Goal: Task Accomplishment & Management: Use online tool/utility

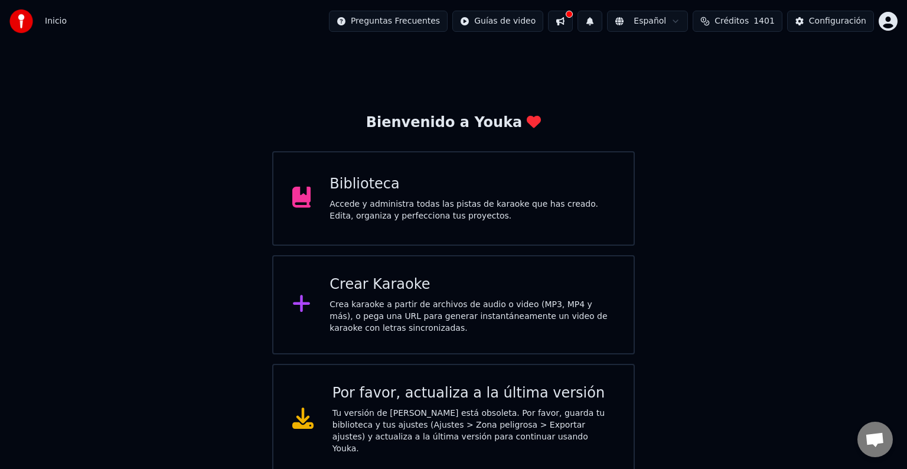
click at [418, 196] on div "Biblioteca Accede y administra todas las pistas de karaoke que has creado. Edit…" at bounding box center [471, 198] width 285 height 47
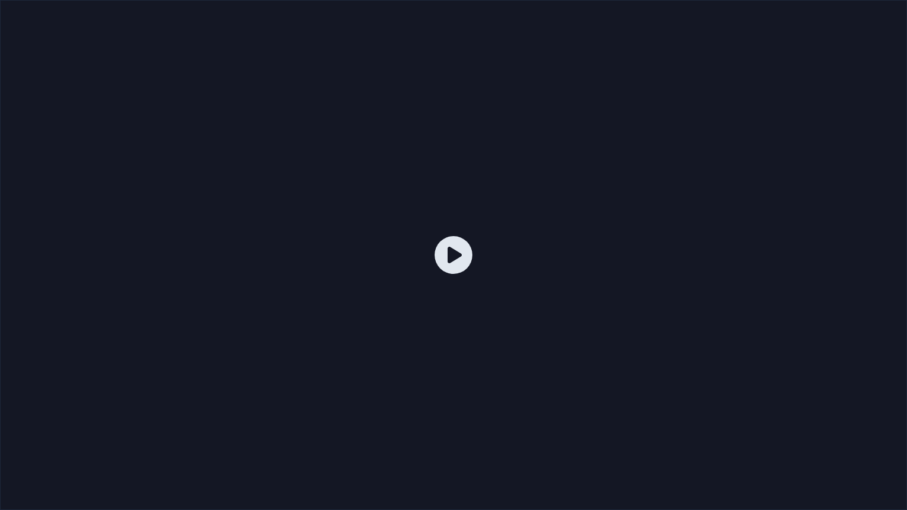
click at [654, 255] on div at bounding box center [453, 255] width 907 height 510
drag, startPoint x: 654, startPoint y: 255, endPoint x: 654, endPoint y: 241, distance: 14.2
click at [654, 255] on div at bounding box center [453, 255] width 907 height 510
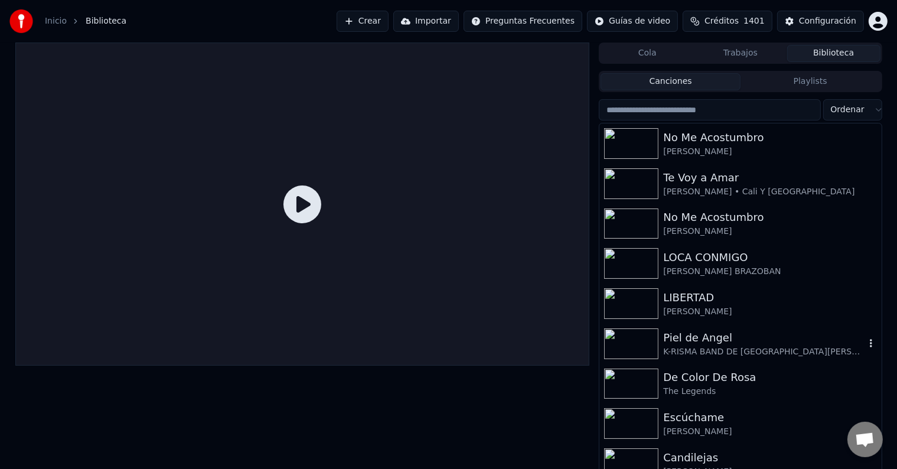
click at [646, 342] on img at bounding box center [631, 343] width 54 height 31
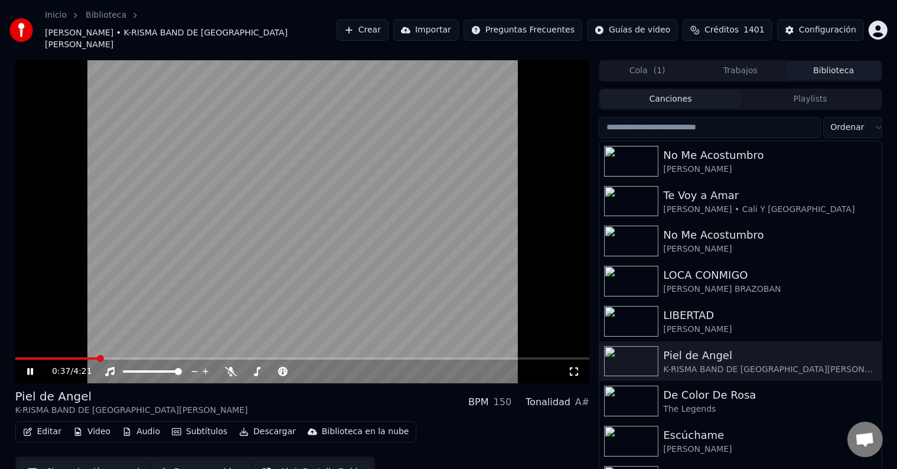
click at [28, 368] on icon at bounding box center [30, 371] width 6 height 7
click at [48, 423] on button "Editar" at bounding box center [42, 431] width 48 height 17
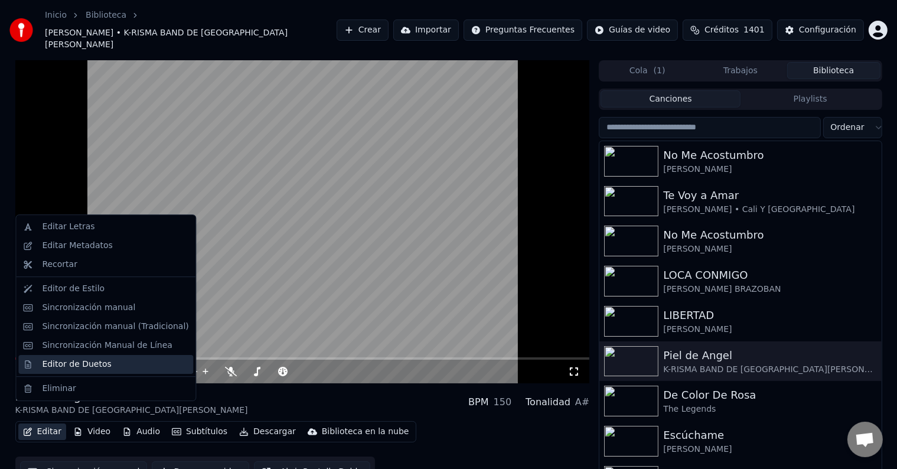
click at [80, 365] on div "Editor de Duetos" at bounding box center [76, 364] width 69 height 12
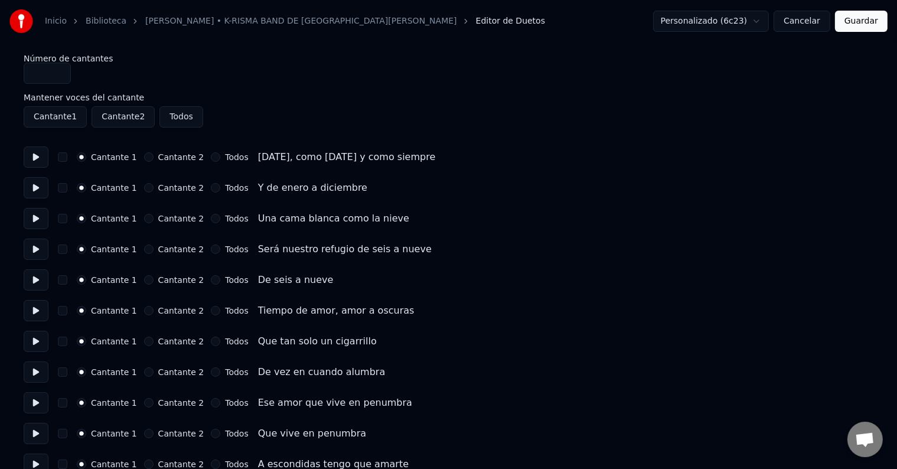
click at [40, 157] on button at bounding box center [36, 156] width 25 height 21
click at [40, 189] on button at bounding box center [36, 187] width 25 height 21
click at [39, 218] on button at bounding box center [36, 218] width 25 height 21
click at [37, 248] on button at bounding box center [36, 249] width 25 height 21
click at [40, 277] on button at bounding box center [36, 279] width 25 height 21
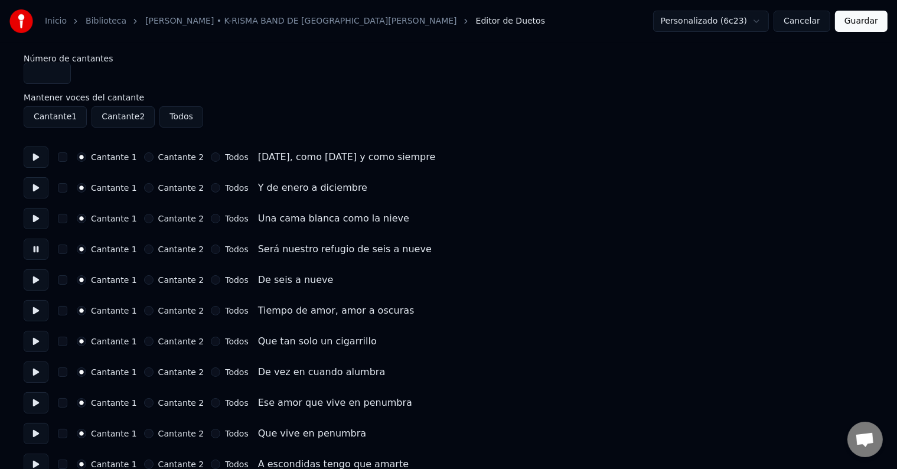
click at [40, 277] on button at bounding box center [36, 279] width 25 height 21
click at [38, 277] on button at bounding box center [36, 279] width 25 height 21
click at [38, 309] on button at bounding box center [36, 310] width 25 height 21
click at [35, 339] on button at bounding box center [36, 341] width 25 height 21
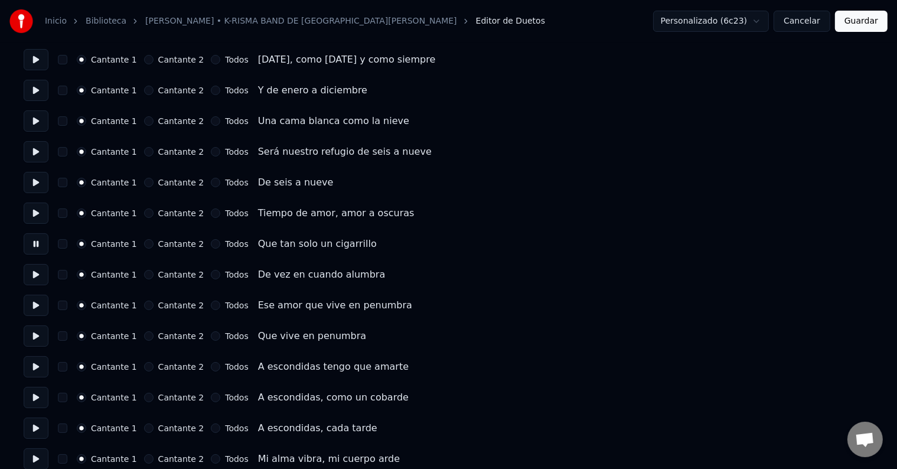
scroll to position [118, 0]
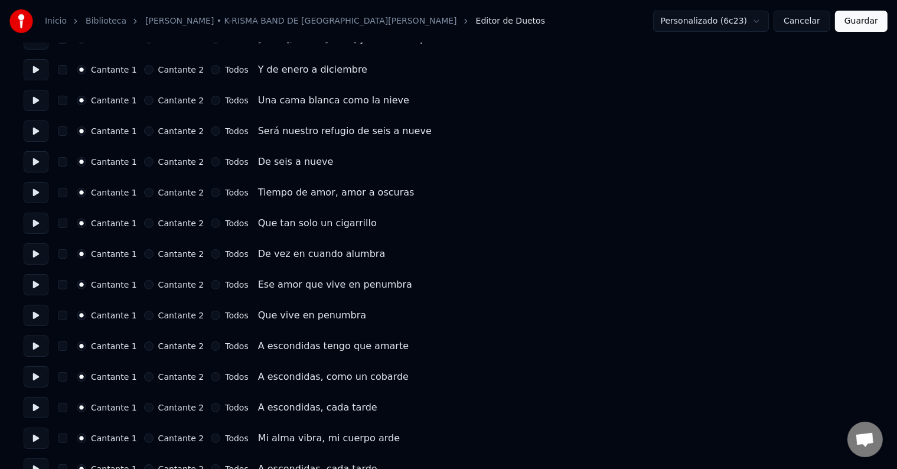
click at [39, 253] on button at bounding box center [36, 253] width 25 height 21
click at [39, 283] on button at bounding box center [36, 284] width 25 height 21
click at [38, 313] on button at bounding box center [36, 315] width 25 height 21
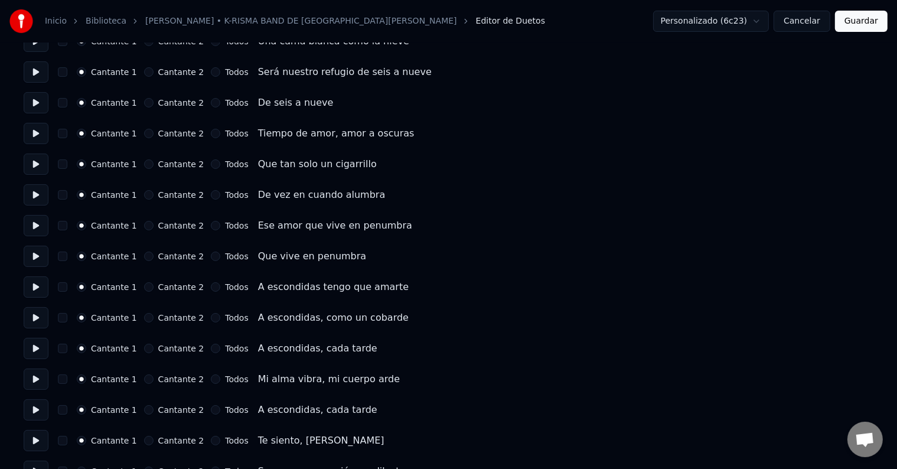
click at [38, 285] on button at bounding box center [36, 286] width 25 height 21
click at [39, 315] on button at bounding box center [36, 317] width 25 height 21
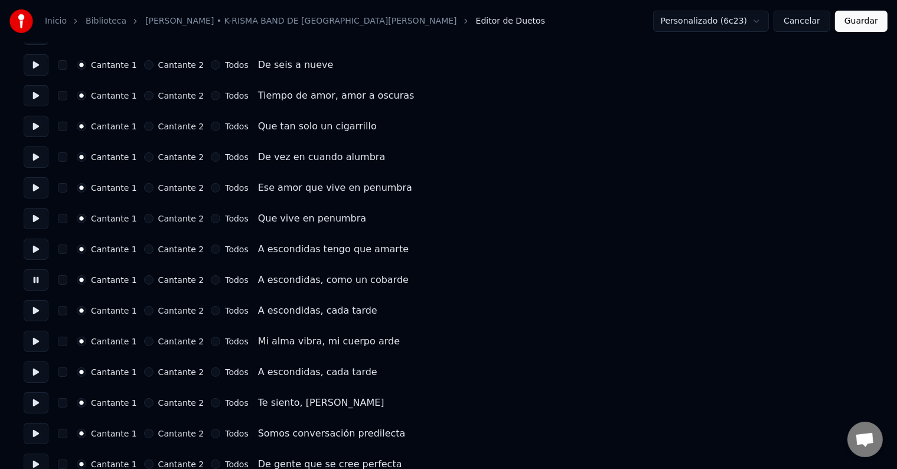
scroll to position [236, 0]
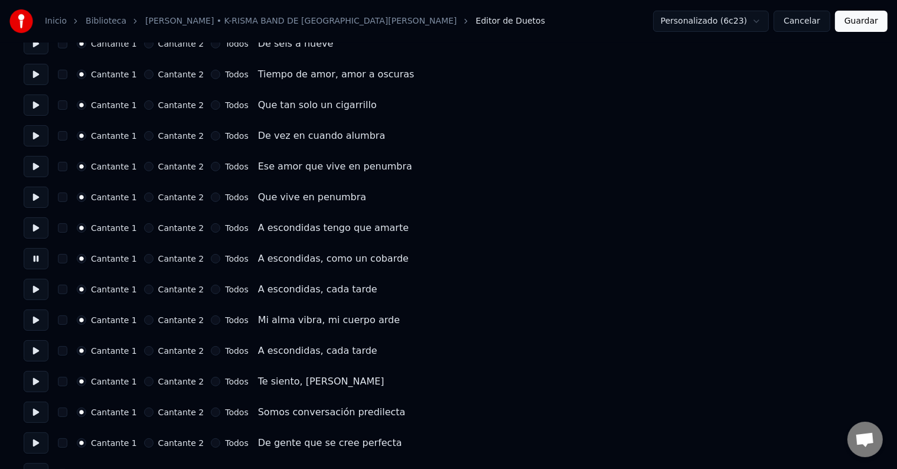
click at [38, 260] on button at bounding box center [36, 258] width 25 height 21
click at [37, 258] on button at bounding box center [36, 258] width 25 height 21
click at [40, 288] on button at bounding box center [36, 289] width 25 height 21
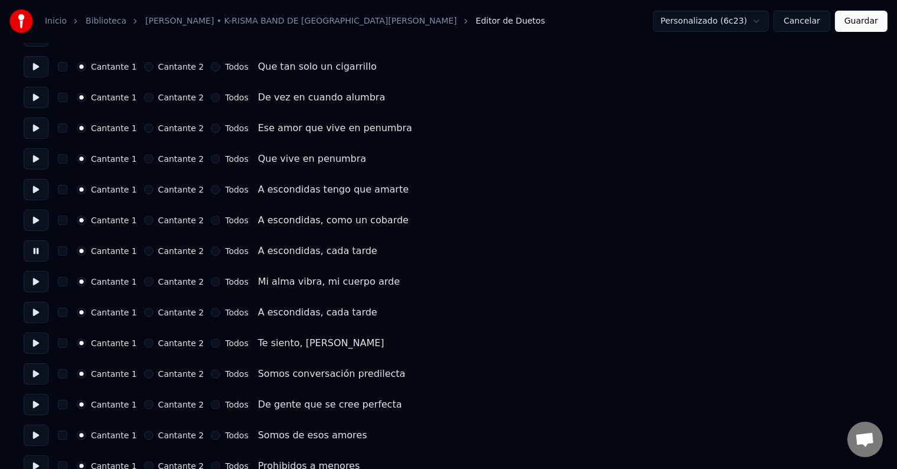
scroll to position [295, 0]
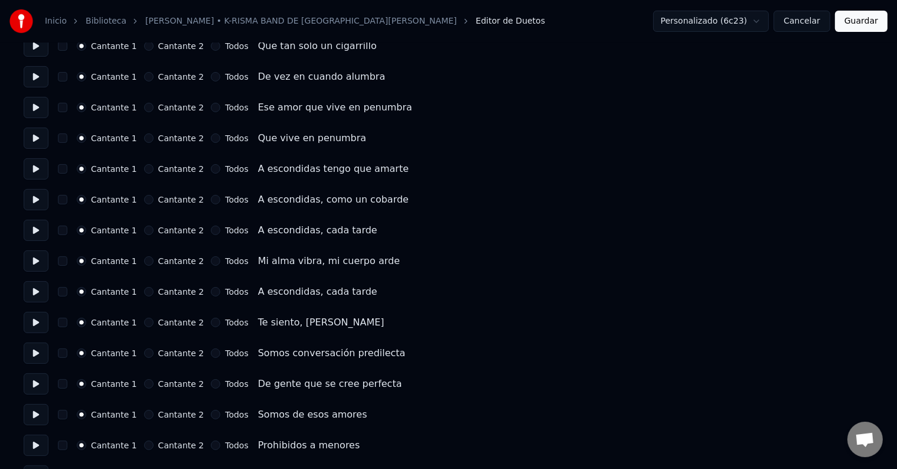
click at [37, 262] on button at bounding box center [36, 260] width 25 height 21
click at [38, 291] on button at bounding box center [36, 291] width 25 height 21
click at [36, 319] on button at bounding box center [36, 322] width 25 height 21
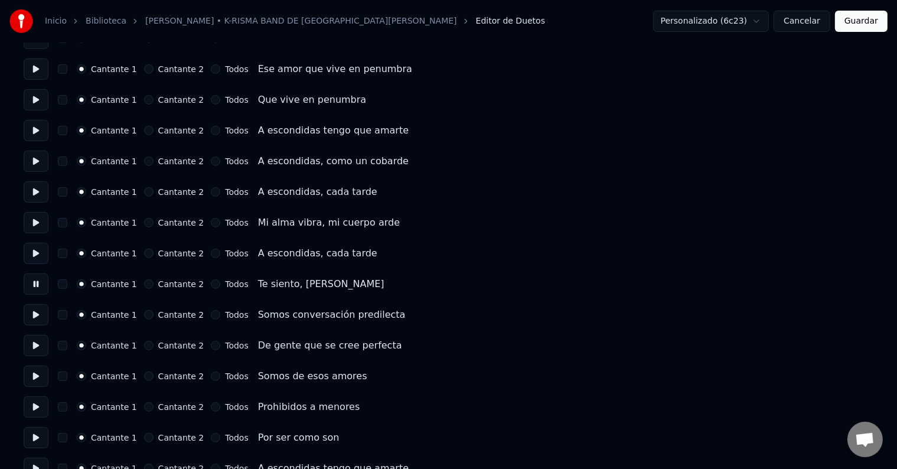
scroll to position [354, 0]
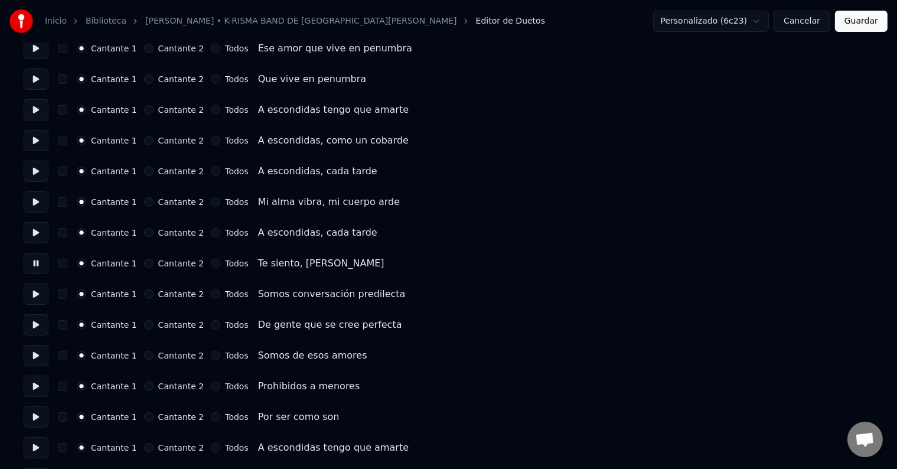
click at [37, 293] on button at bounding box center [36, 293] width 25 height 21
click at [38, 324] on button at bounding box center [36, 324] width 25 height 21
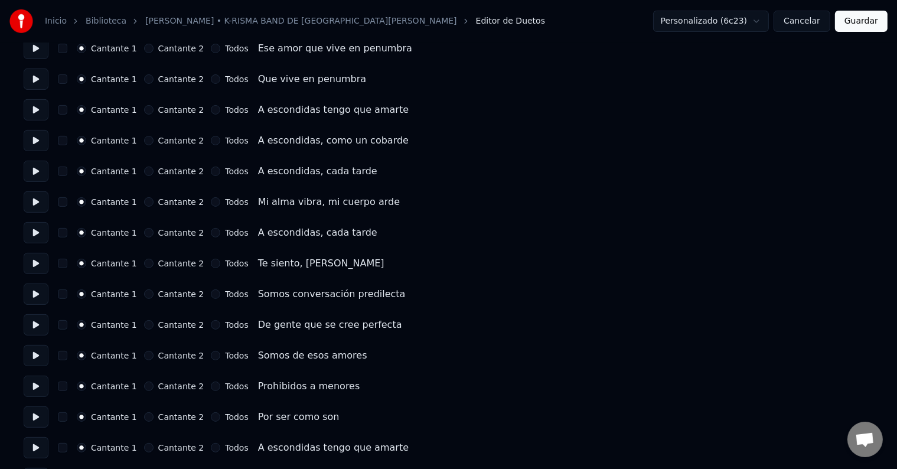
click at [38, 324] on button at bounding box center [36, 324] width 25 height 21
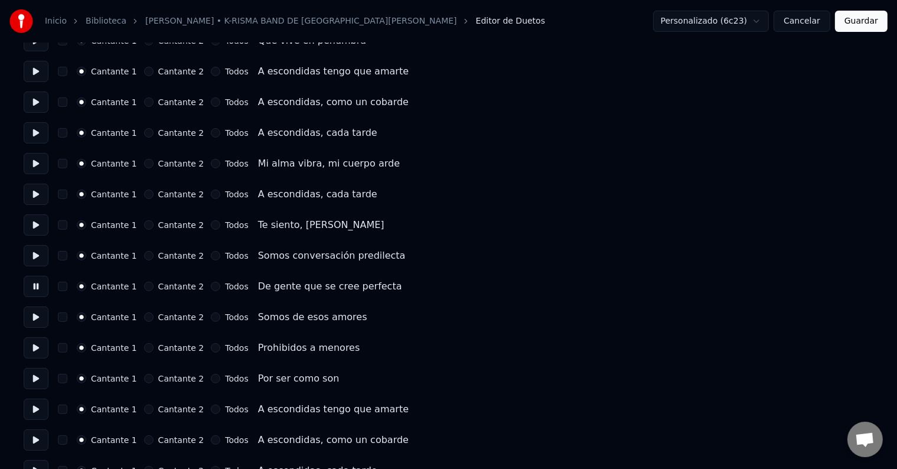
scroll to position [413, 0]
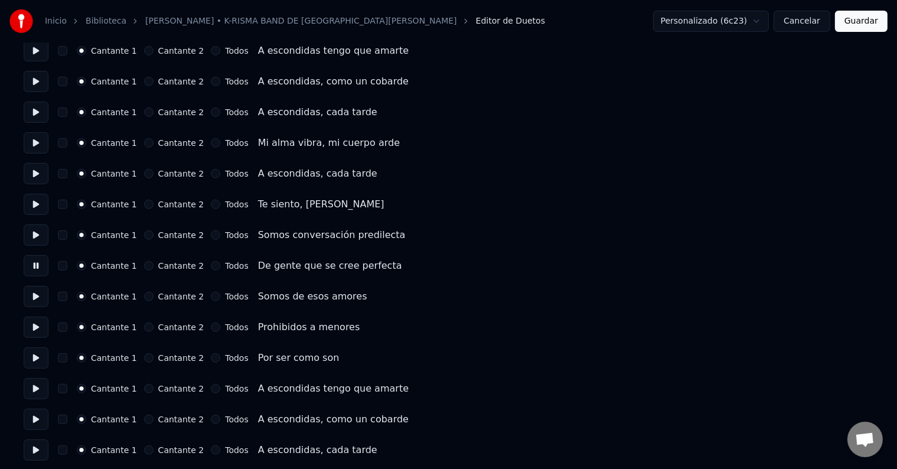
click at [38, 296] on button at bounding box center [36, 296] width 25 height 21
click at [38, 326] on button at bounding box center [36, 326] width 25 height 21
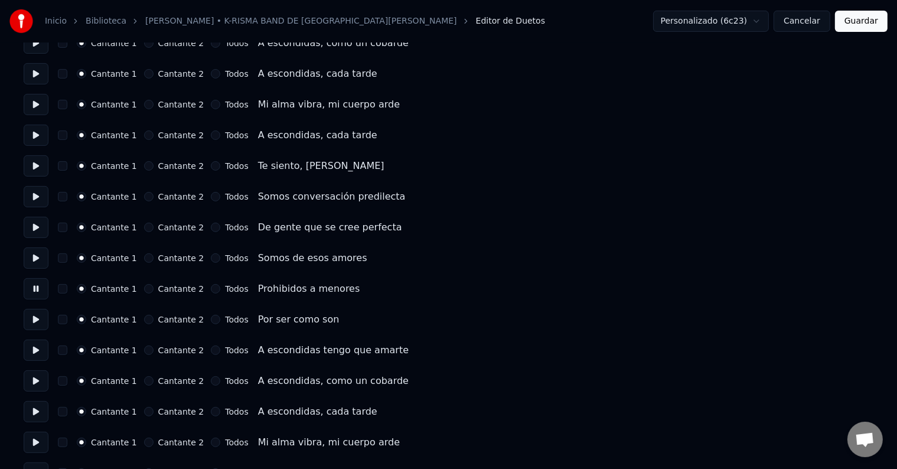
scroll to position [472, 0]
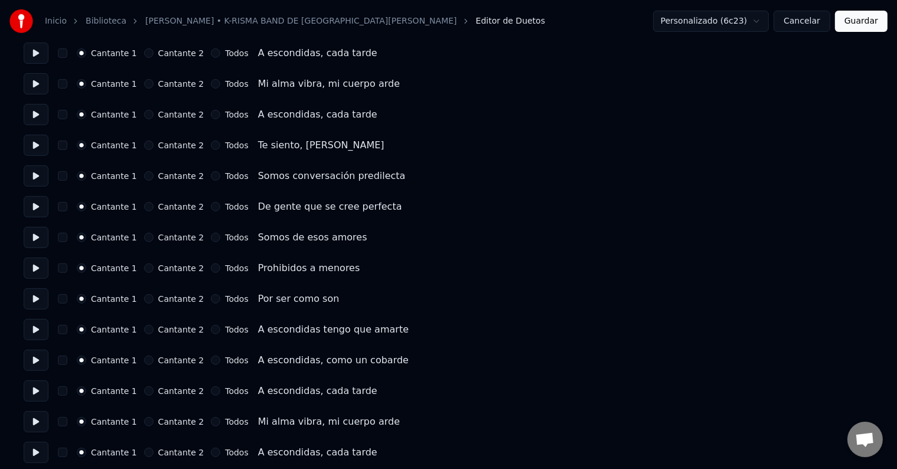
click at [37, 299] on button at bounding box center [36, 298] width 25 height 21
click at [38, 329] on button at bounding box center [36, 329] width 25 height 21
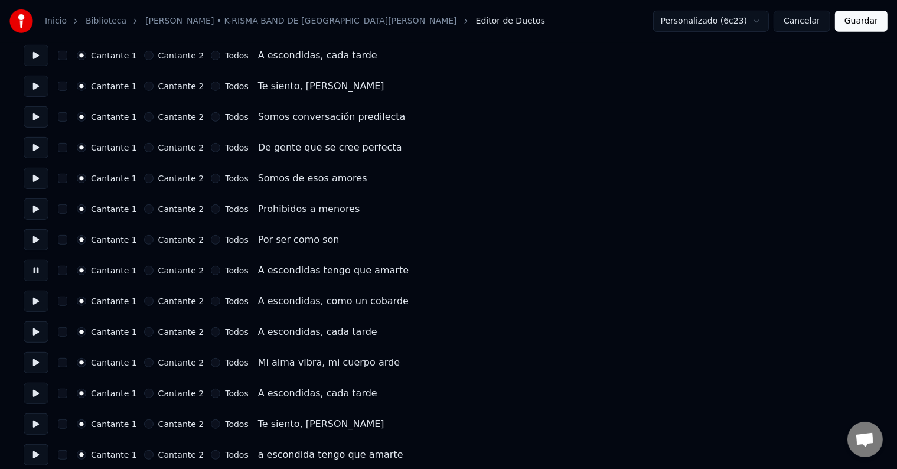
click at [37, 300] on button at bounding box center [36, 300] width 25 height 21
click at [37, 330] on button at bounding box center [36, 331] width 25 height 21
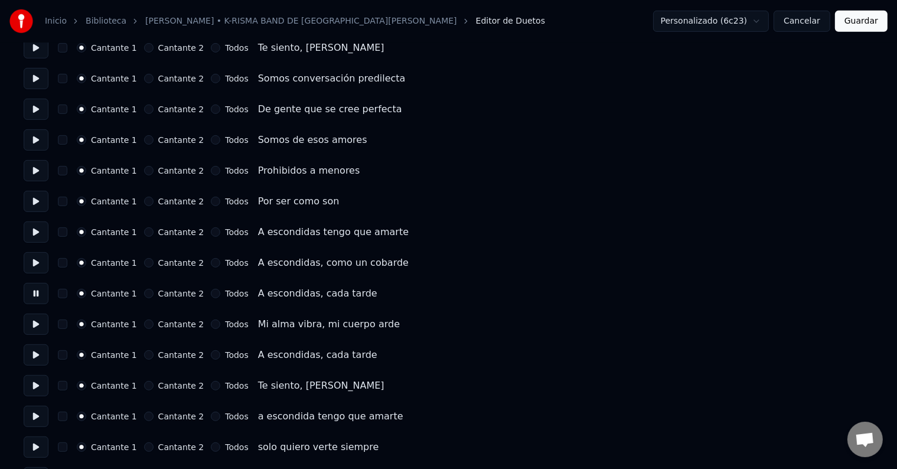
scroll to position [590, 0]
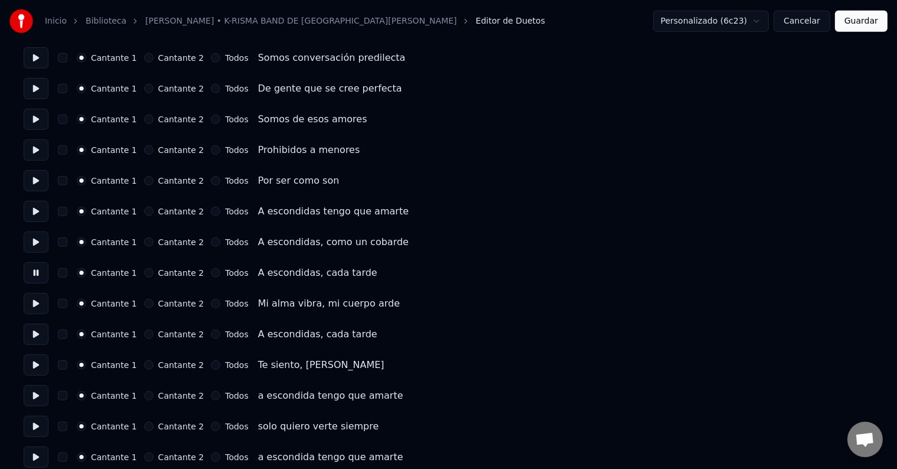
click at [38, 303] on button at bounding box center [36, 303] width 25 height 21
click at [38, 332] on button at bounding box center [36, 334] width 25 height 21
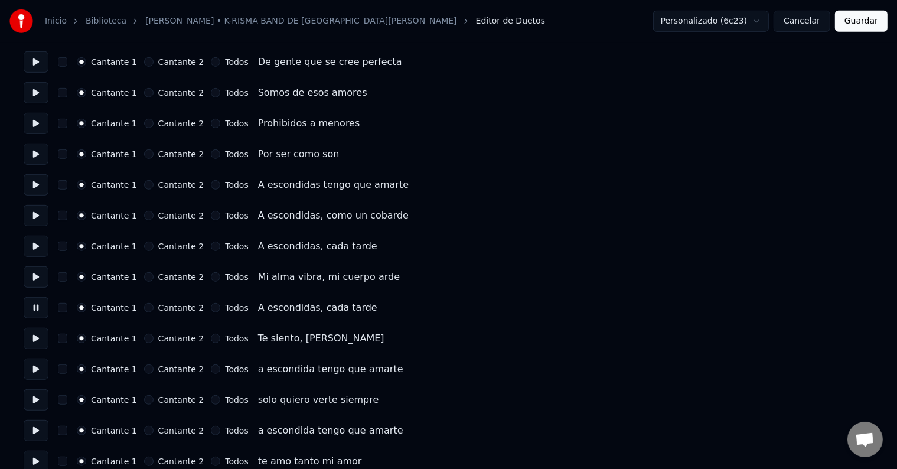
scroll to position [632, 0]
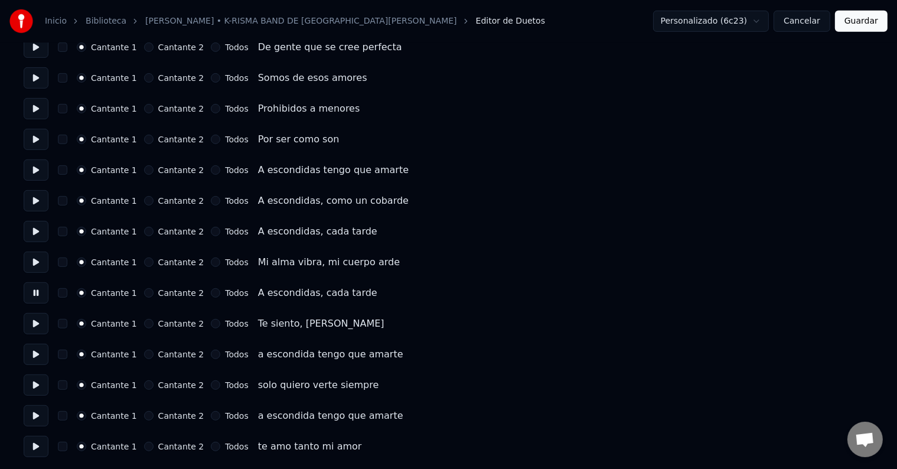
click at [37, 323] on button at bounding box center [36, 323] width 25 height 21
click at [35, 352] on button at bounding box center [36, 354] width 25 height 21
click at [38, 353] on button at bounding box center [36, 354] width 25 height 21
click at [37, 352] on button at bounding box center [36, 354] width 25 height 21
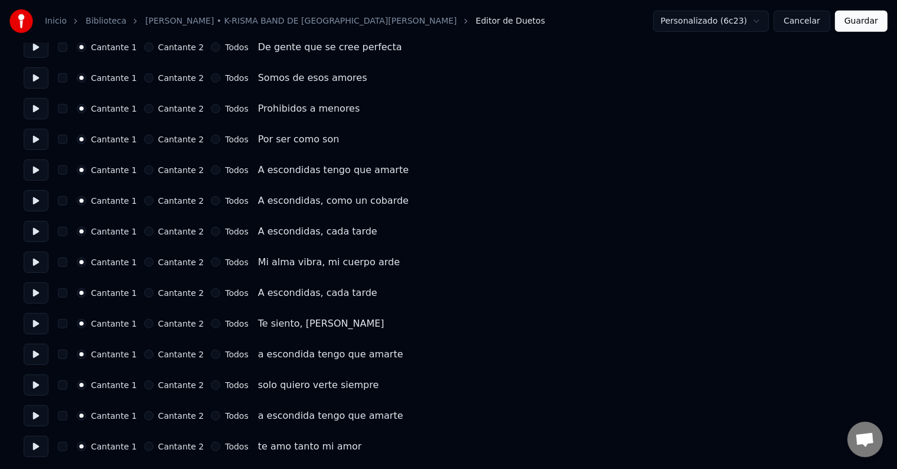
click at [37, 352] on button at bounding box center [36, 354] width 25 height 21
click at [38, 352] on button at bounding box center [36, 354] width 25 height 21
click at [145, 353] on button "Cantante 2" at bounding box center [148, 353] width 9 height 9
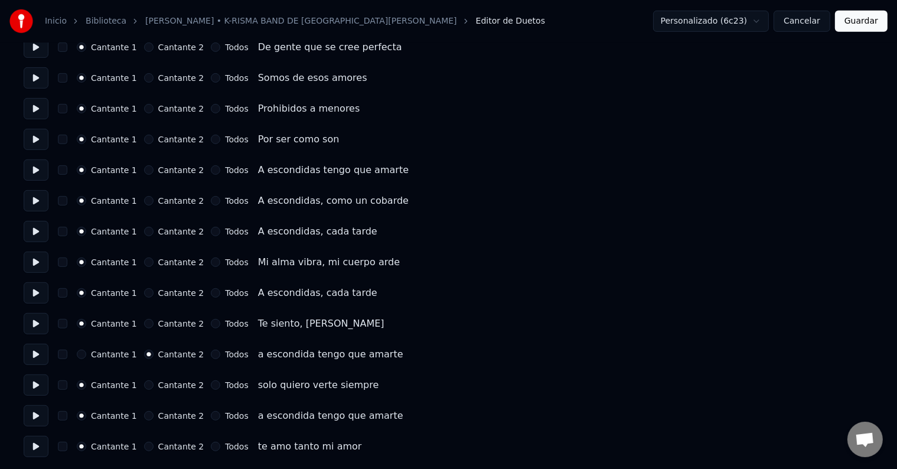
click at [66, 355] on button "button" at bounding box center [62, 353] width 9 height 9
click at [35, 383] on button at bounding box center [36, 384] width 25 height 21
click at [34, 383] on button at bounding box center [36, 384] width 25 height 21
click at [39, 415] on button at bounding box center [36, 415] width 25 height 21
click at [40, 414] on button at bounding box center [36, 415] width 25 height 21
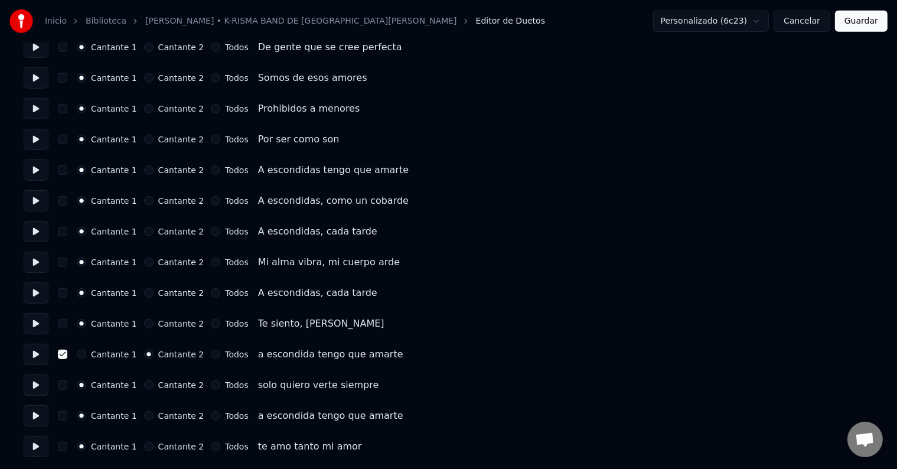
click at [146, 416] on button "Cantante 2" at bounding box center [148, 415] width 9 height 9
click at [67, 416] on button "button" at bounding box center [62, 415] width 9 height 9
click at [33, 415] on button at bounding box center [36, 415] width 25 height 21
click at [40, 446] on button at bounding box center [36, 446] width 25 height 21
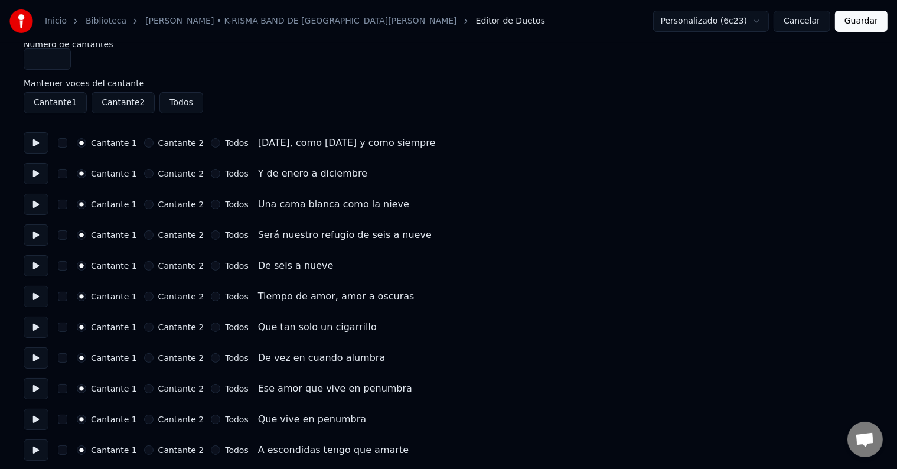
scroll to position [0, 0]
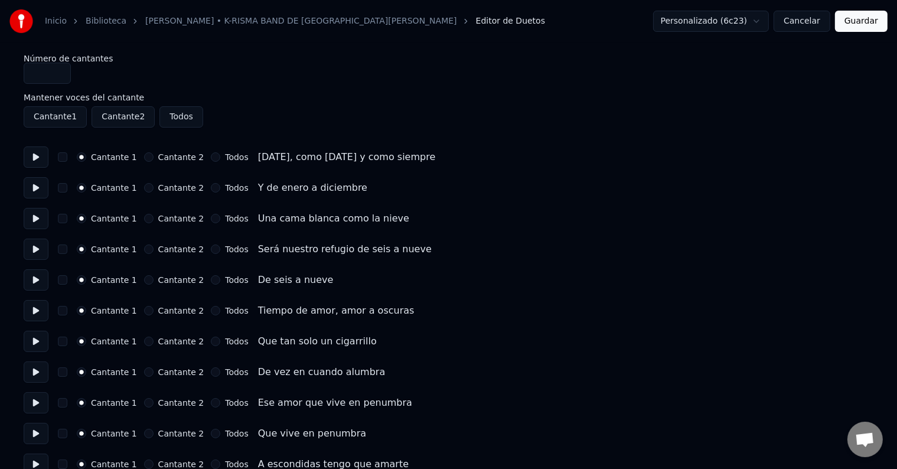
click at [36, 159] on button at bounding box center [36, 156] width 25 height 21
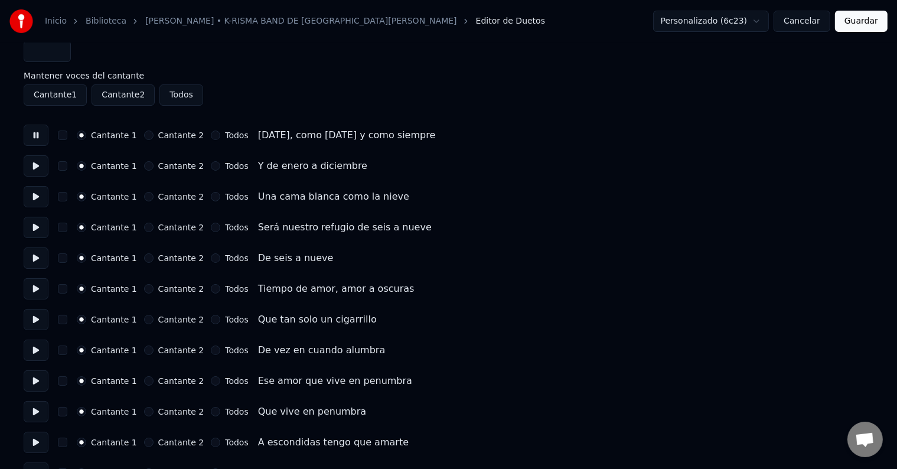
scroll to position [24, 0]
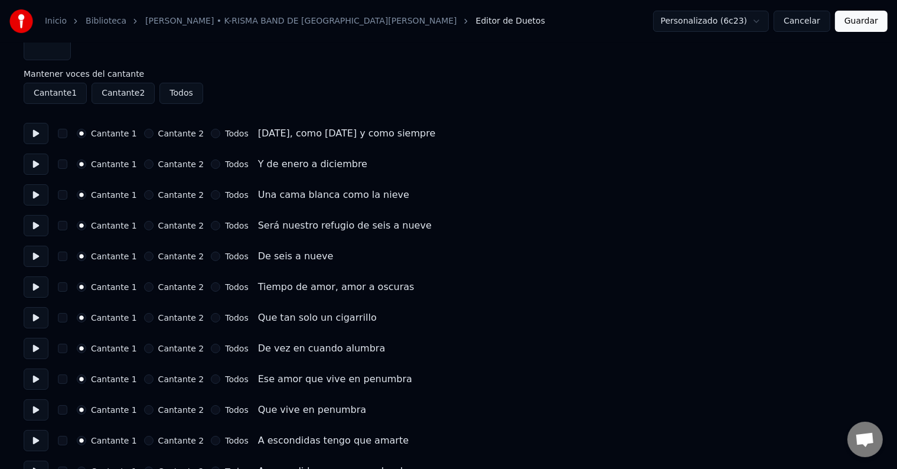
click at [34, 163] on button at bounding box center [36, 163] width 25 height 21
click at [35, 194] on button at bounding box center [36, 194] width 25 height 21
click at [38, 226] on button at bounding box center [36, 225] width 25 height 21
click at [38, 256] on button at bounding box center [36, 256] width 25 height 21
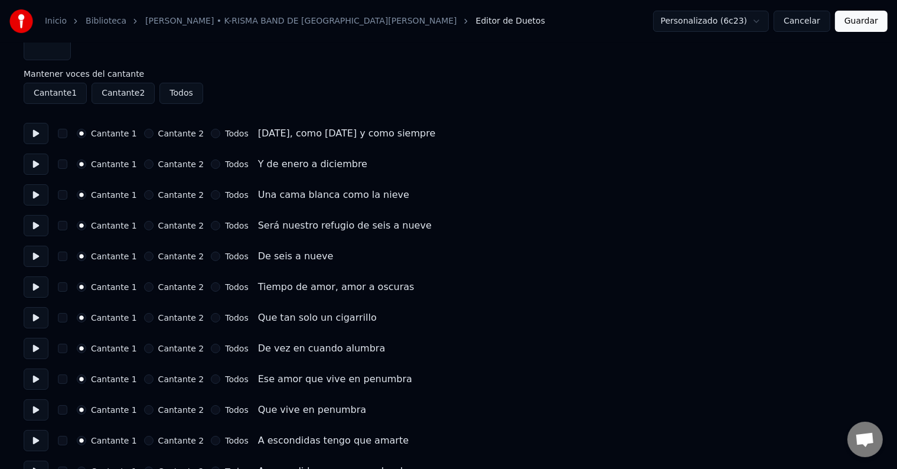
click at [211, 257] on button "Todos" at bounding box center [215, 255] width 9 height 9
click at [146, 287] on button "Cantante 2" at bounding box center [148, 286] width 9 height 9
click at [67, 288] on button "button" at bounding box center [62, 286] width 9 height 9
click at [38, 319] on button at bounding box center [36, 317] width 25 height 21
click at [38, 285] on button at bounding box center [36, 286] width 25 height 21
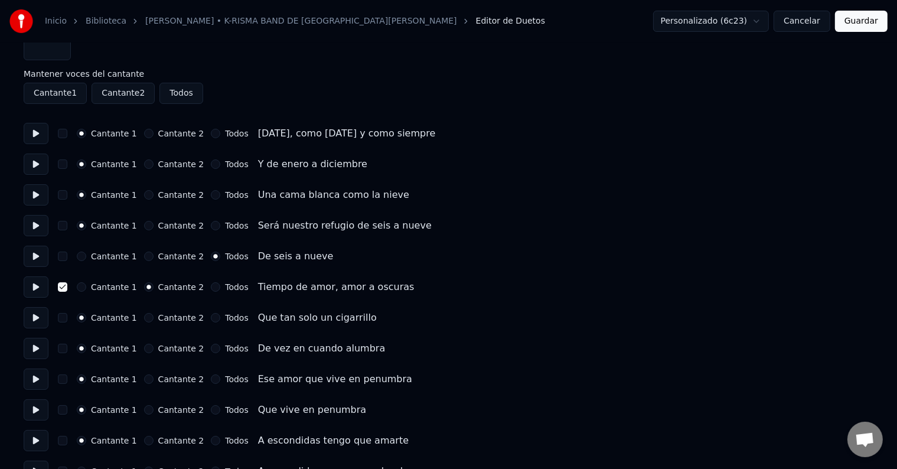
click at [67, 286] on button "button" at bounding box center [62, 286] width 9 height 9
click at [86, 288] on button "Cantante 1" at bounding box center [81, 286] width 9 height 9
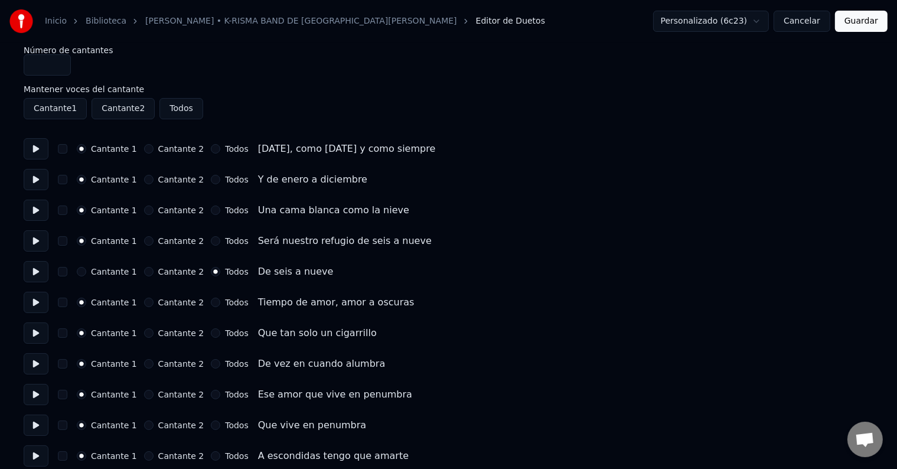
scroll to position [0, 0]
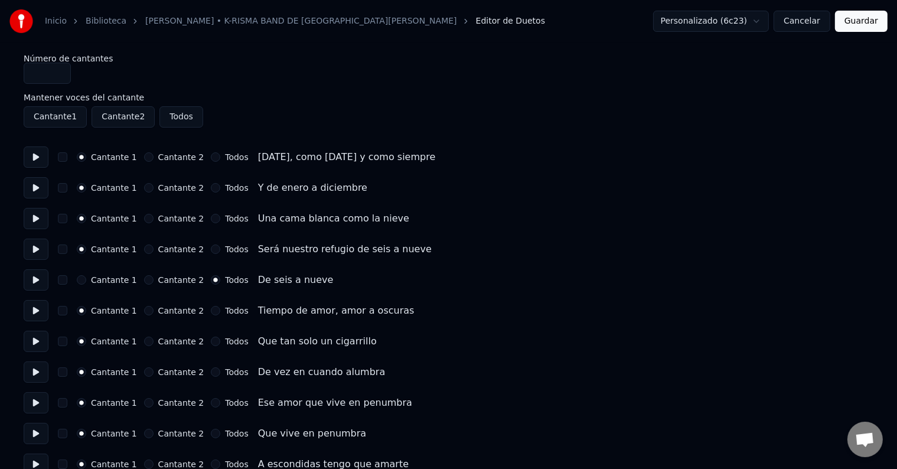
click at [37, 158] on button at bounding box center [36, 156] width 25 height 21
click at [35, 188] on button at bounding box center [36, 187] width 25 height 21
click at [37, 221] on button at bounding box center [36, 218] width 25 height 21
click at [38, 219] on button at bounding box center [36, 218] width 25 height 21
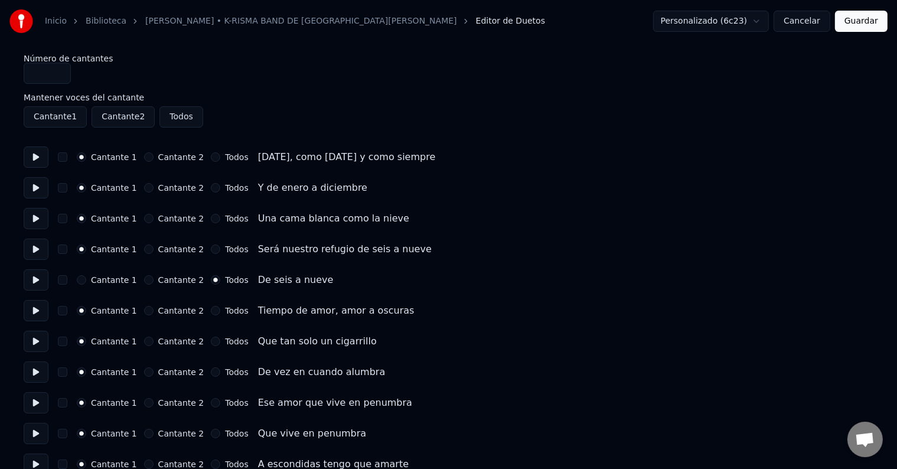
click at [146, 220] on button "Cantante 2" at bounding box center [148, 218] width 9 height 9
click at [66, 220] on button "button" at bounding box center [62, 218] width 9 height 9
click at [85, 217] on button "Cantante 1" at bounding box center [81, 218] width 9 height 9
click at [67, 219] on button "button" at bounding box center [62, 218] width 9 height 9
click at [67, 220] on button "button" at bounding box center [62, 218] width 9 height 9
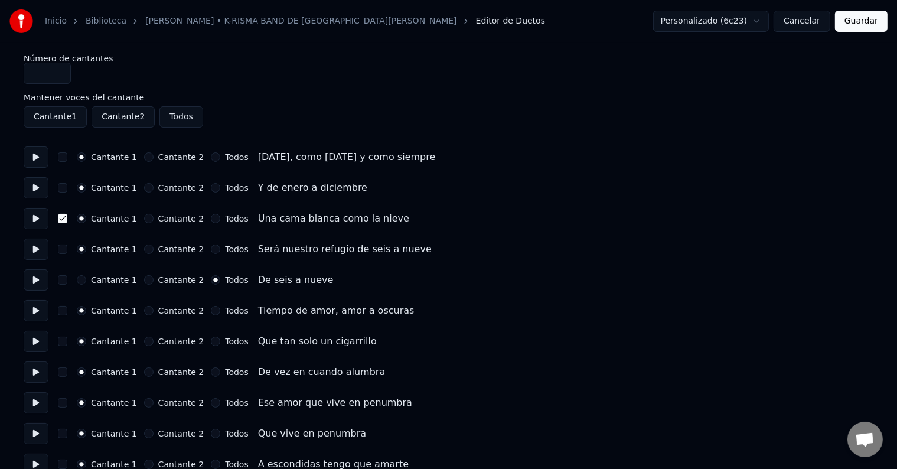
click at [67, 220] on button "button" at bounding box center [62, 218] width 9 height 9
click at [146, 220] on button "Cantante 2" at bounding box center [148, 218] width 9 height 9
click at [66, 218] on button "button" at bounding box center [62, 218] width 9 height 9
click at [35, 277] on button at bounding box center [36, 279] width 25 height 21
click at [38, 250] on button at bounding box center [36, 249] width 25 height 21
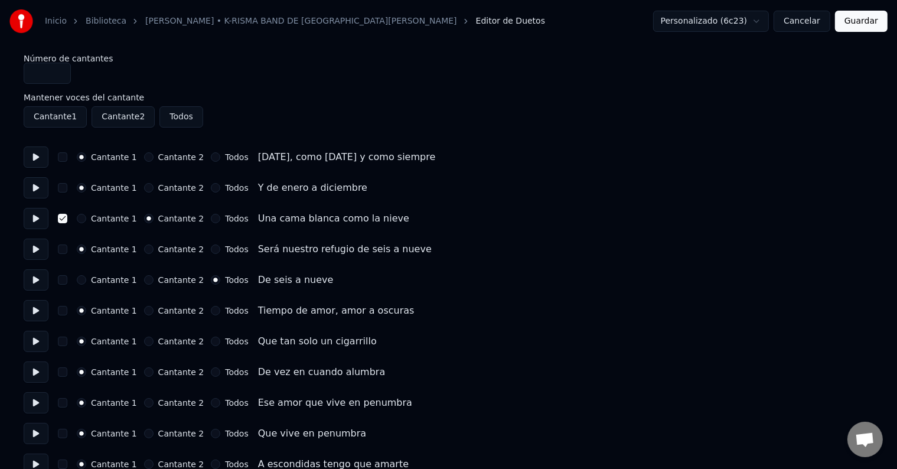
click at [37, 249] on button at bounding box center [36, 249] width 25 height 21
click at [146, 249] on button "Cantante 2" at bounding box center [148, 248] width 9 height 9
click at [63, 249] on button "button" at bounding box center [62, 248] width 9 height 9
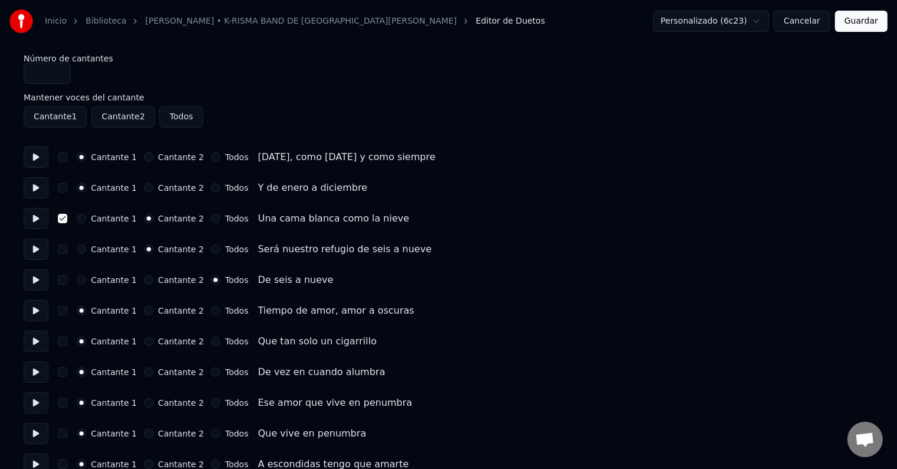
click at [67, 250] on button "button" at bounding box center [62, 248] width 9 height 9
click at [38, 215] on button at bounding box center [36, 218] width 25 height 21
click at [34, 246] on button at bounding box center [36, 249] width 25 height 21
click at [38, 277] on button at bounding box center [36, 279] width 25 height 21
click at [41, 309] on button at bounding box center [36, 310] width 25 height 21
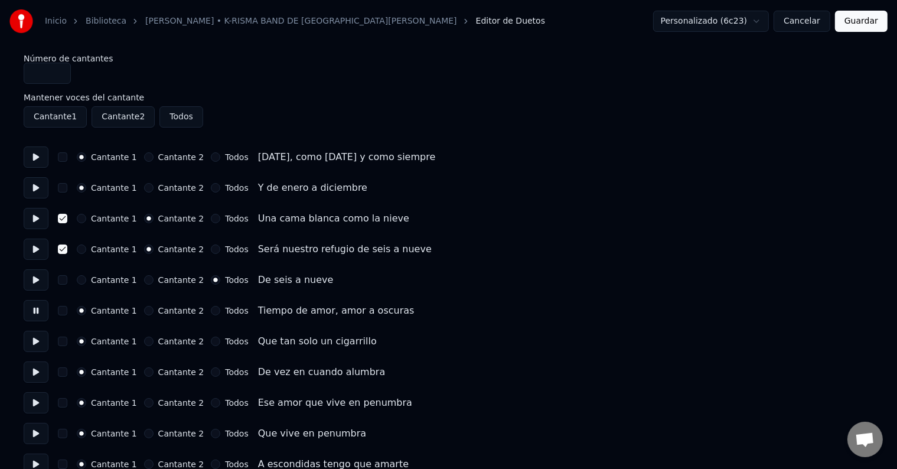
click at [37, 342] on button at bounding box center [36, 341] width 25 height 21
click at [36, 373] on button at bounding box center [36, 371] width 25 height 21
click at [40, 371] on button at bounding box center [36, 371] width 25 height 21
click at [148, 371] on button "Cantante 2" at bounding box center [148, 371] width 9 height 9
click at [67, 371] on button "button" at bounding box center [62, 371] width 9 height 9
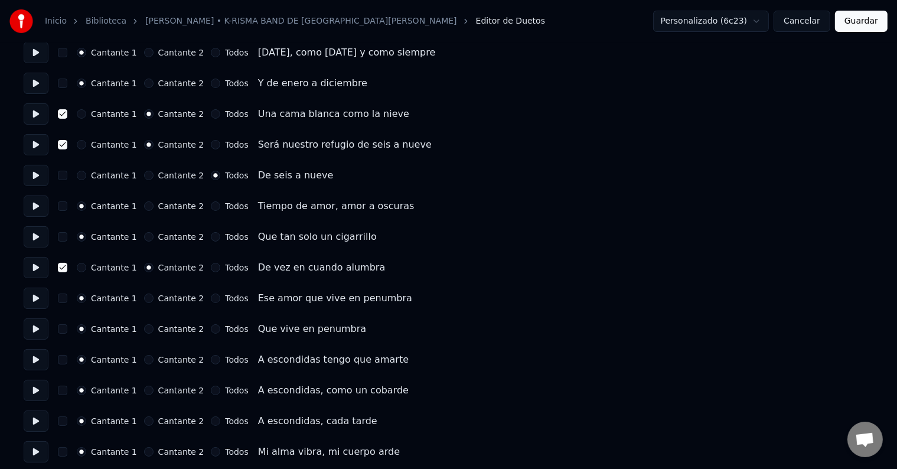
scroll to position [118, 0]
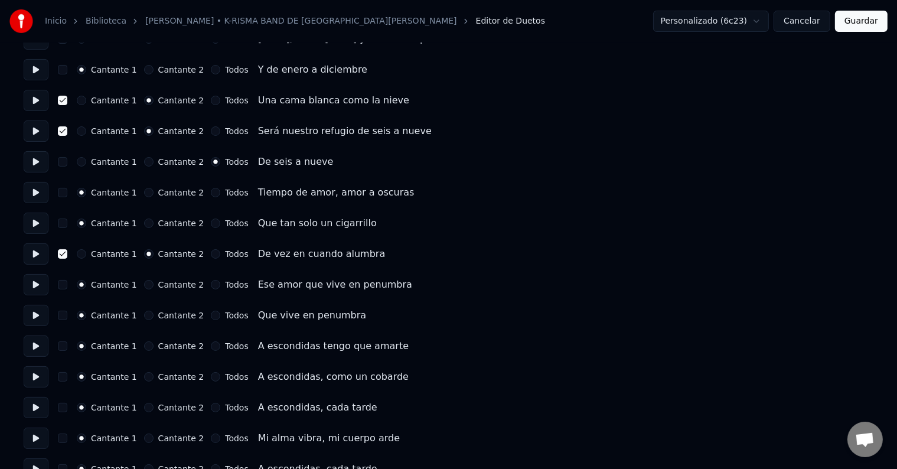
click at [34, 285] on button at bounding box center [36, 284] width 25 height 21
click at [38, 285] on button at bounding box center [36, 284] width 25 height 21
click at [147, 286] on button "Cantante 2" at bounding box center [148, 284] width 9 height 9
click at [66, 283] on button "button" at bounding box center [62, 284] width 9 height 9
click at [38, 312] on button at bounding box center [36, 315] width 25 height 21
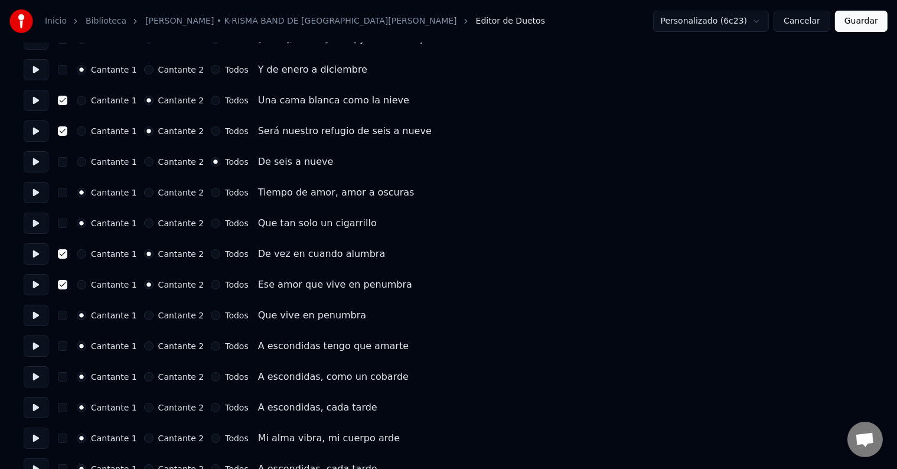
click at [35, 342] on button at bounding box center [36, 345] width 25 height 21
click at [37, 375] on button at bounding box center [36, 376] width 25 height 21
click at [40, 405] on button at bounding box center [36, 407] width 25 height 21
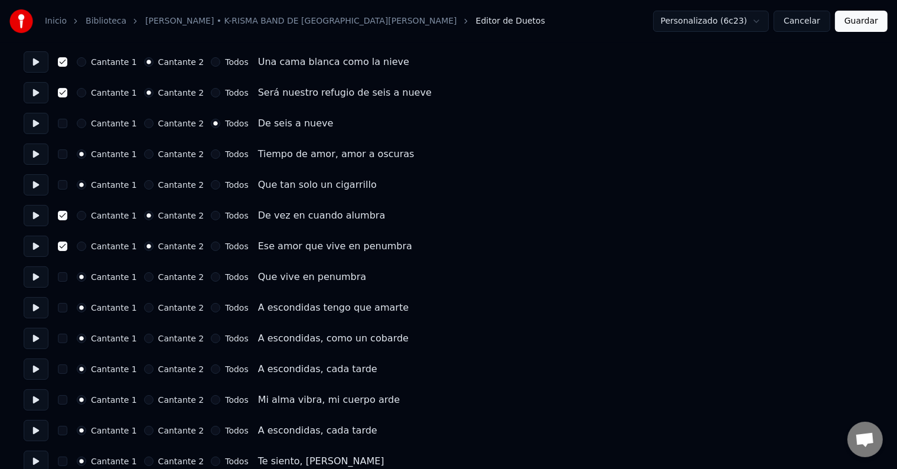
scroll to position [177, 0]
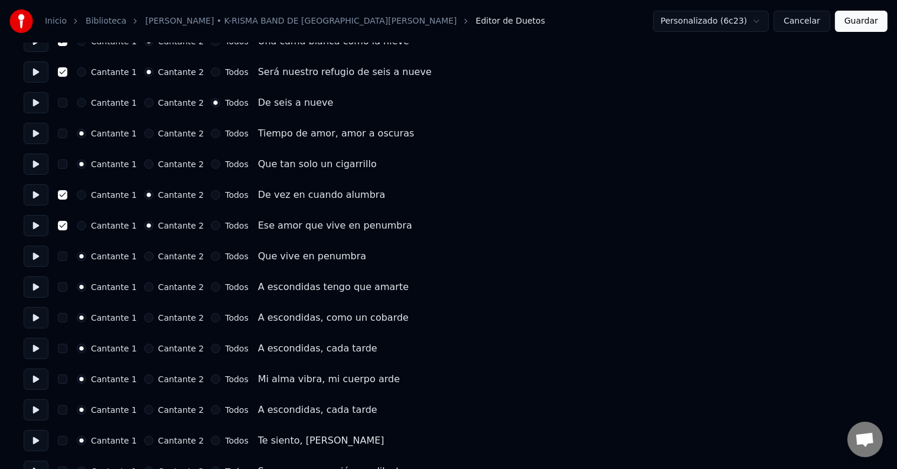
click at [37, 378] on button at bounding box center [36, 378] width 25 height 21
click at [35, 407] on button at bounding box center [36, 409] width 25 height 21
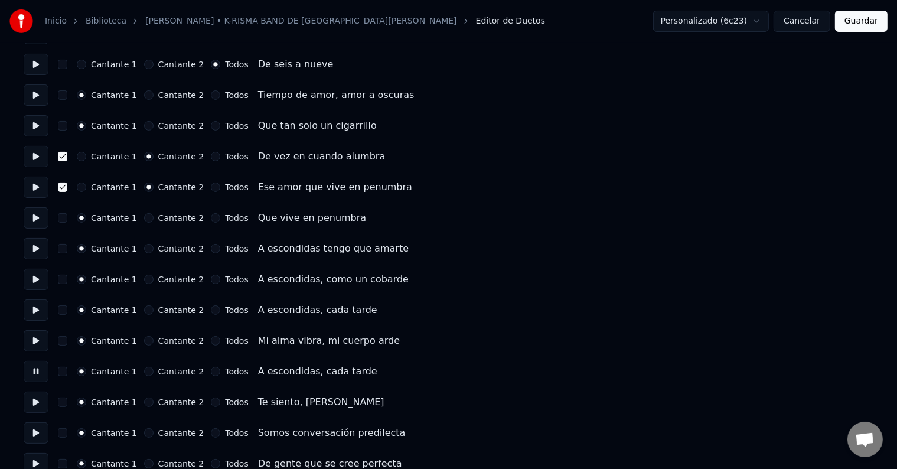
scroll to position [236, 0]
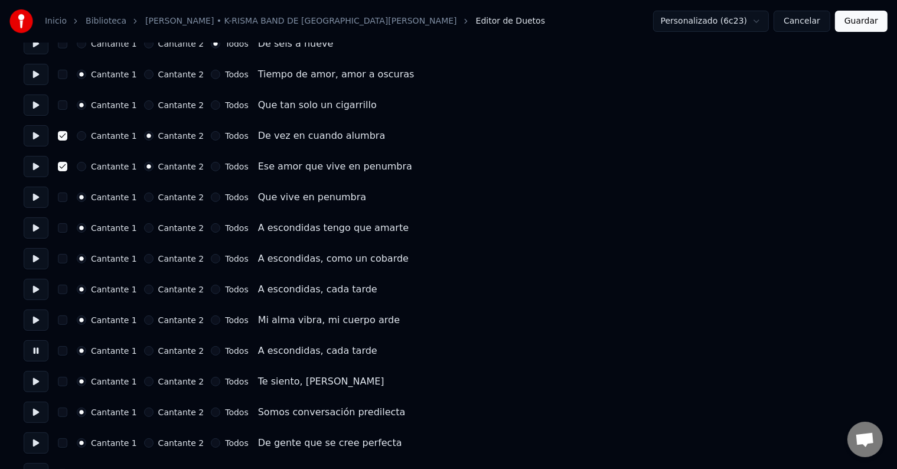
click at [38, 383] on button at bounding box center [36, 381] width 25 height 21
click at [40, 410] on button at bounding box center [36, 411] width 25 height 21
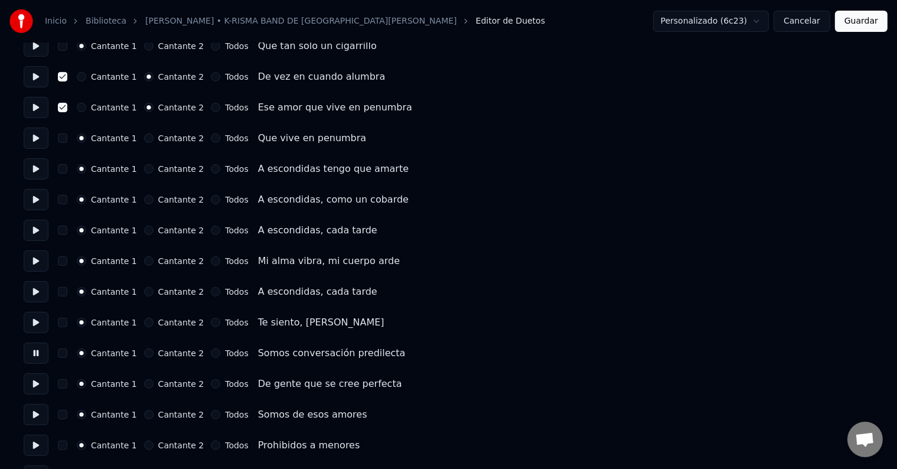
scroll to position [354, 0]
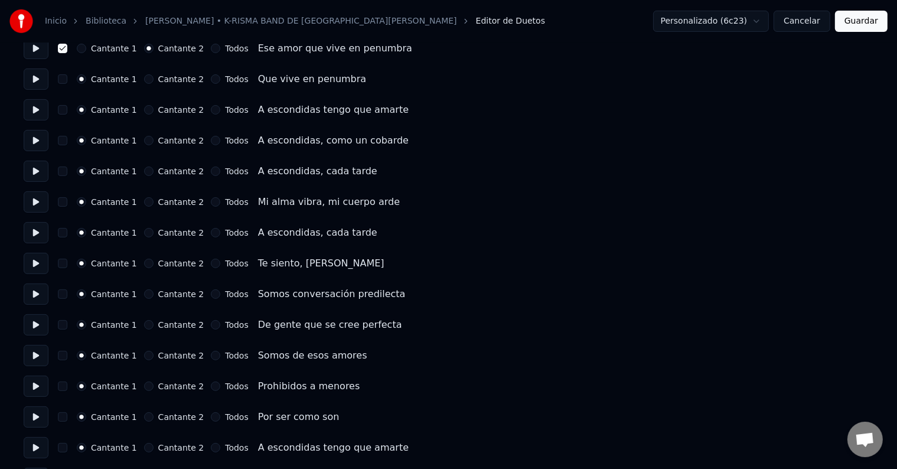
click at [37, 323] on button at bounding box center [36, 324] width 25 height 21
click at [38, 353] on button at bounding box center [36, 355] width 25 height 21
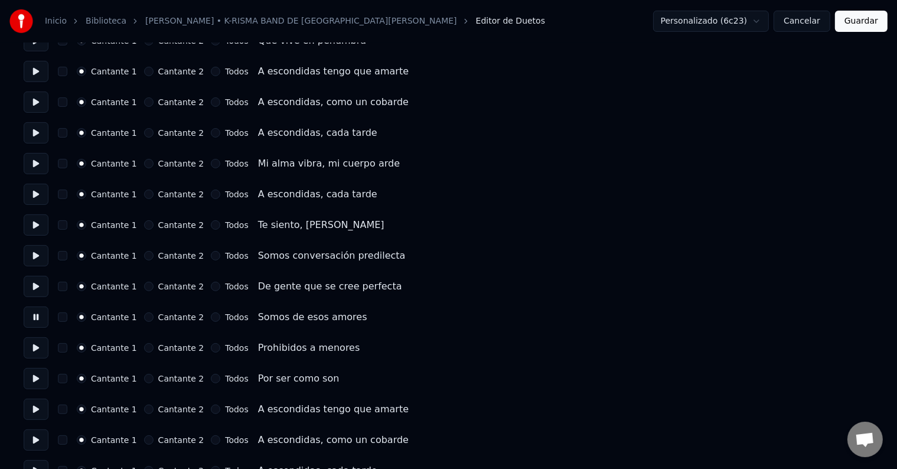
scroll to position [413, 0]
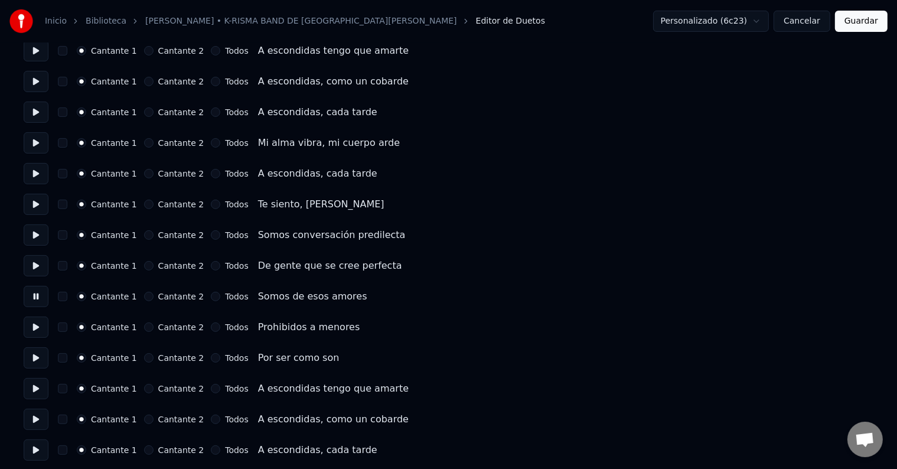
click at [36, 295] on button at bounding box center [36, 296] width 25 height 21
click at [144, 295] on button "Cantante 2" at bounding box center [148, 296] width 9 height 9
click at [67, 296] on button "button" at bounding box center [62, 296] width 9 height 9
click at [40, 326] on button at bounding box center [36, 326] width 25 height 21
click at [39, 326] on button at bounding box center [36, 326] width 25 height 21
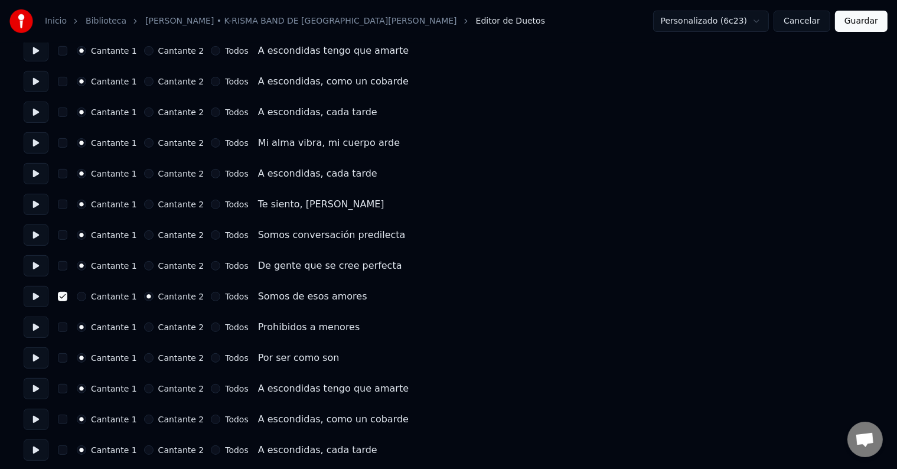
click at [67, 327] on button "button" at bounding box center [62, 326] width 9 height 9
click at [151, 326] on button "Cantante 2" at bounding box center [148, 326] width 9 height 9
click at [38, 389] on button at bounding box center [36, 388] width 25 height 21
click at [43, 359] on button at bounding box center [36, 357] width 25 height 21
click at [38, 388] on button at bounding box center [36, 388] width 25 height 21
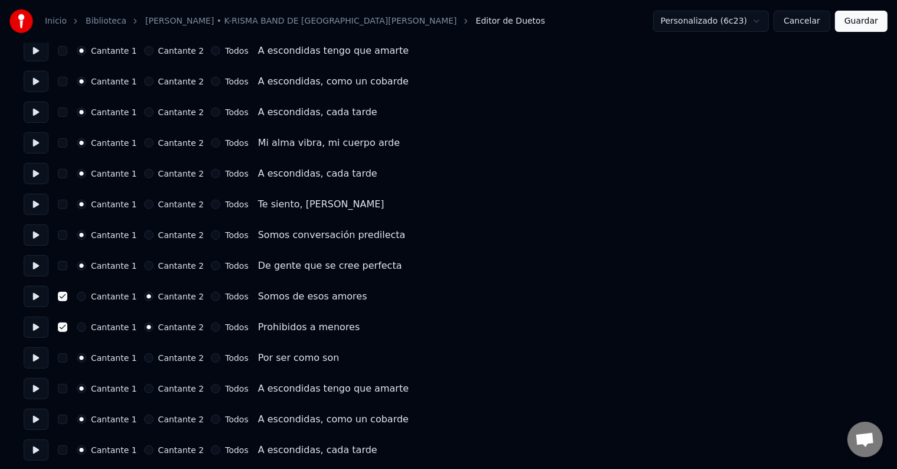
click at [38, 388] on button at bounding box center [36, 388] width 25 height 21
click at [40, 387] on button at bounding box center [36, 388] width 25 height 21
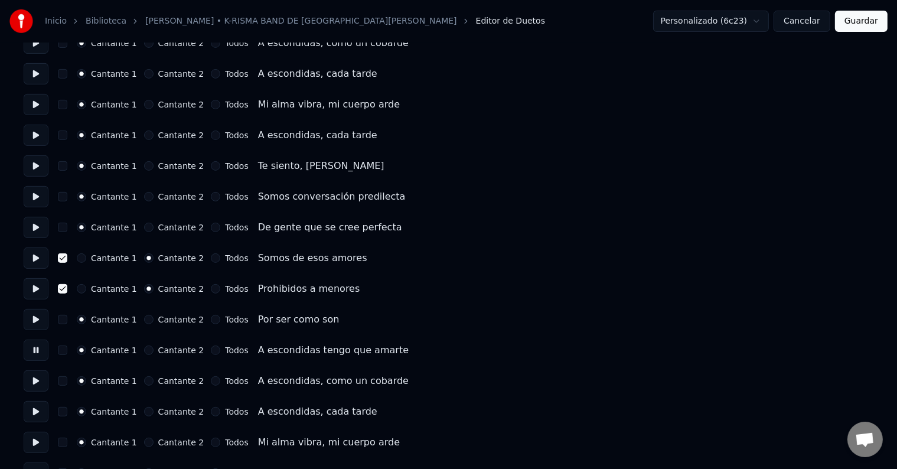
scroll to position [472, 0]
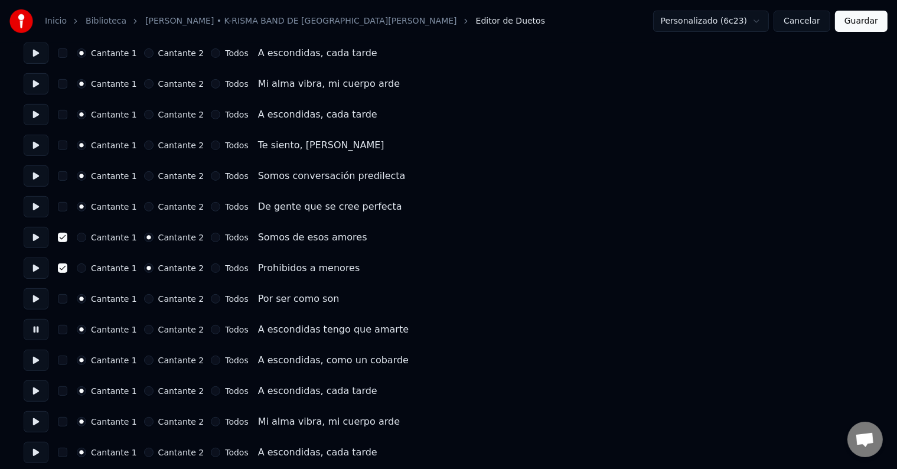
click at [39, 361] on button at bounding box center [36, 359] width 25 height 21
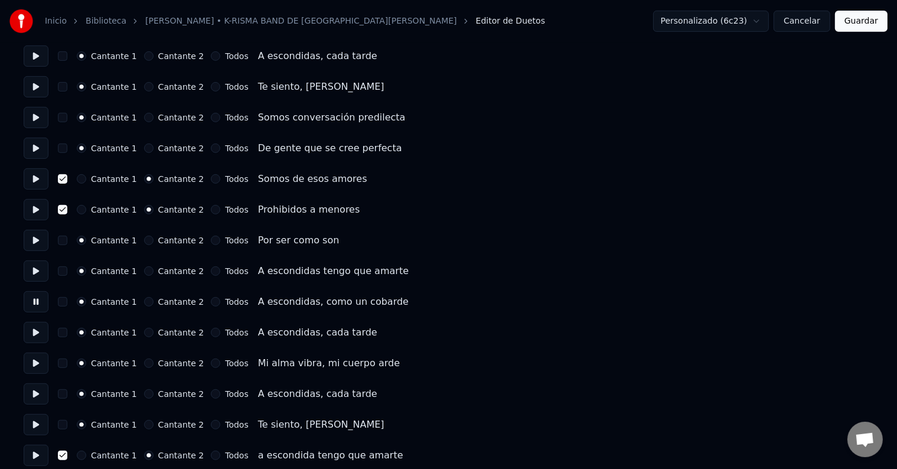
scroll to position [531, 0]
click at [40, 335] on button at bounding box center [36, 331] width 25 height 21
click at [38, 361] on button at bounding box center [36, 362] width 25 height 21
click at [38, 390] on button at bounding box center [36, 393] width 25 height 21
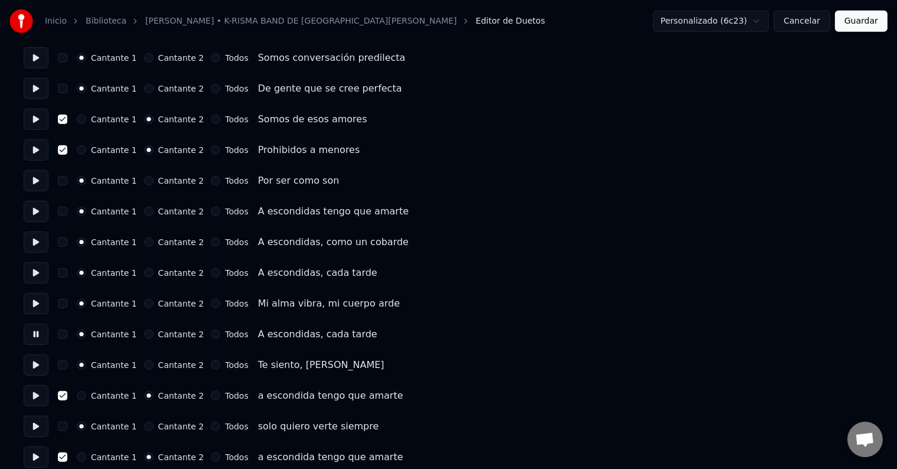
click at [36, 363] on button at bounding box center [36, 364] width 25 height 21
click at [66, 395] on button "button" at bounding box center [62, 395] width 9 height 9
click at [86, 393] on button "Cantante 1" at bounding box center [81, 395] width 9 height 9
click at [37, 393] on button at bounding box center [36, 395] width 25 height 21
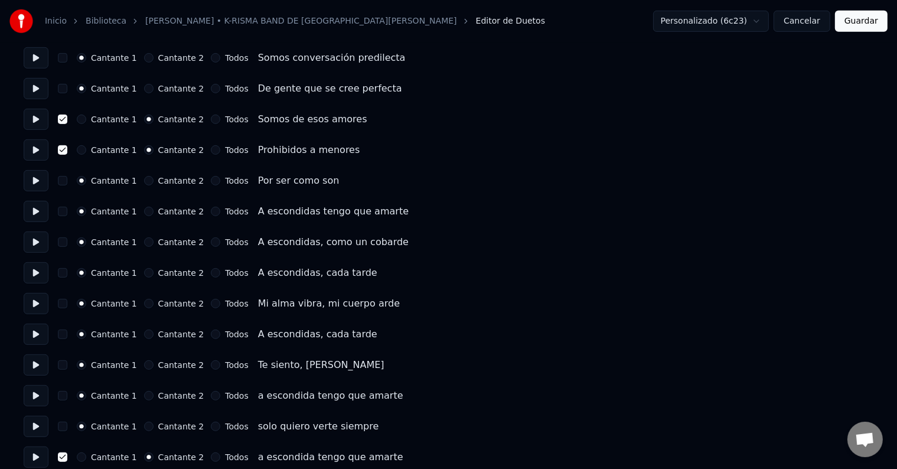
click at [38, 394] on button at bounding box center [36, 395] width 25 height 21
click at [40, 396] on button at bounding box center [36, 395] width 25 height 21
click at [38, 394] on button at bounding box center [36, 395] width 25 height 21
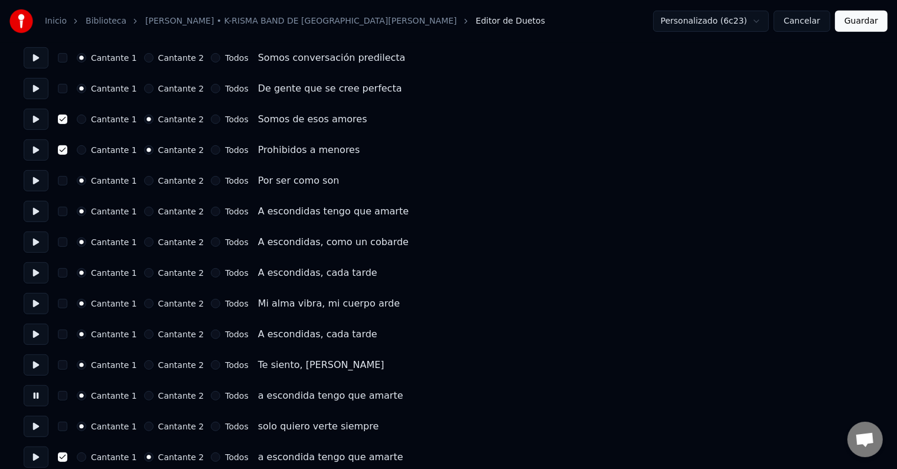
click at [67, 399] on button "button" at bounding box center [62, 395] width 9 height 9
click at [148, 394] on button "Cantante 2" at bounding box center [148, 395] width 9 height 9
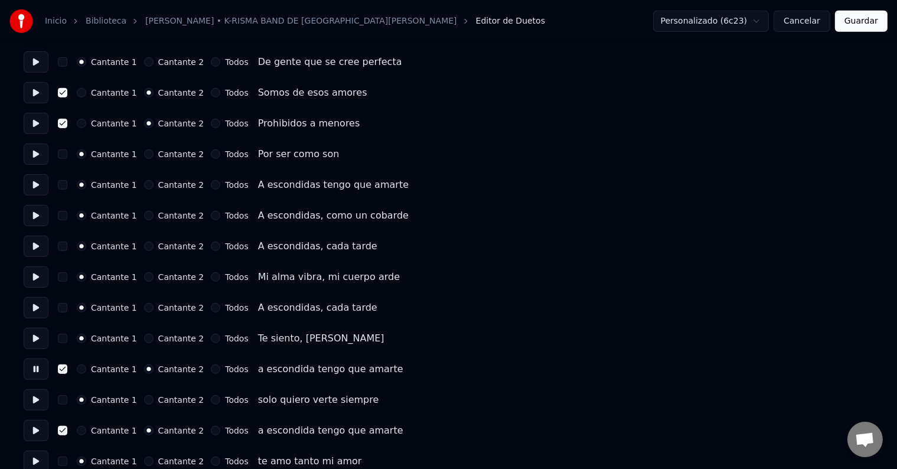
scroll to position [632, 0]
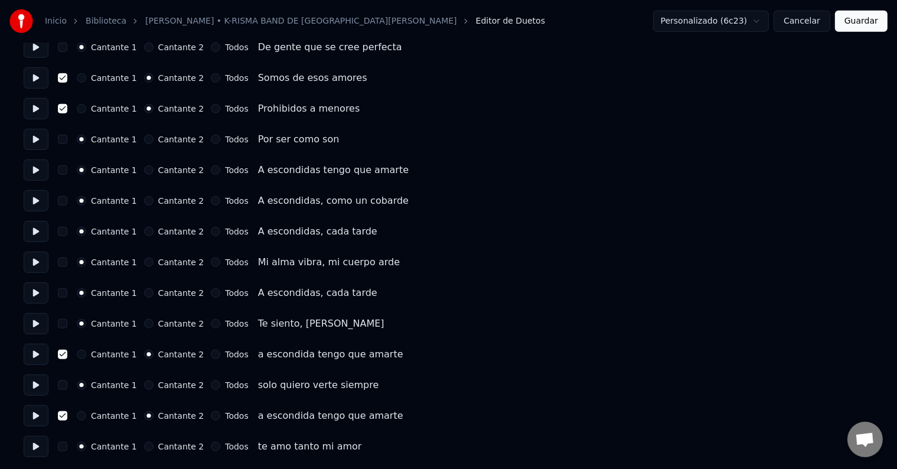
click at [38, 387] on button at bounding box center [36, 384] width 25 height 21
click at [67, 387] on button "button" at bounding box center [62, 384] width 9 height 9
click at [149, 385] on button "Cantante 2" at bounding box center [148, 384] width 9 height 9
click at [38, 414] on button at bounding box center [36, 415] width 25 height 21
click at [40, 446] on button at bounding box center [36, 446] width 25 height 21
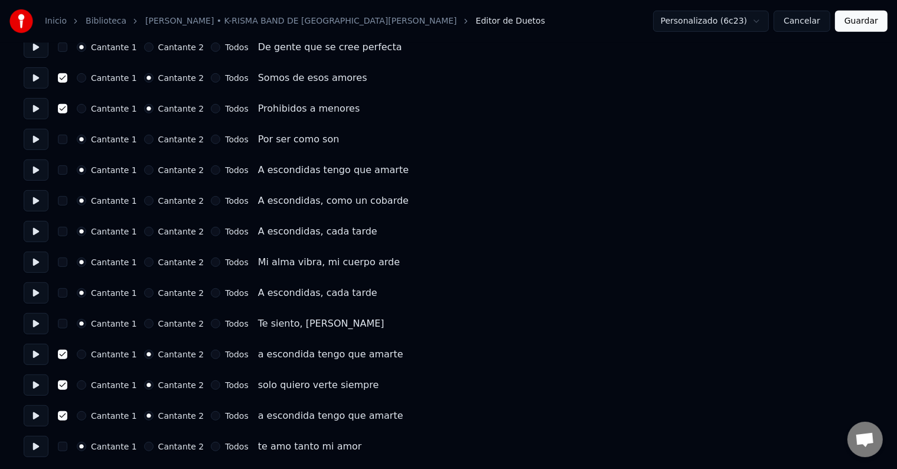
click at [860, 21] on button "Guardar" at bounding box center [861, 21] width 53 height 21
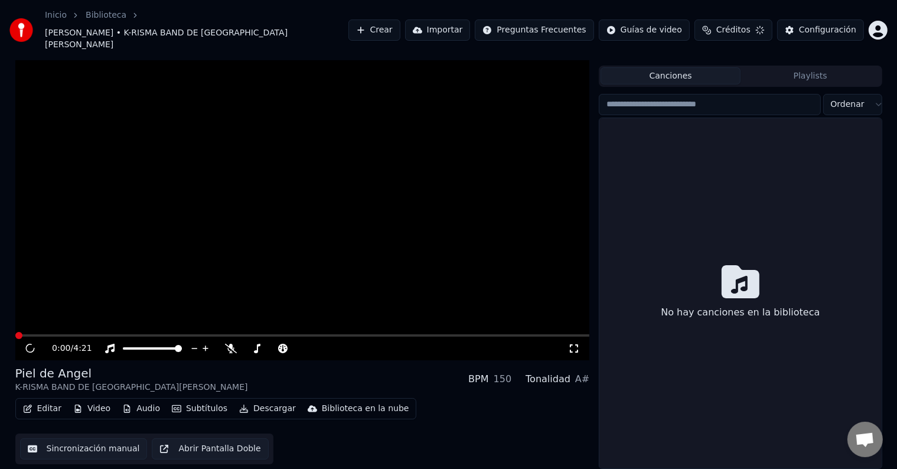
scroll to position [5, 0]
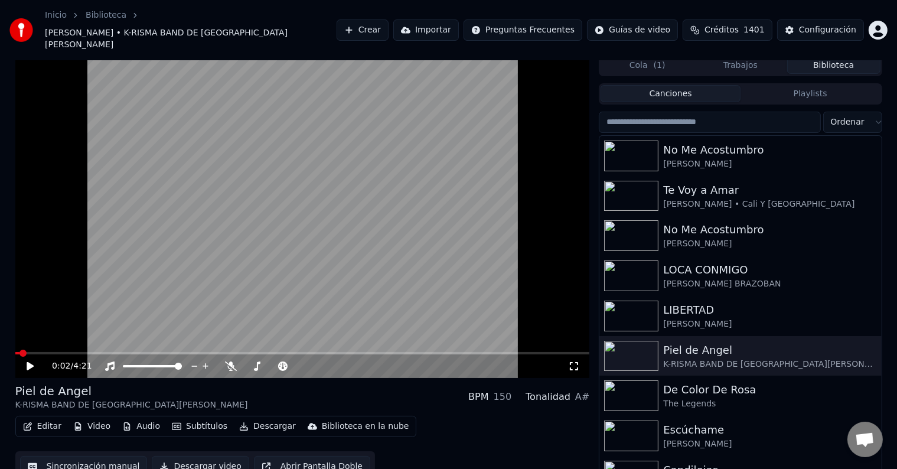
click at [19, 352] on span at bounding box center [17, 353] width 4 height 2
click at [28, 362] on icon at bounding box center [30, 366] width 7 height 8
click at [68, 352] on span at bounding box center [201, 353] width 372 height 2
click at [685, 438] on div "[PERSON_NAME]" at bounding box center [763, 444] width 201 height 12
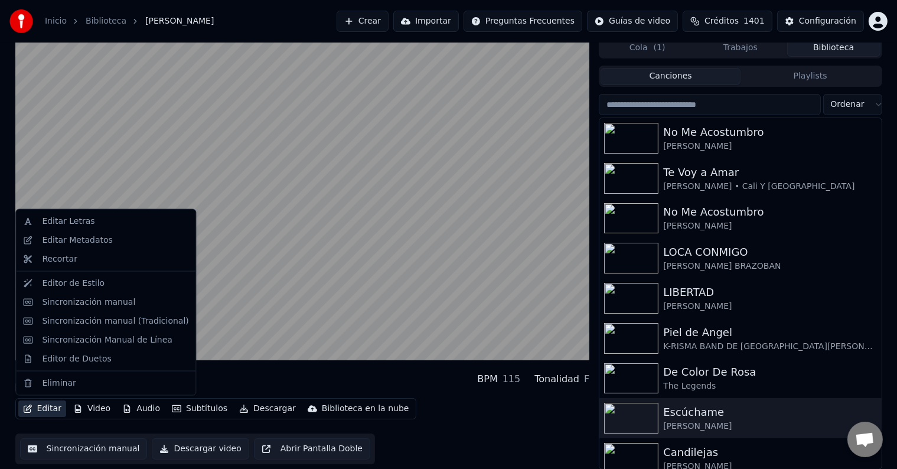
click at [53, 411] on button "Editar" at bounding box center [42, 408] width 48 height 17
click at [79, 358] on div "Editor de Duetos" at bounding box center [76, 358] width 69 height 12
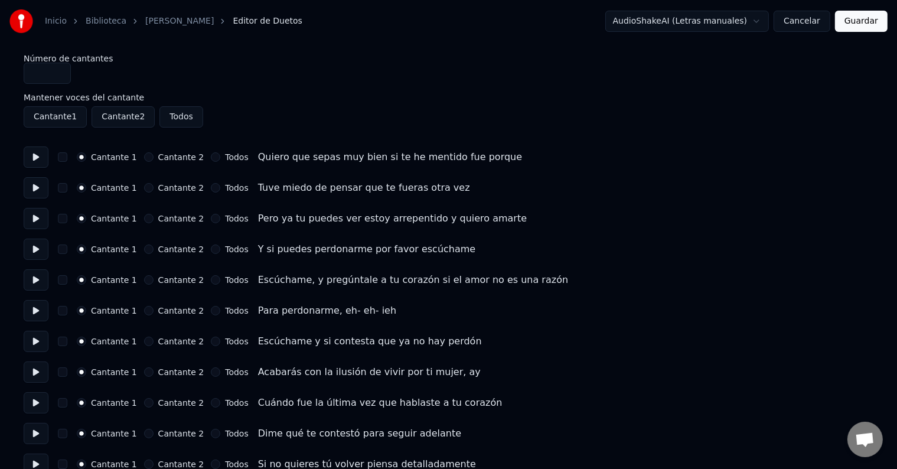
click at [38, 158] on button at bounding box center [36, 156] width 25 height 21
click at [38, 189] on button at bounding box center [36, 187] width 25 height 21
click at [37, 217] on button at bounding box center [36, 218] width 25 height 21
click at [35, 250] on button at bounding box center [36, 249] width 25 height 21
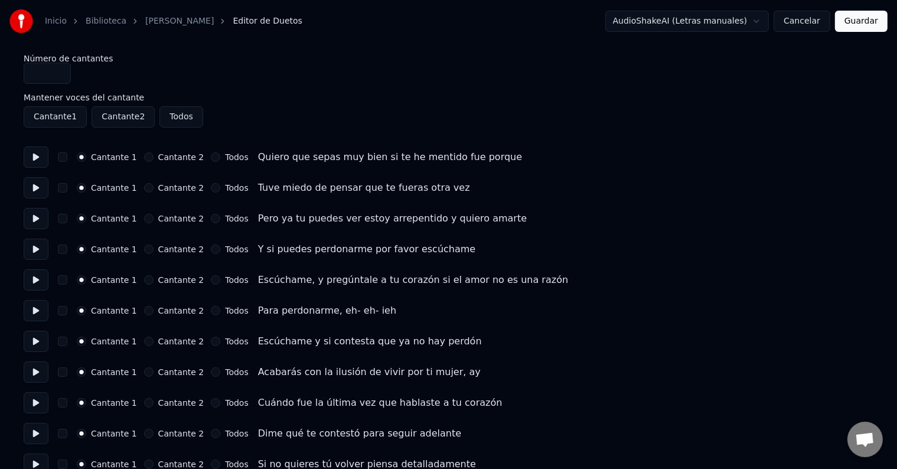
click at [38, 247] on button at bounding box center [36, 249] width 25 height 21
click at [40, 253] on button at bounding box center [36, 249] width 25 height 21
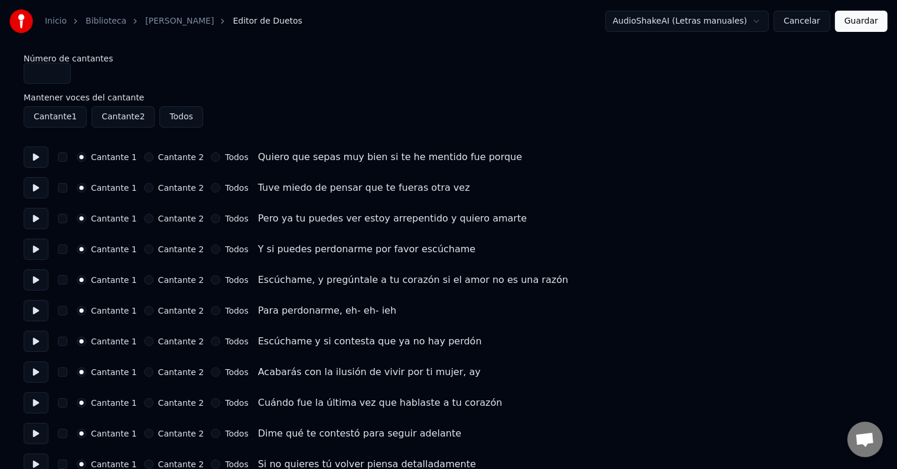
click at [40, 253] on button at bounding box center [36, 249] width 25 height 21
click at [35, 248] on button at bounding box center [36, 249] width 25 height 21
click at [35, 279] on button at bounding box center [36, 279] width 25 height 21
click at [38, 309] on button at bounding box center [36, 310] width 25 height 21
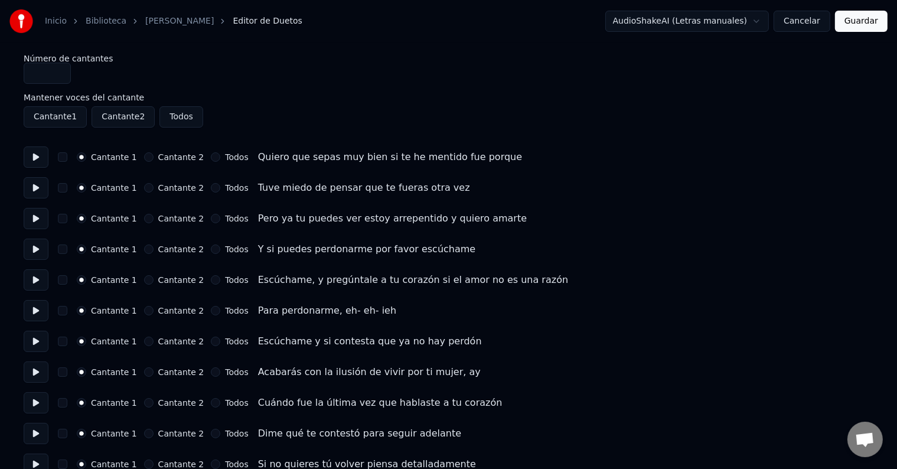
click at [36, 311] on button at bounding box center [36, 310] width 25 height 21
click at [35, 308] on button at bounding box center [36, 310] width 25 height 21
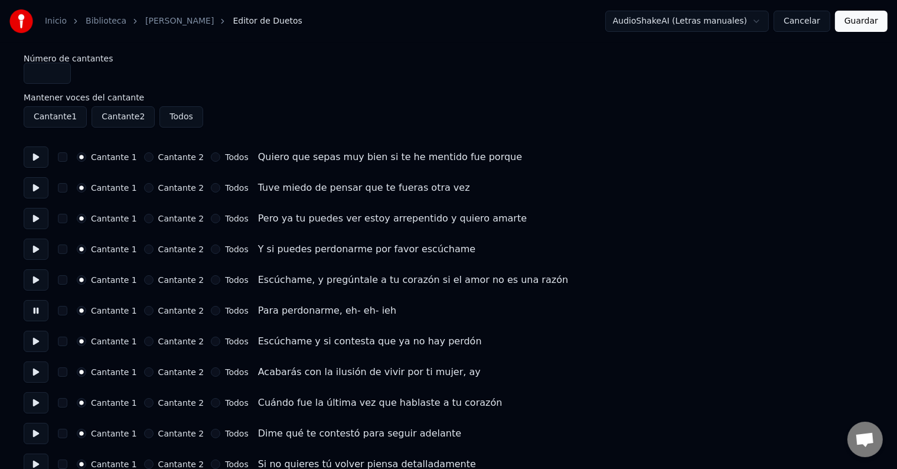
click at [34, 341] on button at bounding box center [36, 341] width 25 height 21
click at [37, 340] on button at bounding box center [36, 341] width 25 height 21
click at [34, 340] on button at bounding box center [36, 341] width 25 height 21
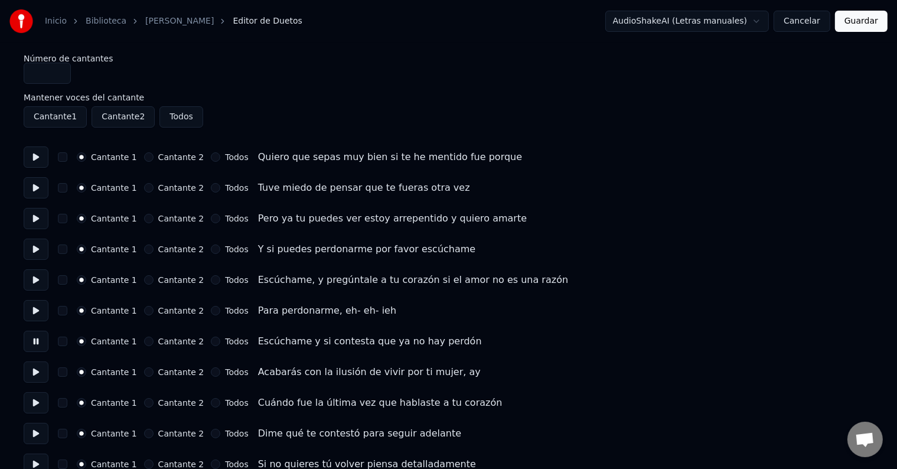
click at [35, 374] on button at bounding box center [36, 371] width 25 height 21
click at [35, 401] on button at bounding box center [36, 402] width 25 height 21
click at [38, 400] on button at bounding box center [36, 402] width 25 height 21
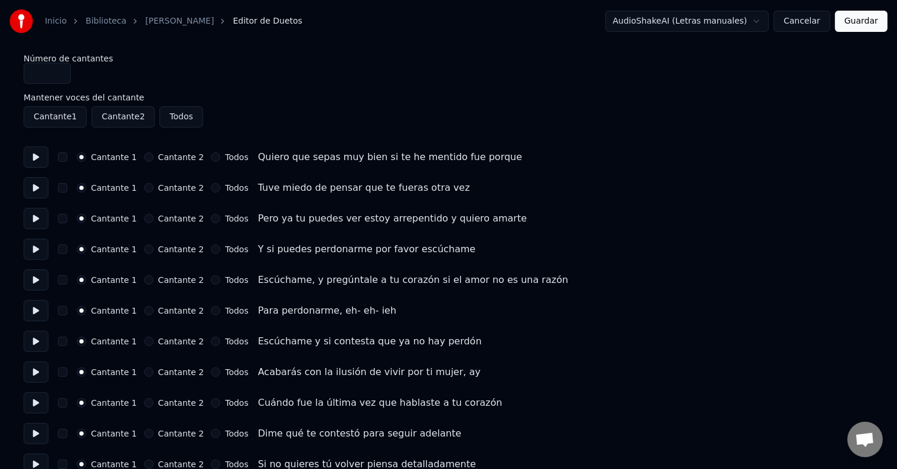
click at [38, 400] on button at bounding box center [36, 402] width 25 height 21
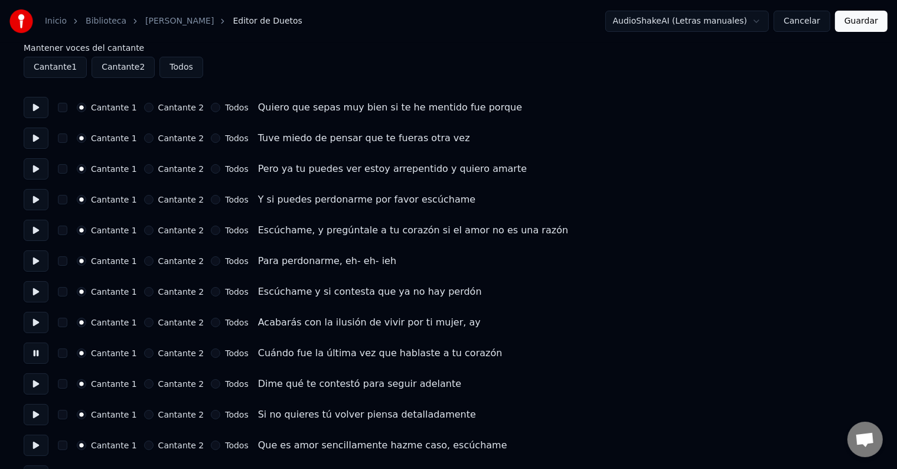
scroll to position [118, 0]
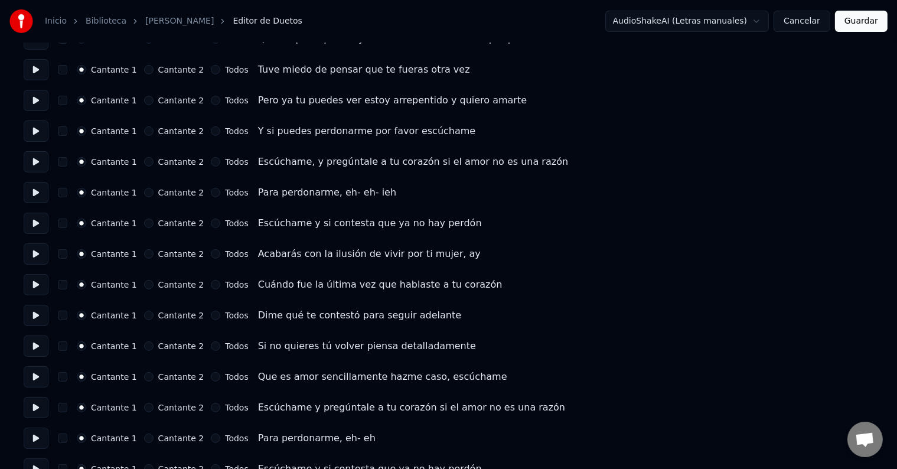
click at [37, 314] on button at bounding box center [36, 315] width 25 height 21
click at [35, 314] on button at bounding box center [36, 315] width 25 height 21
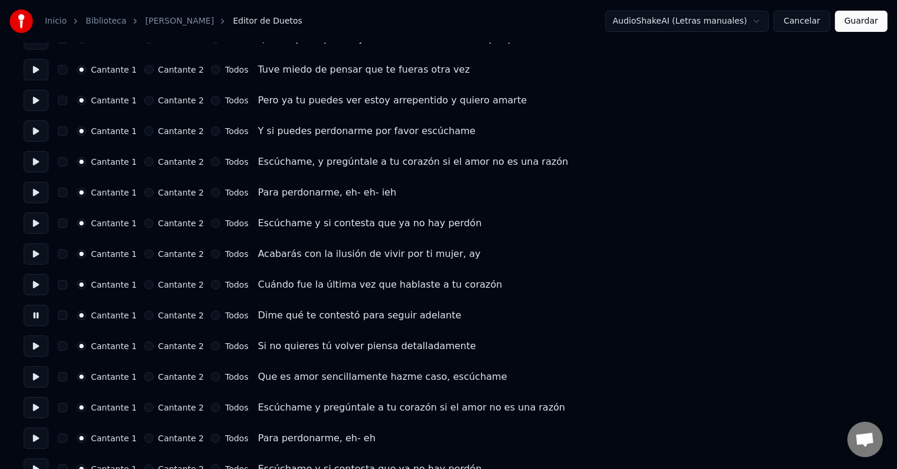
click at [36, 347] on button at bounding box center [36, 345] width 25 height 21
click at [36, 375] on button at bounding box center [36, 376] width 25 height 21
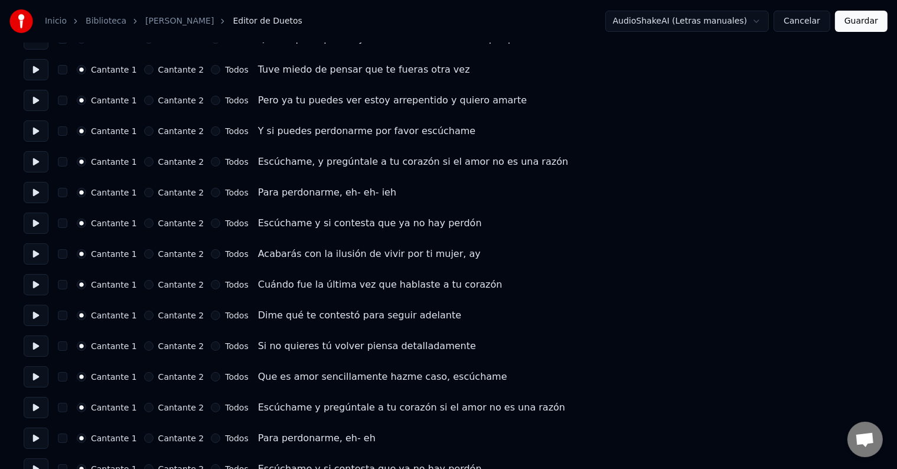
click at [35, 375] on button at bounding box center [36, 376] width 25 height 21
click at [37, 374] on button at bounding box center [36, 376] width 25 height 21
click at [34, 407] on button at bounding box center [36, 407] width 25 height 21
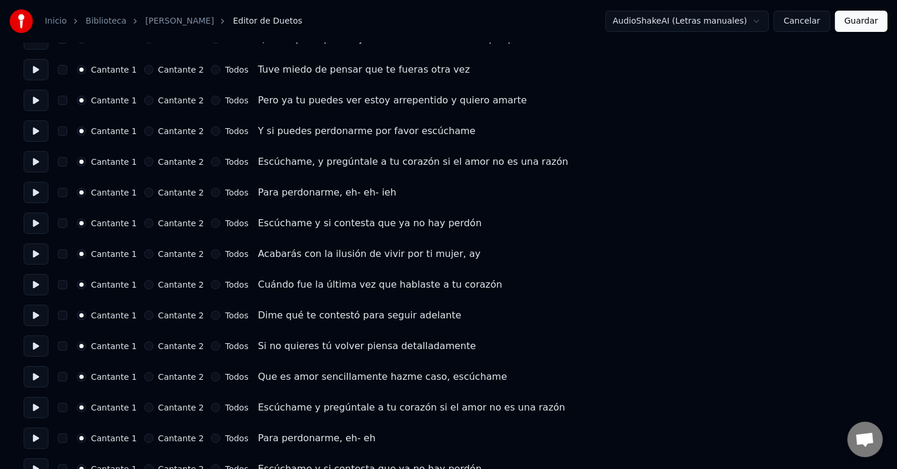
click at [38, 404] on button at bounding box center [36, 407] width 25 height 21
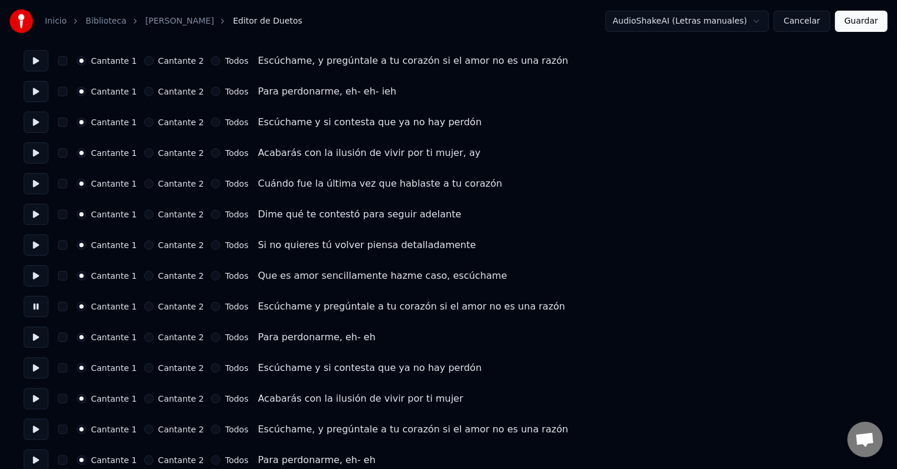
scroll to position [236, 0]
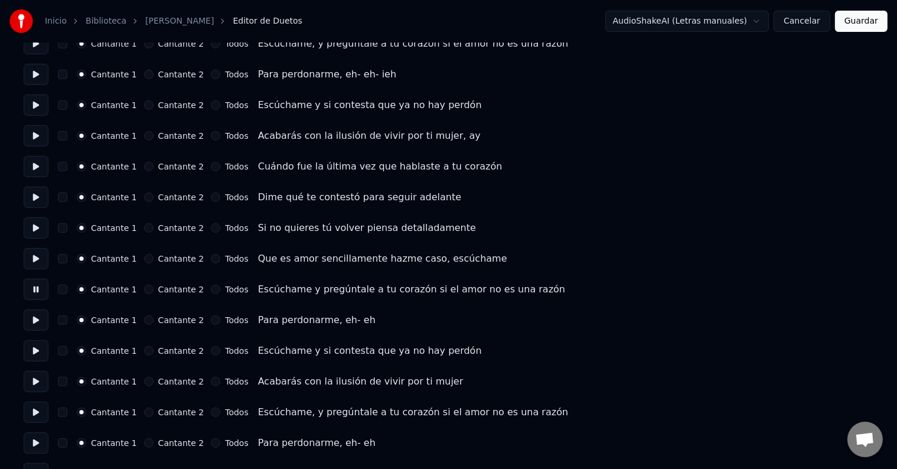
click at [37, 321] on button at bounding box center [36, 319] width 25 height 21
click at [35, 321] on button at bounding box center [36, 319] width 25 height 21
click at [35, 319] on button at bounding box center [36, 319] width 25 height 21
click at [36, 352] on button at bounding box center [36, 350] width 25 height 21
click at [35, 380] on button at bounding box center [36, 381] width 25 height 21
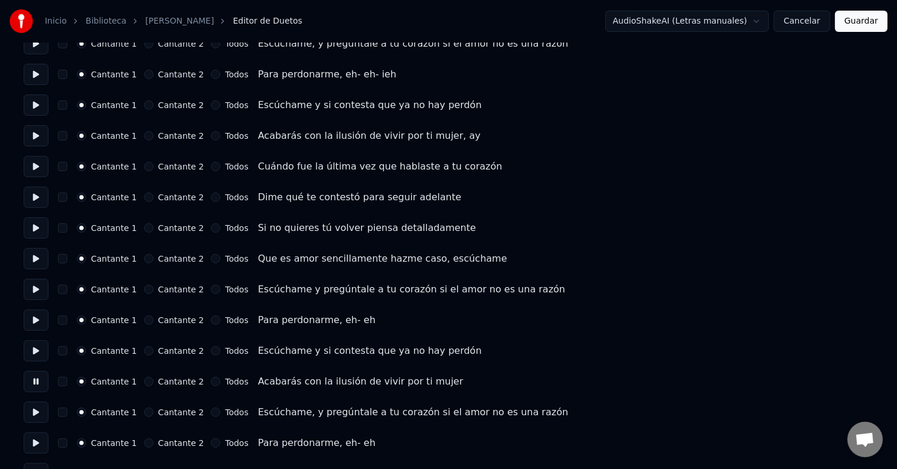
click at [34, 411] on button at bounding box center [36, 411] width 25 height 21
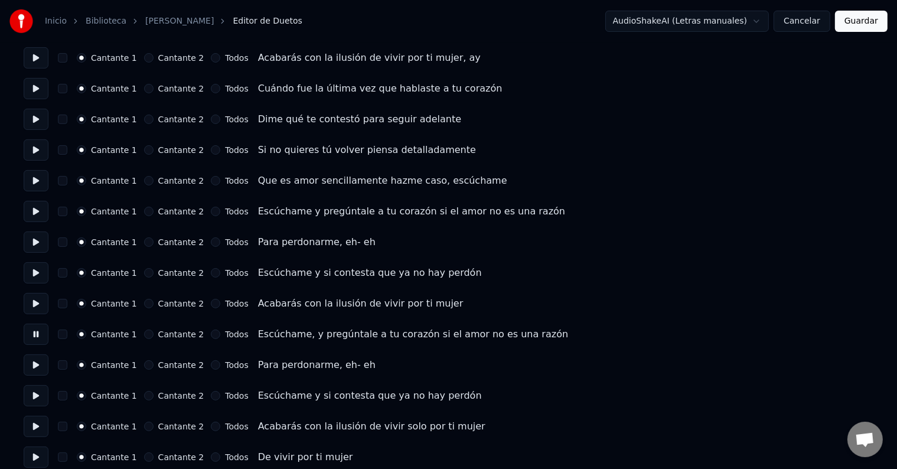
scroll to position [354, 0]
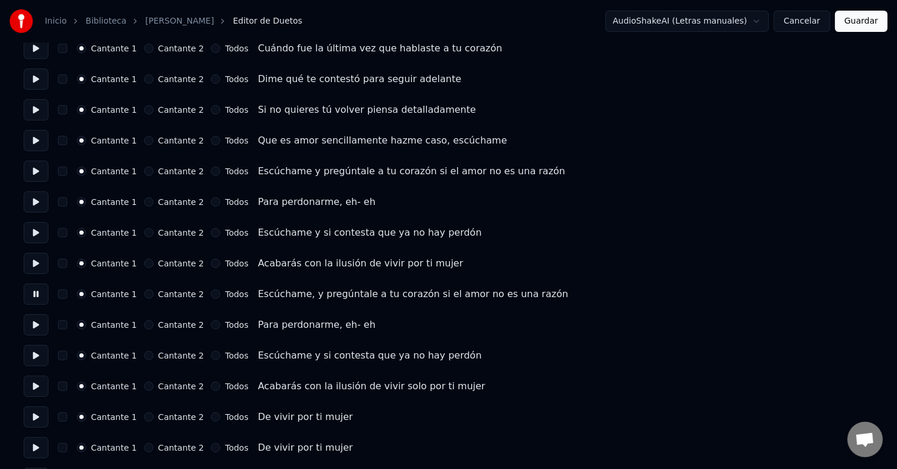
click at [37, 324] on button at bounding box center [36, 324] width 25 height 21
click at [37, 355] on button at bounding box center [36, 355] width 25 height 21
click at [38, 354] on button at bounding box center [36, 355] width 25 height 21
click at [32, 387] on button at bounding box center [36, 385] width 25 height 21
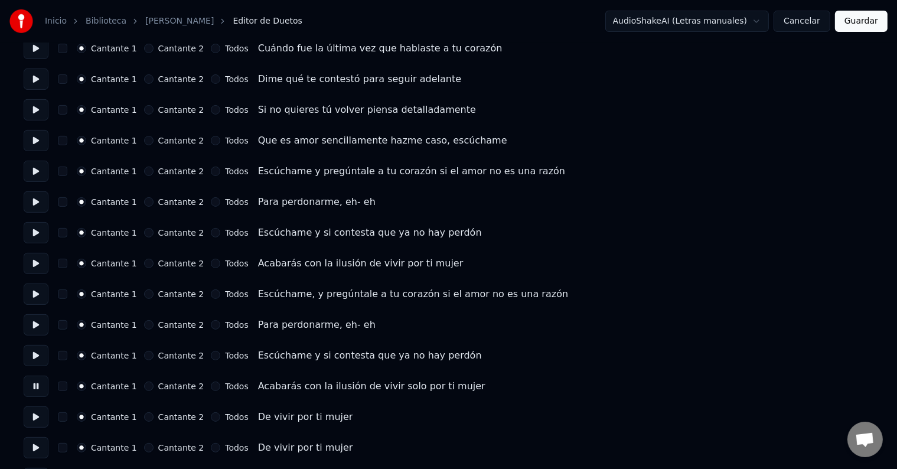
click at [38, 414] on button at bounding box center [36, 416] width 25 height 21
click at [35, 447] on button at bounding box center [36, 447] width 25 height 21
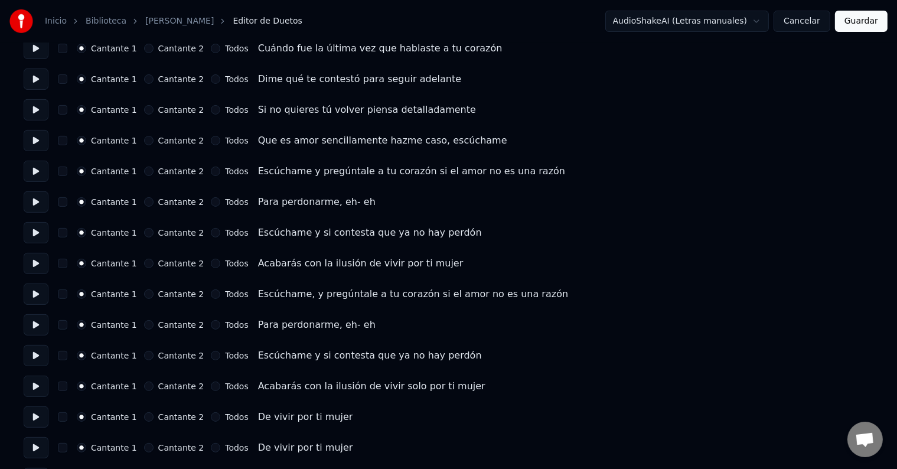
click at [39, 416] on button at bounding box center [36, 416] width 25 height 21
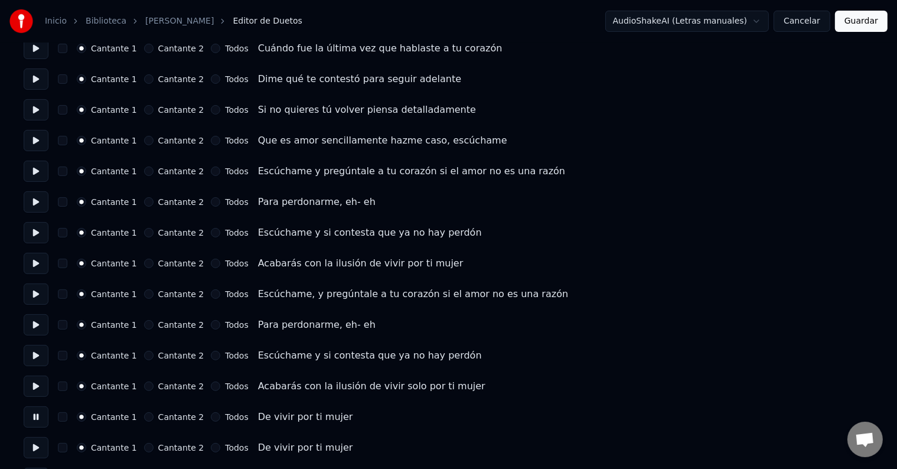
click at [39, 416] on button at bounding box center [36, 416] width 25 height 21
click at [213, 419] on button "Todos" at bounding box center [215, 416] width 9 height 9
click at [67, 415] on button "button" at bounding box center [62, 416] width 9 height 9
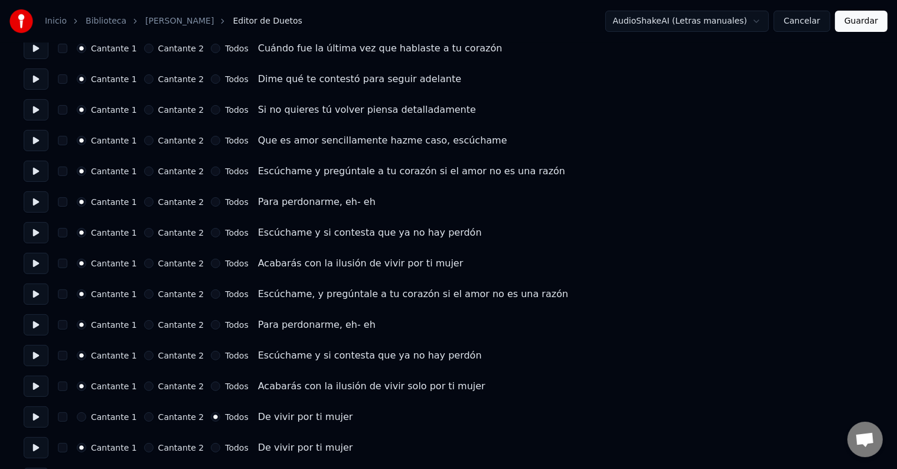
click at [66, 417] on button "button" at bounding box center [62, 416] width 9 height 9
click at [38, 447] on button at bounding box center [36, 447] width 25 height 21
click at [67, 449] on button "button" at bounding box center [62, 447] width 9 height 9
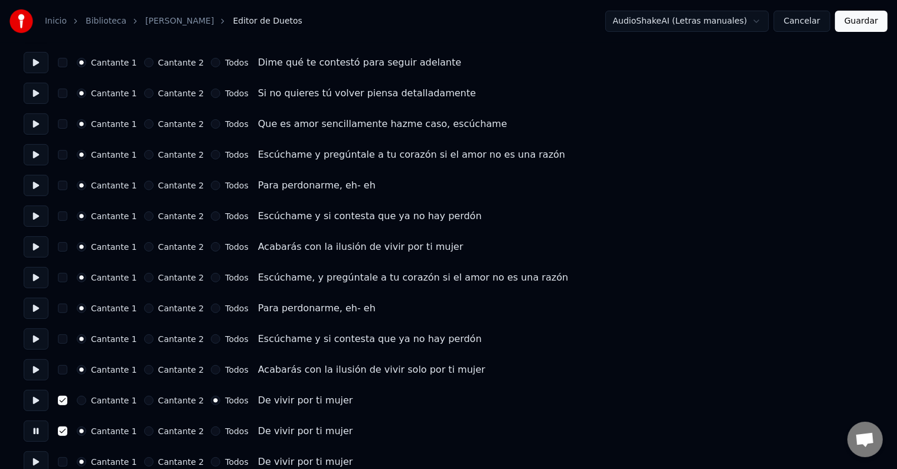
scroll to position [386, 0]
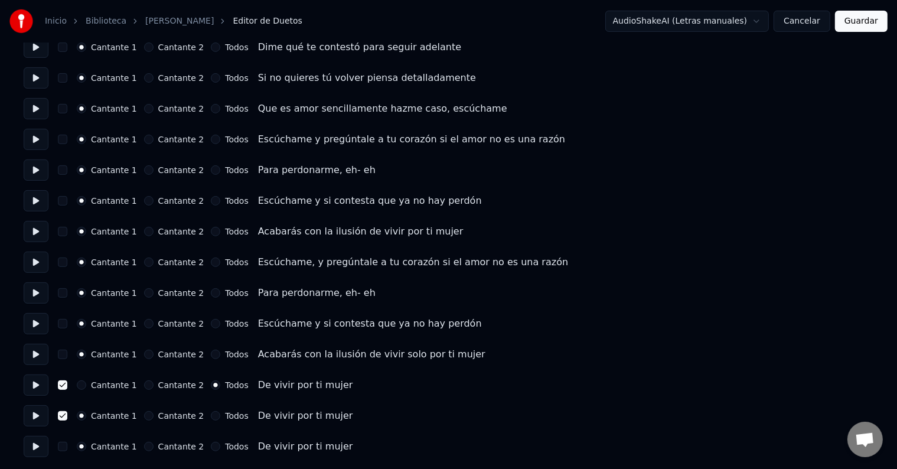
click at [40, 445] on button at bounding box center [36, 446] width 25 height 21
click at [67, 445] on button "button" at bounding box center [62, 446] width 9 height 9
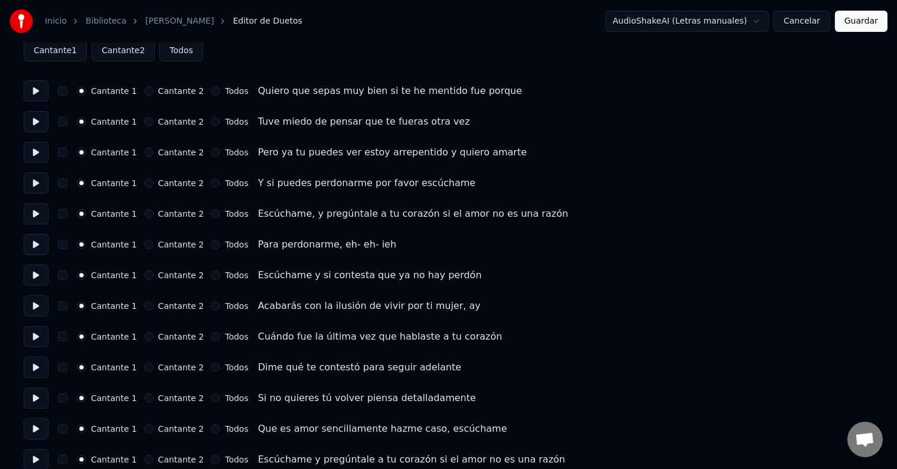
scroll to position [32, 0]
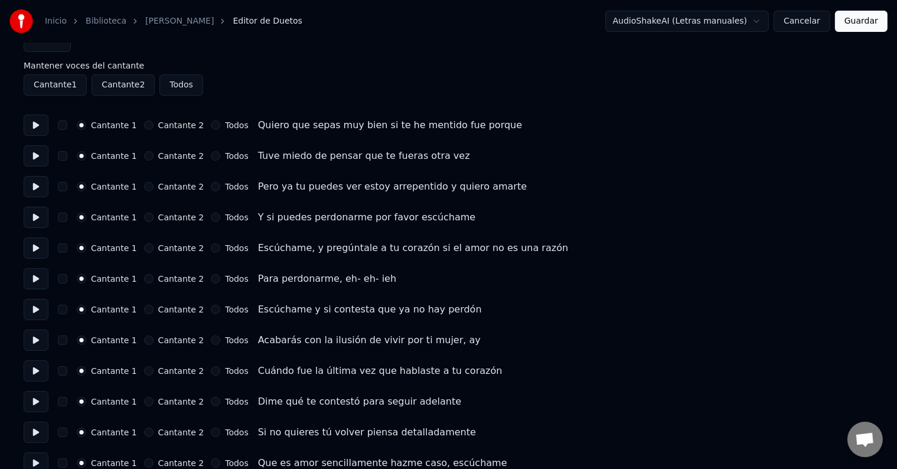
click at [40, 125] on button at bounding box center [36, 125] width 25 height 21
click at [38, 125] on button at bounding box center [36, 125] width 25 height 21
click at [37, 123] on button at bounding box center [36, 125] width 25 height 21
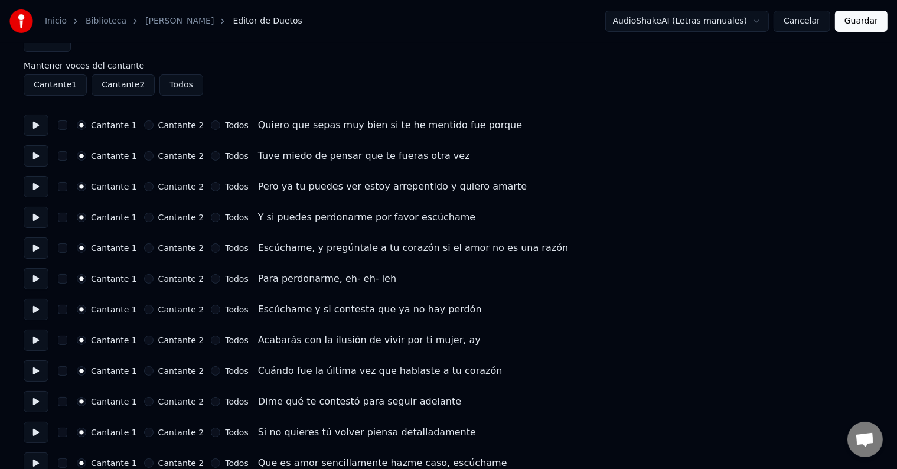
click at [37, 123] on button at bounding box center [36, 125] width 25 height 21
click at [35, 154] on button at bounding box center [36, 155] width 25 height 21
click at [36, 155] on button at bounding box center [36, 155] width 25 height 21
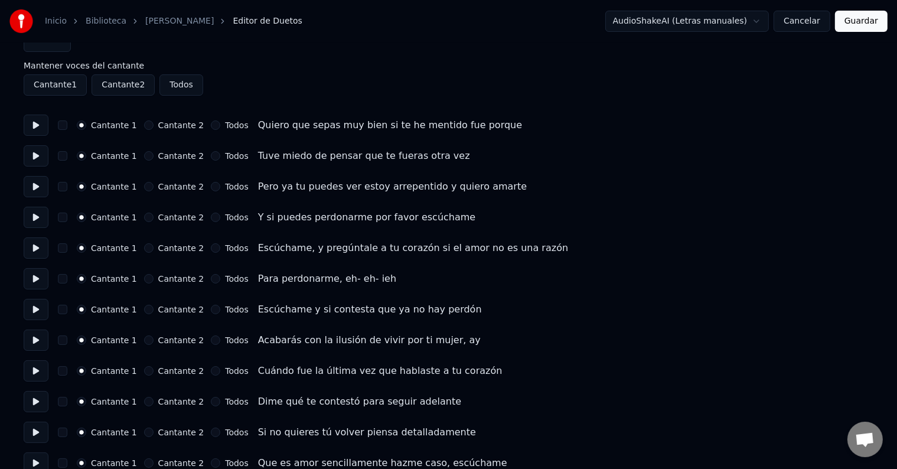
click at [36, 155] on button at bounding box center [36, 155] width 25 height 21
click at [38, 154] on button at bounding box center [36, 155] width 25 height 21
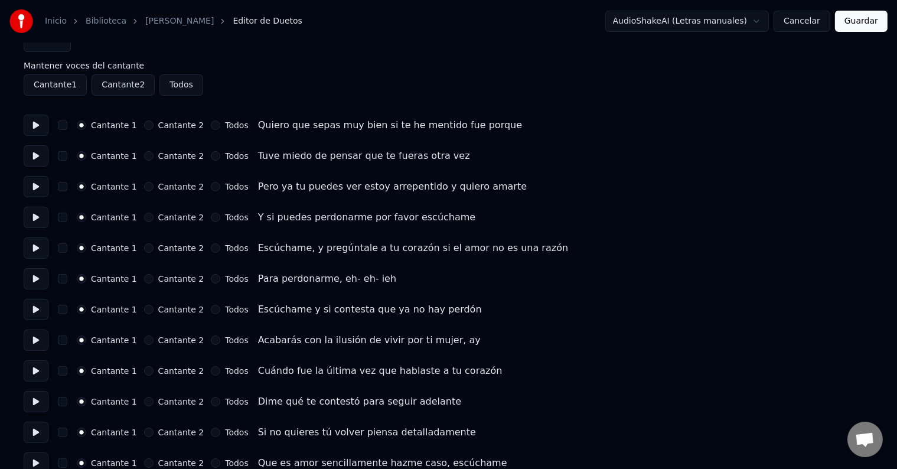
click at [38, 155] on button at bounding box center [36, 155] width 25 height 21
click at [37, 185] on button at bounding box center [36, 186] width 25 height 21
click at [38, 185] on button at bounding box center [36, 186] width 25 height 21
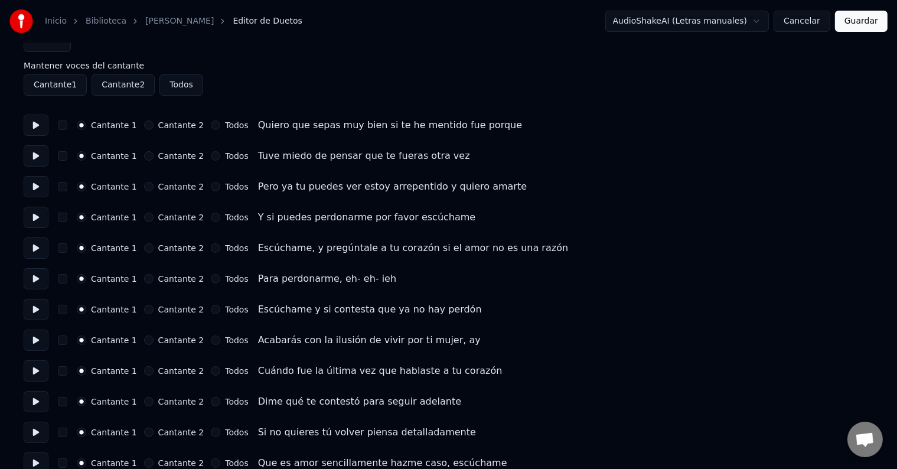
click at [38, 187] on button at bounding box center [36, 186] width 25 height 21
click at [38, 185] on button at bounding box center [36, 186] width 25 height 21
click at [37, 216] on button at bounding box center [36, 217] width 25 height 21
click at [37, 247] on button at bounding box center [36, 247] width 25 height 21
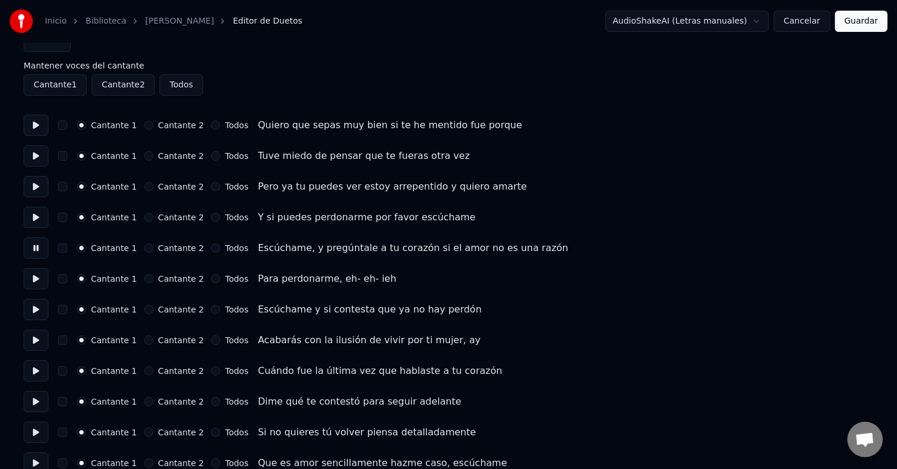
click at [37, 275] on button at bounding box center [36, 278] width 25 height 21
click at [35, 307] on button at bounding box center [36, 309] width 25 height 21
click at [38, 338] on button at bounding box center [36, 339] width 25 height 21
click at [36, 337] on button at bounding box center [36, 339] width 25 height 21
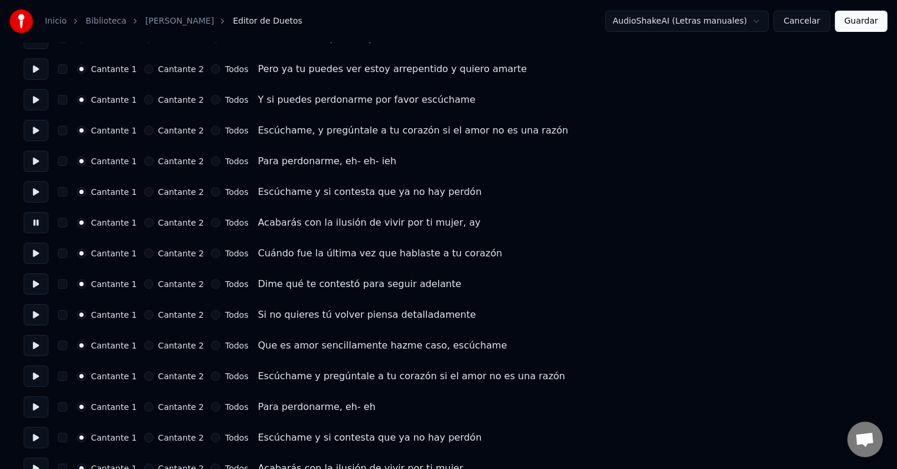
scroll to position [150, 0]
click at [35, 252] on button at bounding box center [36, 252] width 25 height 21
click at [38, 253] on button at bounding box center [36, 252] width 25 height 21
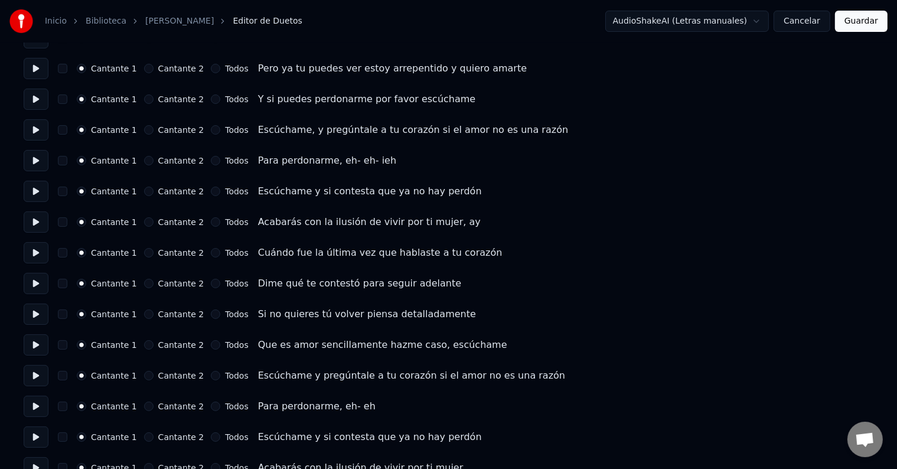
click at [38, 253] on button at bounding box center [36, 252] width 25 height 21
click at [37, 253] on button at bounding box center [36, 252] width 25 height 21
click at [37, 283] on button at bounding box center [36, 283] width 25 height 21
click at [37, 311] on button at bounding box center [36, 313] width 25 height 21
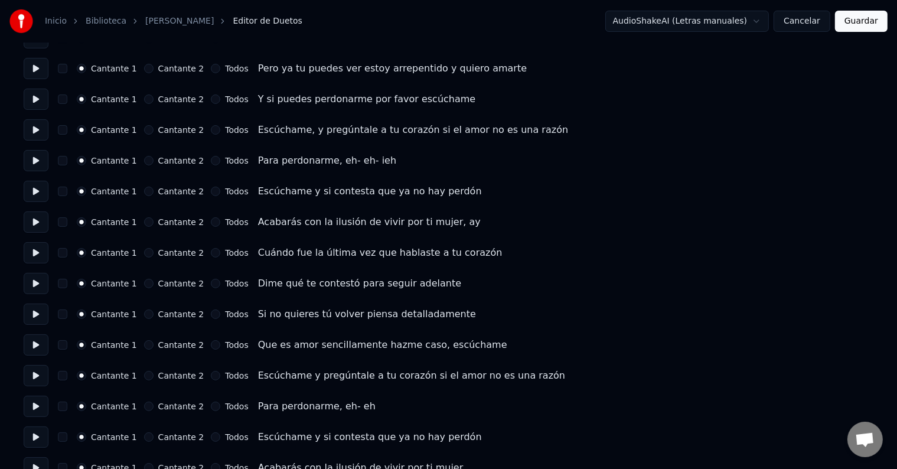
click at [37, 344] on button at bounding box center [36, 344] width 25 height 21
click at [38, 374] on button at bounding box center [36, 375] width 25 height 21
click at [37, 406] on button at bounding box center [36, 406] width 25 height 21
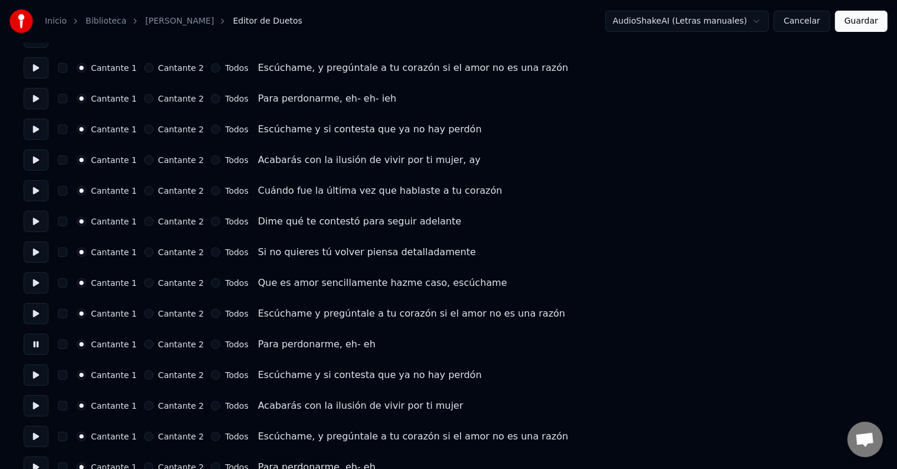
scroll to position [268, 0]
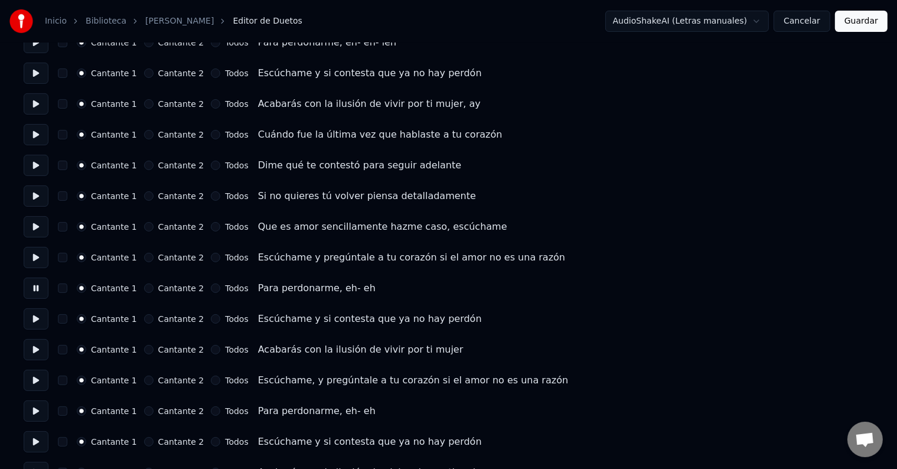
click at [37, 319] on button at bounding box center [36, 318] width 25 height 21
click at [37, 349] on button at bounding box center [36, 349] width 25 height 21
click at [38, 377] on button at bounding box center [36, 380] width 25 height 21
click at [38, 410] on button at bounding box center [36, 410] width 25 height 21
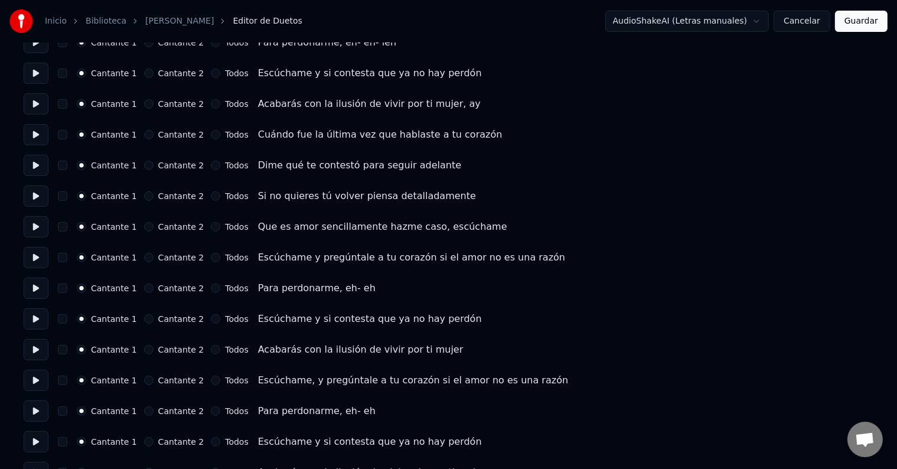
click at [34, 409] on button at bounding box center [36, 410] width 25 height 21
click at [38, 409] on button at bounding box center [36, 410] width 25 height 21
click at [33, 410] on button at bounding box center [36, 410] width 25 height 21
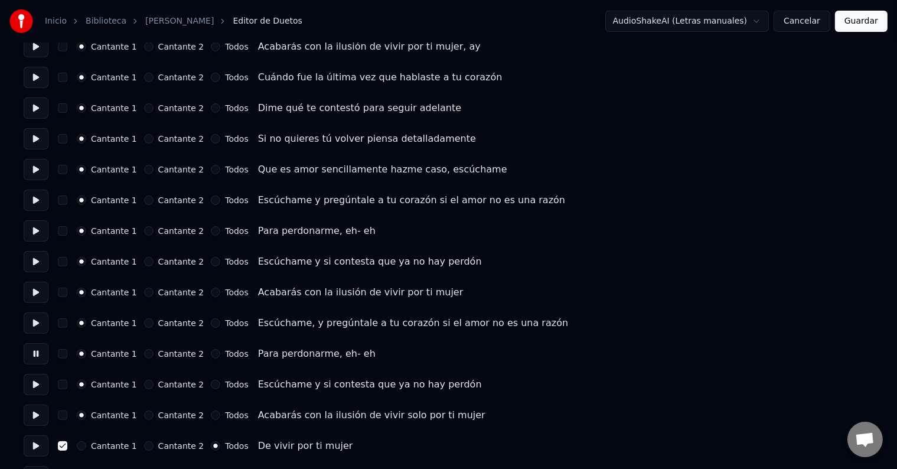
scroll to position [386, 0]
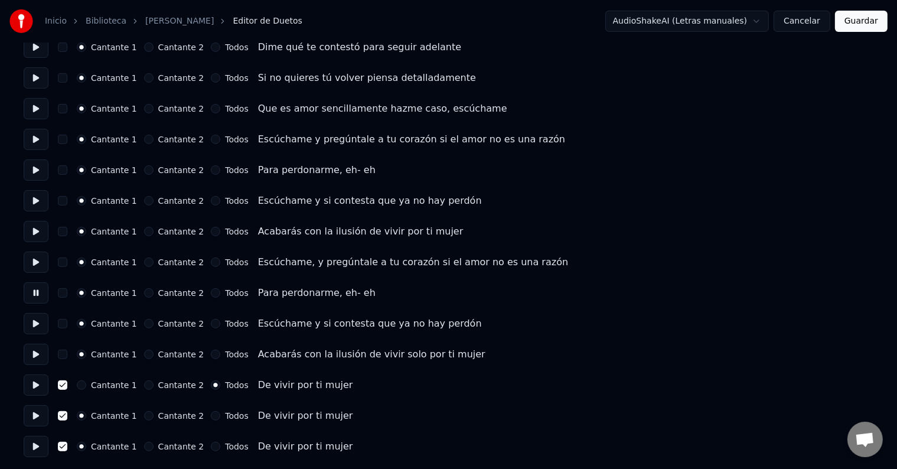
click at [37, 324] on button at bounding box center [36, 323] width 25 height 21
click at [38, 352] on button at bounding box center [36, 354] width 25 height 21
click at [37, 382] on button at bounding box center [36, 384] width 25 height 21
click at [37, 414] on button at bounding box center [36, 415] width 25 height 21
click at [38, 443] on button at bounding box center [36, 446] width 25 height 21
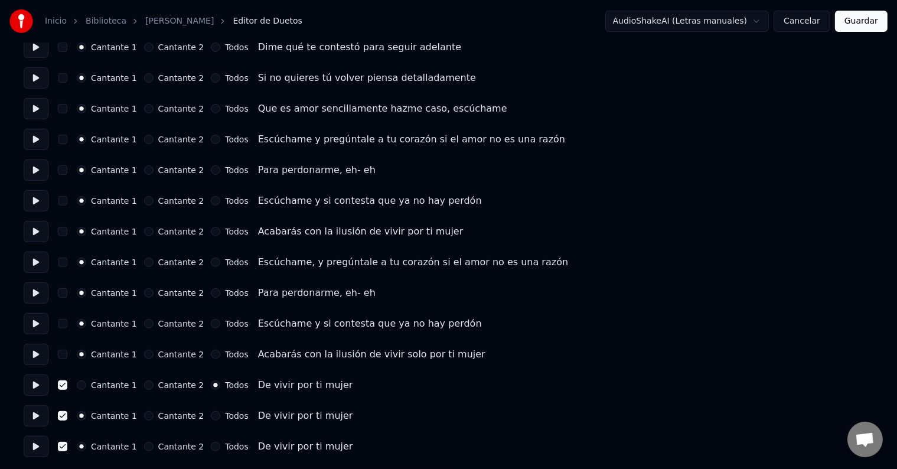
click at [855, 24] on button "Guardar" at bounding box center [861, 21] width 53 height 21
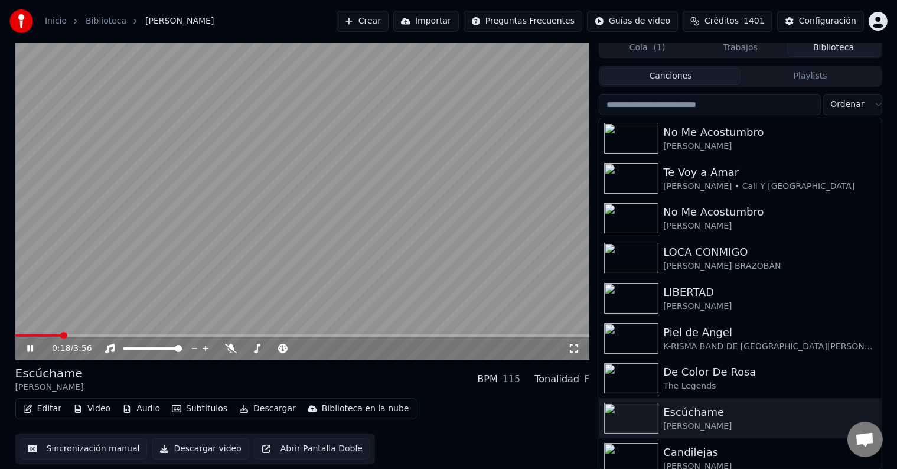
click at [59, 334] on div "0:18 / 3:56" at bounding box center [302, 198] width 574 height 323
click at [339, 331] on video at bounding box center [302, 198] width 574 height 323
click at [331, 334] on span at bounding box center [302, 335] width 574 height 2
click at [364, 334] on span at bounding box center [302, 335] width 574 height 2
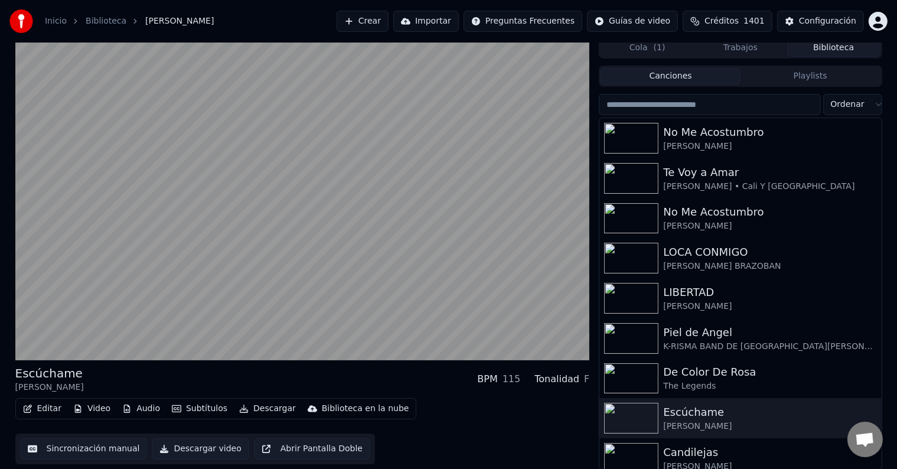
click at [400, 333] on video at bounding box center [302, 198] width 574 height 323
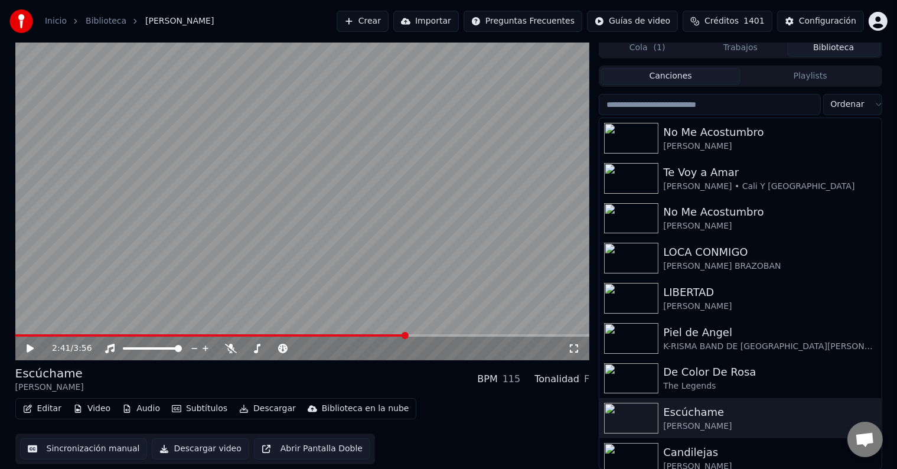
click at [406, 335] on span at bounding box center [302, 335] width 574 height 2
click at [432, 334] on span at bounding box center [302, 335] width 574 height 2
click at [29, 344] on icon at bounding box center [39, 348] width 28 height 9
click at [201, 447] on button "Descargar video" at bounding box center [200, 448] width 97 height 21
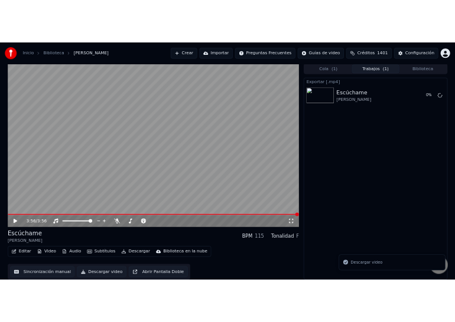
scroll to position [1, 0]
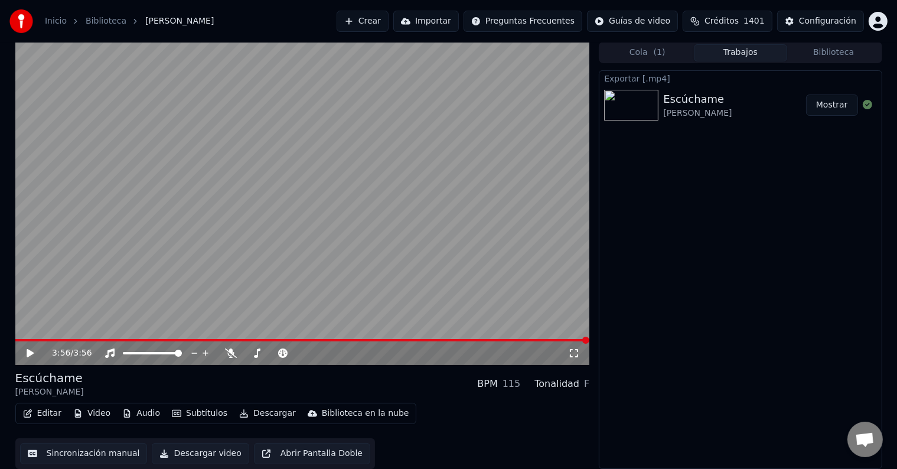
click at [822, 105] on button "Mostrar" at bounding box center [832, 104] width 52 height 21
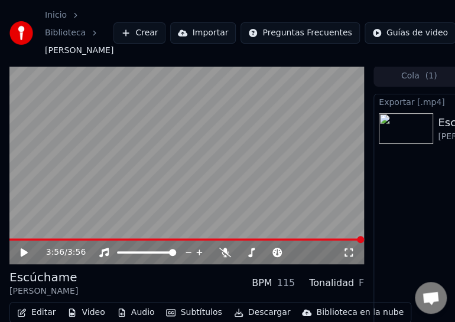
click at [57, 14] on link "Inicio" at bounding box center [56, 15] width 22 height 12
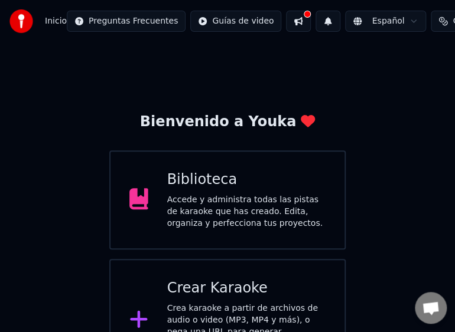
click at [194, 196] on div "Accede y administra todas las pistas de karaoke que has creado. Edita, organiza…" at bounding box center [246, 211] width 159 height 35
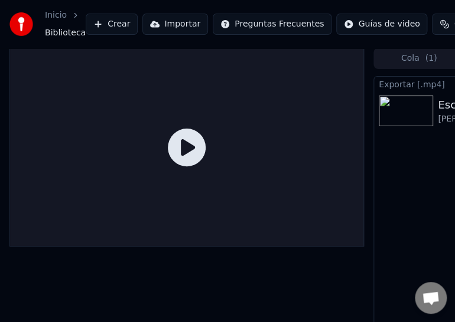
click at [187, 145] on icon at bounding box center [187, 148] width 38 height 38
click at [242, 22] on html "Inicio Biblioteca Crear Importar Preguntas Frecuentes Guías de video Créditos 1…" at bounding box center [227, 160] width 455 height 322
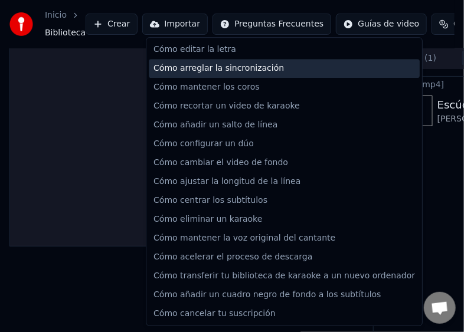
click at [220, 70] on div "Cómo arreglar la sincronización" at bounding box center [284, 68] width 271 height 19
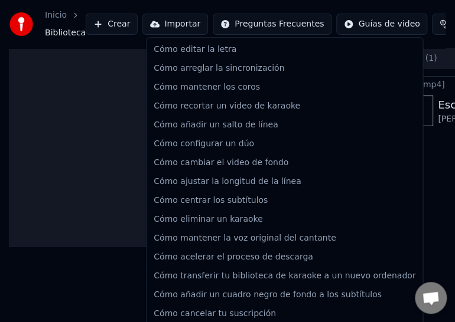
click at [285, 22] on html "Inicio Biblioteca Crear Importar Preguntas Frecuentes Guías de video Créditos 1…" at bounding box center [227, 160] width 455 height 322
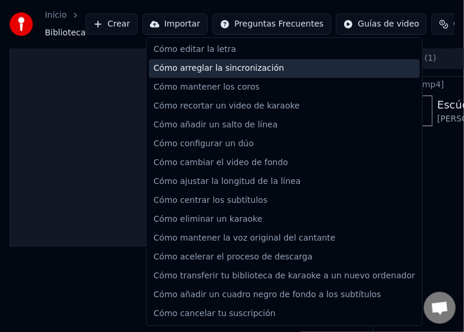
click at [231, 68] on div "Cómo arreglar la sincronización" at bounding box center [284, 68] width 271 height 19
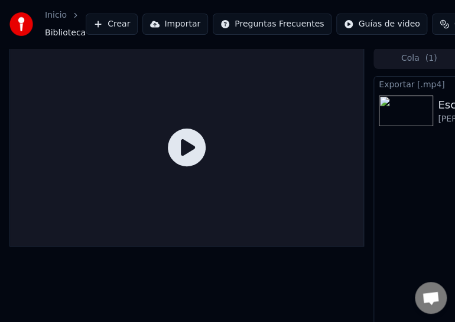
click at [187, 141] on icon at bounding box center [187, 148] width 38 height 38
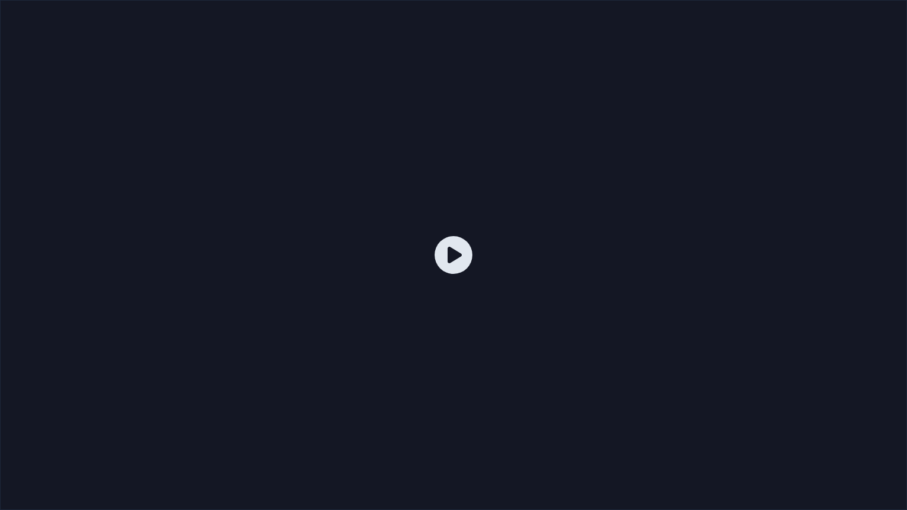
click at [454, 253] on icon at bounding box center [453, 255] width 38 height 38
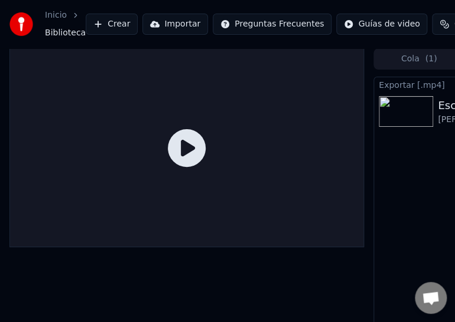
click at [183, 149] on icon at bounding box center [187, 148] width 38 height 38
click at [186, 149] on icon at bounding box center [187, 148] width 38 height 38
click at [57, 31] on span "Biblioteca" at bounding box center [65, 33] width 41 height 12
click at [56, 16] on link "Inicio" at bounding box center [56, 15] width 22 height 12
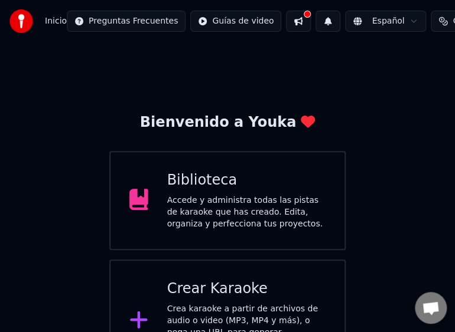
click at [228, 210] on div "Accede y administra todas las pistas de karaoke que has creado. Edita, organiza…" at bounding box center [246, 212] width 159 height 35
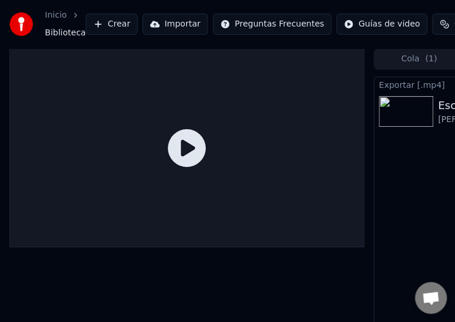
click at [61, 32] on span "Biblioteca" at bounding box center [65, 33] width 41 height 12
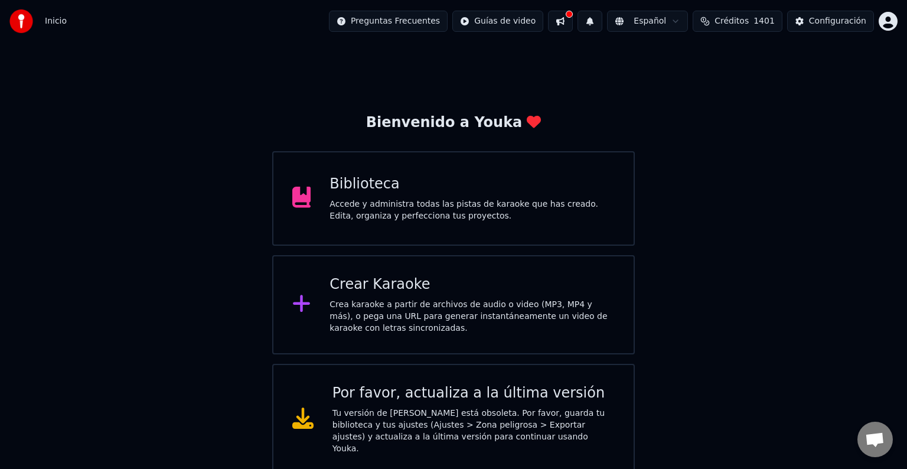
click at [451, 207] on div "Accede y administra todas las pistas de karaoke que has creado. Edita, organiza…" at bounding box center [471, 210] width 285 height 24
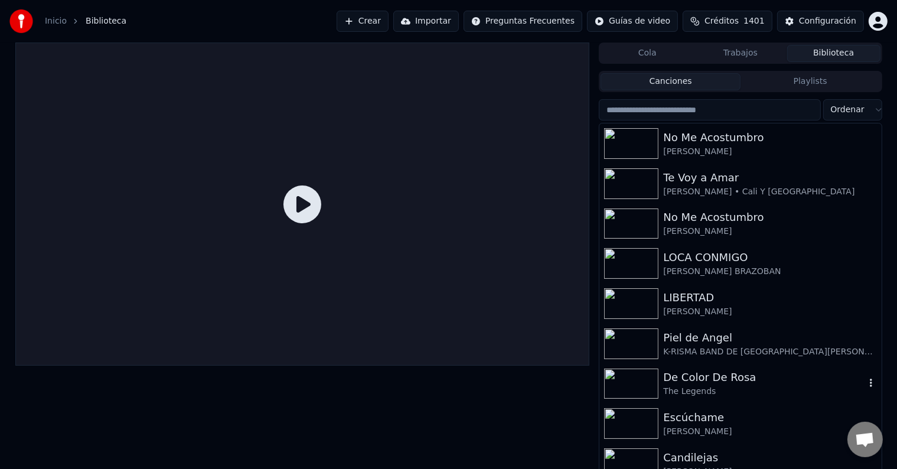
click at [642, 380] on img at bounding box center [631, 383] width 54 height 31
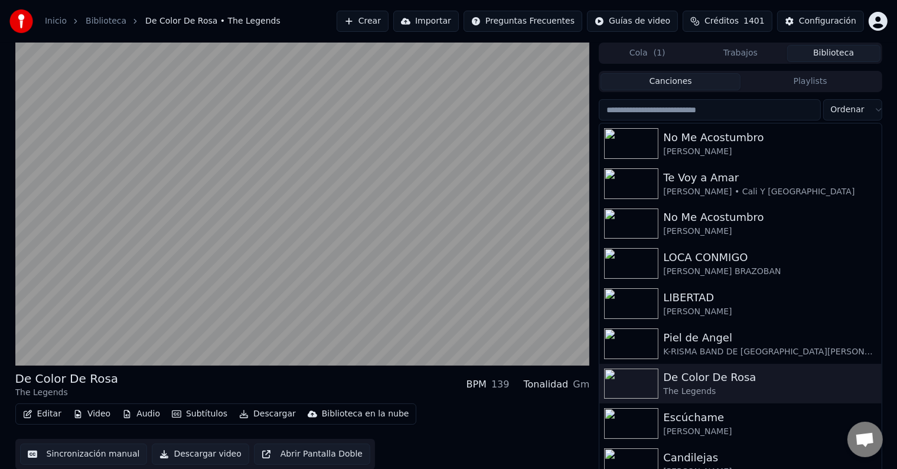
click at [44, 414] on button "Editar" at bounding box center [42, 414] width 48 height 17
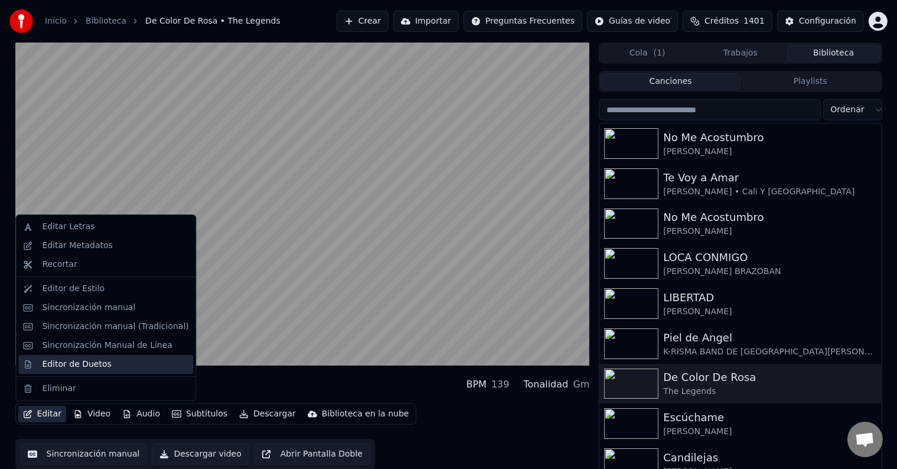
click at [76, 365] on div "Editor de Duetos" at bounding box center [76, 364] width 69 height 12
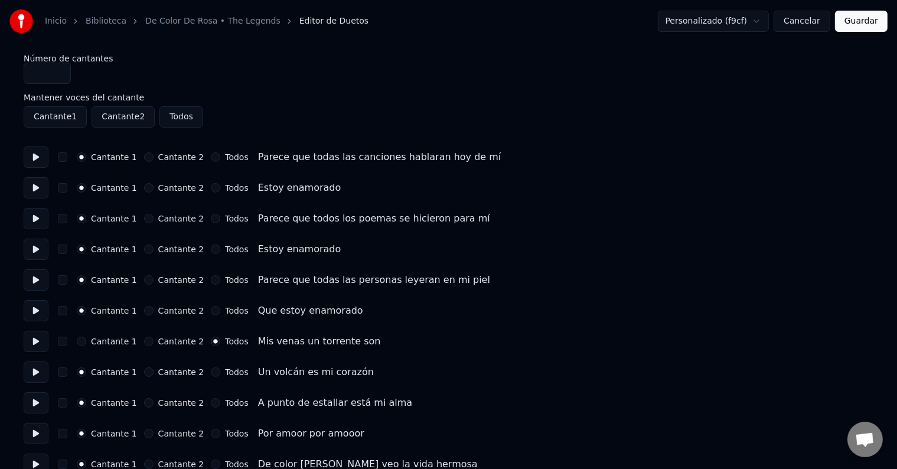
click at [35, 158] on button at bounding box center [36, 156] width 25 height 21
click at [38, 191] on button at bounding box center [36, 187] width 25 height 21
click at [38, 220] on button at bounding box center [36, 218] width 25 height 21
click at [39, 250] on button at bounding box center [36, 249] width 25 height 21
click at [38, 276] on button at bounding box center [36, 279] width 25 height 21
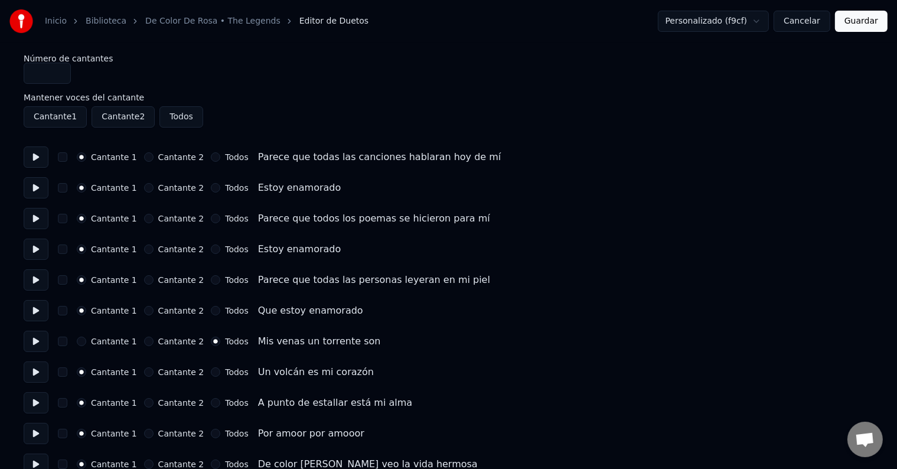
click at [36, 310] on button at bounding box center [36, 310] width 25 height 21
click at [37, 338] on button at bounding box center [36, 341] width 25 height 21
click at [67, 342] on button "button" at bounding box center [62, 341] width 9 height 9
click at [43, 371] on button at bounding box center [36, 371] width 25 height 21
click at [211, 371] on button "Todos" at bounding box center [215, 371] width 9 height 9
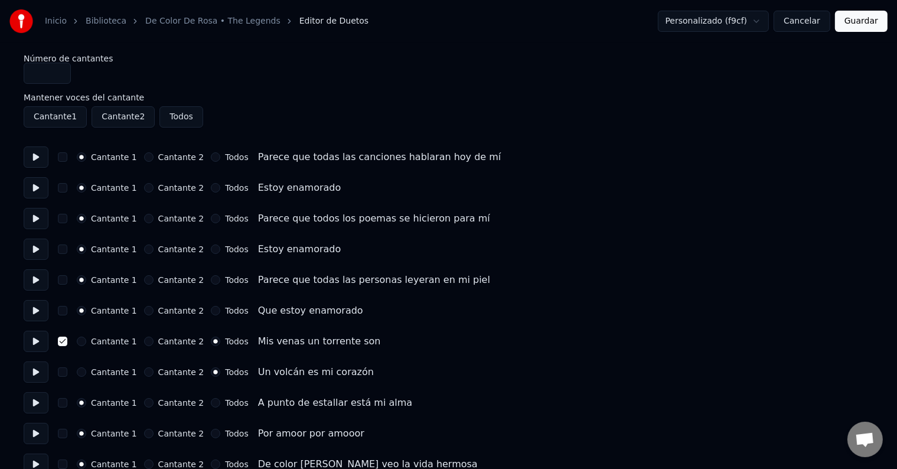
click at [67, 371] on button "button" at bounding box center [62, 371] width 9 height 9
click at [40, 404] on button at bounding box center [36, 402] width 25 height 21
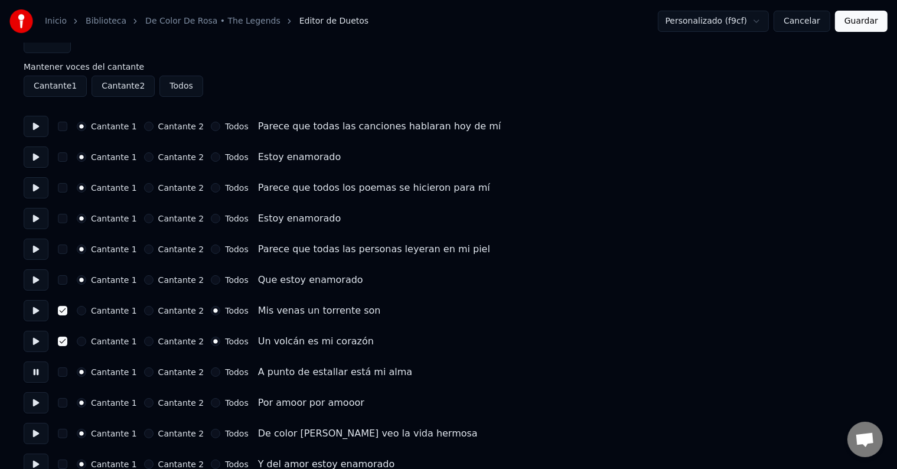
scroll to position [59, 0]
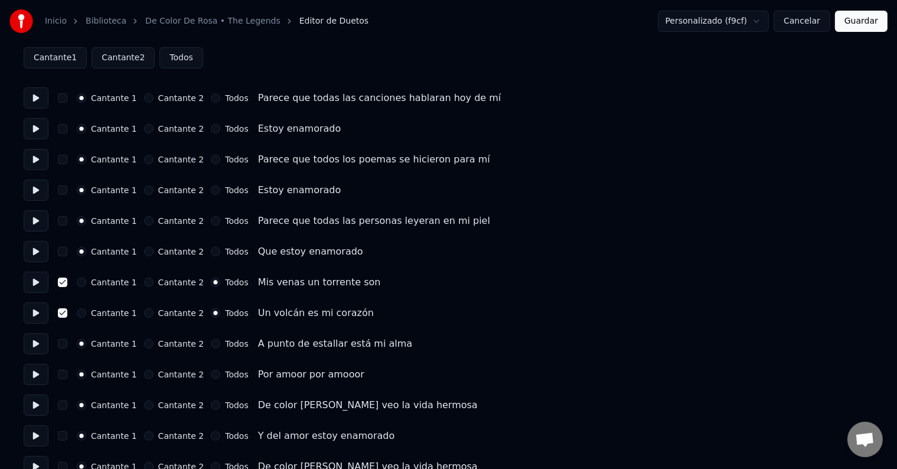
click at [40, 374] on button at bounding box center [36, 374] width 25 height 21
click at [40, 406] on button at bounding box center [36, 404] width 25 height 21
click at [42, 403] on button at bounding box center [36, 404] width 25 height 21
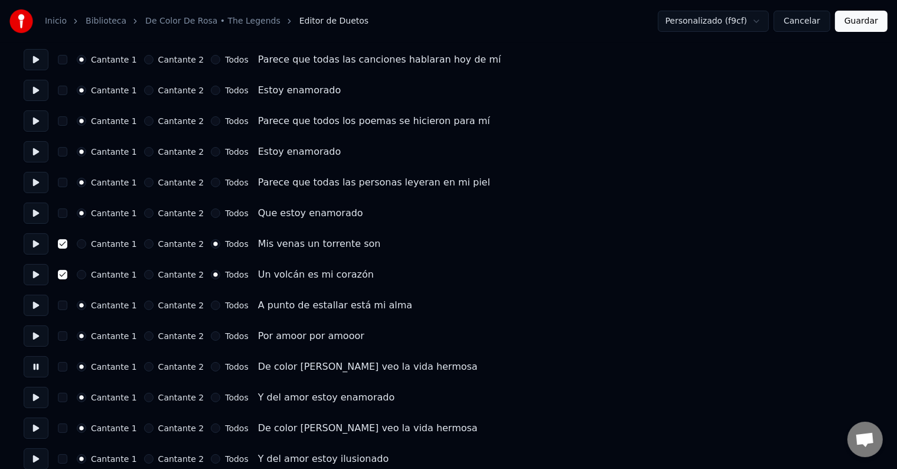
scroll to position [118, 0]
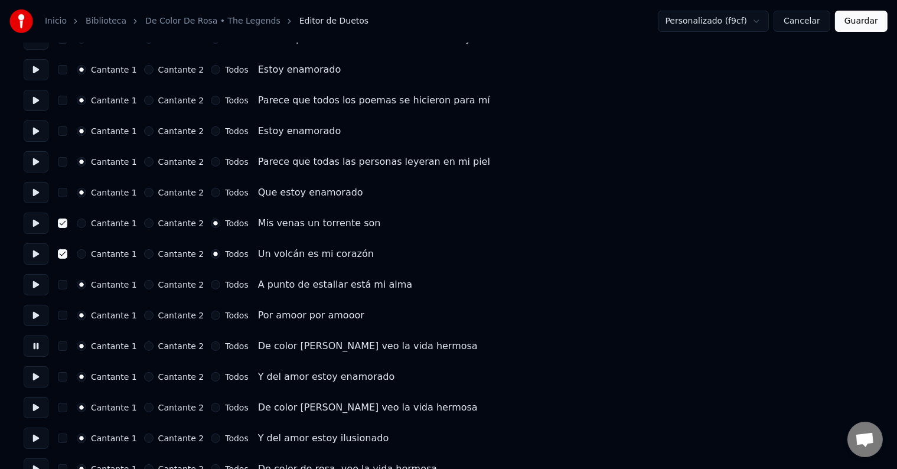
click at [40, 375] on button at bounding box center [36, 376] width 25 height 21
click at [38, 406] on button at bounding box center [36, 407] width 25 height 21
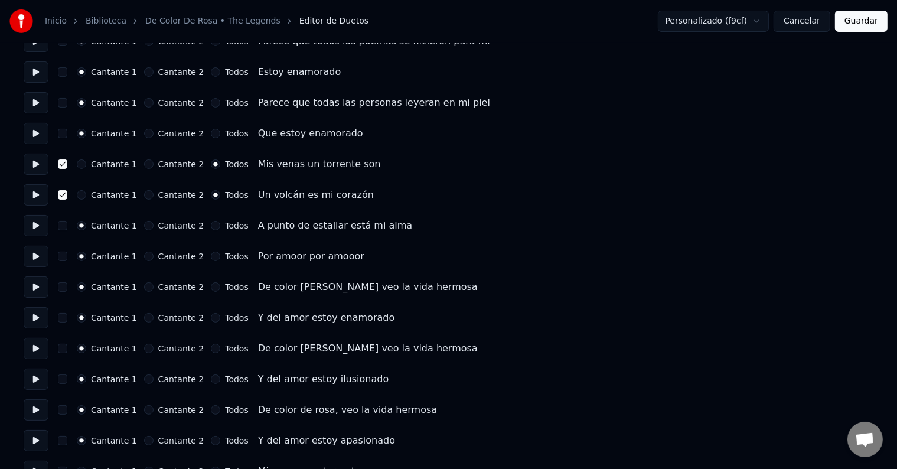
click at [38, 381] on button at bounding box center [36, 378] width 25 height 21
click at [37, 407] on button at bounding box center [36, 409] width 25 height 21
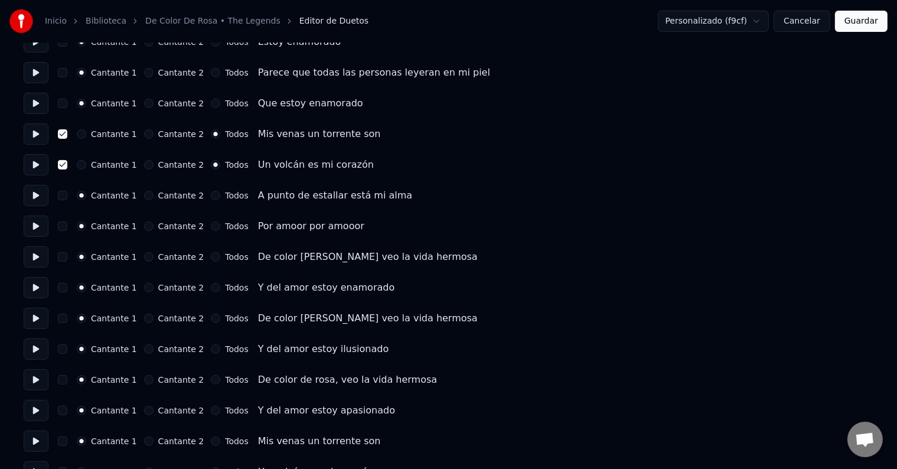
scroll to position [236, 0]
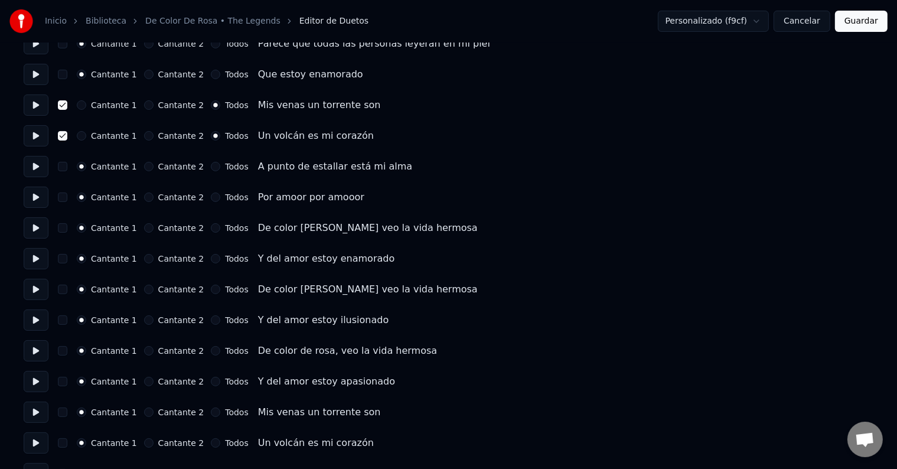
click at [38, 385] on button at bounding box center [36, 381] width 25 height 21
click at [39, 411] on button at bounding box center [36, 411] width 25 height 21
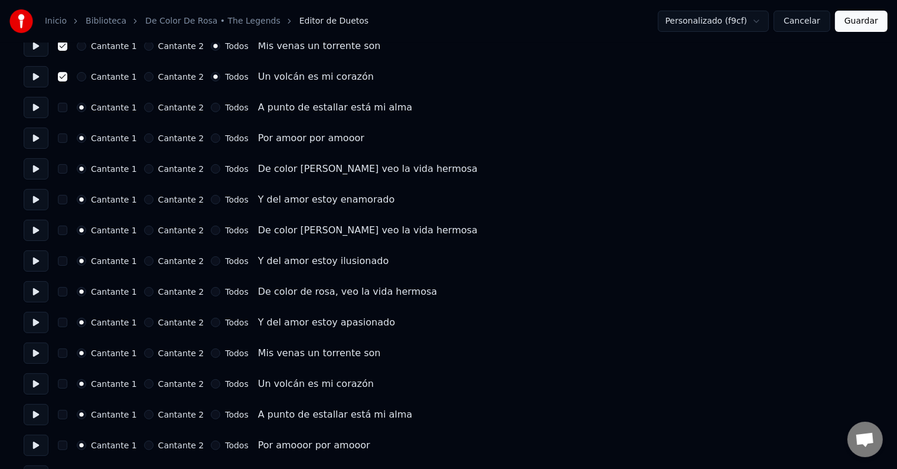
click at [39, 385] on button at bounding box center [36, 383] width 25 height 21
click at [38, 411] on button at bounding box center [36, 414] width 25 height 21
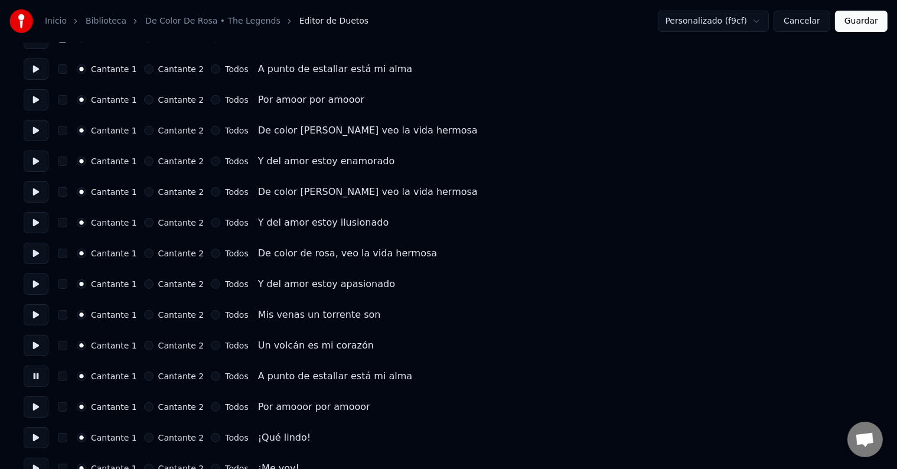
scroll to position [354, 0]
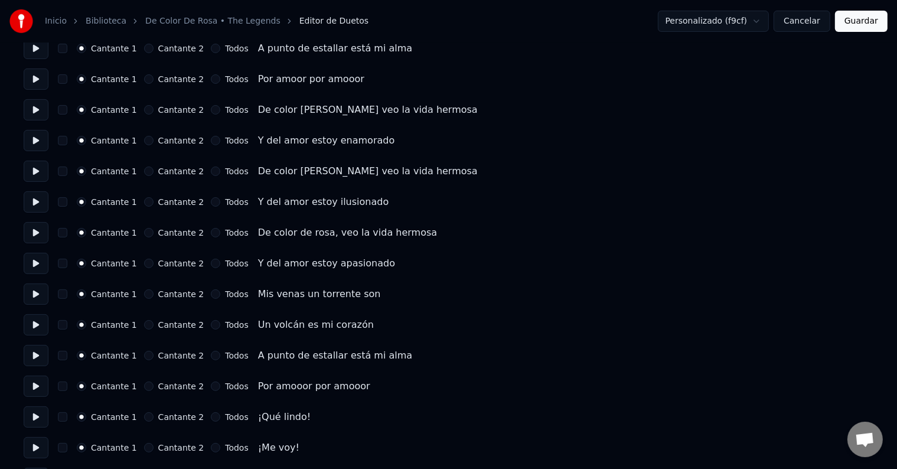
click at [40, 387] on button at bounding box center [36, 385] width 25 height 21
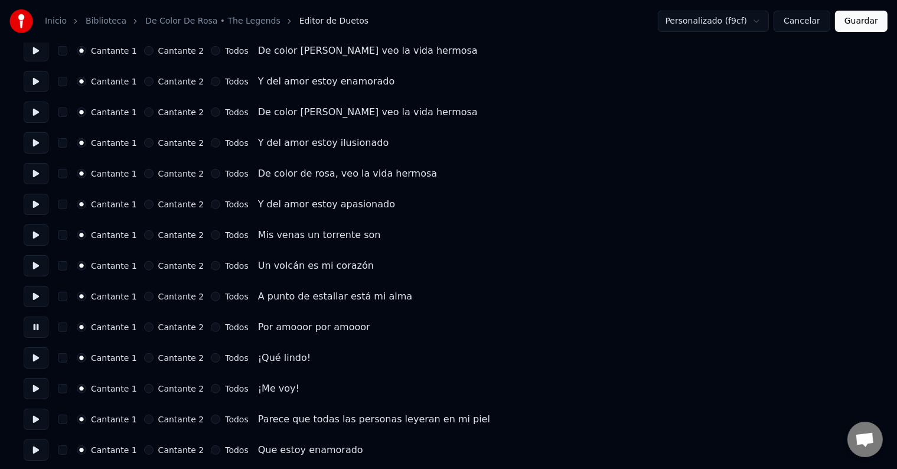
click at [36, 360] on button at bounding box center [36, 357] width 25 height 21
click at [38, 358] on button at bounding box center [36, 357] width 25 height 21
click at [35, 356] on button at bounding box center [36, 357] width 25 height 21
click at [35, 387] on button at bounding box center [36, 388] width 25 height 21
click at [35, 416] on button at bounding box center [36, 419] width 25 height 21
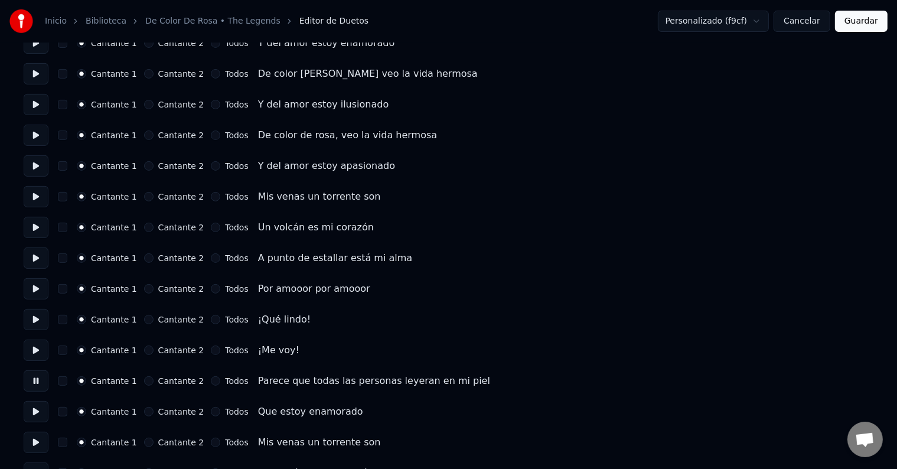
scroll to position [472, 0]
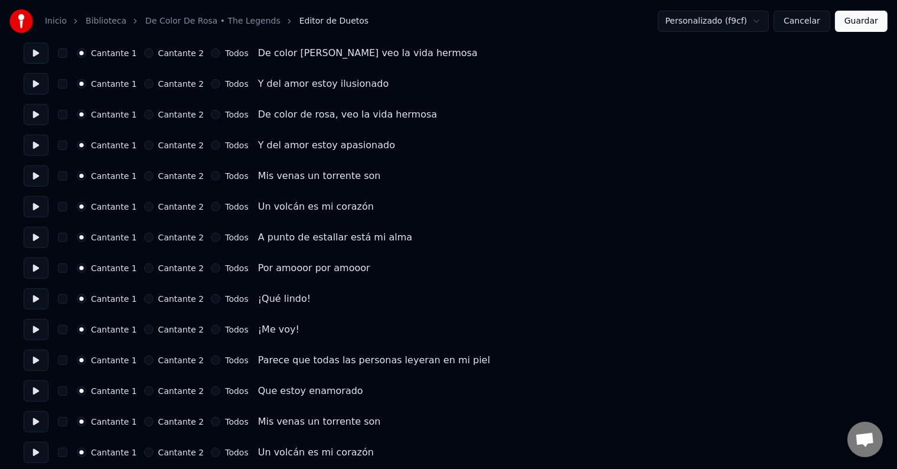
click at [37, 390] on button at bounding box center [36, 390] width 25 height 21
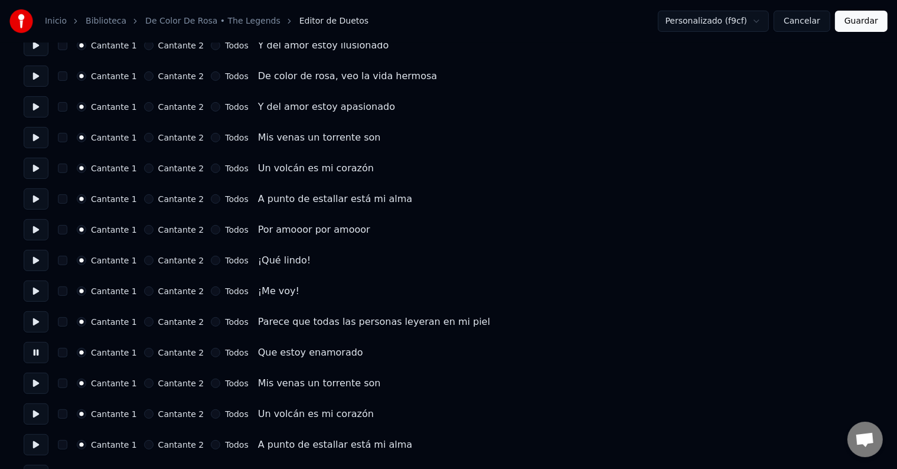
scroll to position [531, 0]
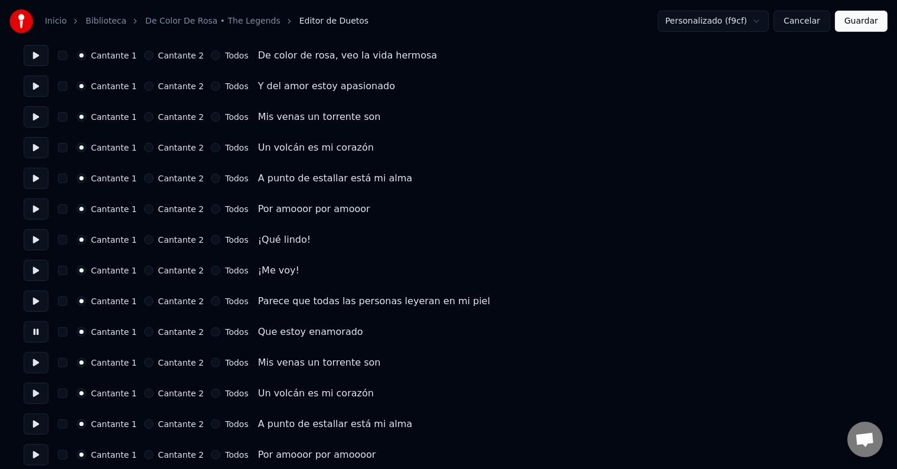
click at [37, 360] on button at bounding box center [36, 362] width 25 height 21
click at [37, 361] on button at bounding box center [36, 362] width 25 height 21
click at [211, 363] on button "Todos" at bounding box center [215, 362] width 9 height 9
click at [67, 364] on button "button" at bounding box center [62, 362] width 9 height 9
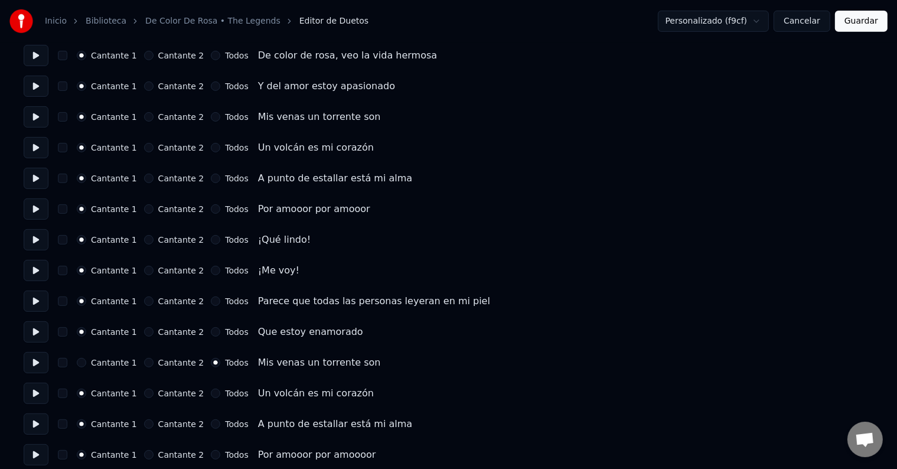
click at [66, 362] on button "button" at bounding box center [62, 362] width 9 height 9
click at [37, 394] on button at bounding box center [36, 393] width 25 height 21
click at [37, 390] on button at bounding box center [36, 393] width 25 height 21
click at [37, 423] on button at bounding box center [36, 423] width 25 height 21
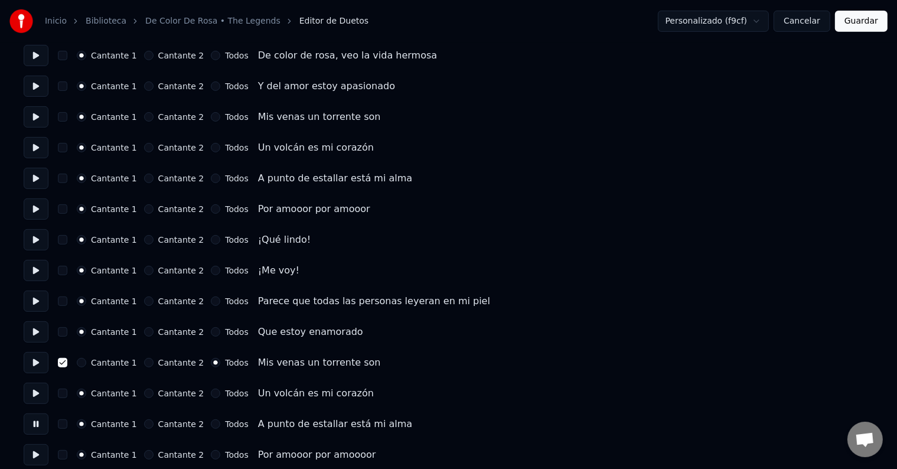
scroll to position [590, 0]
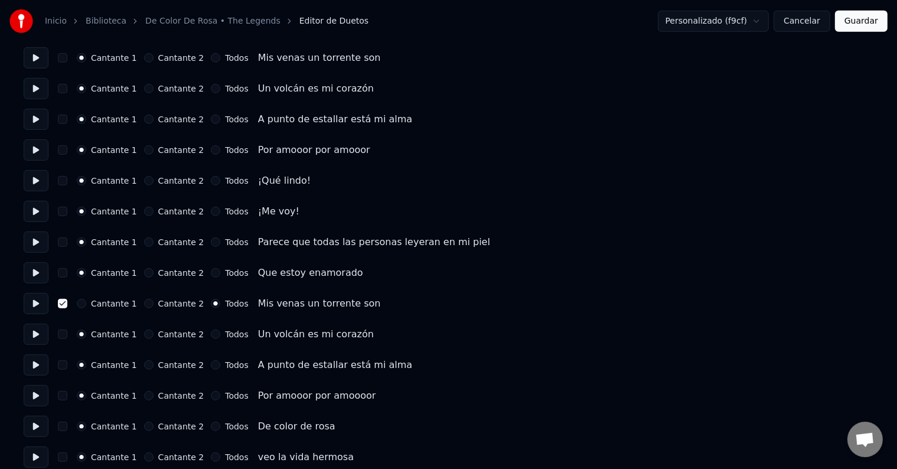
click at [39, 396] on button at bounding box center [36, 395] width 25 height 21
click at [41, 424] on button at bounding box center [36, 426] width 25 height 21
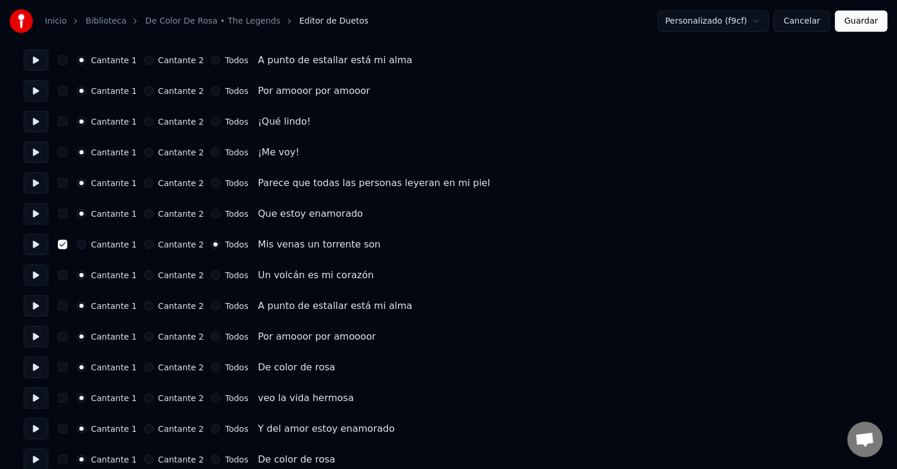
click at [39, 398] on button at bounding box center [36, 397] width 25 height 21
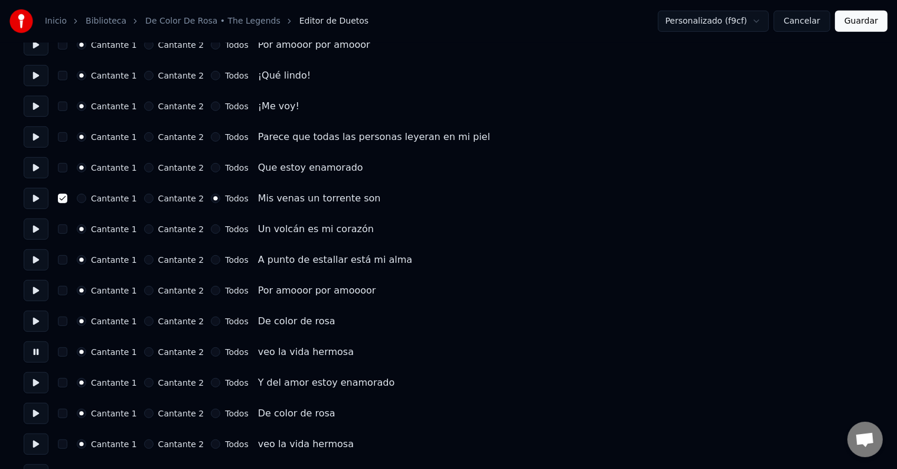
scroll to position [708, 0]
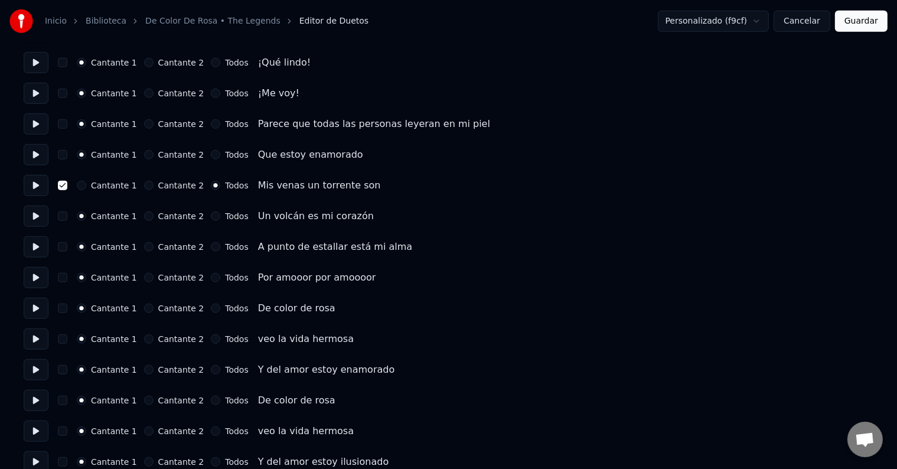
click at [41, 371] on button at bounding box center [36, 369] width 25 height 21
click at [36, 399] on button at bounding box center [36, 400] width 25 height 21
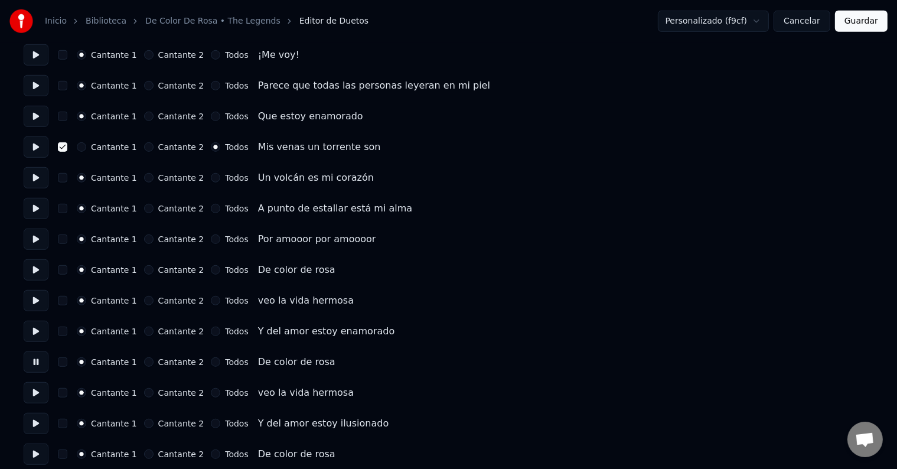
scroll to position [767, 0]
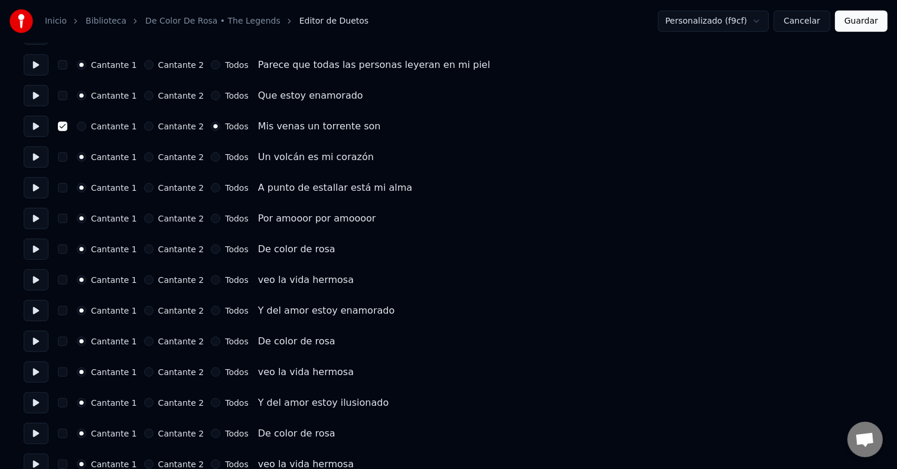
click at [40, 371] on button at bounding box center [36, 371] width 25 height 21
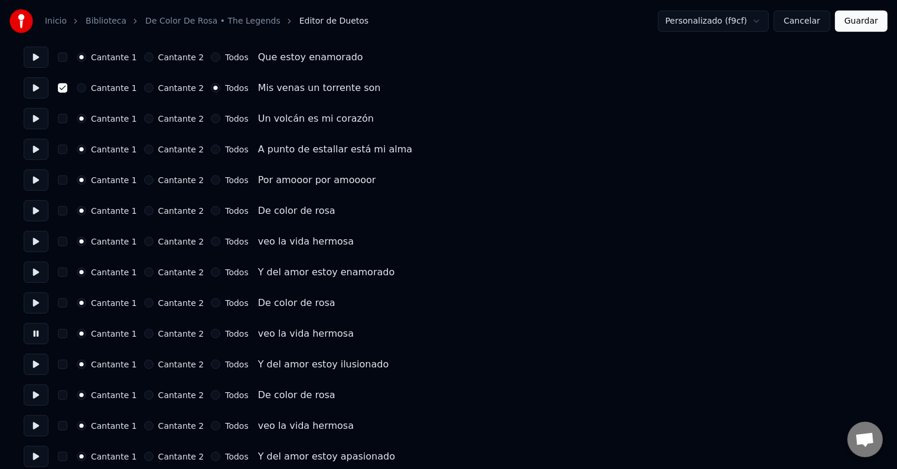
scroll to position [826, 0]
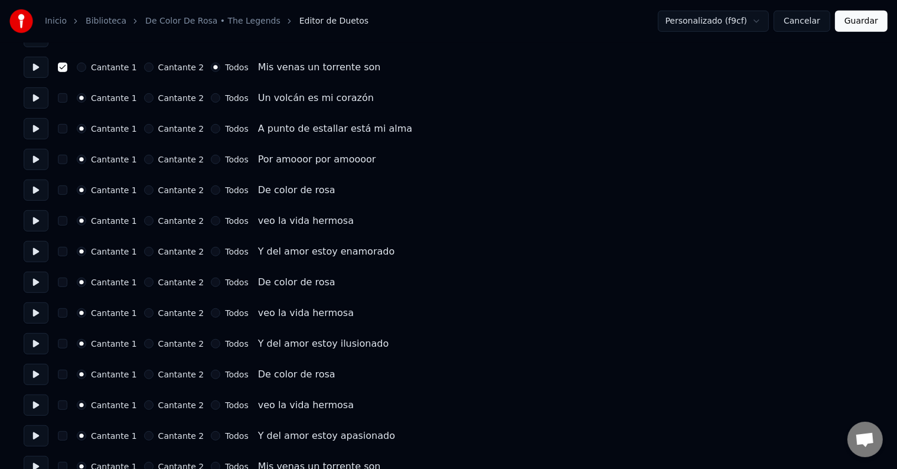
click at [38, 348] on button at bounding box center [36, 343] width 25 height 21
click at [35, 374] on button at bounding box center [36, 374] width 25 height 21
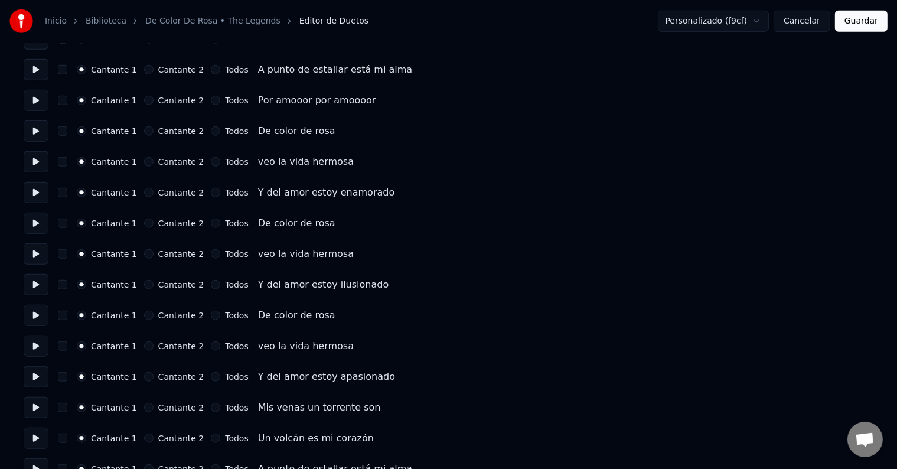
click at [37, 348] on button at bounding box center [36, 345] width 25 height 21
click at [35, 374] on button at bounding box center [36, 376] width 25 height 21
click at [37, 405] on button at bounding box center [36, 407] width 25 height 21
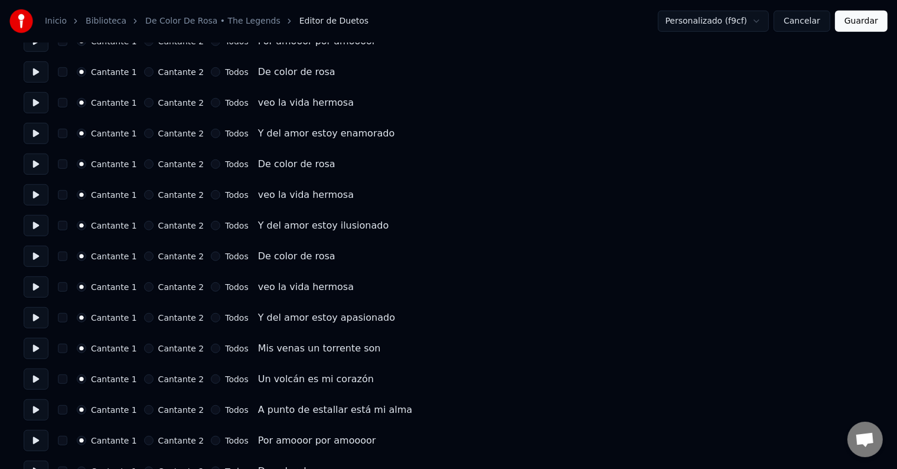
click at [38, 380] on button at bounding box center [36, 378] width 25 height 21
click at [37, 407] on button at bounding box center [36, 409] width 25 height 21
click at [38, 409] on button at bounding box center [36, 409] width 25 height 21
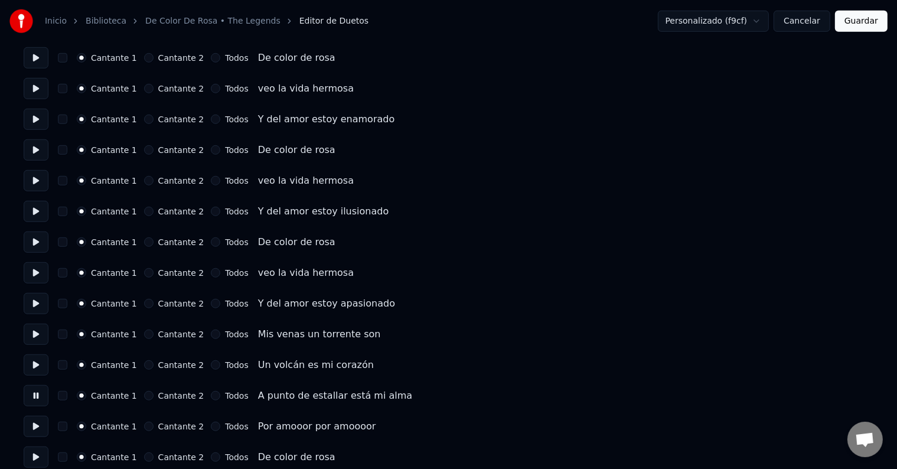
scroll to position [1004, 0]
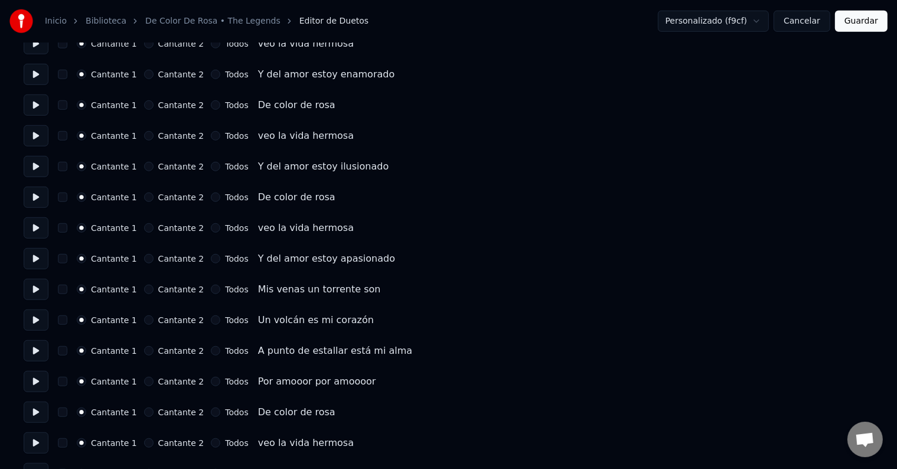
click at [38, 380] on button at bounding box center [36, 381] width 25 height 21
click at [37, 411] on button at bounding box center [36, 411] width 25 height 21
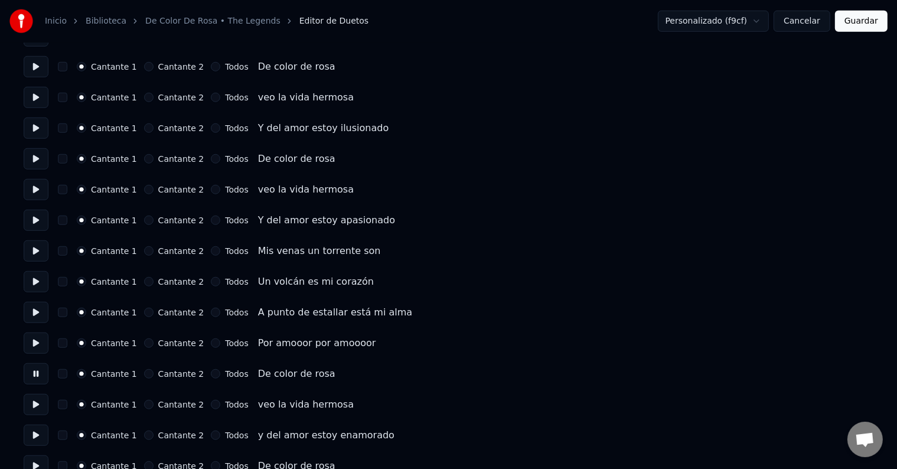
scroll to position [1063, 0]
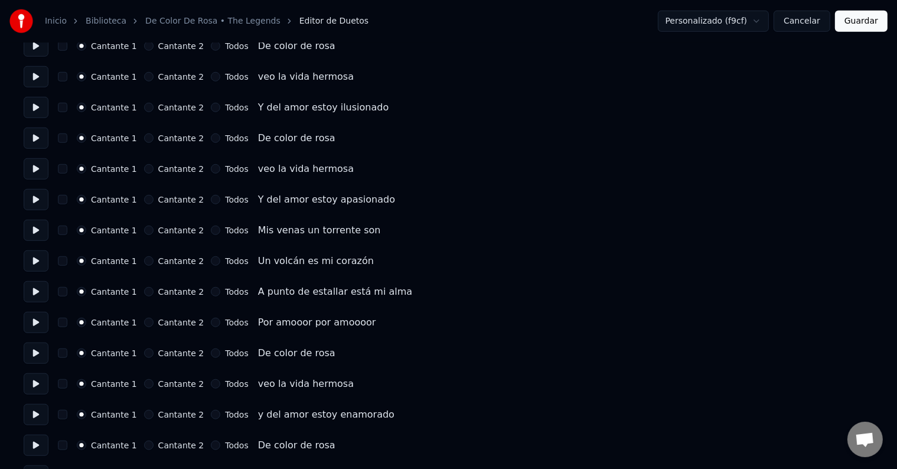
click at [36, 229] on button at bounding box center [36, 230] width 25 height 21
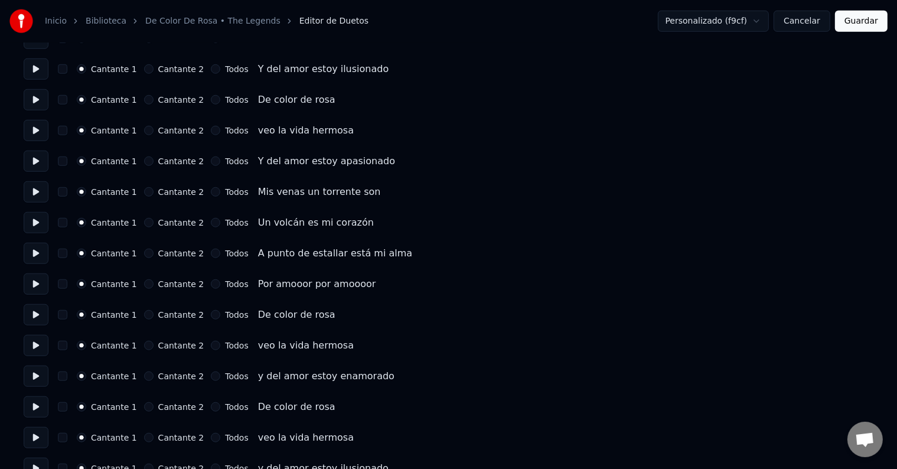
scroll to position [1181, 0]
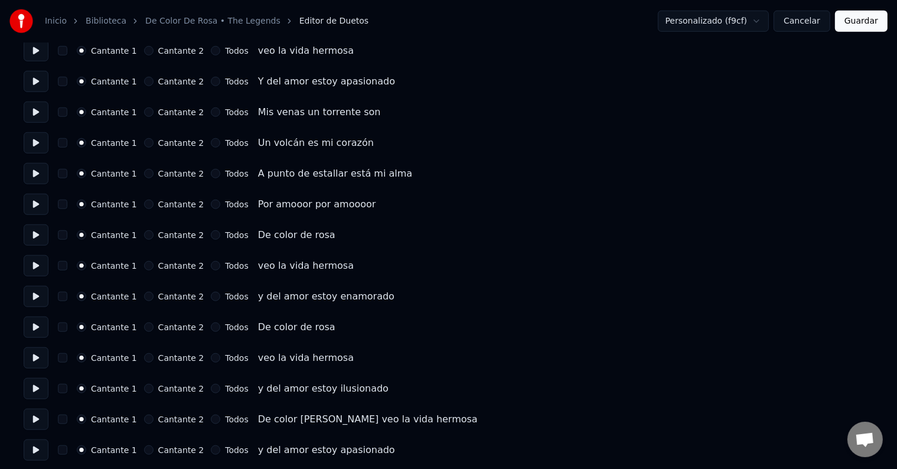
click at [34, 203] on button at bounding box center [36, 204] width 25 height 21
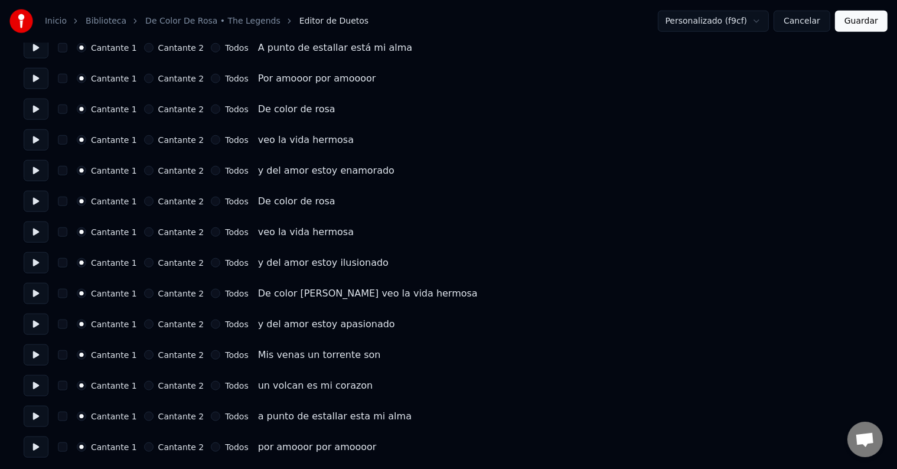
scroll to position [1307, 0]
click at [211, 292] on button "Todos" at bounding box center [215, 292] width 9 height 9
click at [67, 293] on button "button" at bounding box center [62, 292] width 9 height 9
click at [211, 325] on button "Todos" at bounding box center [215, 323] width 9 height 9
click at [67, 324] on button "button" at bounding box center [62, 323] width 9 height 9
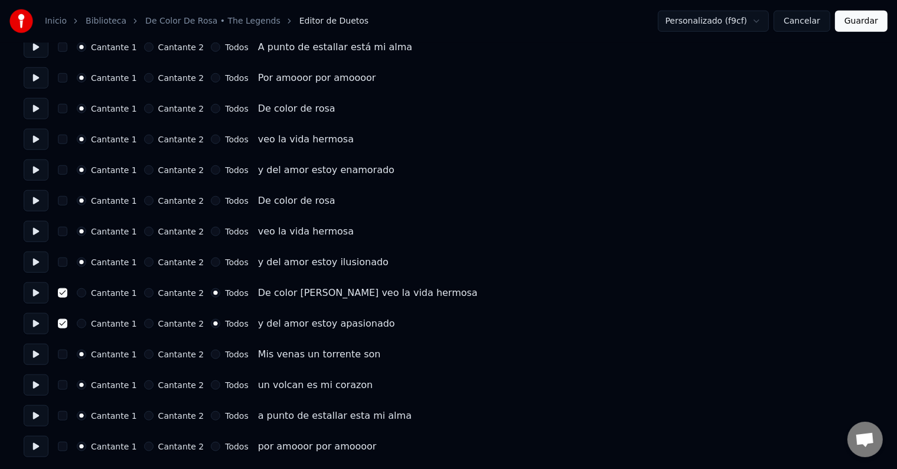
click at [211, 354] on button "Todos" at bounding box center [215, 353] width 9 height 9
drag, startPoint x: 208, startPoint y: 354, endPoint x: 157, endPoint y: 380, distance: 57.3
click at [67, 353] on button "button" at bounding box center [62, 353] width 9 height 9
click at [211, 386] on button "Todos" at bounding box center [215, 384] width 9 height 9
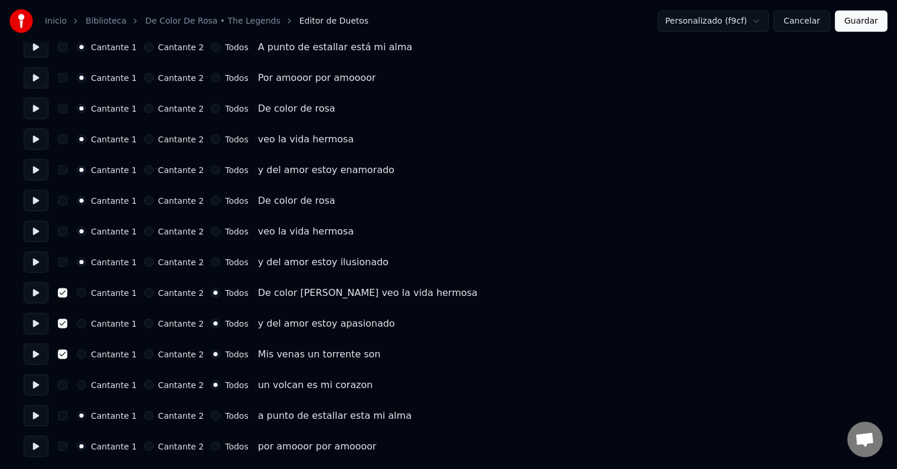
click at [66, 383] on button "button" at bounding box center [62, 384] width 9 height 9
click at [211, 414] on button "Todos" at bounding box center [215, 415] width 9 height 9
click at [66, 414] on button "button" at bounding box center [62, 415] width 9 height 9
click at [211, 201] on button "Todos" at bounding box center [215, 200] width 9 height 9
click at [66, 201] on button "button" at bounding box center [62, 200] width 9 height 9
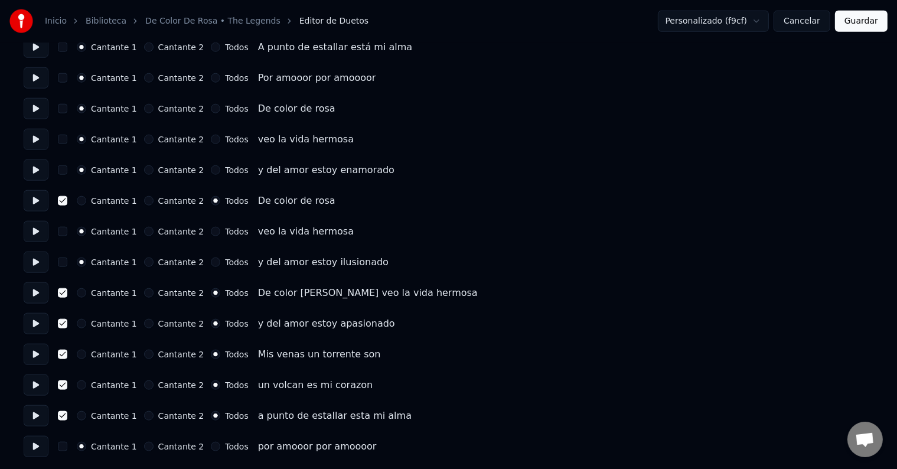
click at [211, 233] on button "Todos" at bounding box center [215, 231] width 9 height 9
click at [67, 231] on button "button" at bounding box center [62, 231] width 9 height 9
click at [211, 262] on button "Todos" at bounding box center [215, 261] width 9 height 9
click at [86, 260] on button "Cantante 1" at bounding box center [81, 261] width 9 height 9
click at [211, 261] on button "Todos" at bounding box center [215, 261] width 9 height 9
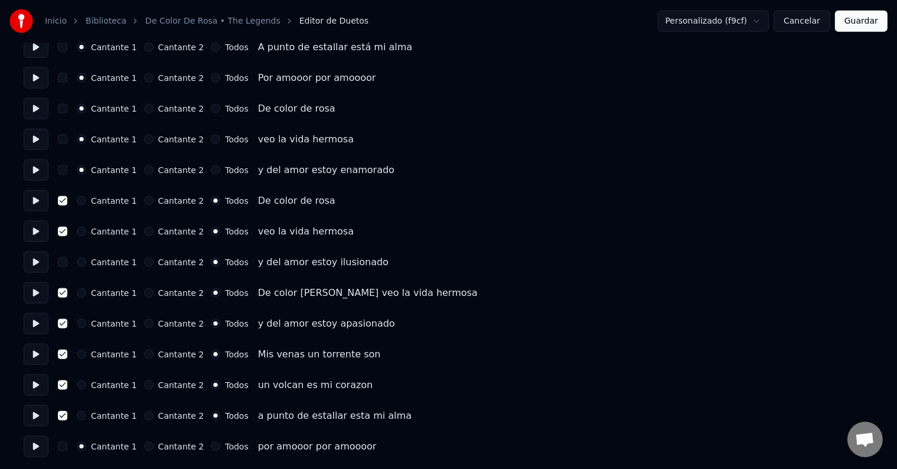
click at [66, 262] on button "button" at bounding box center [62, 261] width 9 height 9
click at [211, 443] on button "Todos" at bounding box center [215, 446] width 9 height 9
click at [66, 445] on button "button" at bounding box center [62, 446] width 9 height 9
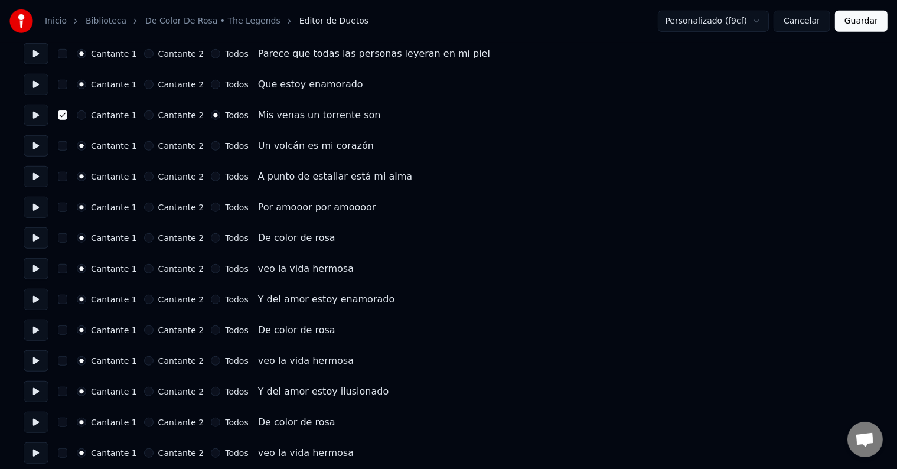
scroll to position [776, 0]
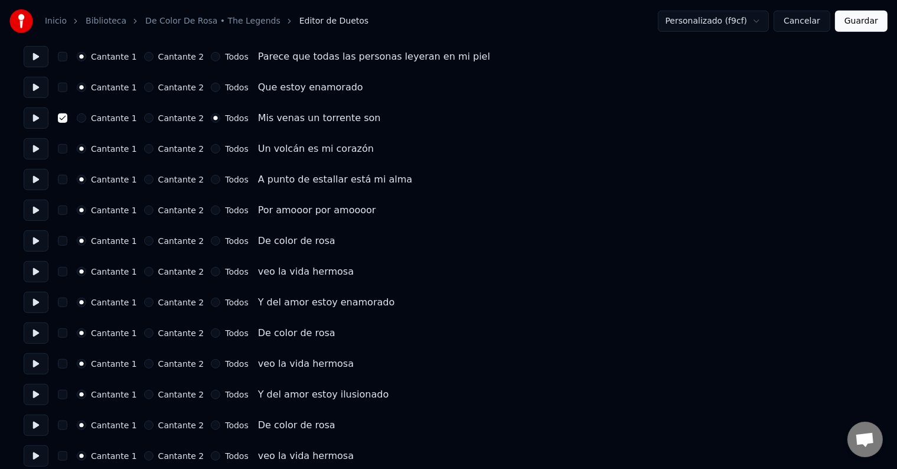
click at [211, 209] on button "Todos" at bounding box center [215, 209] width 9 height 9
click at [211, 178] on button "Todos" at bounding box center [215, 179] width 9 height 9
click at [211, 148] on button "Todos" at bounding box center [215, 148] width 9 height 9
click at [67, 150] on button "button" at bounding box center [62, 148] width 9 height 9
click at [67, 177] on button "button" at bounding box center [62, 179] width 9 height 9
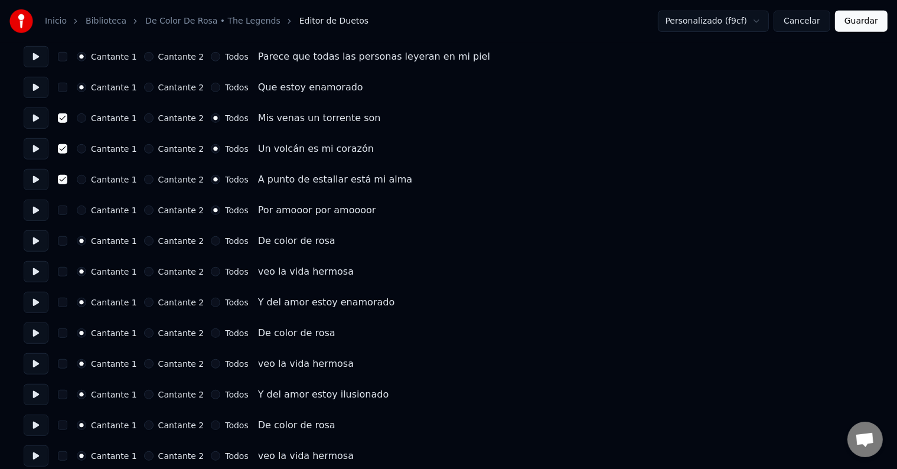
click at [66, 208] on button "button" at bounding box center [62, 209] width 9 height 9
click at [211, 240] on button "Todos" at bounding box center [215, 240] width 9 height 9
click at [66, 241] on button "button" at bounding box center [62, 240] width 9 height 9
click at [64, 271] on button "button" at bounding box center [62, 271] width 9 height 9
click at [213, 274] on div "Todos" at bounding box center [229, 271] width 37 height 9
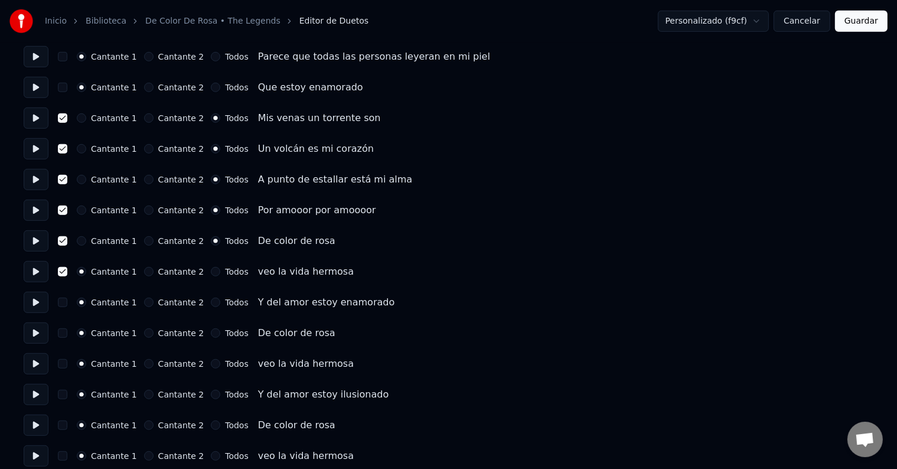
click at [211, 269] on button "Todos" at bounding box center [215, 271] width 9 height 9
click at [211, 301] on button "Todos" at bounding box center [215, 302] width 9 height 9
click at [211, 334] on div "Todos" at bounding box center [229, 332] width 37 height 9
click at [211, 333] on button "Todos" at bounding box center [215, 332] width 9 height 9
click at [63, 333] on button "button" at bounding box center [62, 332] width 9 height 9
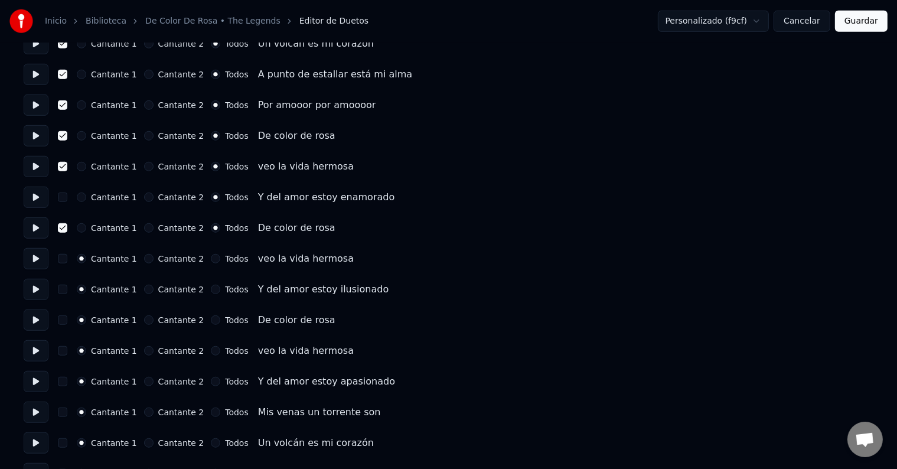
scroll to position [894, 0]
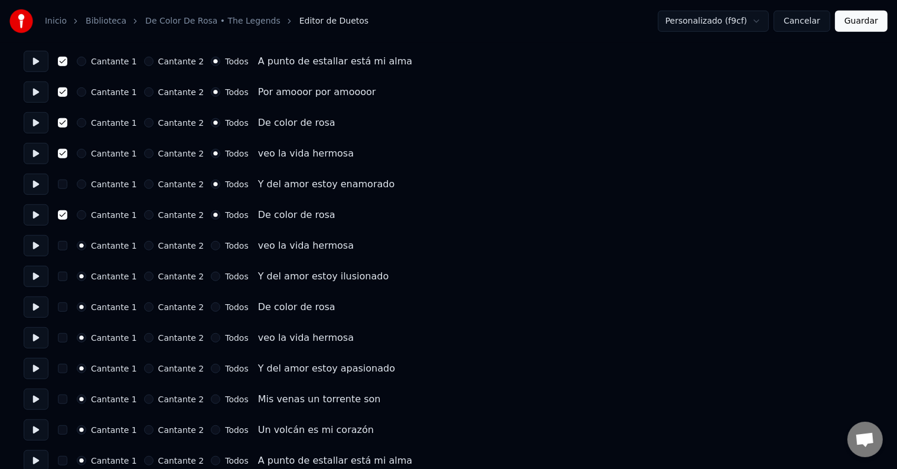
click at [211, 246] on button "Todos" at bounding box center [215, 245] width 9 height 9
click at [64, 246] on button "button" at bounding box center [62, 245] width 9 height 9
click at [211, 276] on button "Todos" at bounding box center [215, 276] width 9 height 9
click at [65, 276] on button "button" at bounding box center [62, 276] width 9 height 9
click at [211, 305] on button "Todos" at bounding box center [215, 306] width 9 height 9
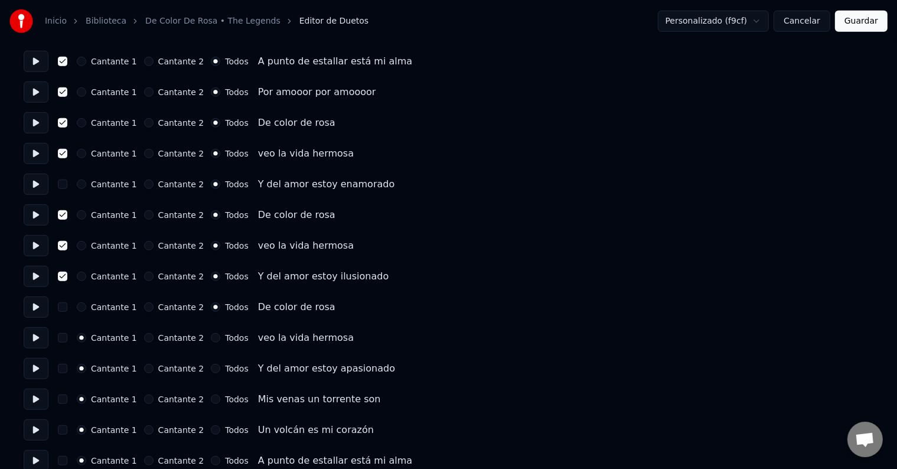
click at [66, 305] on button "button" at bounding box center [62, 306] width 9 height 9
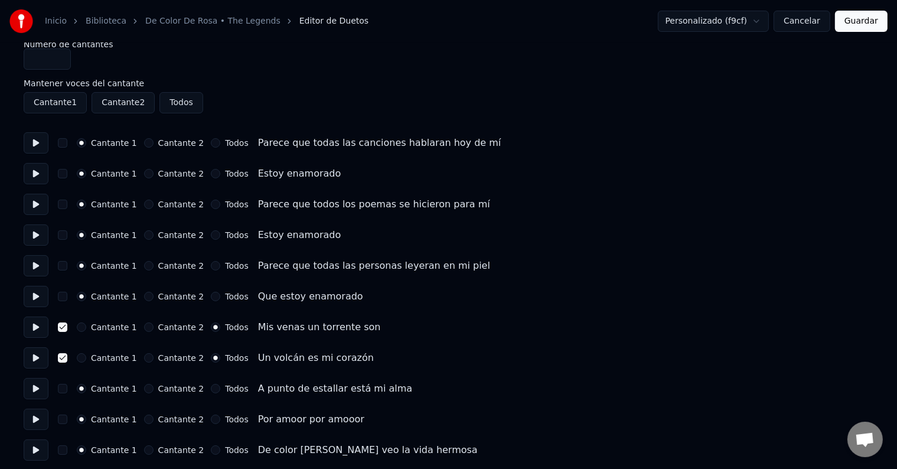
scroll to position [0, 0]
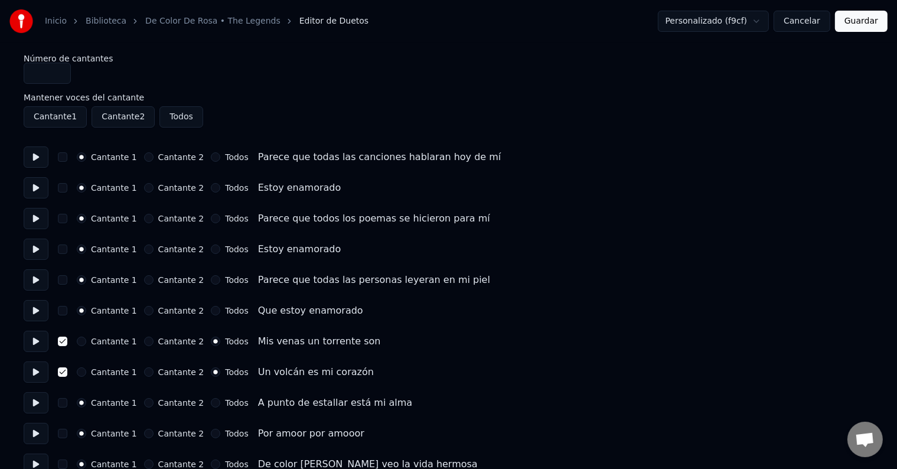
click at [39, 158] on button at bounding box center [36, 156] width 25 height 21
click at [39, 188] on button at bounding box center [36, 187] width 25 height 21
click at [39, 217] on button at bounding box center [36, 218] width 25 height 21
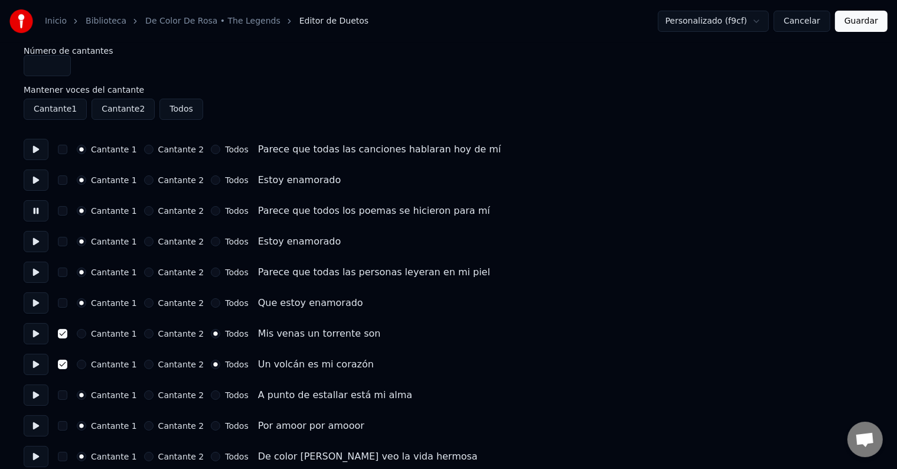
scroll to position [59, 0]
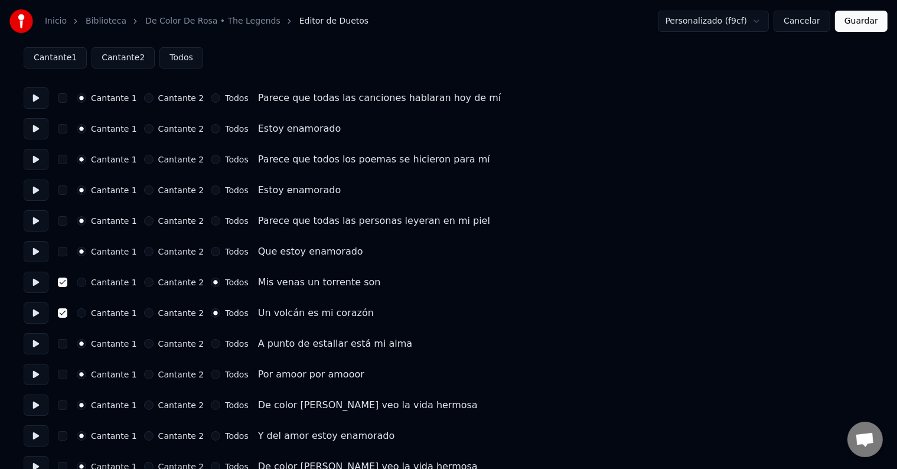
click at [32, 181] on button at bounding box center [36, 189] width 25 height 21
click at [38, 218] on button at bounding box center [36, 220] width 25 height 21
click at [37, 247] on button at bounding box center [36, 251] width 25 height 21
click at [32, 281] on button at bounding box center [36, 282] width 25 height 21
click at [32, 311] on button at bounding box center [36, 312] width 25 height 21
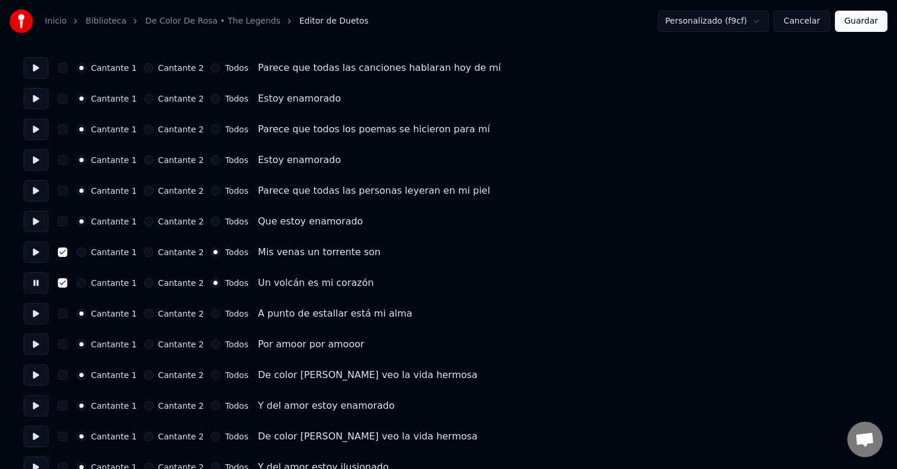
scroll to position [118, 0]
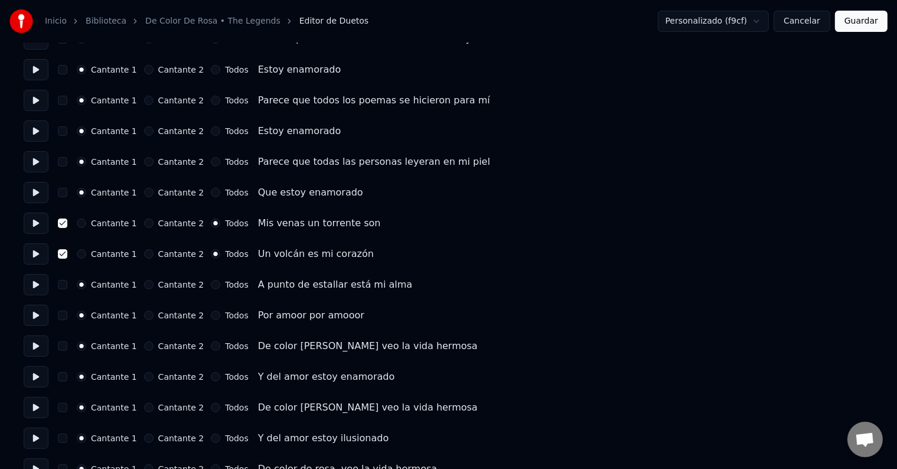
click at [35, 285] on button at bounding box center [36, 284] width 25 height 21
click at [41, 314] on button at bounding box center [36, 315] width 25 height 21
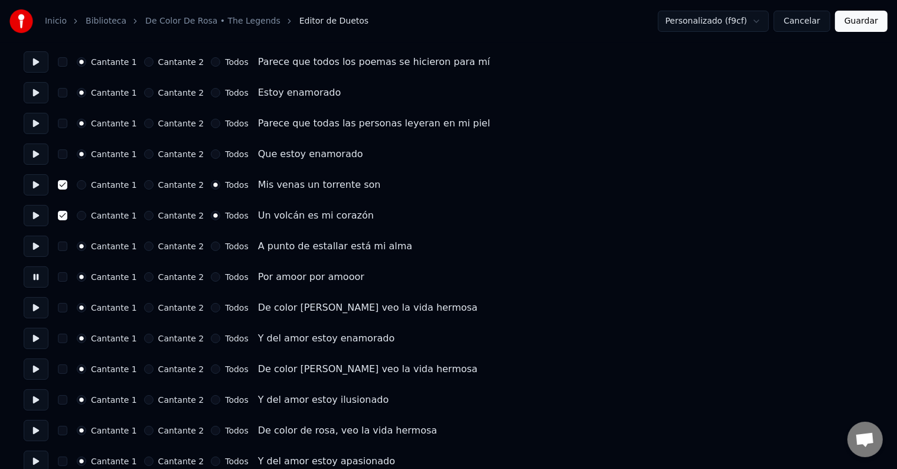
scroll to position [177, 0]
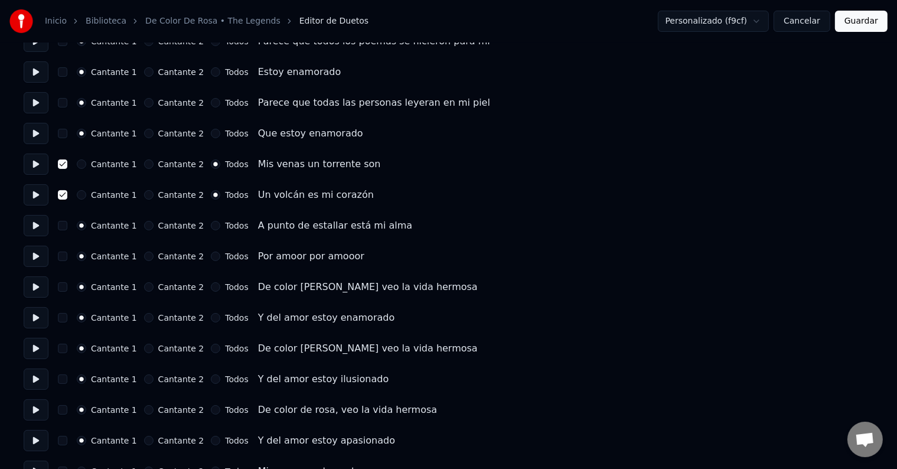
click at [41, 286] on button at bounding box center [36, 286] width 25 height 21
click at [67, 286] on button "button" at bounding box center [62, 286] width 9 height 9
click at [211, 287] on button "Todos" at bounding box center [215, 286] width 9 height 9
click at [40, 318] on button at bounding box center [36, 317] width 25 height 21
click at [67, 318] on button "button" at bounding box center [62, 317] width 9 height 9
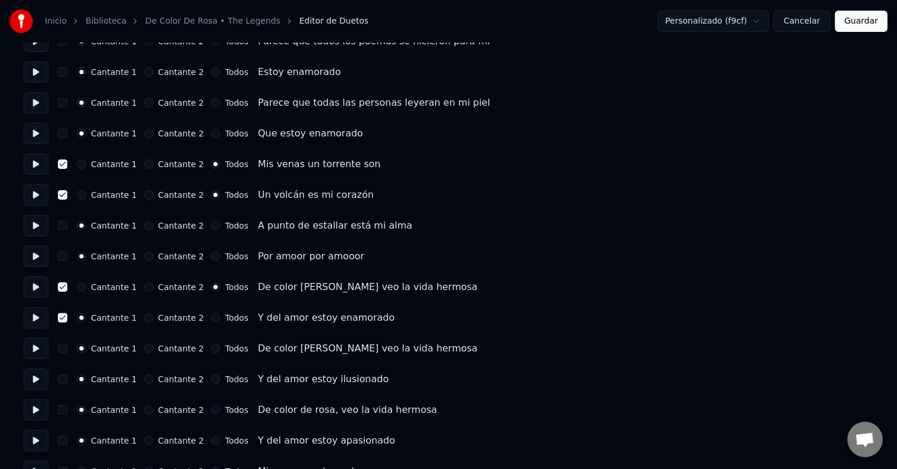
click at [211, 318] on button "Todos" at bounding box center [215, 317] width 9 height 9
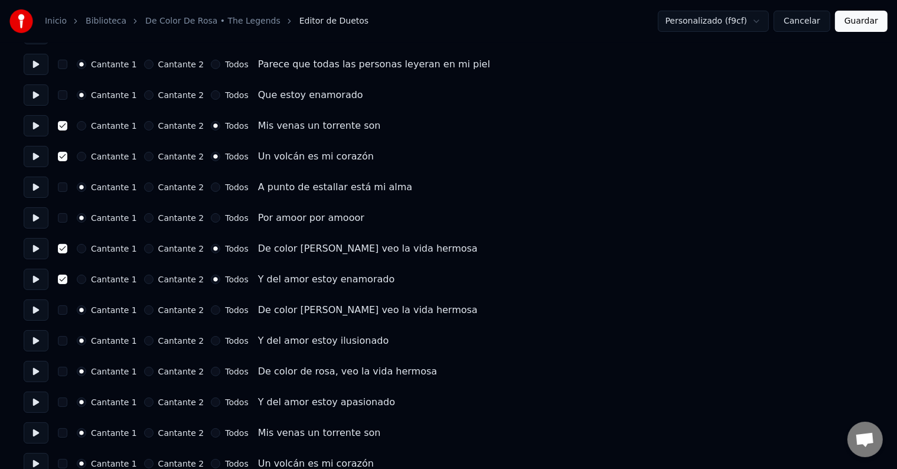
scroll to position [236, 0]
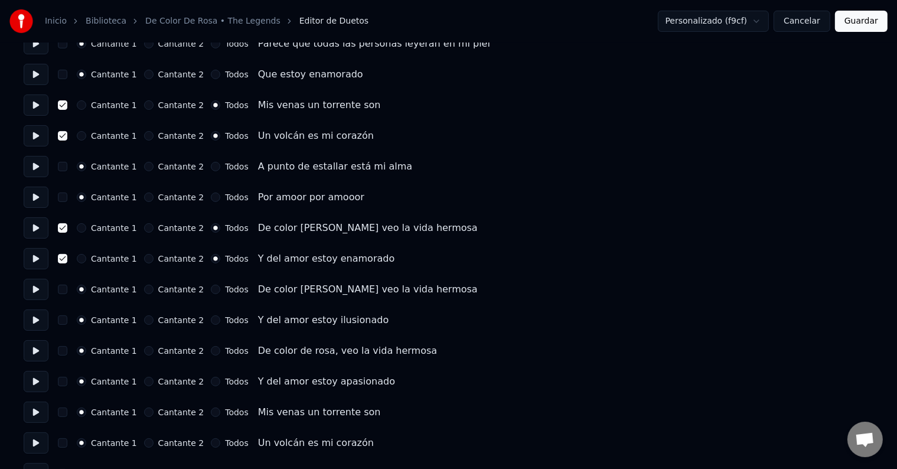
click at [40, 288] on button at bounding box center [36, 289] width 25 height 21
click at [67, 290] on button "button" at bounding box center [62, 289] width 9 height 9
click at [211, 289] on button "Todos" at bounding box center [215, 289] width 9 height 9
click at [37, 319] on button at bounding box center [36, 319] width 25 height 21
click at [66, 318] on button "button" at bounding box center [62, 319] width 9 height 9
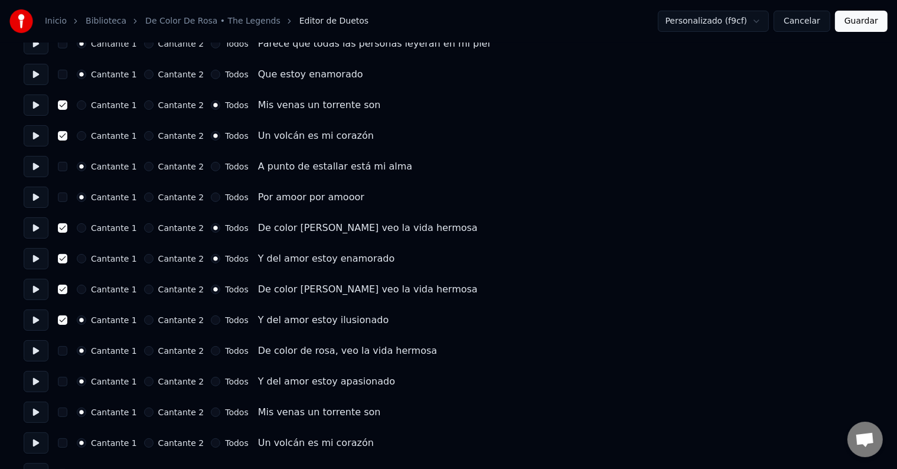
click at [211, 321] on button "Todos" at bounding box center [215, 319] width 9 height 9
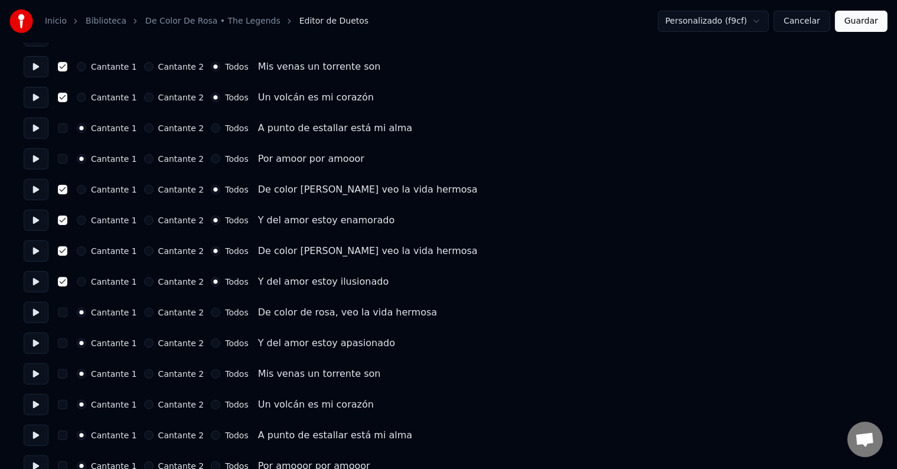
scroll to position [295, 0]
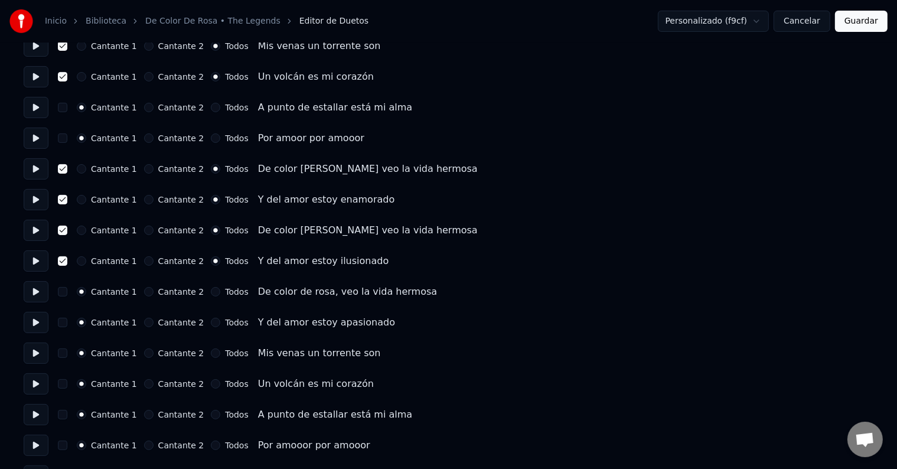
click at [64, 293] on button "button" at bounding box center [62, 291] width 9 height 9
click at [211, 293] on button "Todos" at bounding box center [215, 291] width 9 height 9
click at [211, 324] on button "Todos" at bounding box center [215, 322] width 9 height 9
click at [64, 322] on button "button" at bounding box center [62, 322] width 9 height 9
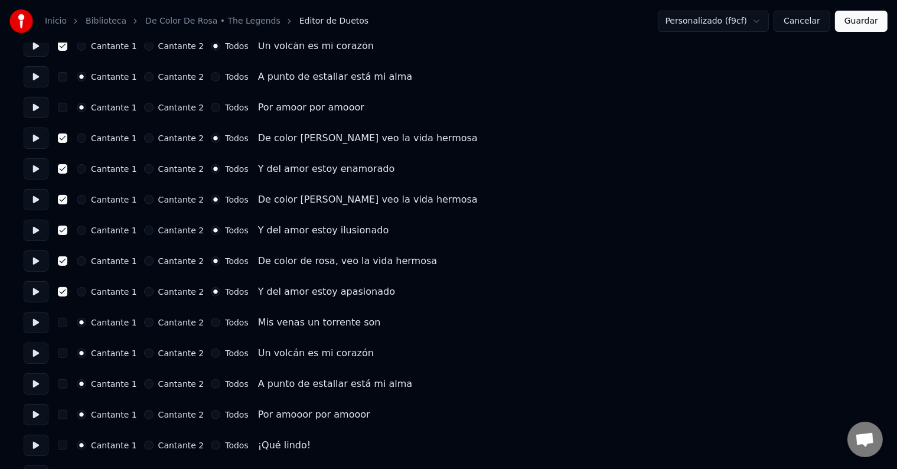
scroll to position [354, 0]
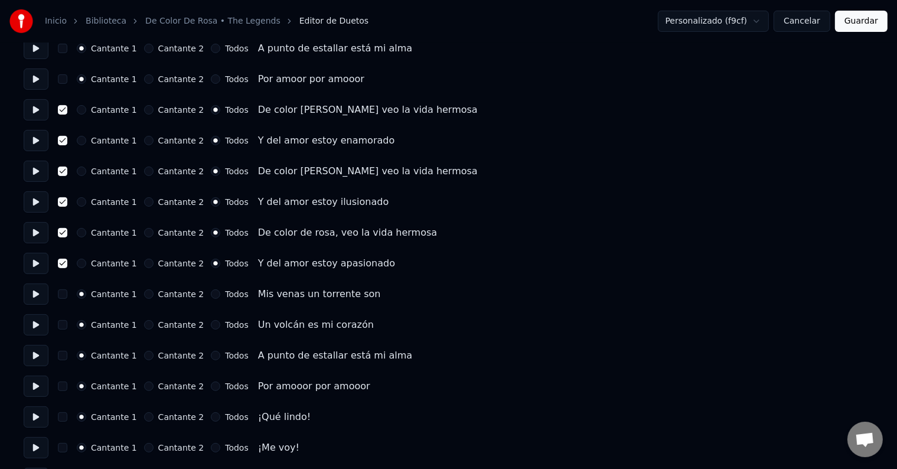
click at [211, 295] on button "Todos" at bounding box center [215, 293] width 9 height 9
click at [67, 292] on button "button" at bounding box center [62, 293] width 9 height 9
click at [211, 326] on button "Todos" at bounding box center [215, 324] width 9 height 9
click at [84, 295] on button "Cantante 1" at bounding box center [81, 293] width 9 height 9
click at [66, 294] on button "button" at bounding box center [62, 293] width 9 height 9
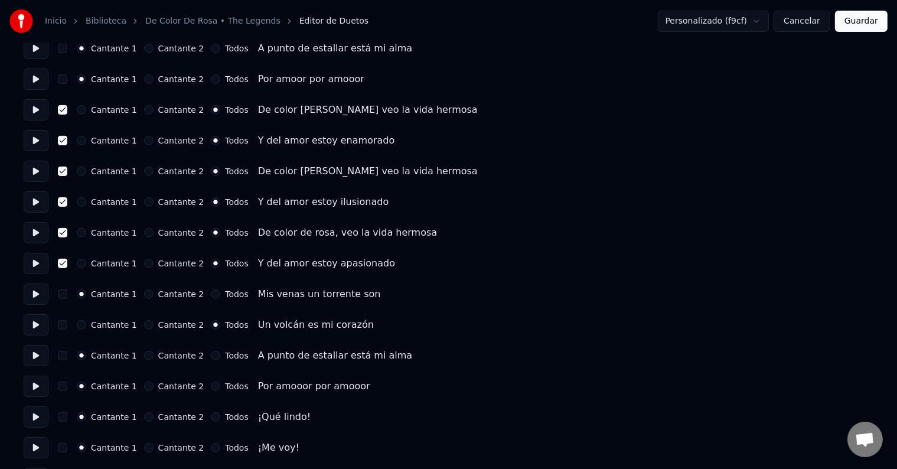
click at [85, 325] on button "Cantante 1" at bounding box center [81, 324] width 9 height 9
click at [66, 356] on button "button" at bounding box center [62, 355] width 9 height 9
click at [67, 355] on button "button" at bounding box center [62, 355] width 9 height 9
click at [211, 325] on button "Todos" at bounding box center [215, 324] width 9 height 9
click at [66, 324] on button "button" at bounding box center [62, 324] width 9 height 9
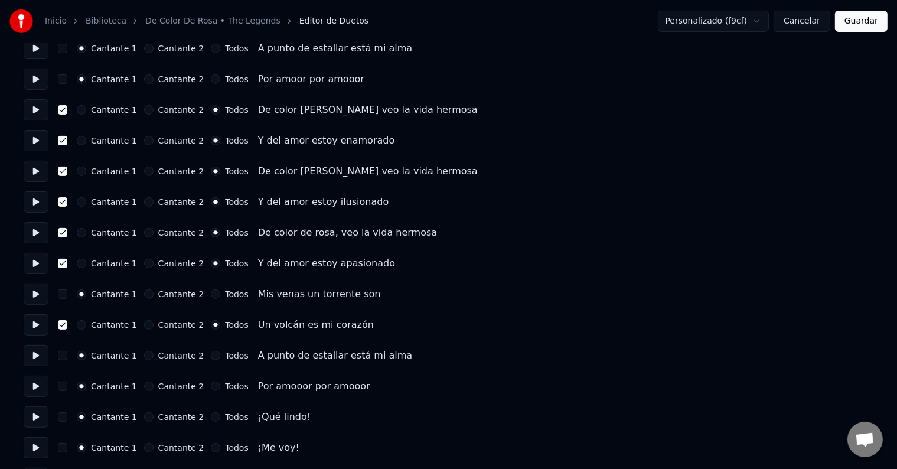
click at [67, 295] on button "button" at bounding box center [62, 293] width 9 height 9
click at [212, 293] on button "Todos" at bounding box center [215, 293] width 9 height 9
click at [211, 355] on button "Todos" at bounding box center [215, 355] width 9 height 9
click at [67, 357] on button "button" at bounding box center [62, 355] width 9 height 9
click at [211, 387] on button "Todos" at bounding box center [215, 385] width 9 height 9
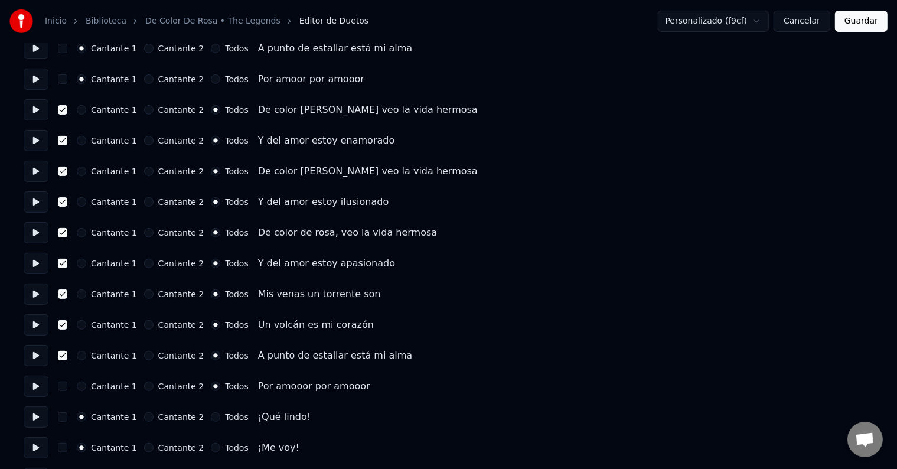
click at [66, 384] on button "button" at bounding box center [62, 385] width 9 height 9
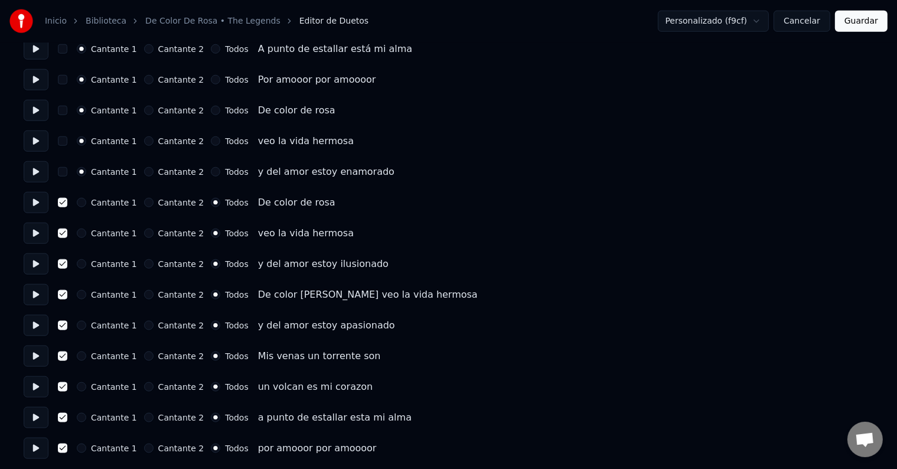
scroll to position [1307, 0]
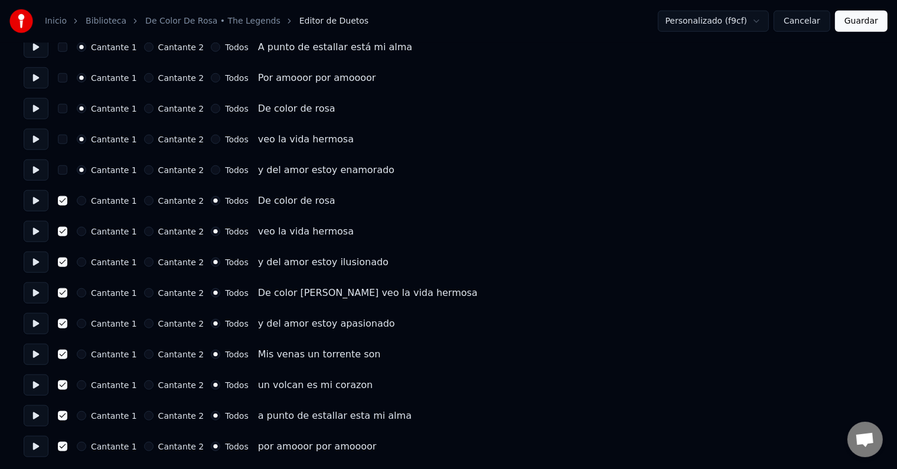
click at [859, 18] on button "Guardar" at bounding box center [861, 21] width 53 height 21
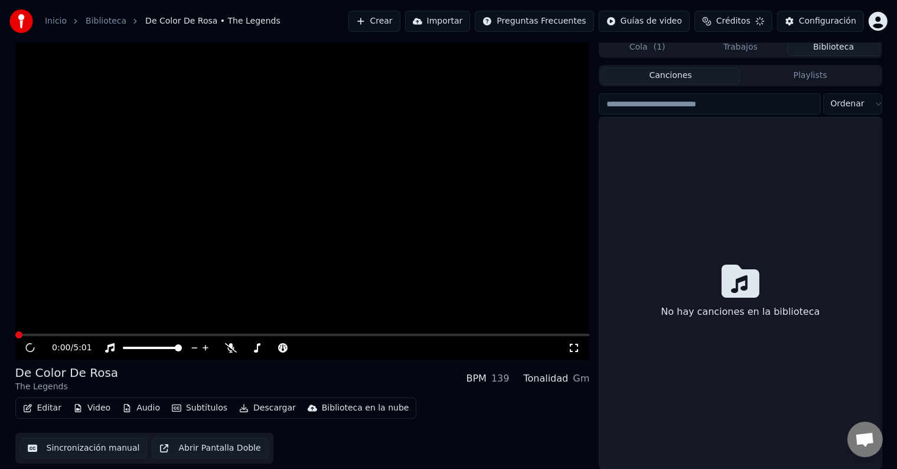
scroll to position [5, 0]
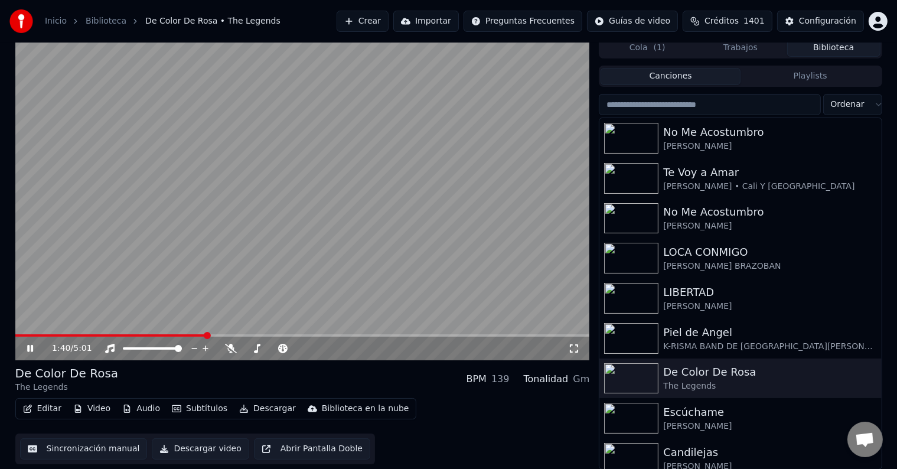
click at [28, 348] on icon at bounding box center [30, 348] width 6 height 7
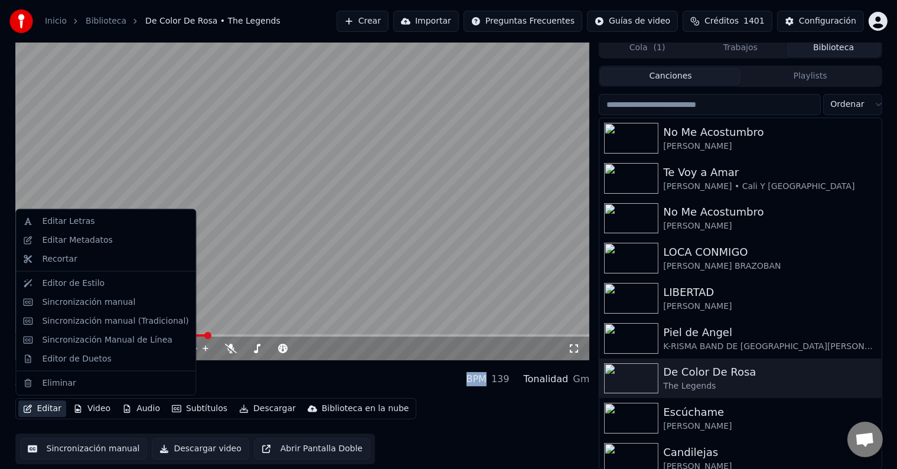
click at [43, 409] on button "Editar" at bounding box center [42, 408] width 48 height 17
click at [43, 406] on button "Editar" at bounding box center [42, 408] width 48 height 17
click at [59, 359] on div "Editor de Duetos" at bounding box center [76, 358] width 69 height 12
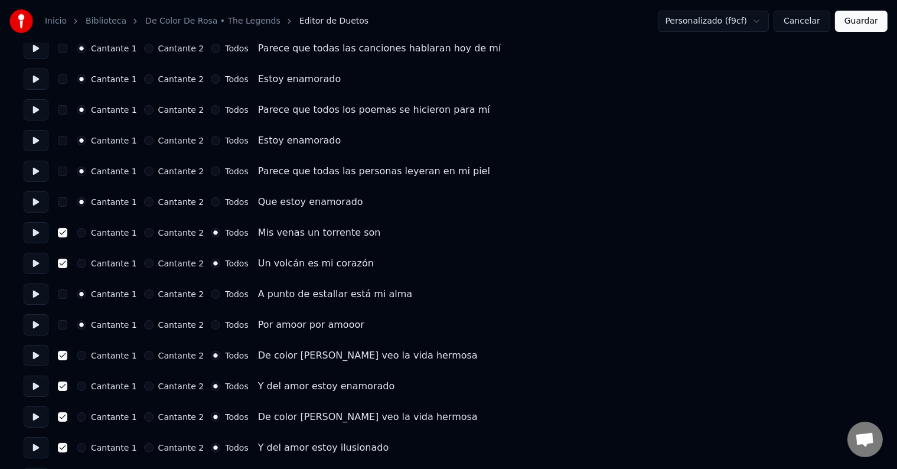
scroll to position [118, 0]
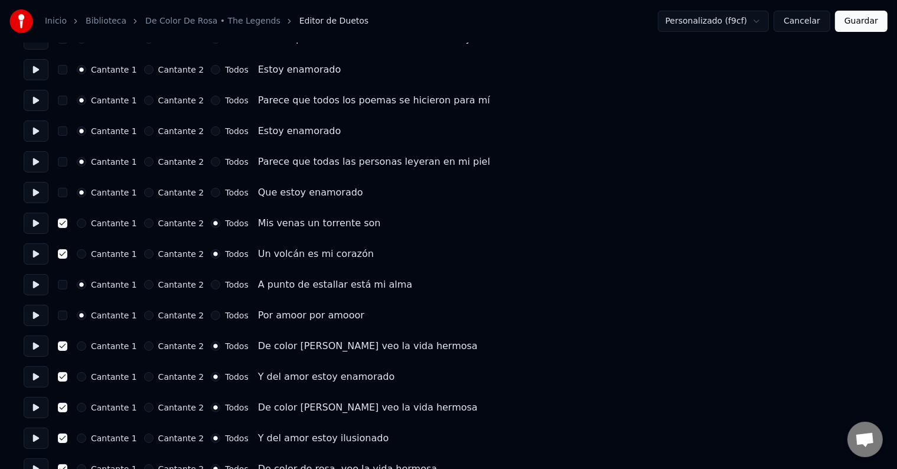
click at [66, 347] on button "button" at bounding box center [62, 345] width 9 height 9
click at [85, 347] on button "Cantante 1" at bounding box center [81, 345] width 9 height 9
click at [213, 377] on button "Todos" at bounding box center [215, 376] width 9 height 9
click at [214, 377] on circle "button" at bounding box center [216, 377] width 4 height 4
click at [86, 378] on button "Cantante 1" at bounding box center [81, 376] width 9 height 9
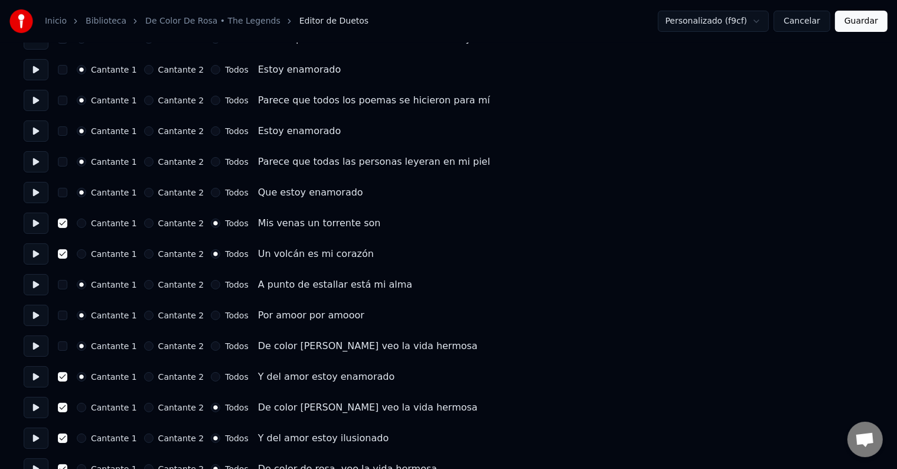
click at [66, 377] on button "button" at bounding box center [62, 376] width 9 height 9
click at [148, 377] on button "Cantante 2" at bounding box center [148, 376] width 9 height 9
click at [146, 376] on circle "button" at bounding box center [148, 377] width 4 height 4
click at [85, 373] on button "Cantante 1" at bounding box center [81, 376] width 9 height 9
click at [84, 408] on button "Cantante 1" at bounding box center [81, 407] width 9 height 9
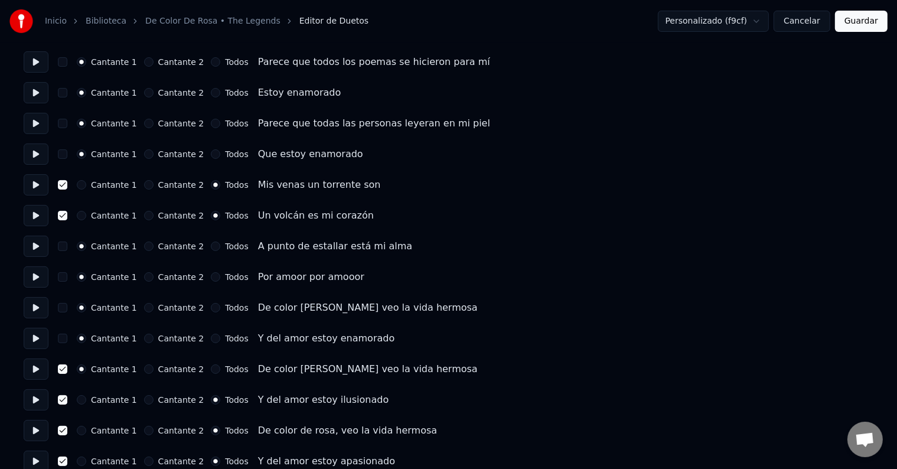
scroll to position [177, 0]
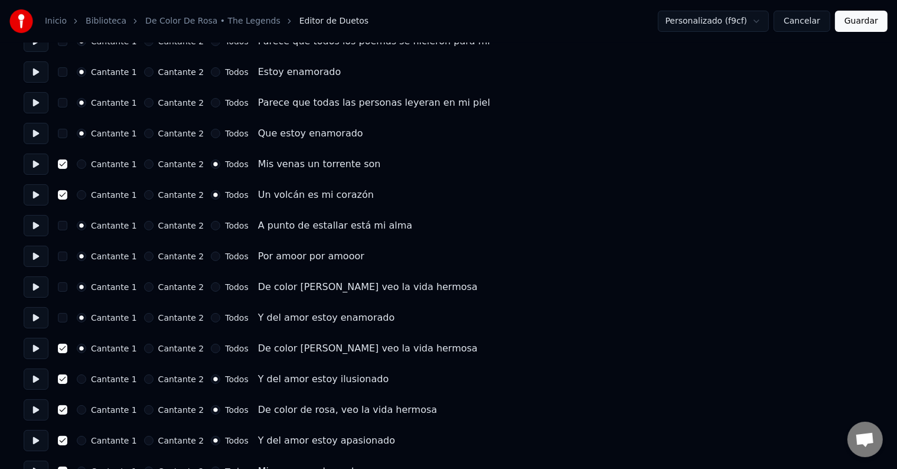
click at [86, 380] on button "Cantante 1" at bounding box center [81, 378] width 9 height 9
click at [67, 377] on button "button" at bounding box center [62, 378] width 9 height 9
click at [67, 345] on button "button" at bounding box center [62, 348] width 9 height 9
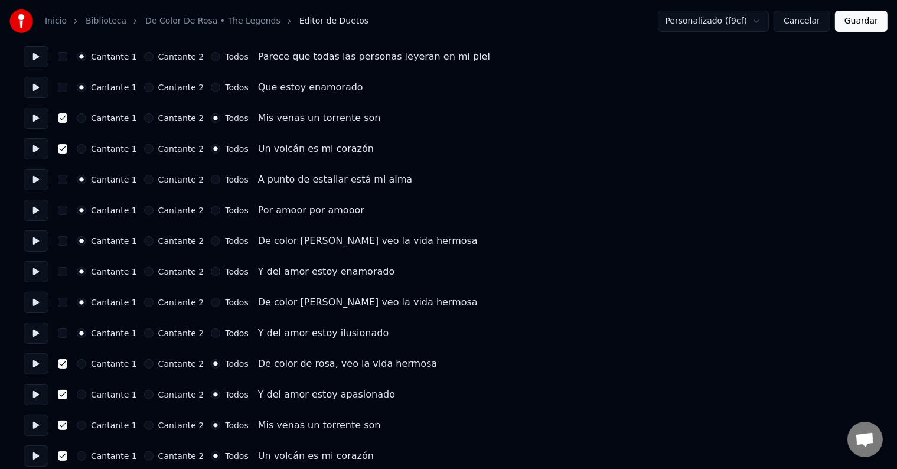
scroll to position [236, 0]
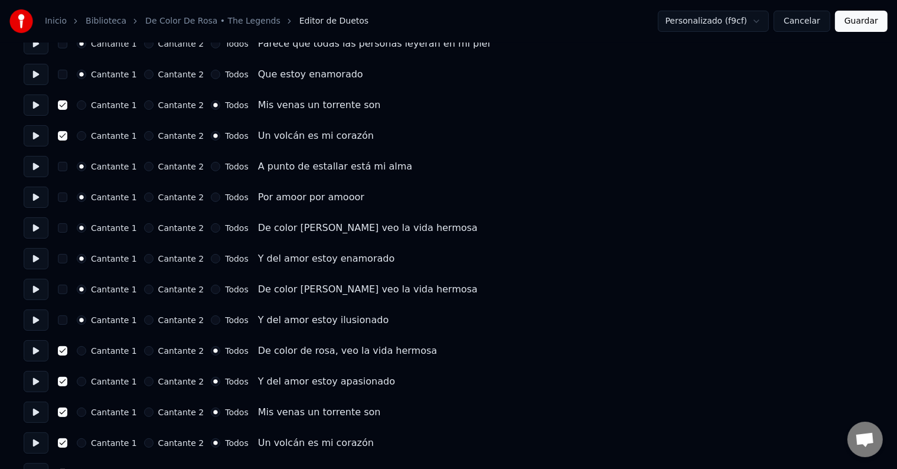
click at [86, 352] on button "Cantante 1" at bounding box center [81, 350] width 9 height 9
click at [85, 383] on button "Cantante 1" at bounding box center [81, 381] width 9 height 9
click at [67, 380] on button "button" at bounding box center [62, 381] width 9 height 9
click at [67, 351] on button "button" at bounding box center [62, 350] width 9 height 9
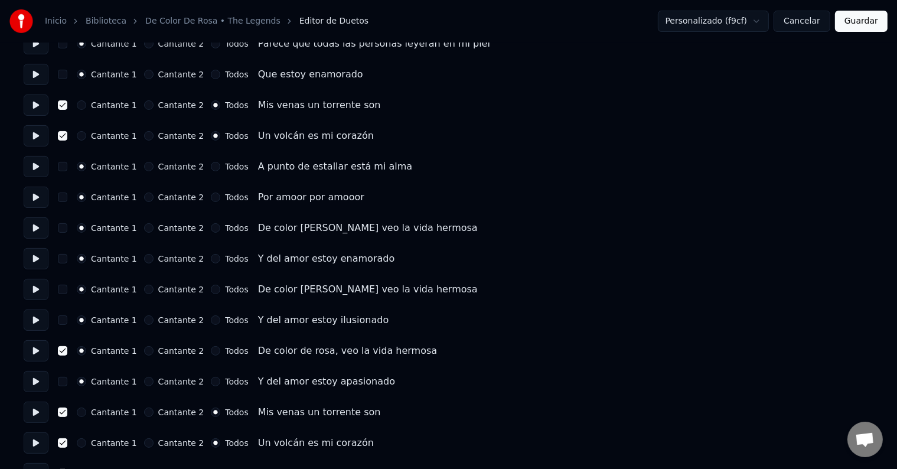
click at [67, 411] on button "button" at bounding box center [62, 411] width 9 height 9
click at [84, 411] on button "Cantante 1" at bounding box center [81, 411] width 9 height 9
click at [64, 413] on button "button" at bounding box center [62, 411] width 9 height 9
drag, startPoint x: 64, startPoint y: 413, endPoint x: 66, endPoint y: 420, distance: 7.3
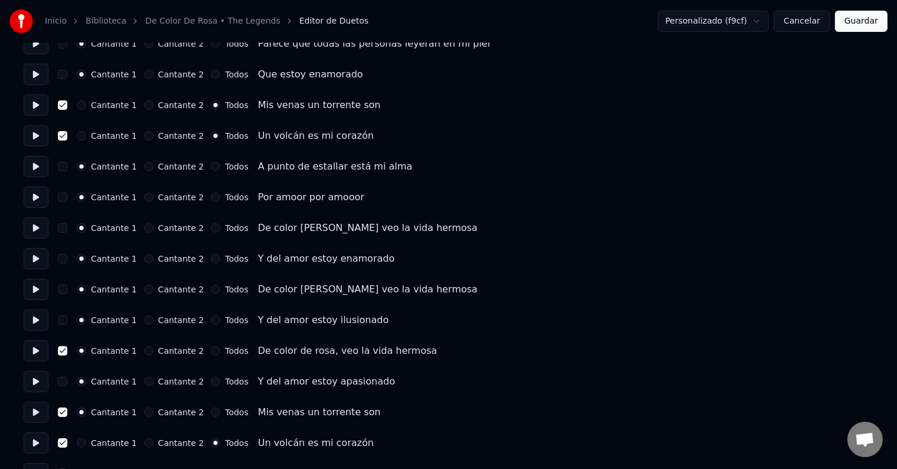
click at [64, 413] on button "button" at bounding box center [62, 411] width 9 height 9
click at [67, 413] on button "button" at bounding box center [62, 411] width 9 height 9
click at [85, 441] on button "Cantante 1" at bounding box center [81, 442] width 9 height 9
click at [66, 442] on button "button" at bounding box center [62, 442] width 9 height 9
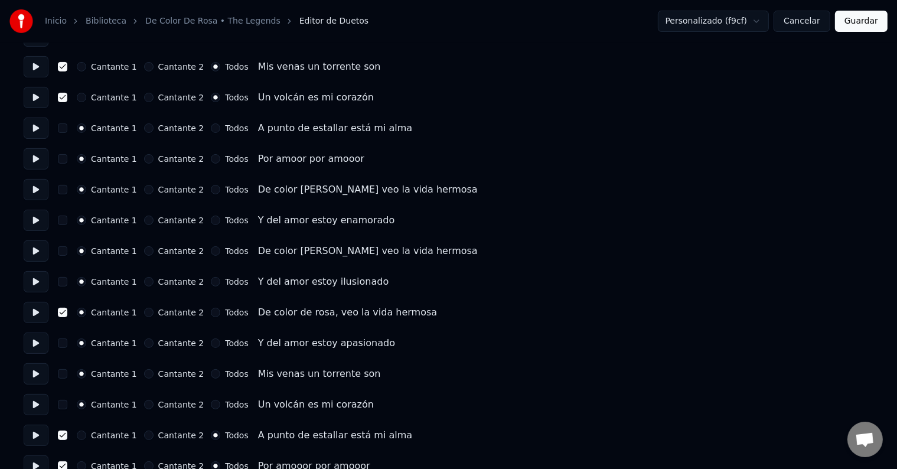
scroll to position [295, 0]
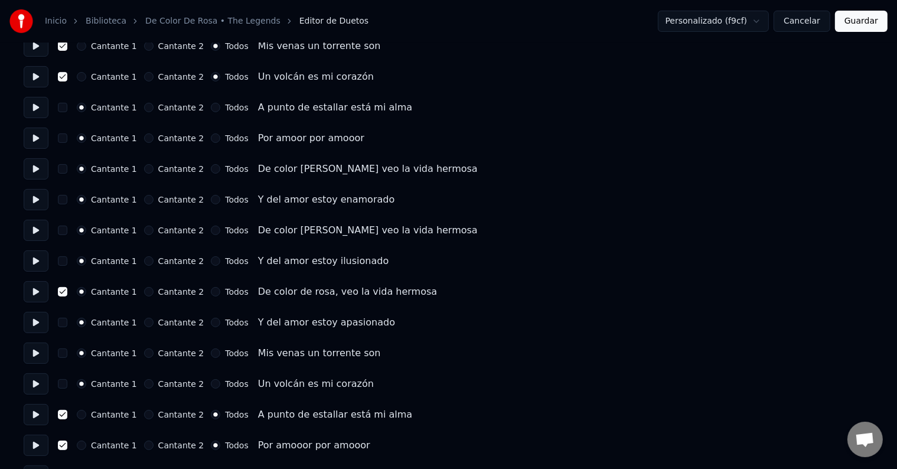
click at [67, 414] on button "button" at bounding box center [62, 414] width 9 height 9
click at [85, 414] on button "Cantante 1" at bounding box center [81, 414] width 9 height 9
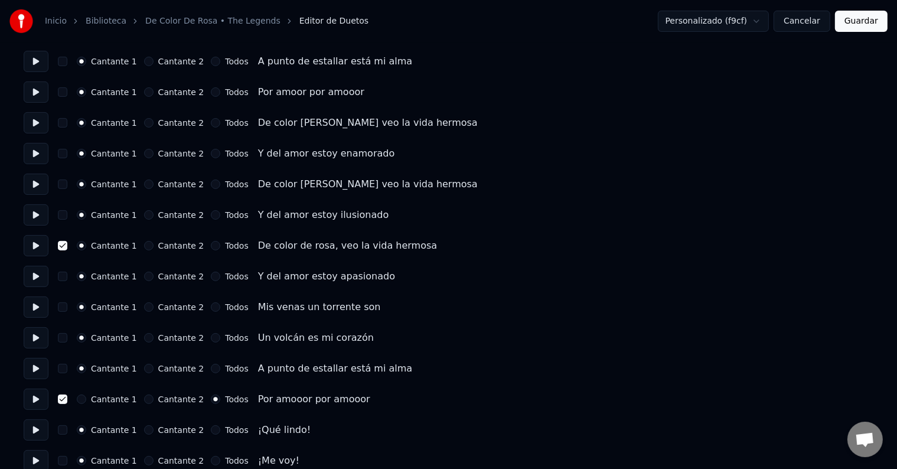
scroll to position [354, 0]
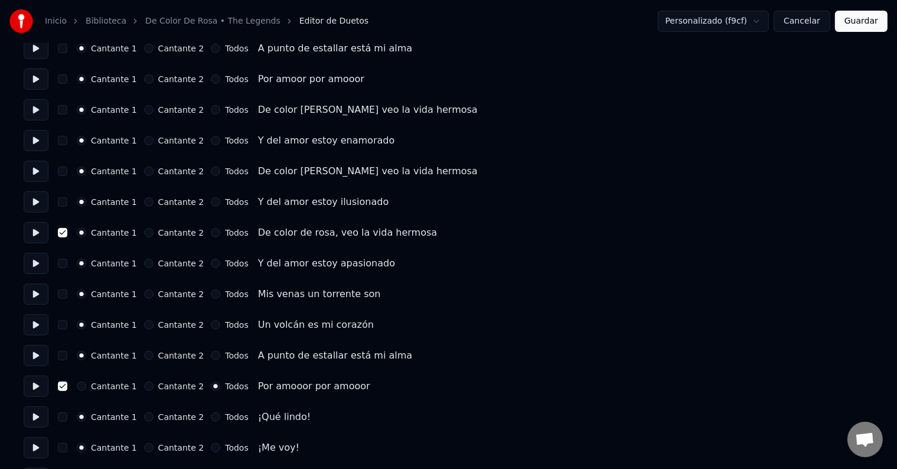
click at [85, 386] on button "Cantante 1" at bounding box center [81, 385] width 9 height 9
click at [66, 386] on button "button" at bounding box center [62, 385] width 9 height 9
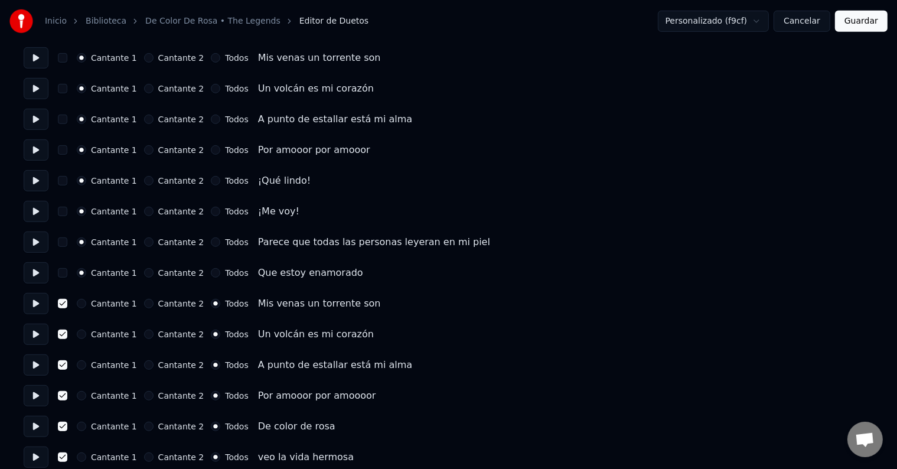
scroll to position [649, 0]
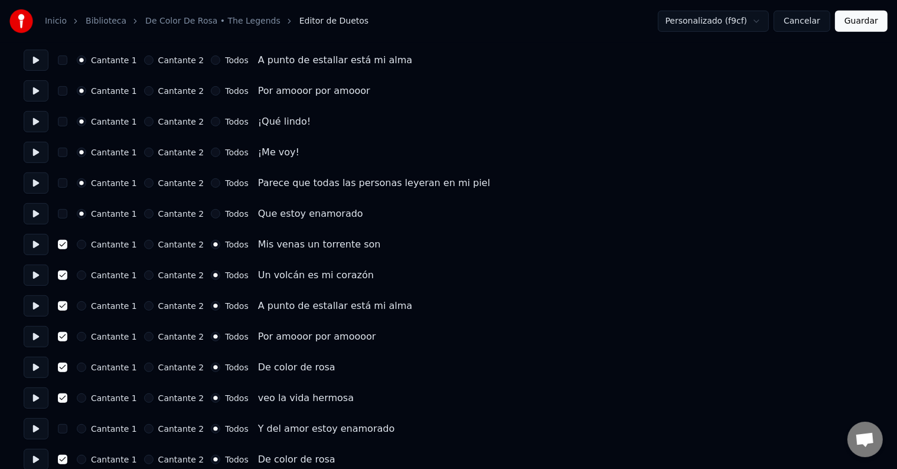
click at [67, 245] on button "button" at bounding box center [62, 244] width 9 height 9
click at [67, 246] on button "button" at bounding box center [62, 244] width 9 height 9
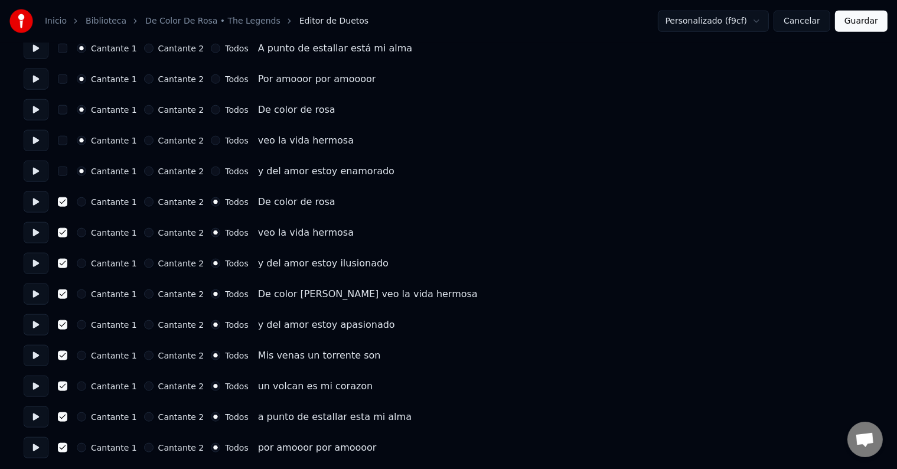
scroll to position [1307, 0]
click at [857, 23] on button "Guardar" at bounding box center [861, 21] width 53 height 21
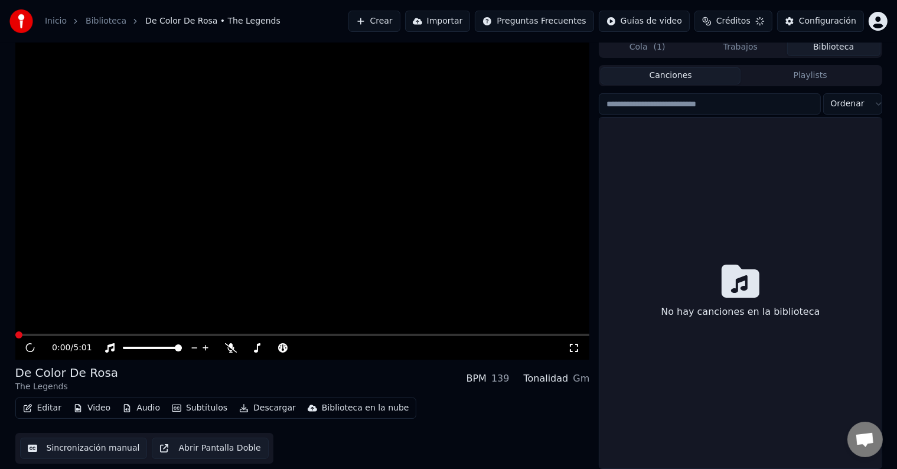
scroll to position [5, 0]
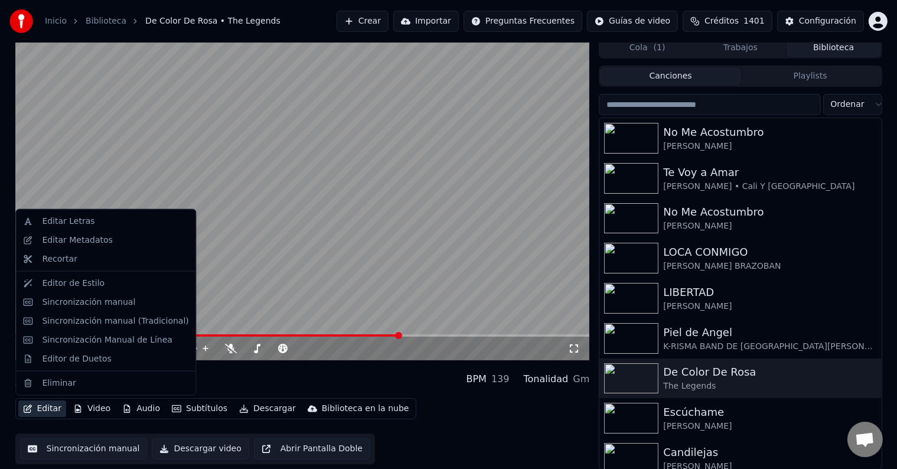
click at [43, 406] on button "Editar" at bounding box center [42, 408] width 48 height 17
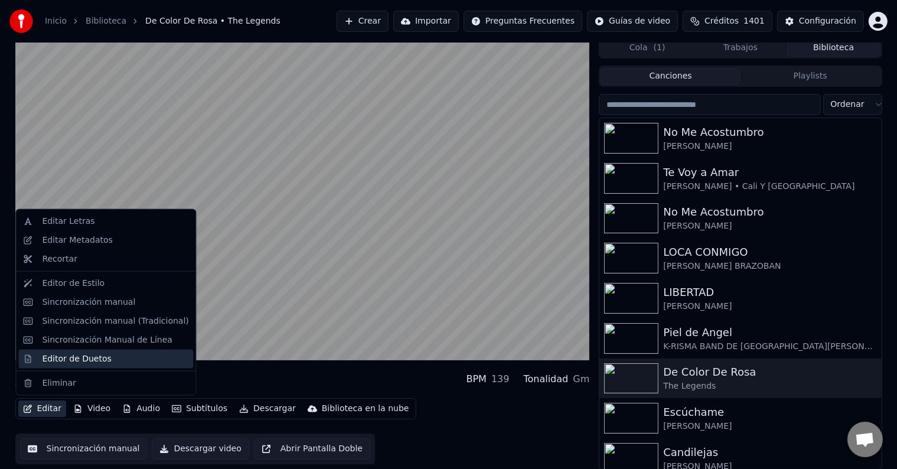
click at [61, 356] on div "Editor de Duetos" at bounding box center [76, 358] width 69 height 12
click at [61, 356] on html "Inicio Biblioteca De Color [PERSON_NAME] • The Legends Crear Importar Preguntas…" at bounding box center [448, 229] width 897 height 469
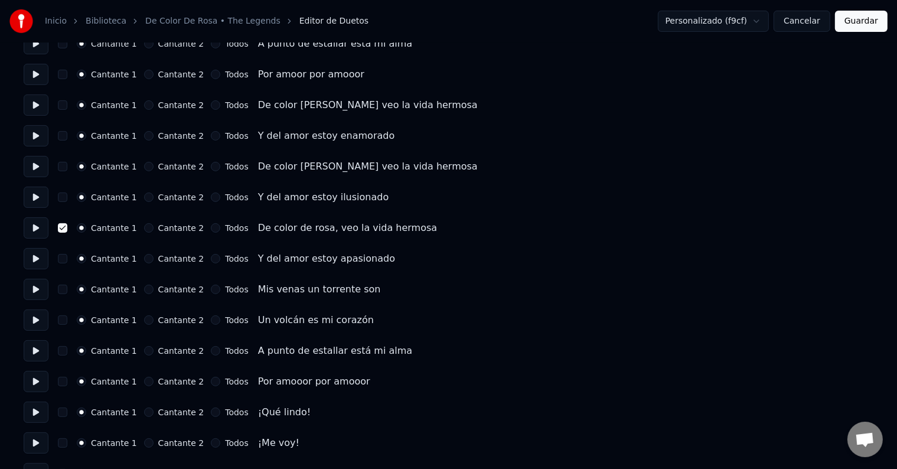
scroll to position [413, 0]
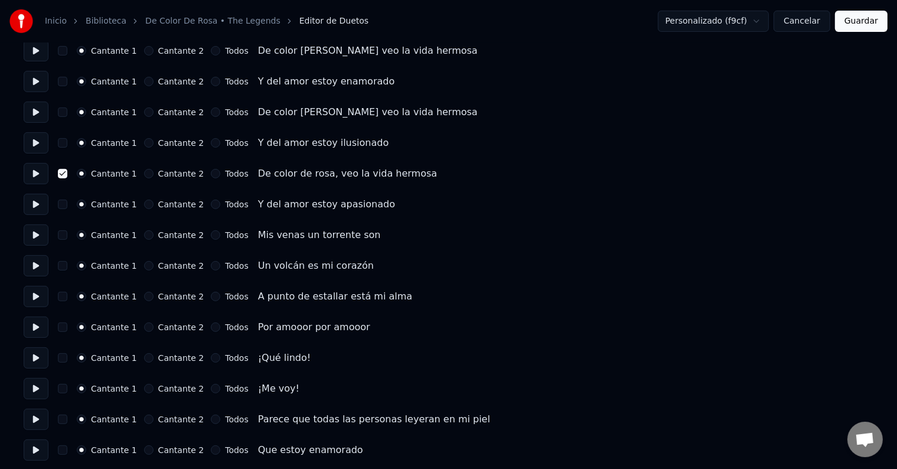
click at [67, 175] on button "button" at bounding box center [62, 173] width 9 height 9
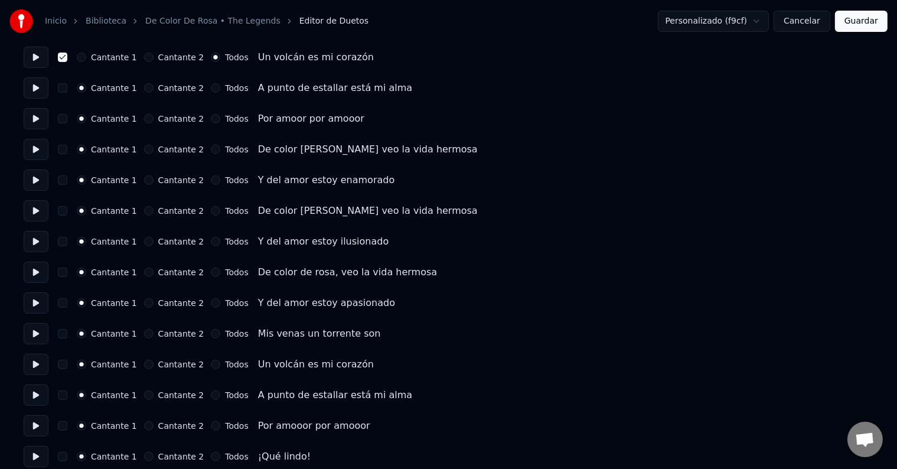
scroll to position [236, 0]
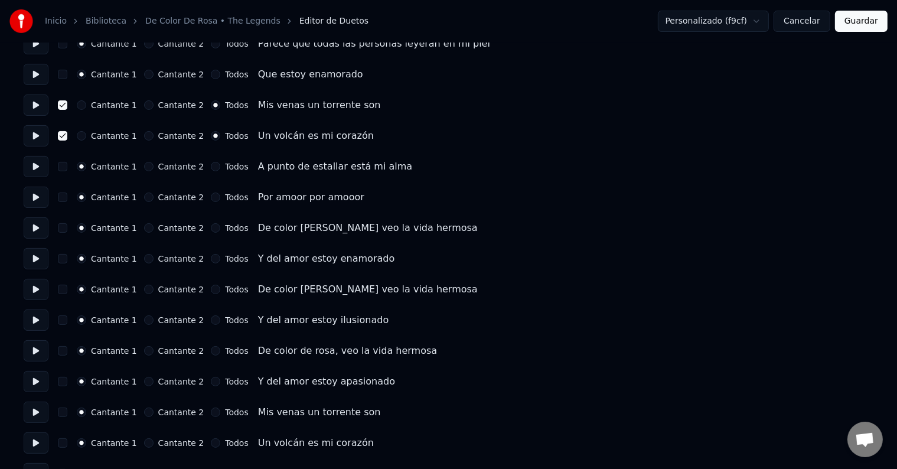
click at [867, 22] on button "Guardar" at bounding box center [861, 21] width 53 height 21
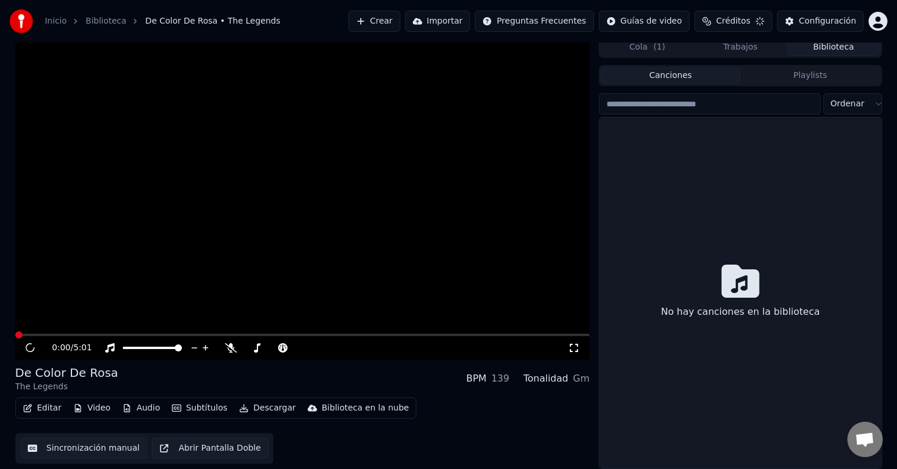
scroll to position [5, 0]
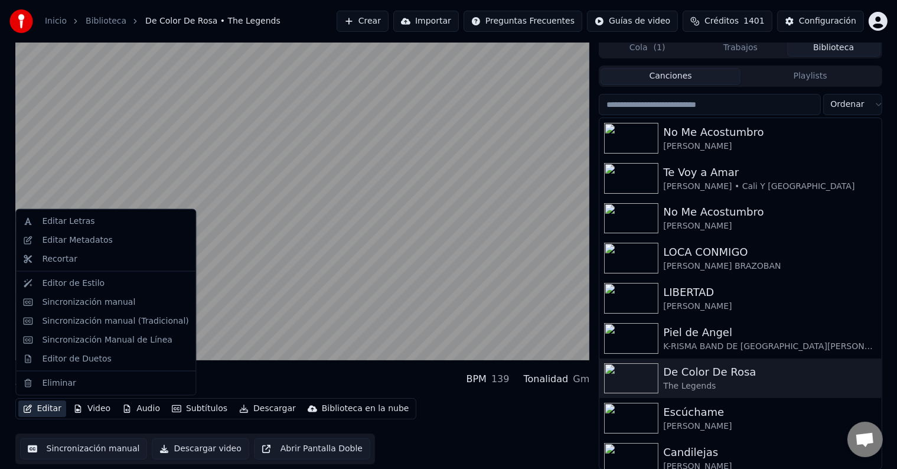
click at [47, 407] on button "Editar" at bounding box center [42, 408] width 48 height 17
click at [71, 360] on div "Editor de Duetos" at bounding box center [76, 358] width 69 height 12
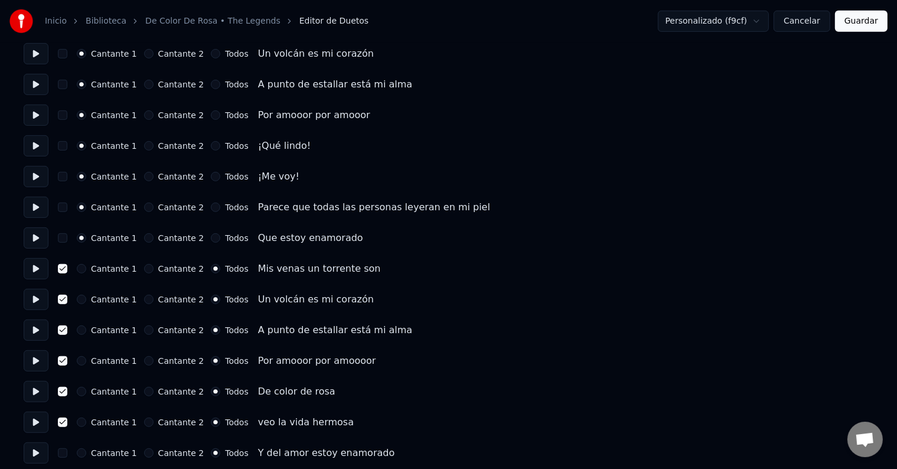
scroll to position [649, 0]
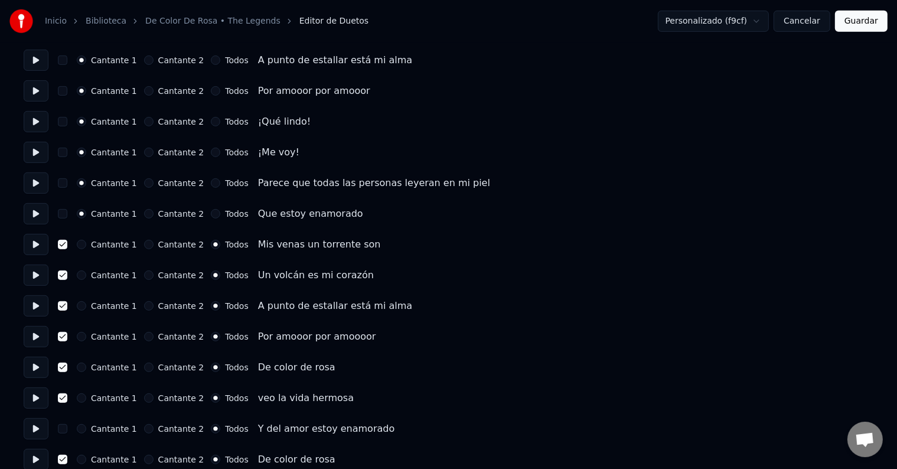
click at [42, 246] on button at bounding box center [36, 244] width 25 height 21
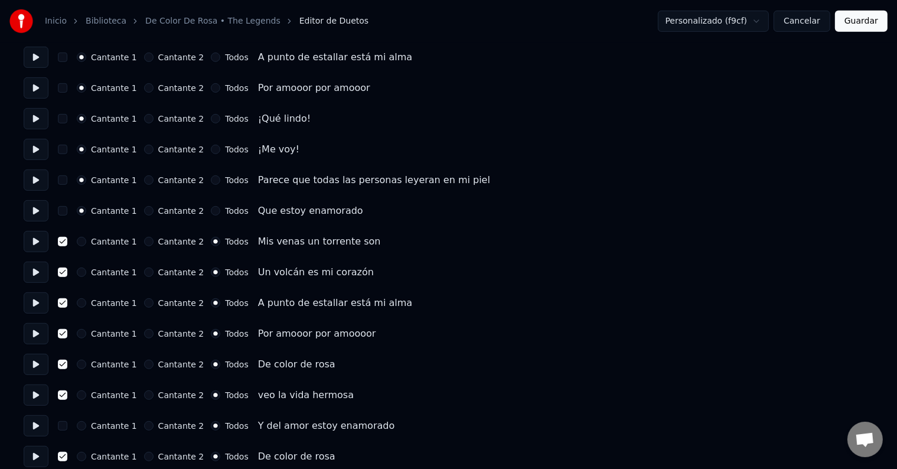
scroll to position [708, 0]
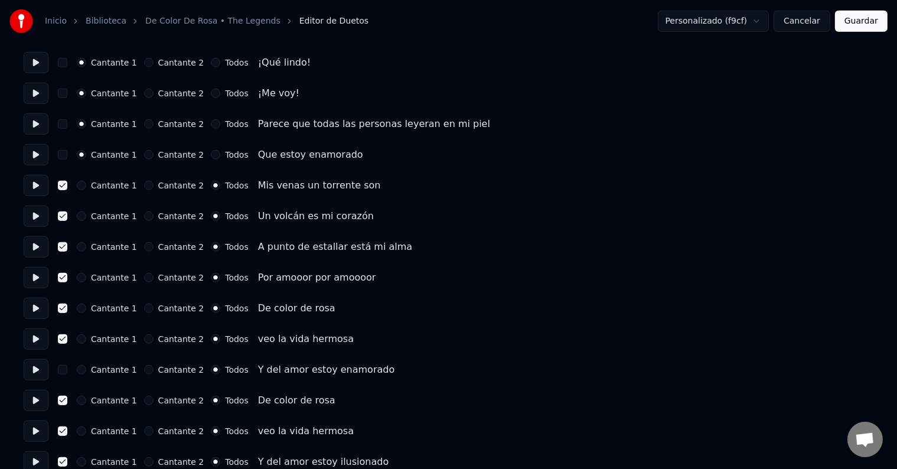
click at [67, 305] on button "button" at bounding box center [62, 307] width 9 height 9
click at [66, 307] on button "button" at bounding box center [62, 307] width 9 height 9
click at [86, 308] on button "Cantante 1" at bounding box center [81, 307] width 9 height 9
click at [67, 338] on button "button" at bounding box center [62, 338] width 9 height 9
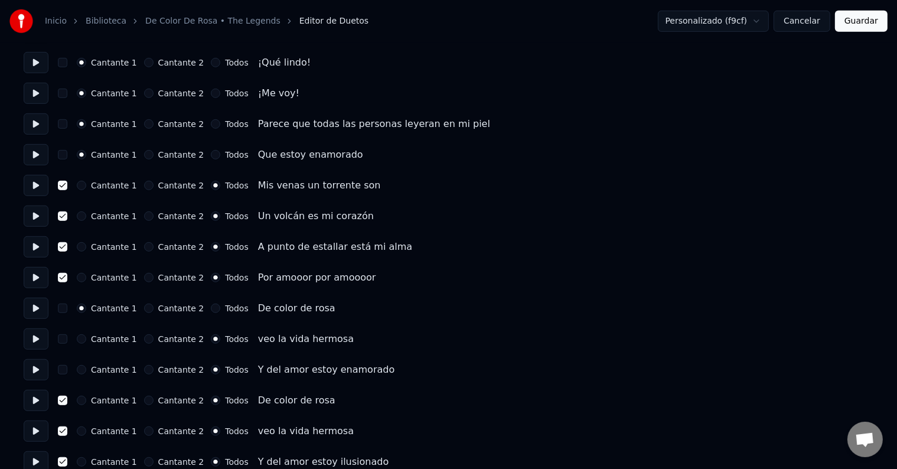
click at [84, 338] on button "Cantante 1" at bounding box center [81, 338] width 9 height 9
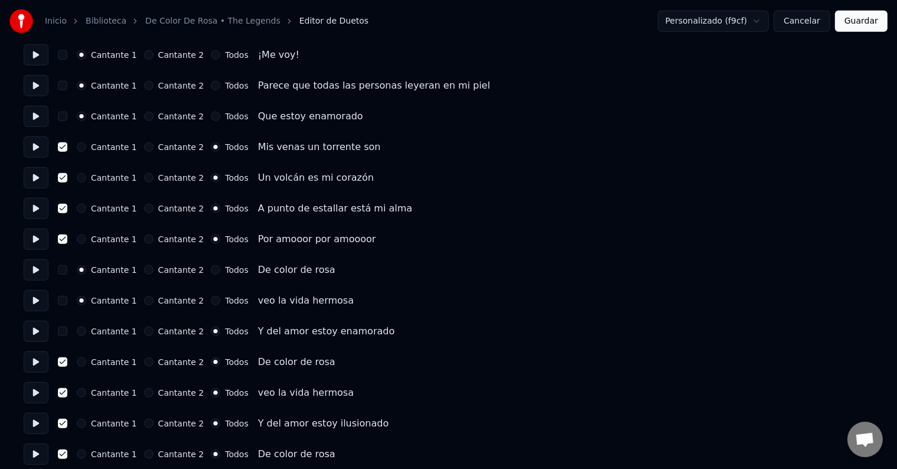
scroll to position [767, 0]
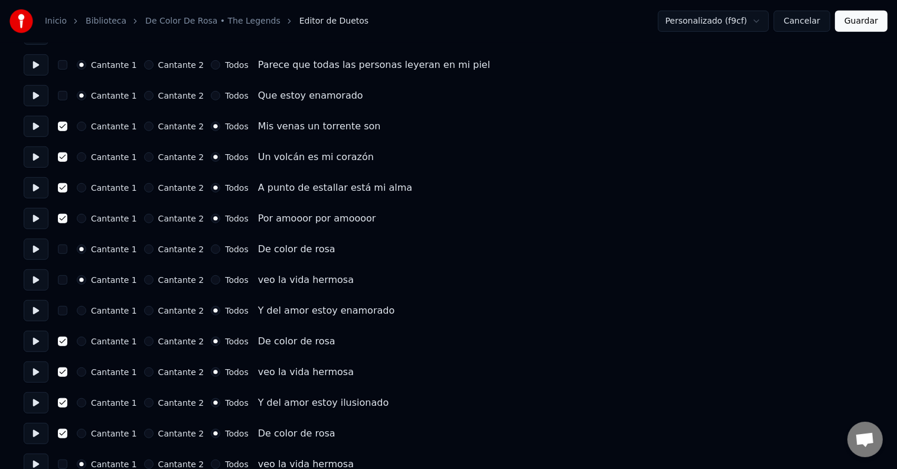
click at [83, 340] on button "Cantante 1" at bounding box center [81, 341] width 9 height 9
click at [67, 341] on button "button" at bounding box center [62, 341] width 9 height 9
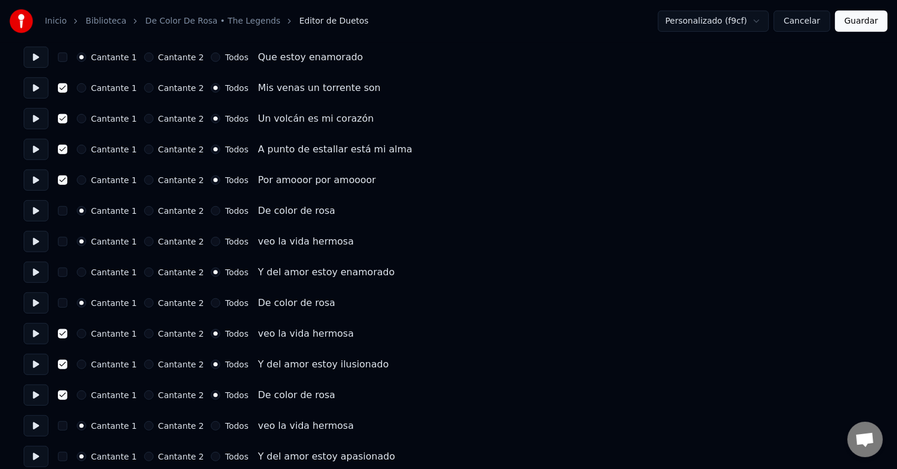
scroll to position [826, 0]
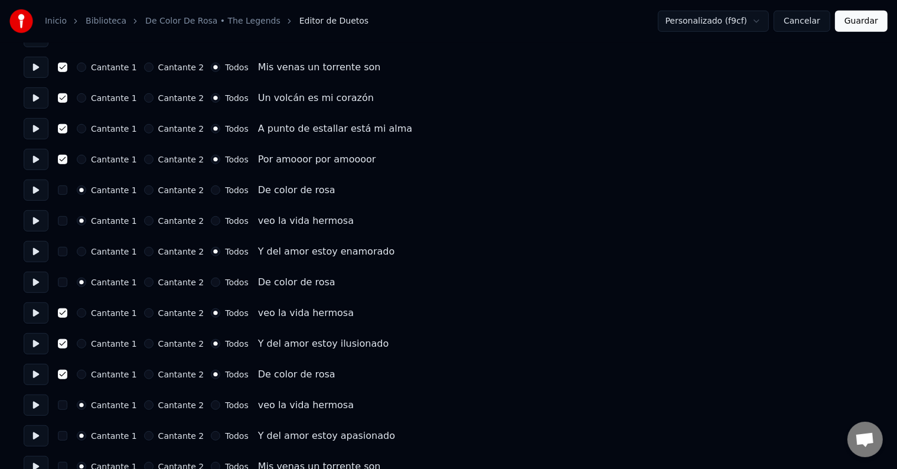
click at [86, 315] on button "Cantante 1" at bounding box center [81, 312] width 9 height 9
click at [67, 314] on button "button" at bounding box center [62, 312] width 9 height 9
click at [86, 344] on button "Cantante 1" at bounding box center [81, 343] width 9 height 9
click at [67, 345] on button "button" at bounding box center [62, 343] width 9 height 9
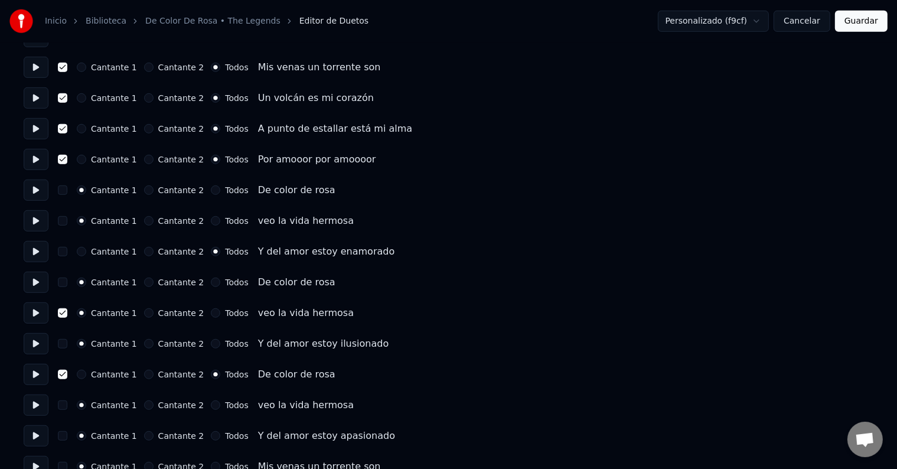
click at [85, 373] on button "Cantante 1" at bounding box center [81, 374] width 9 height 9
click at [63, 374] on button "button" at bounding box center [62, 374] width 9 height 9
click at [66, 313] on button "button" at bounding box center [62, 312] width 9 height 9
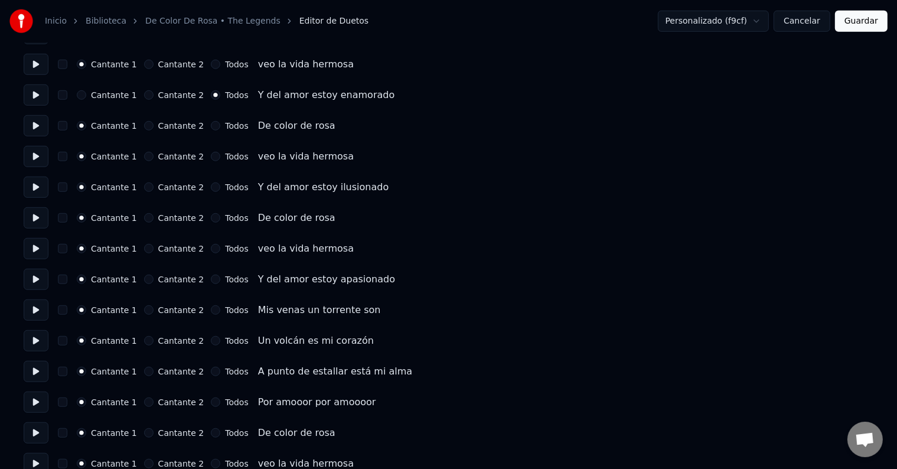
scroll to position [1004, 0]
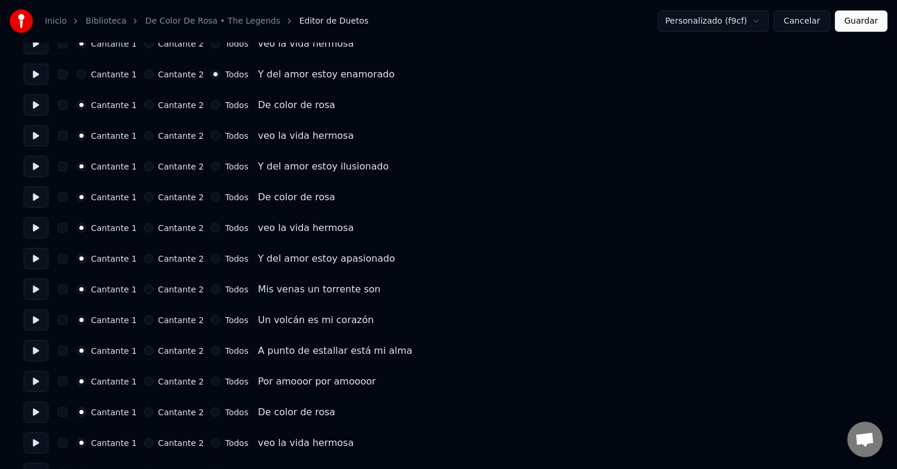
click at [67, 288] on button "button" at bounding box center [62, 289] width 9 height 9
click at [211, 286] on button "Todos" at bounding box center [215, 289] width 9 height 9
click at [211, 322] on button "Todos" at bounding box center [215, 319] width 9 height 9
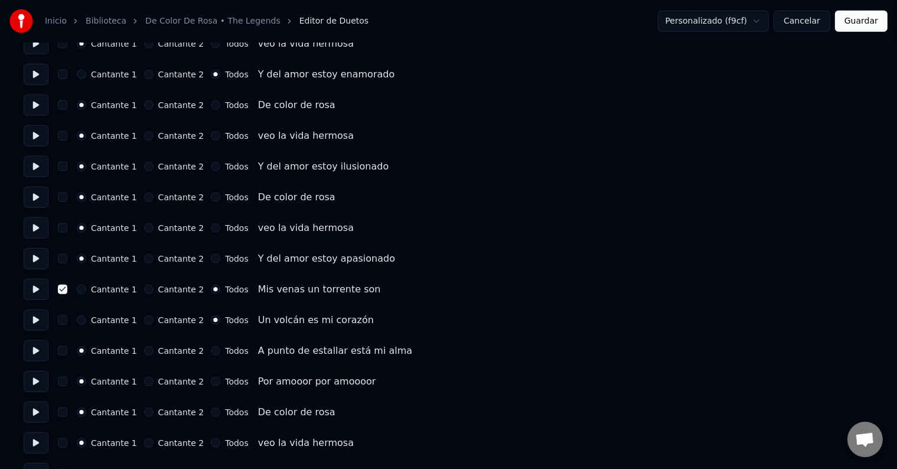
click at [66, 319] on button "button" at bounding box center [62, 319] width 9 height 9
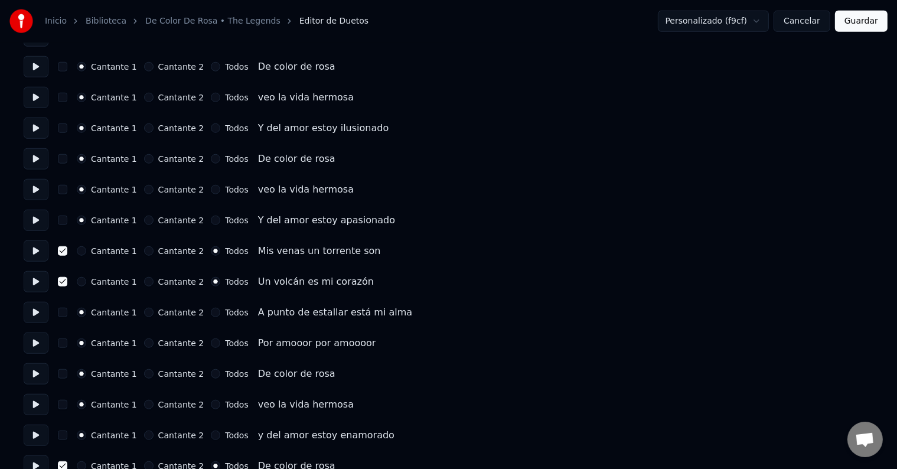
scroll to position [1063, 0]
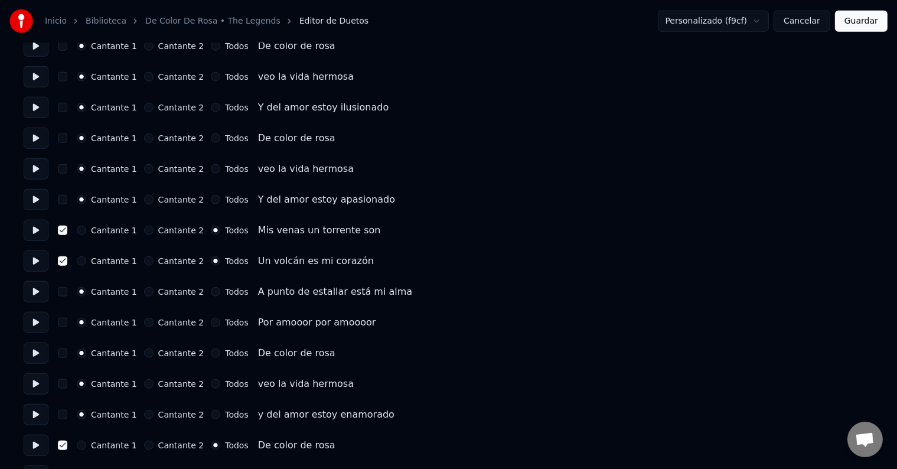
click at [211, 354] on button "Todos" at bounding box center [215, 352] width 9 height 9
click at [65, 350] on button "button" at bounding box center [62, 352] width 9 height 9
click at [211, 383] on button "Todos" at bounding box center [215, 383] width 9 height 9
click at [67, 384] on button "button" at bounding box center [62, 383] width 9 height 9
click at [211, 414] on button "Todos" at bounding box center [215, 414] width 9 height 9
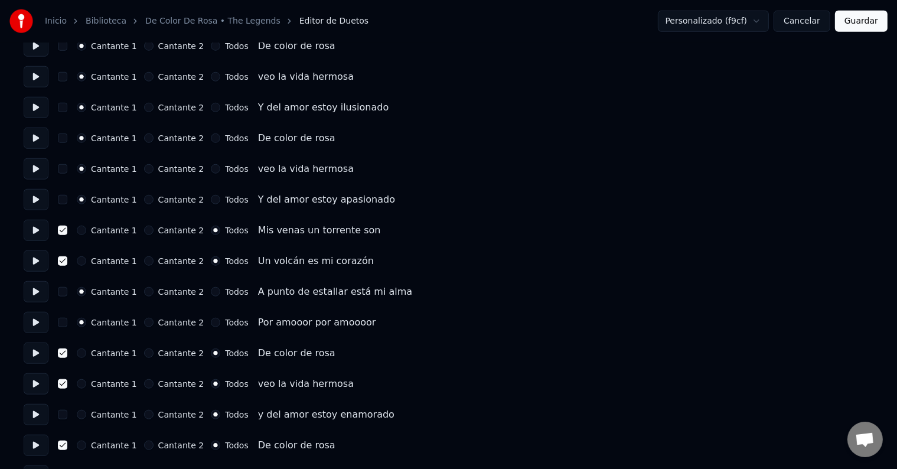
click at [67, 414] on button "button" at bounding box center [62, 414] width 9 height 9
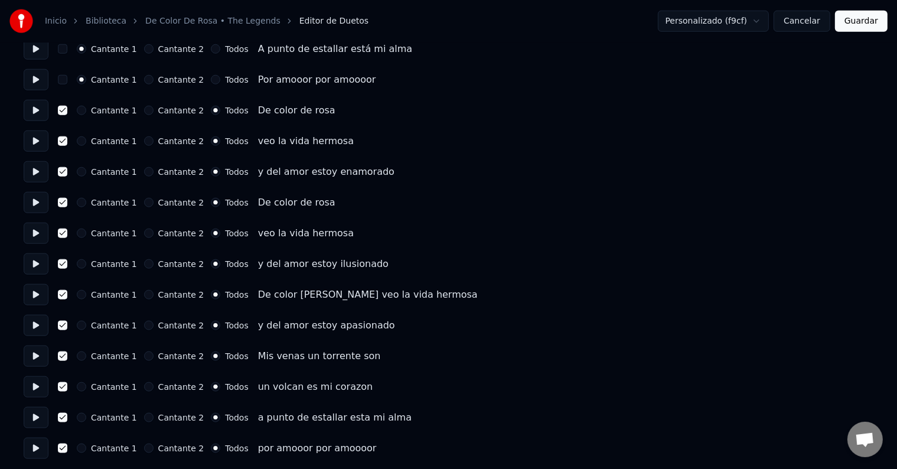
scroll to position [1307, 0]
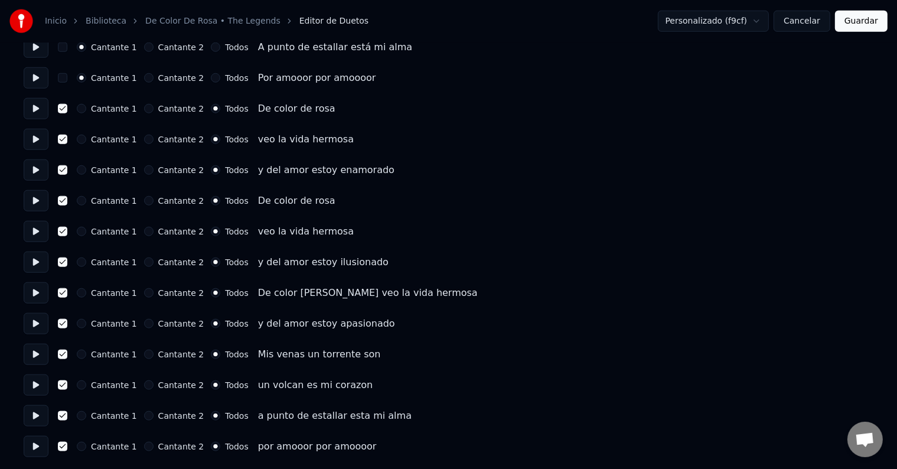
click at [856, 22] on button "Guardar" at bounding box center [861, 21] width 53 height 21
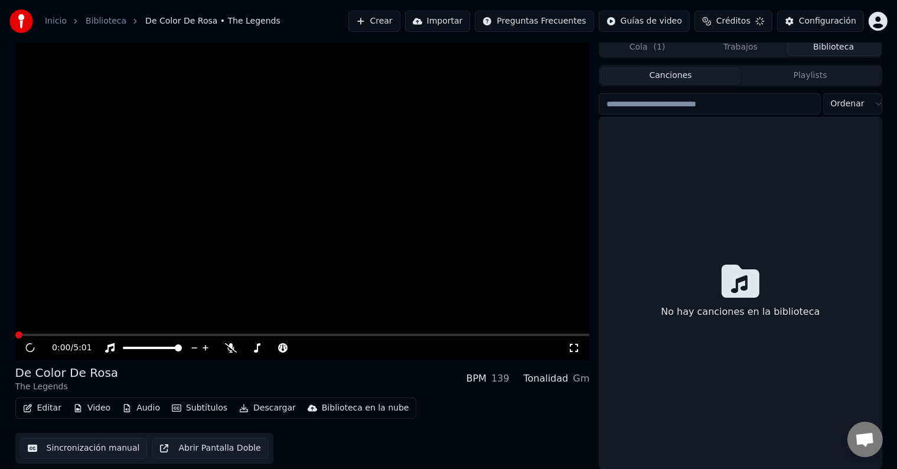
scroll to position [5, 0]
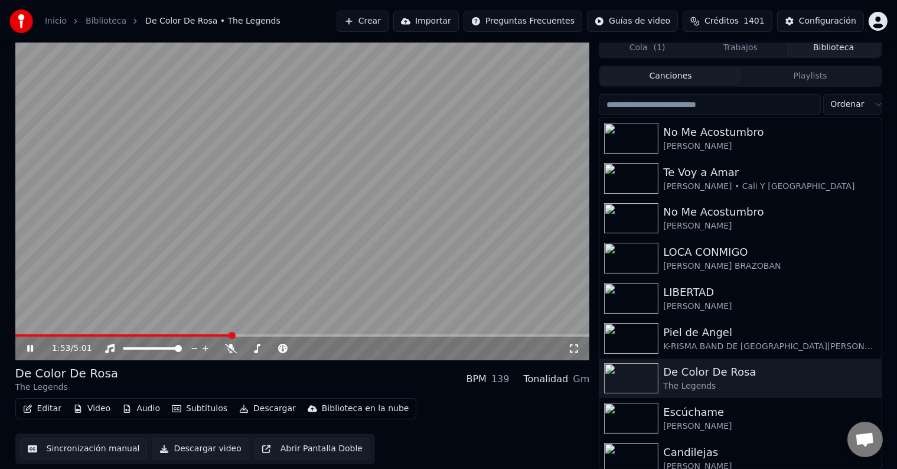
click at [50, 406] on button "Editar" at bounding box center [42, 408] width 48 height 17
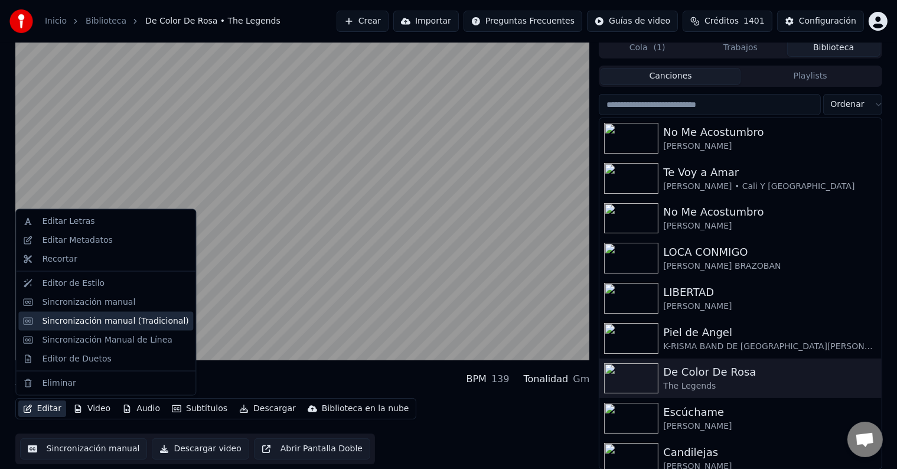
click at [80, 321] on div "Sincronización manual (Tradicional)" at bounding box center [115, 321] width 146 height 12
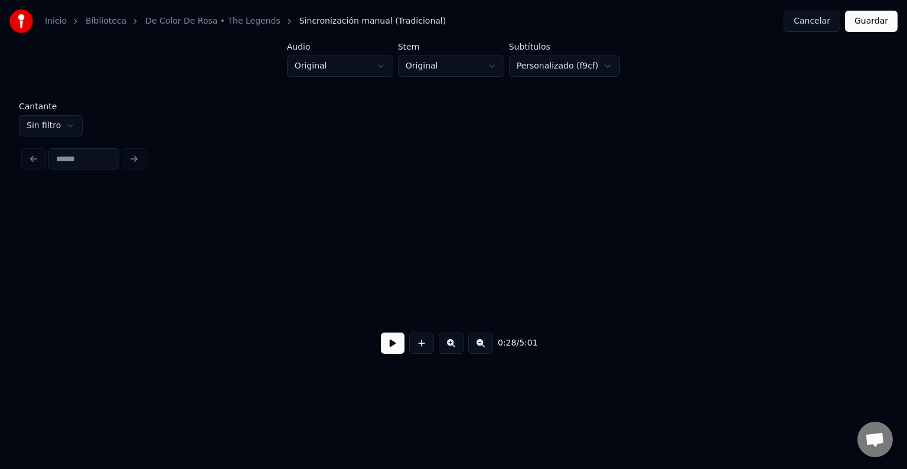
click at [384, 348] on button at bounding box center [393, 342] width 24 height 21
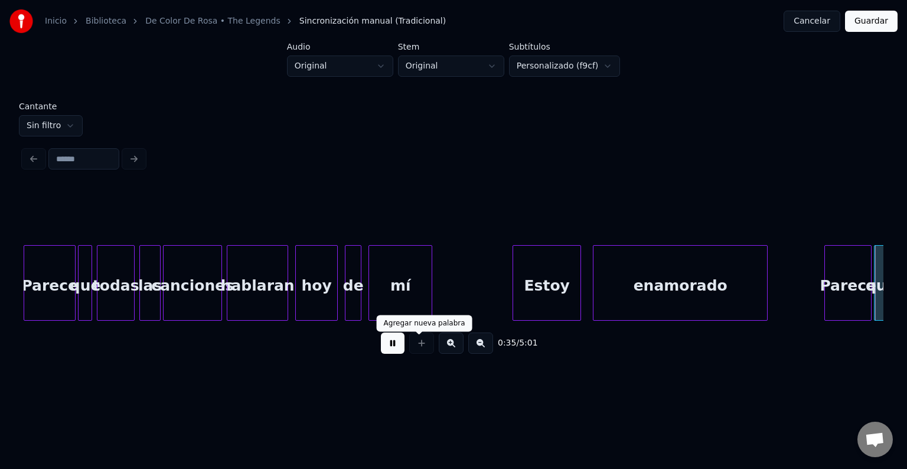
scroll to position [0, 4181]
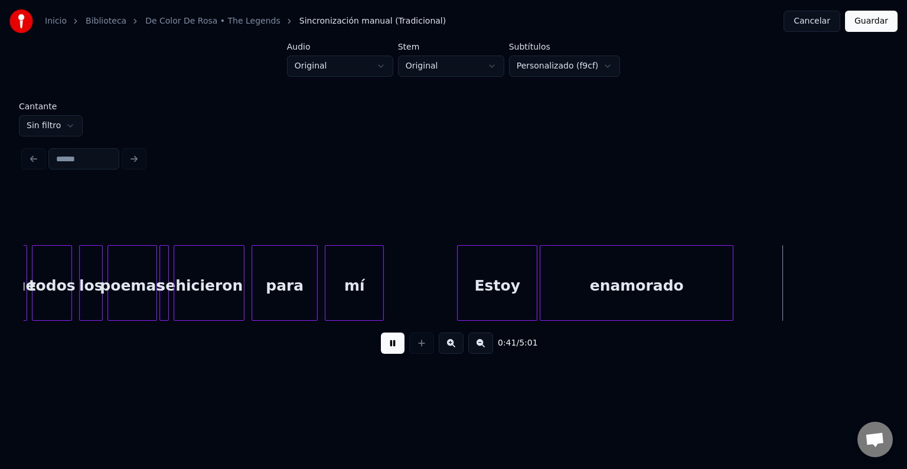
click at [393, 352] on button at bounding box center [393, 342] width 24 height 21
click at [455, 267] on div at bounding box center [457, 283] width 4 height 74
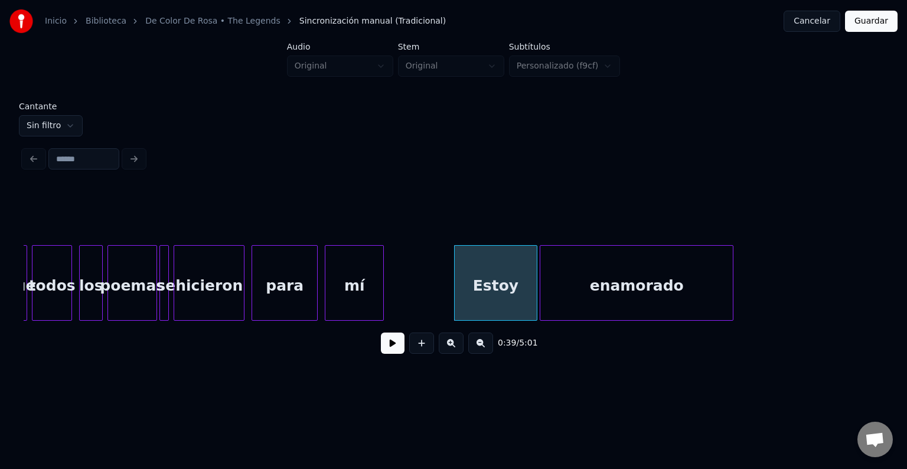
click at [388, 349] on button at bounding box center [393, 342] width 24 height 21
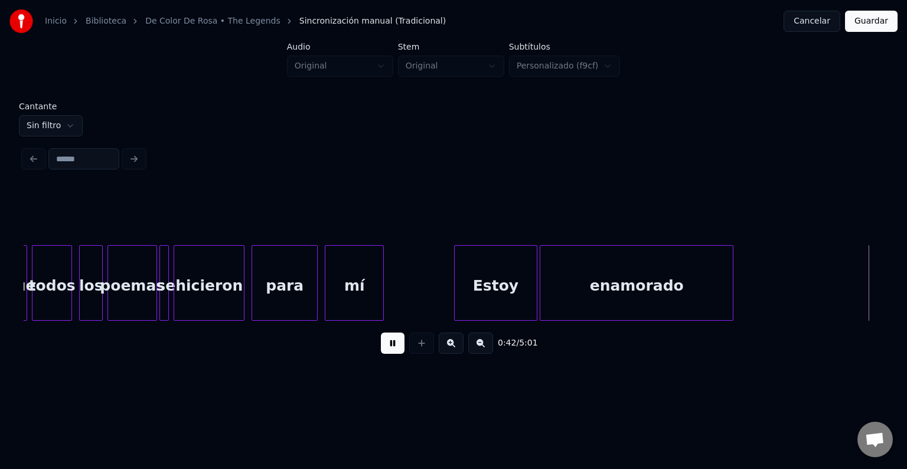
scroll to position [0, 5040]
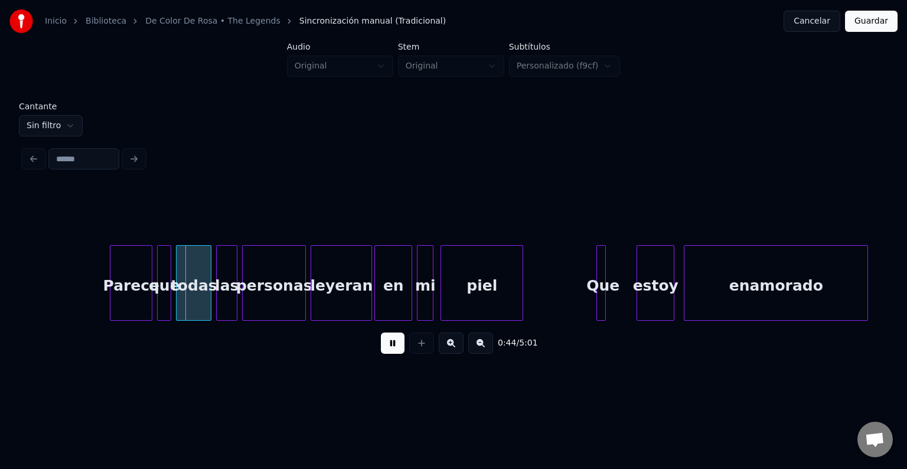
click at [391, 349] on button at bounding box center [393, 342] width 24 height 21
click at [107, 255] on div at bounding box center [109, 283] width 4 height 74
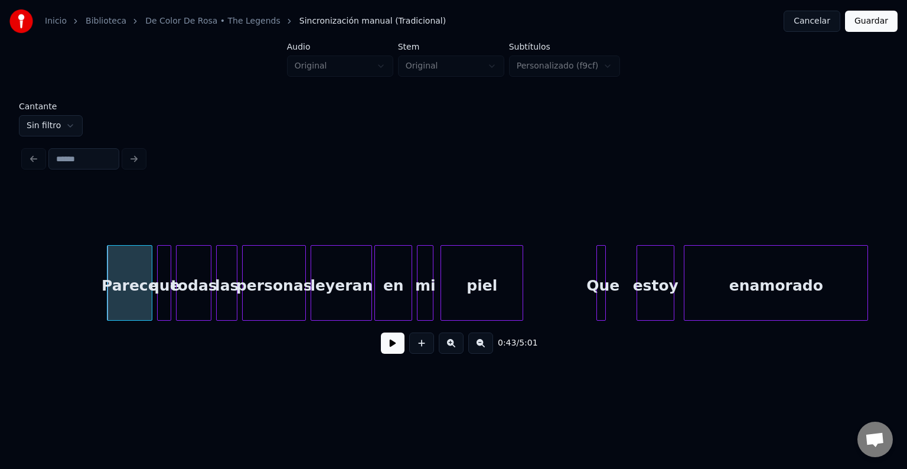
click at [381, 347] on button at bounding box center [393, 342] width 24 height 21
click at [385, 345] on button at bounding box center [393, 342] width 24 height 21
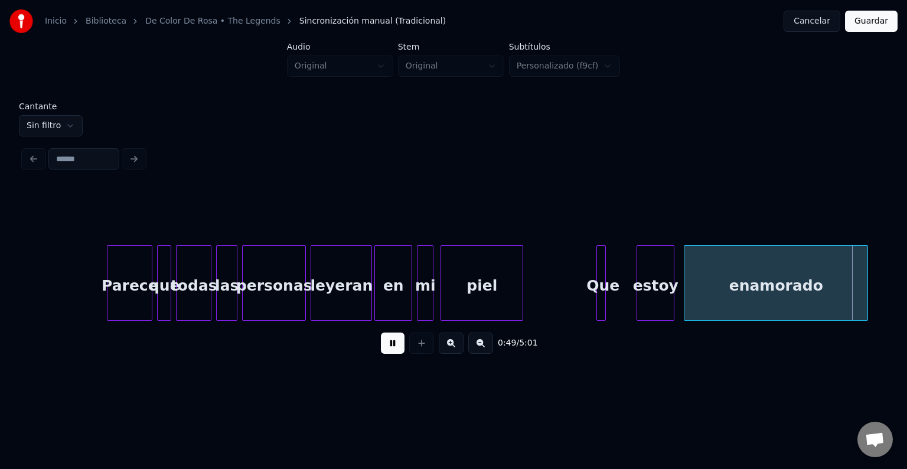
click at [384, 345] on button at bounding box center [393, 342] width 24 height 21
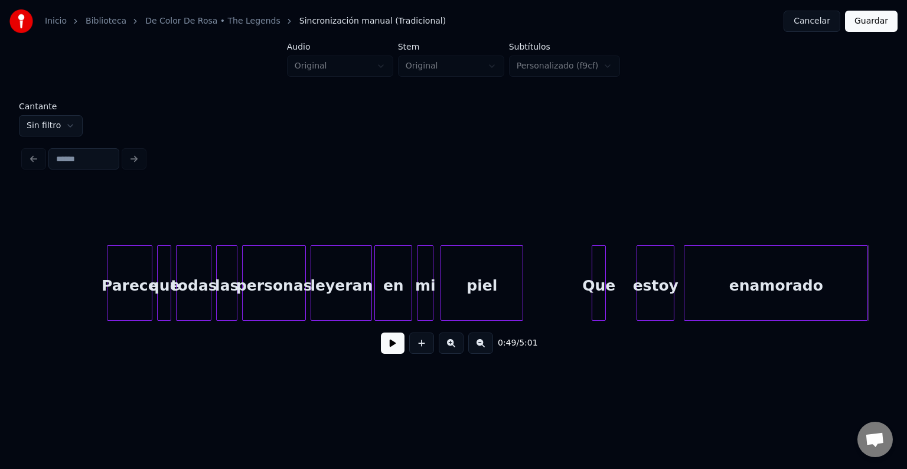
click at [592, 266] on div at bounding box center [594, 283] width 4 height 74
click at [387, 354] on button at bounding box center [393, 342] width 24 height 21
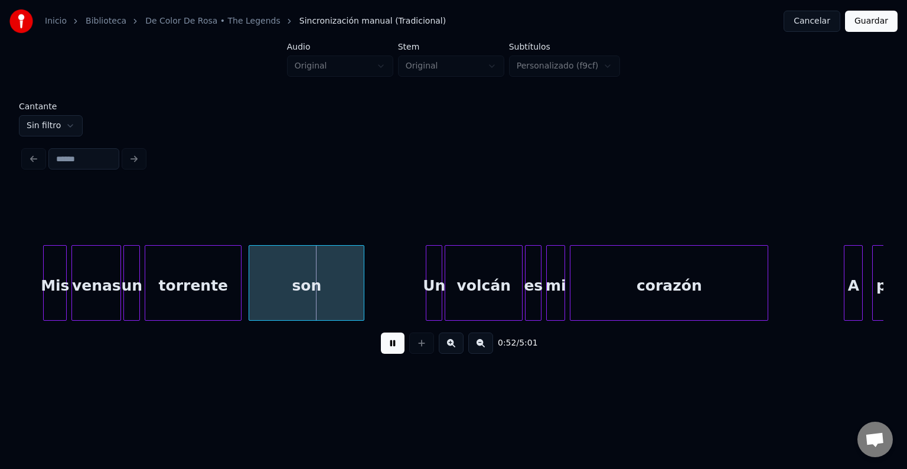
click at [393, 348] on button at bounding box center [393, 342] width 24 height 21
click at [236, 290] on div at bounding box center [237, 283] width 4 height 74
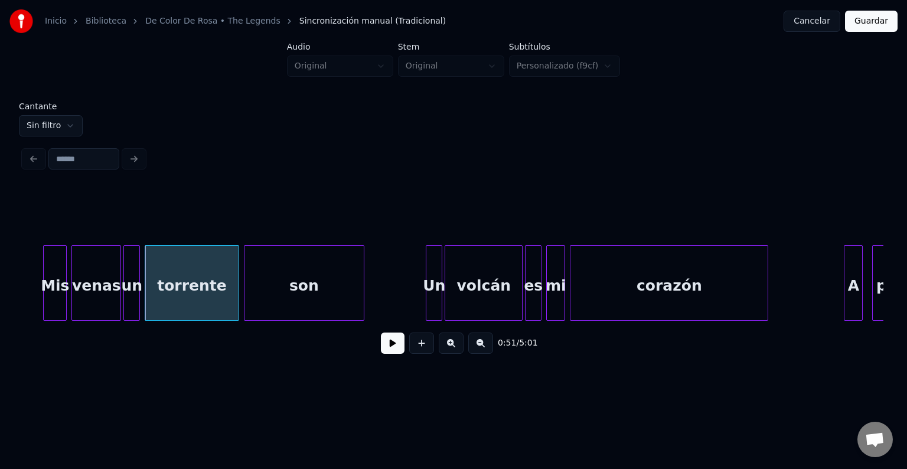
click at [244, 290] on div at bounding box center [246, 283] width 4 height 74
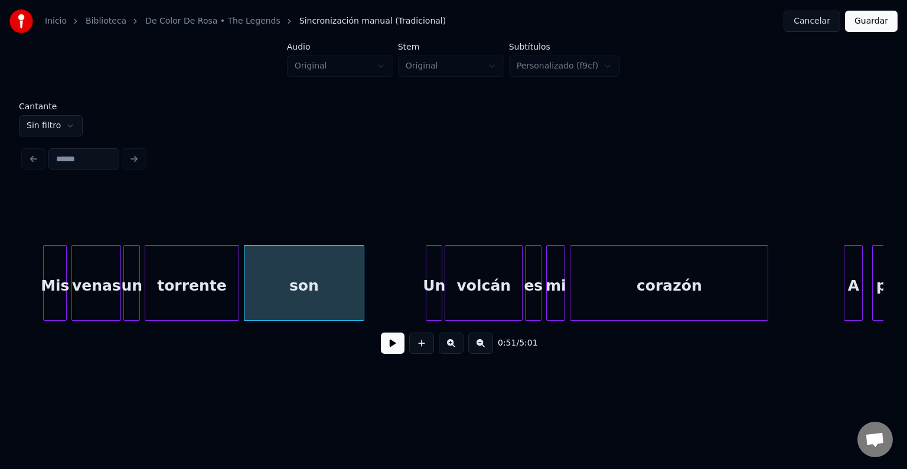
click at [387, 347] on button at bounding box center [393, 342] width 24 height 21
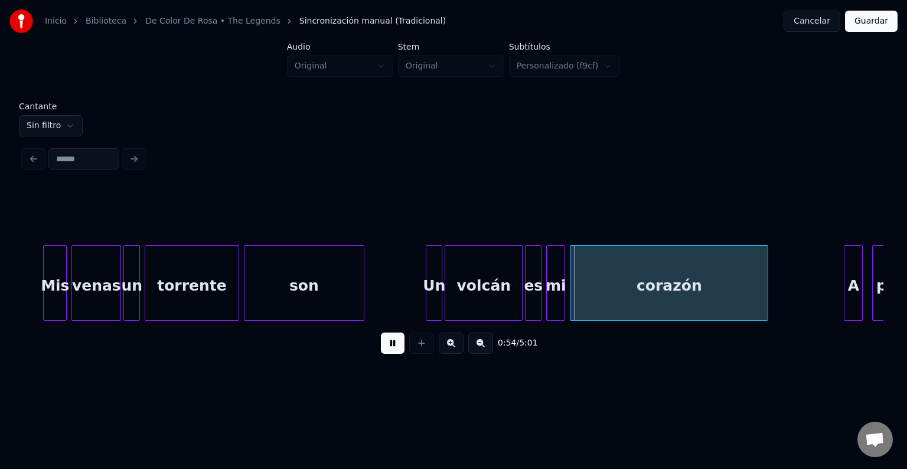
click at [392, 348] on button at bounding box center [393, 342] width 24 height 21
click at [421, 272] on div at bounding box center [422, 283] width 4 height 74
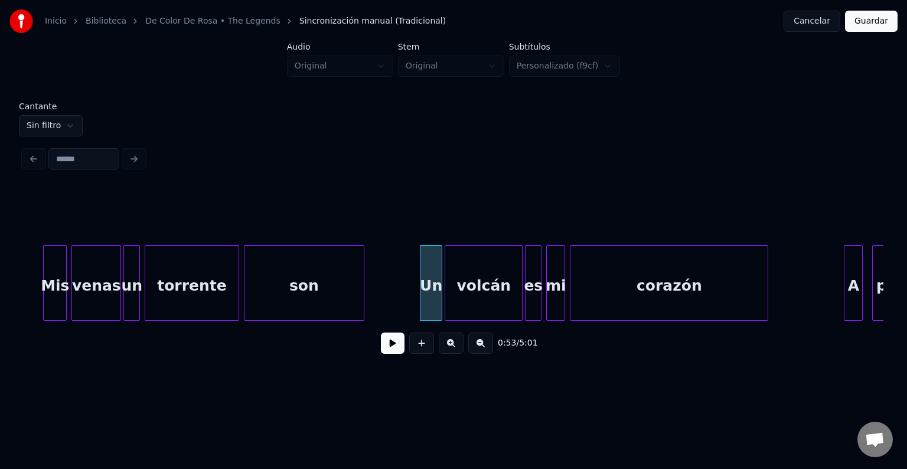
click at [384, 345] on button at bounding box center [393, 342] width 24 height 21
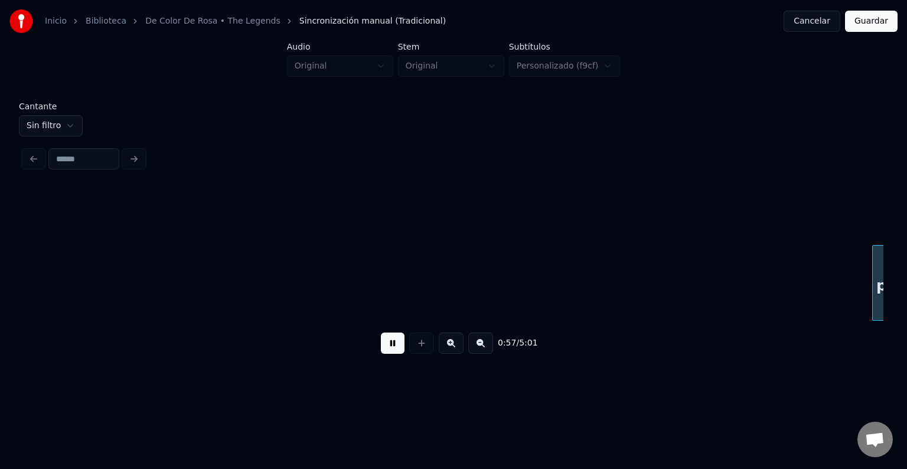
click at [391, 348] on button at bounding box center [393, 342] width 24 height 21
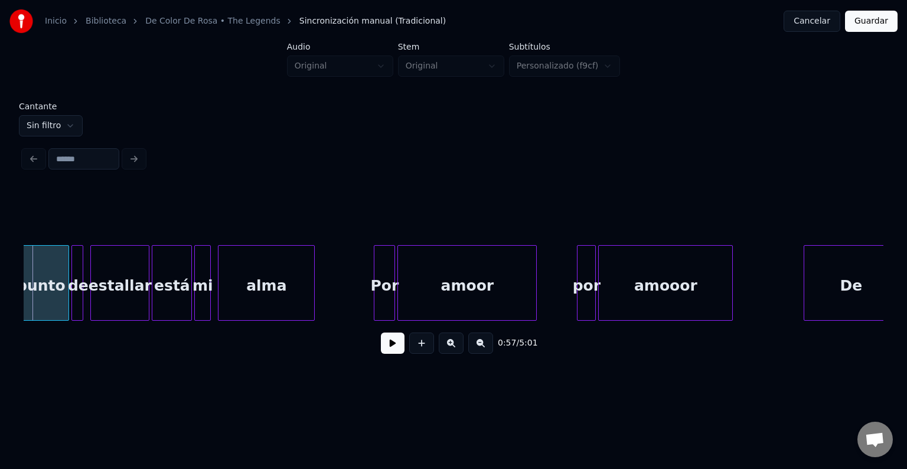
click at [804, 282] on div at bounding box center [806, 283] width 4 height 74
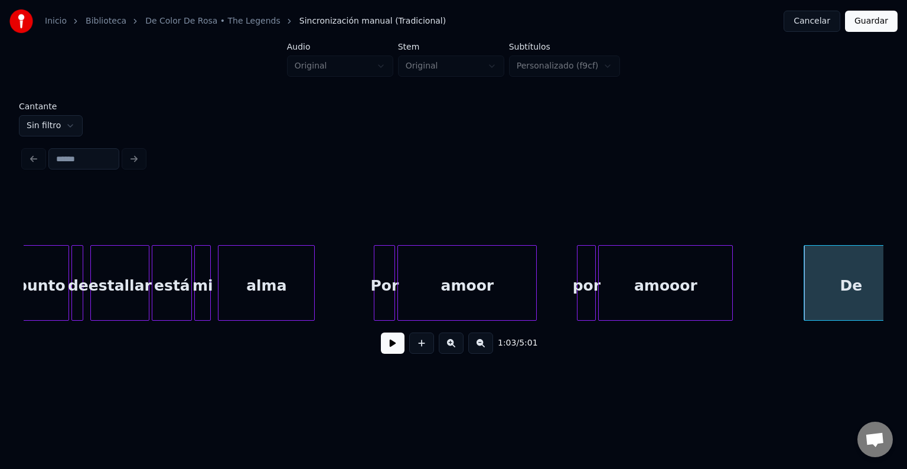
click at [384, 349] on button at bounding box center [393, 342] width 24 height 21
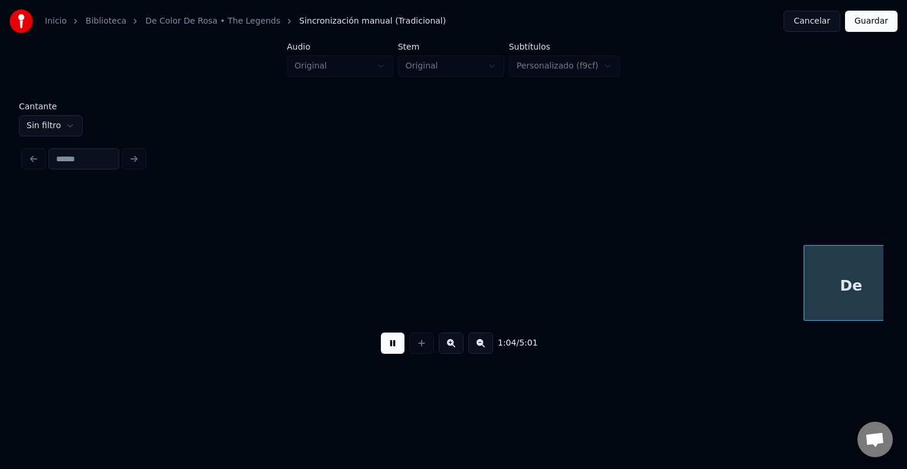
scroll to position [0, 7620]
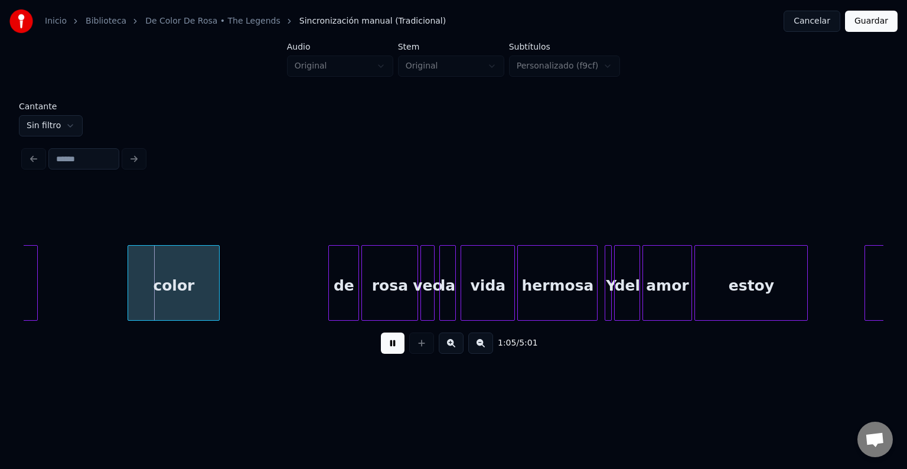
click at [785, 283] on div "estoy" at bounding box center [751, 286] width 112 height 80
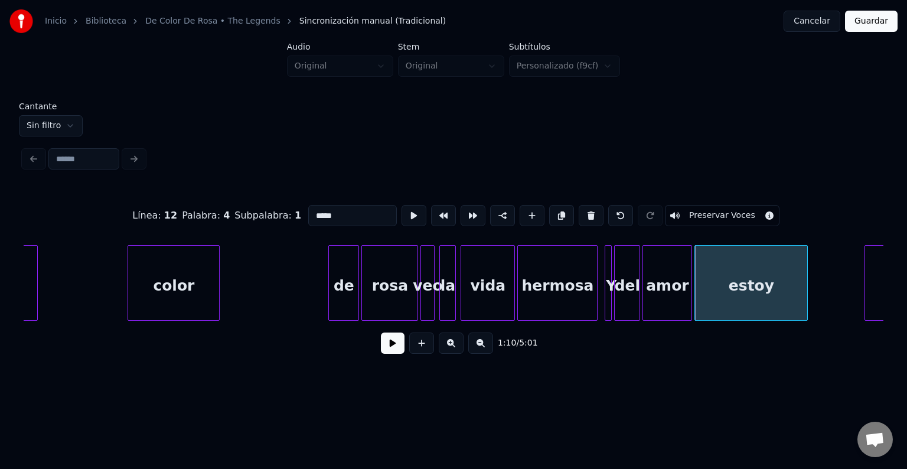
click at [582, 272] on div "hermosa" at bounding box center [557, 286] width 79 height 80
type input "*******"
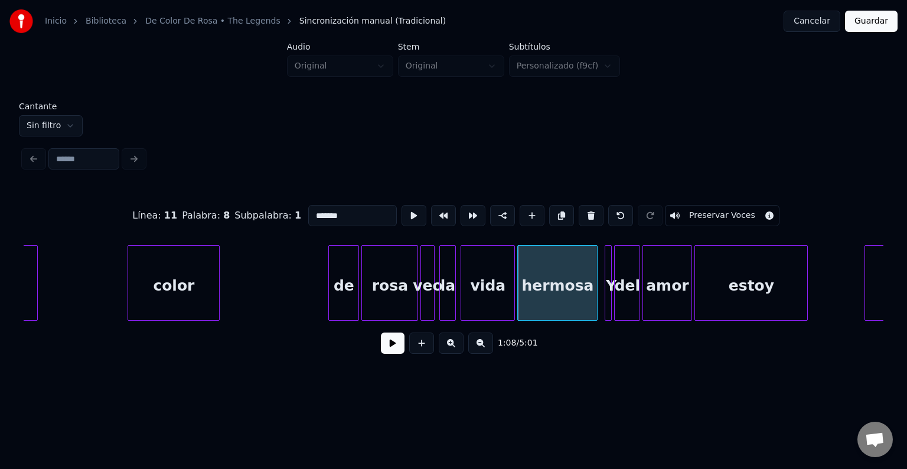
click at [388, 349] on button at bounding box center [393, 342] width 24 height 21
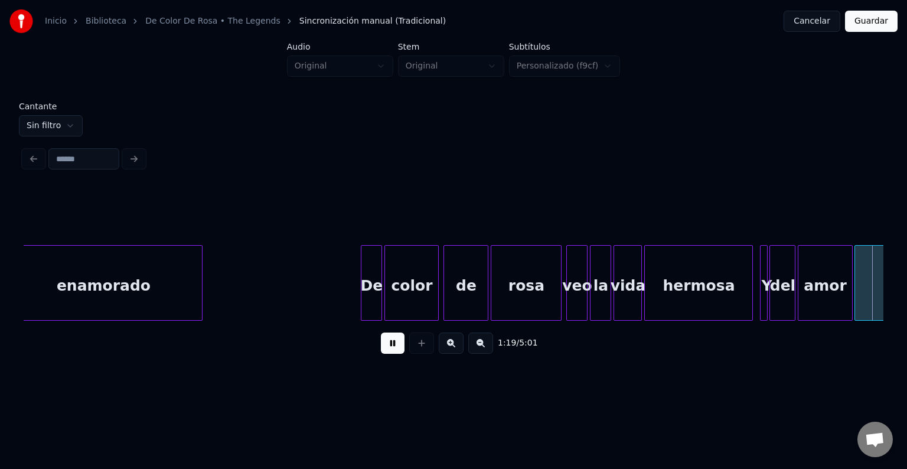
scroll to position [0, 9341]
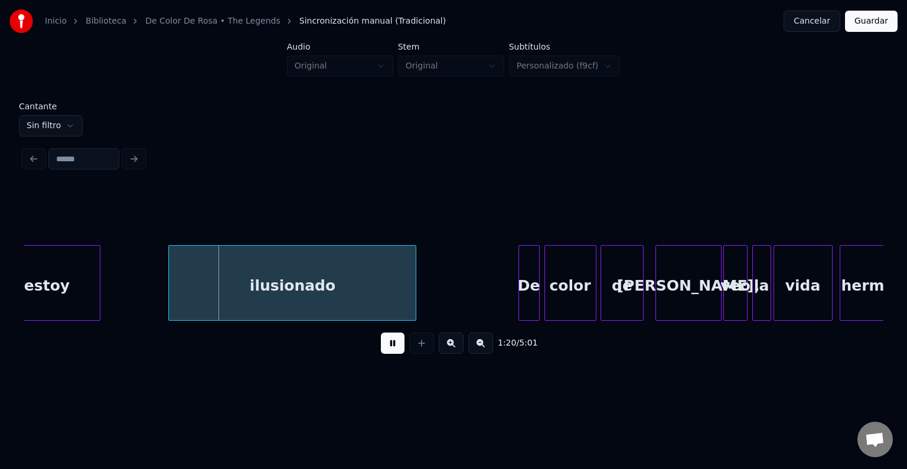
click at [390, 347] on button at bounding box center [393, 342] width 24 height 21
click at [163, 288] on div at bounding box center [164, 283] width 4 height 74
click at [381, 344] on button at bounding box center [393, 342] width 24 height 21
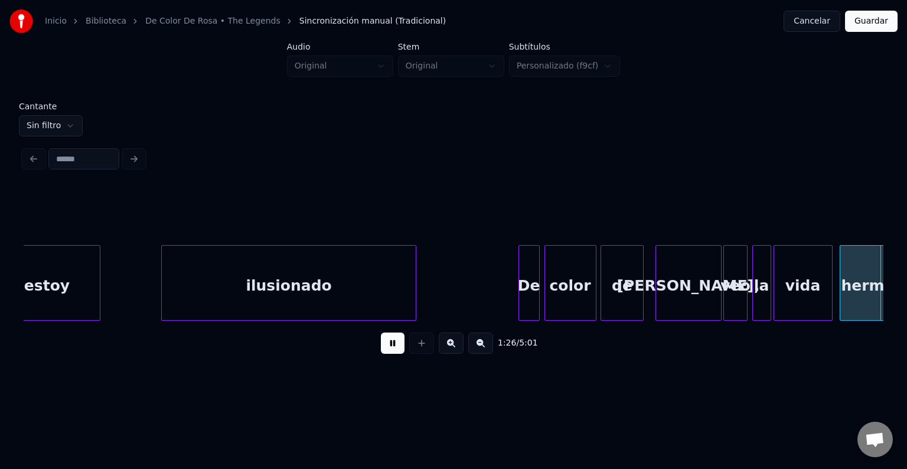
scroll to position [0, 10202]
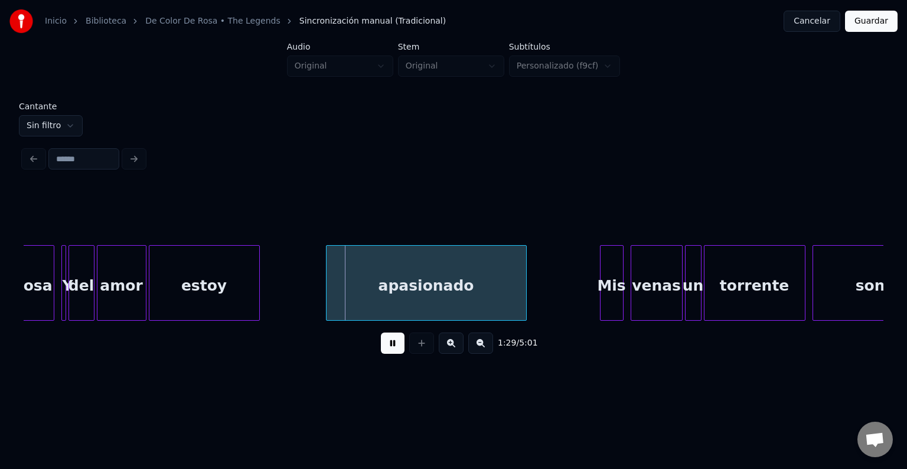
click at [390, 342] on button at bounding box center [393, 342] width 24 height 21
click at [319, 294] on div at bounding box center [320, 283] width 4 height 74
click at [383, 343] on button at bounding box center [393, 342] width 24 height 21
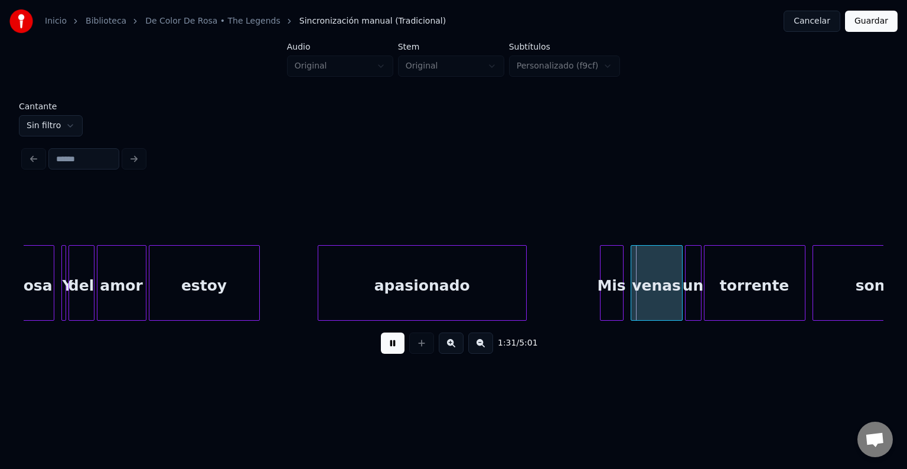
click at [387, 342] on button at bounding box center [393, 342] width 24 height 21
click at [590, 264] on div at bounding box center [592, 283] width 4 height 74
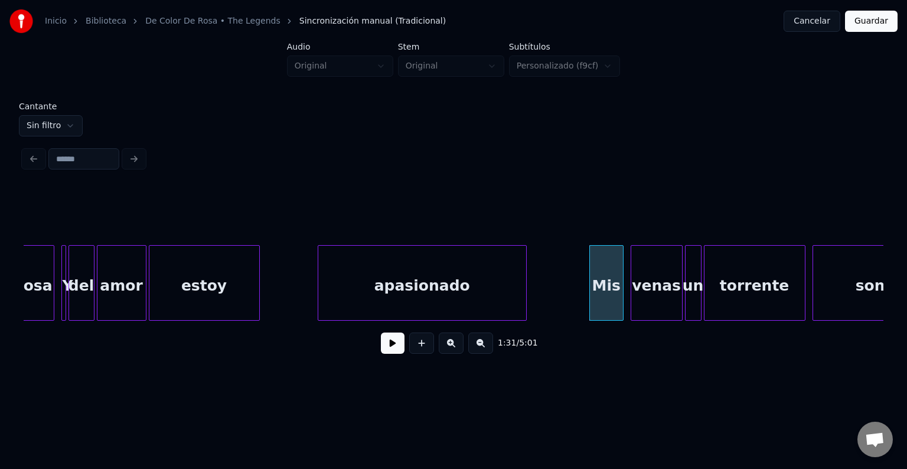
click at [389, 348] on button at bounding box center [393, 342] width 24 height 21
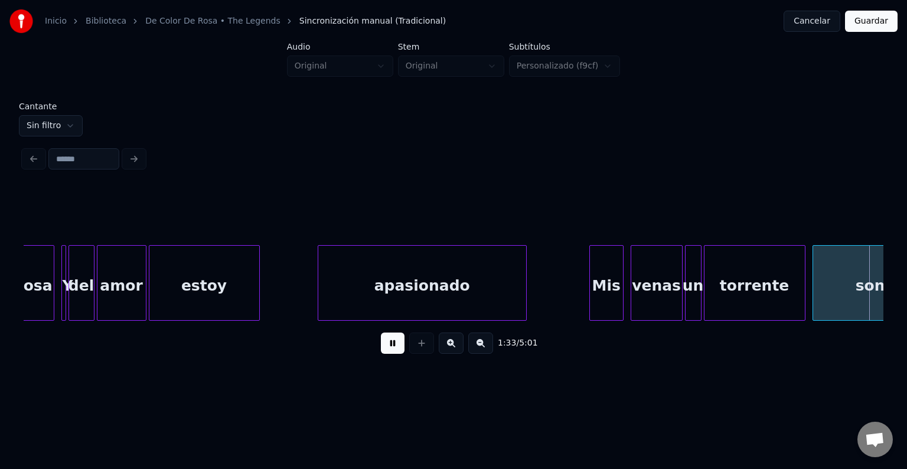
scroll to position [0, 11063]
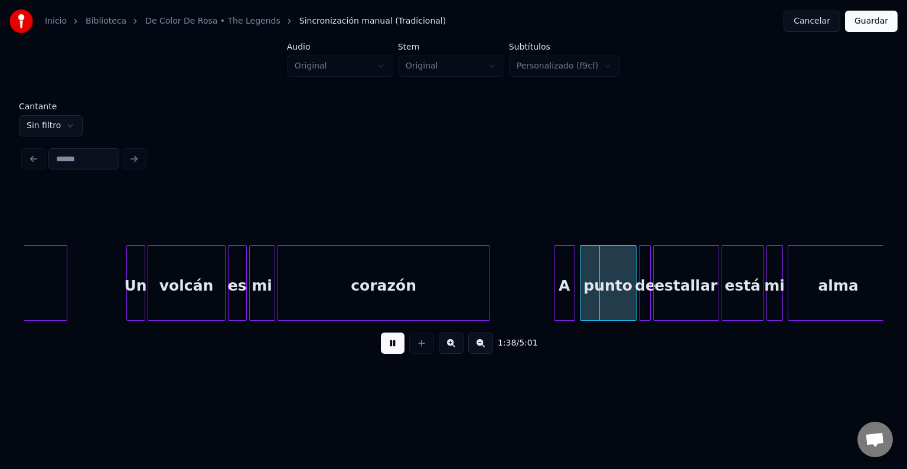
click at [390, 347] on button at bounding box center [393, 342] width 24 height 21
click at [548, 271] on div at bounding box center [550, 283] width 4 height 74
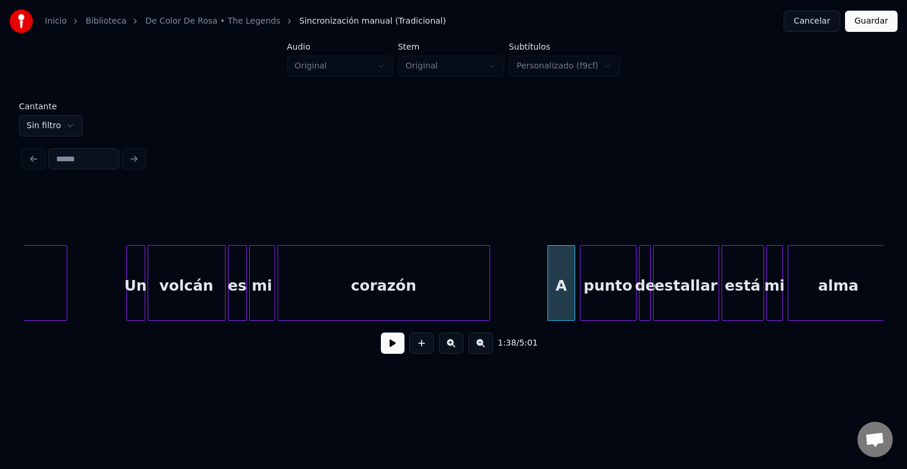
click at [386, 345] on button at bounding box center [393, 342] width 24 height 21
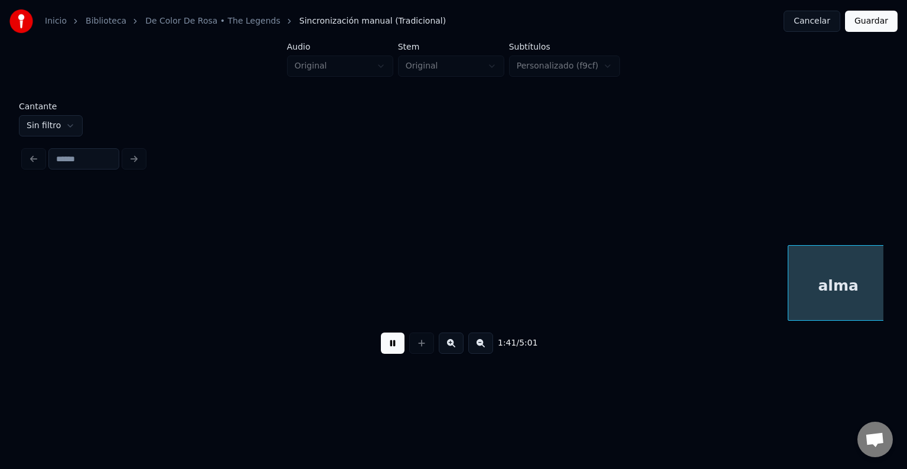
scroll to position [0, 11923]
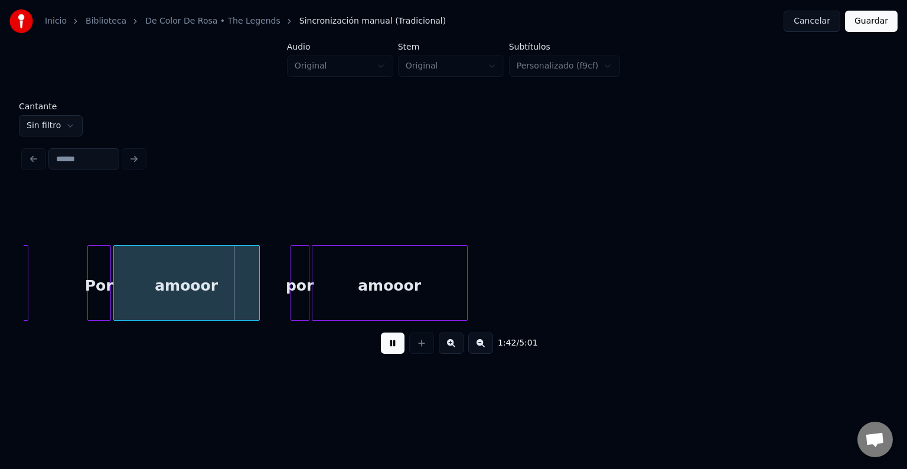
click at [387, 343] on button at bounding box center [393, 342] width 24 height 21
click at [87, 276] on div at bounding box center [86, 283] width 4 height 74
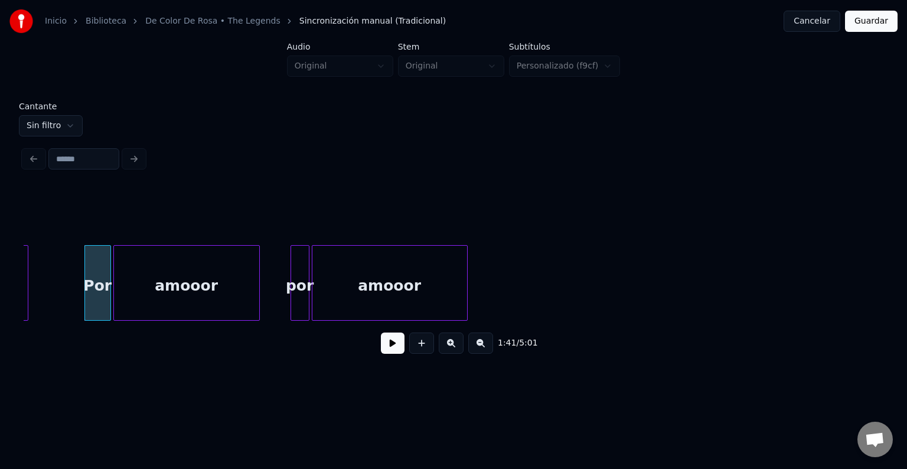
click at [383, 347] on button at bounding box center [393, 342] width 24 height 21
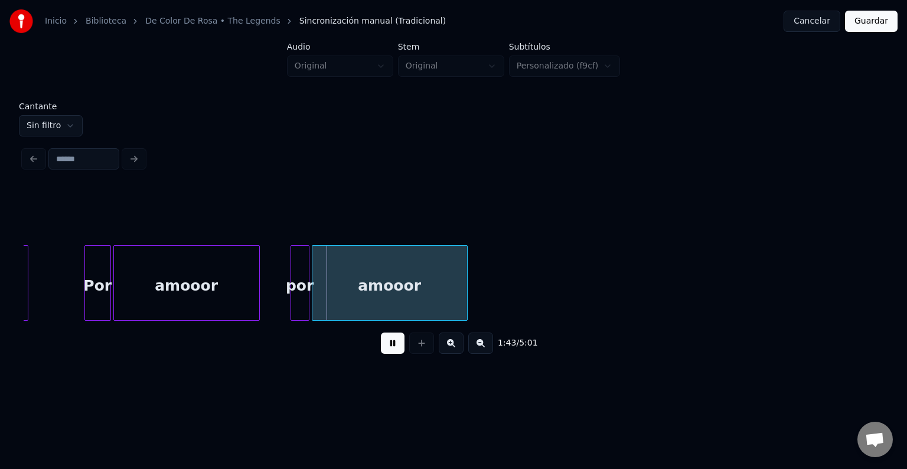
click at [383, 347] on button at bounding box center [393, 342] width 24 height 21
click at [284, 263] on div at bounding box center [286, 283] width 4 height 74
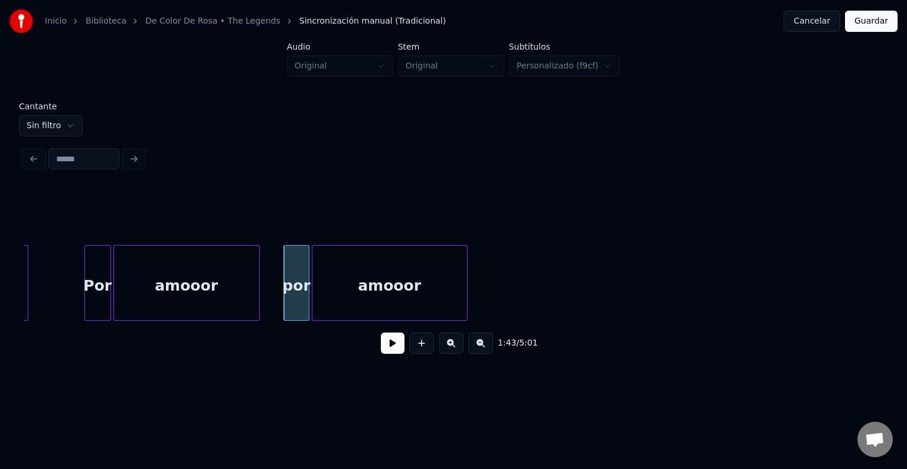
click at [386, 347] on button at bounding box center [393, 342] width 24 height 21
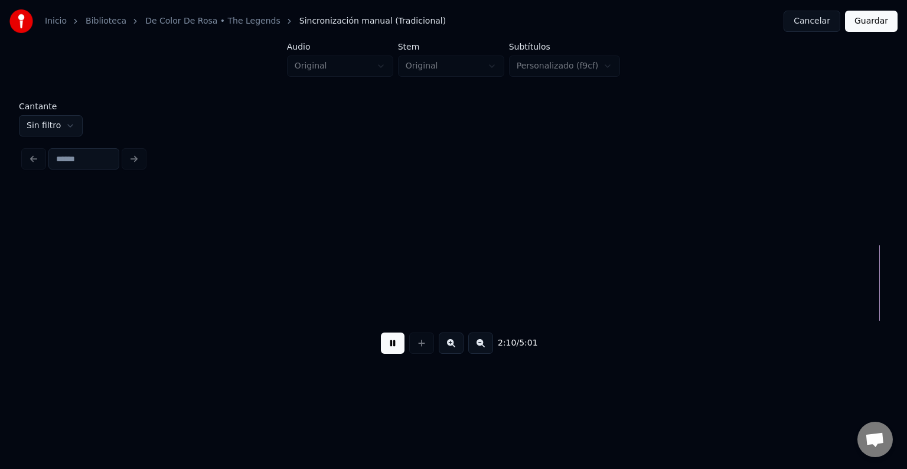
scroll to position [0, 15365]
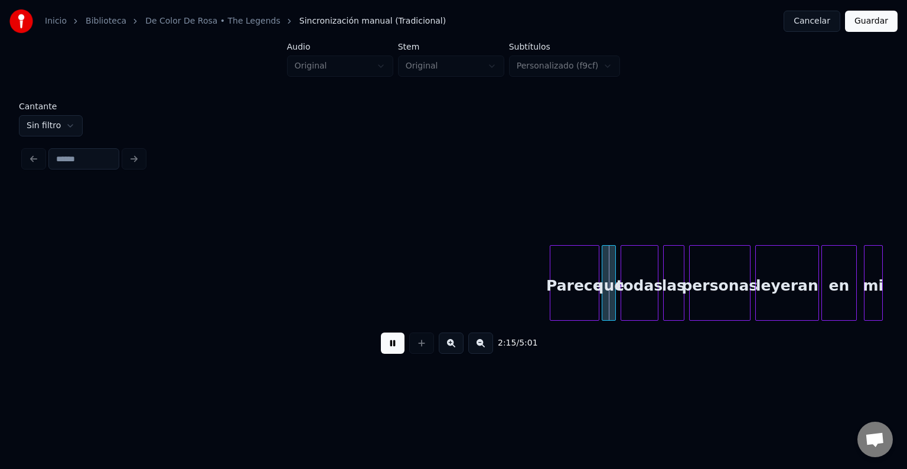
click at [388, 348] on button at bounding box center [393, 342] width 24 height 21
click at [543, 266] on div at bounding box center [545, 283] width 4 height 74
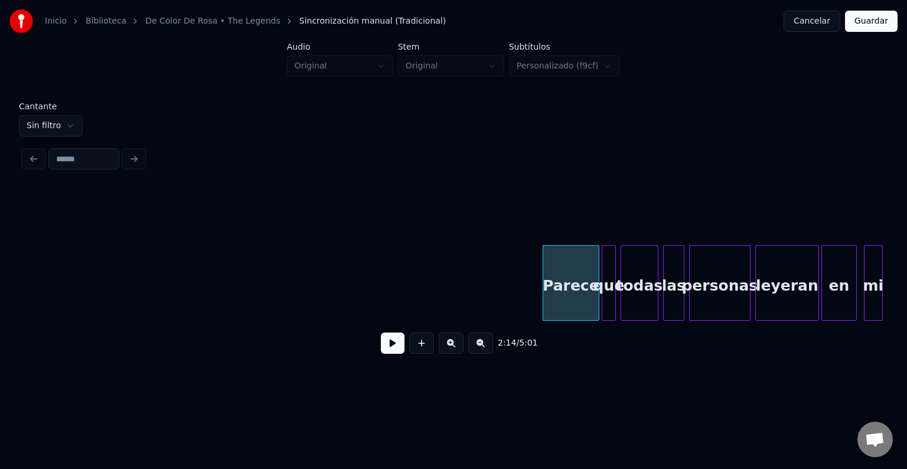
click at [388, 348] on button at bounding box center [393, 342] width 24 height 21
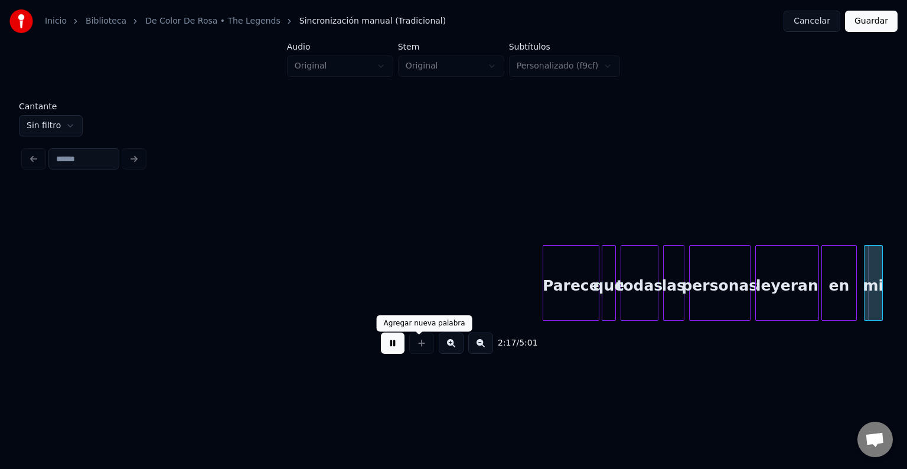
scroll to position [0, 16225]
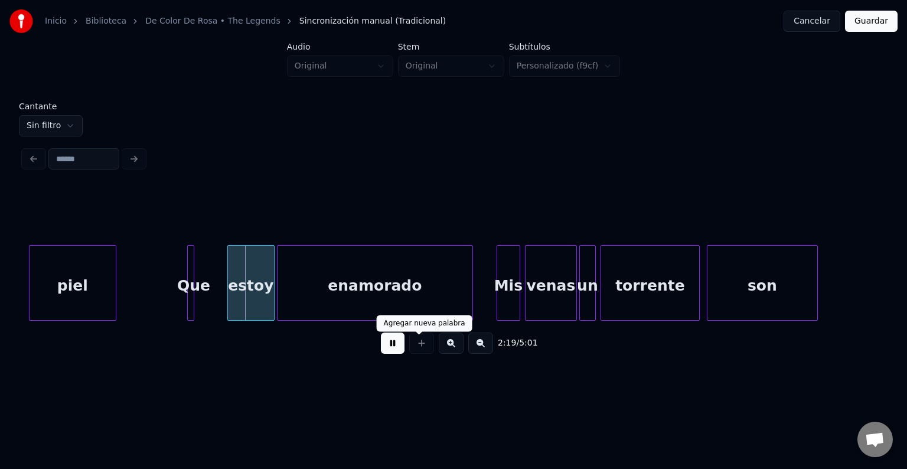
click at [414, 343] on div at bounding box center [422, 342] width 30 height 21
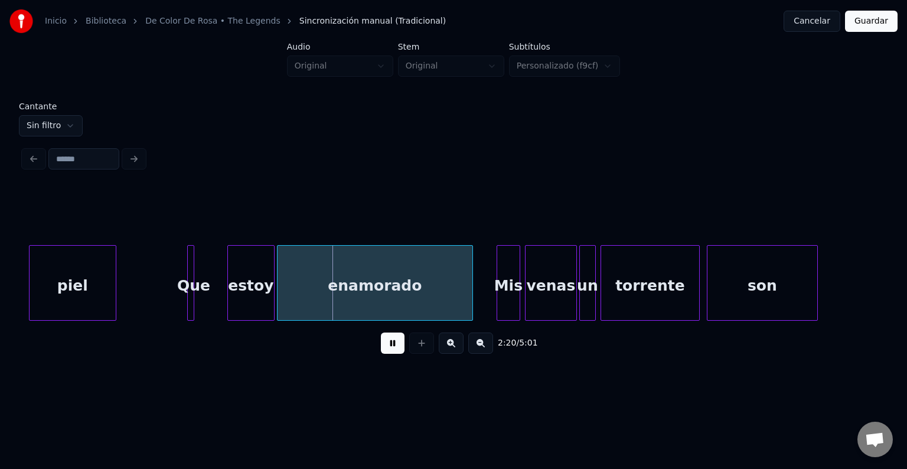
click at [390, 351] on button at bounding box center [393, 342] width 24 height 21
click at [177, 292] on div at bounding box center [179, 283] width 4 height 74
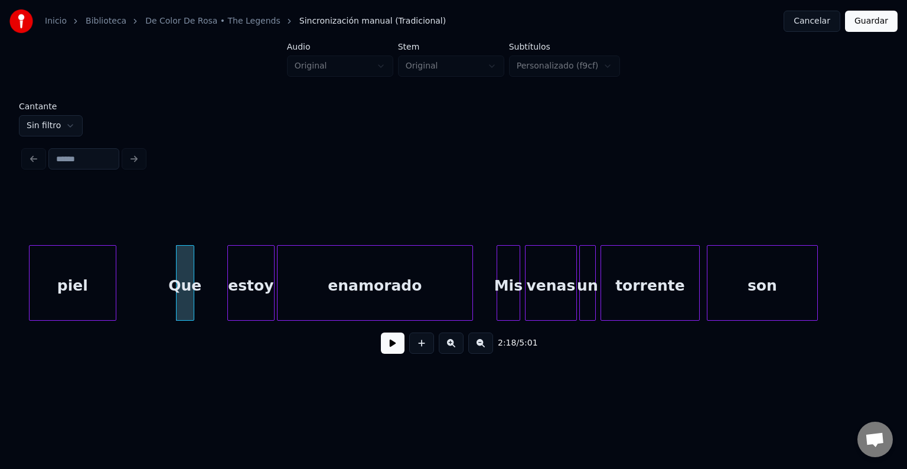
click at [385, 347] on button at bounding box center [393, 342] width 24 height 21
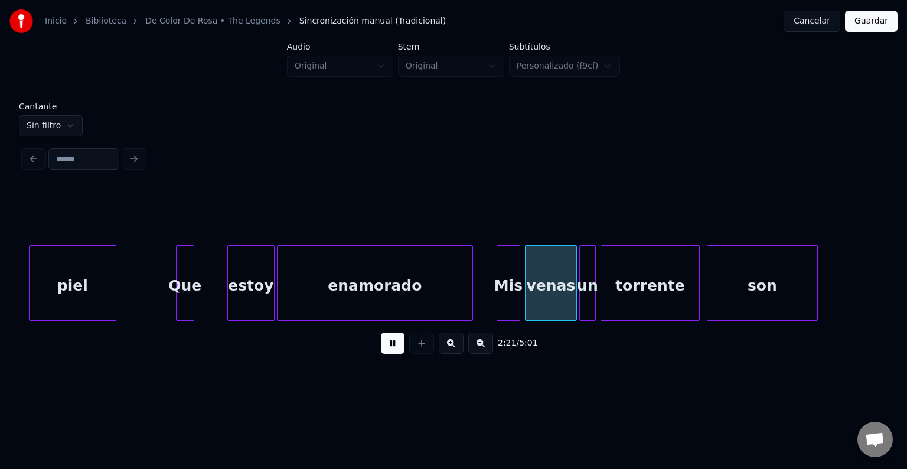
click at [396, 344] on button at bounding box center [393, 342] width 24 height 21
click at [487, 271] on div at bounding box center [489, 283] width 4 height 74
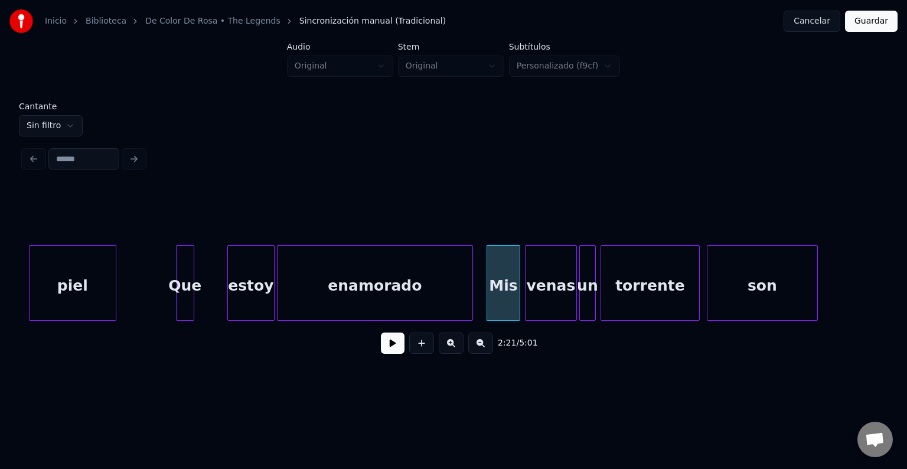
click at [387, 351] on button at bounding box center [393, 342] width 24 height 21
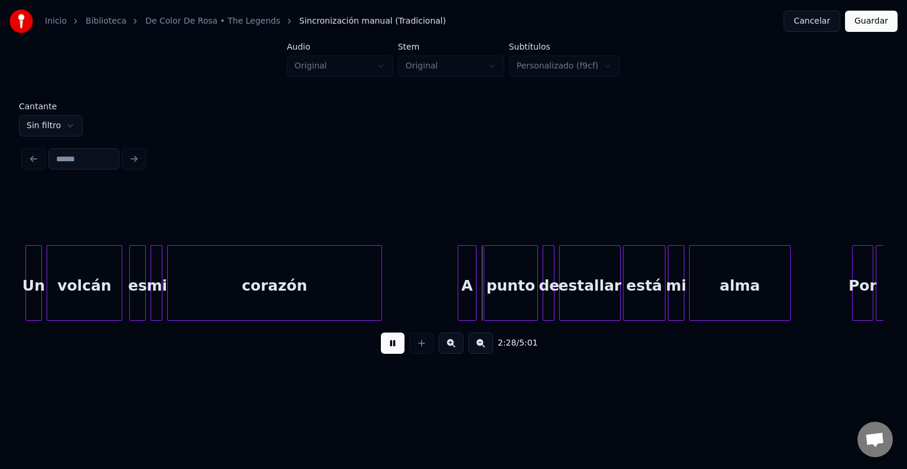
click at [399, 346] on button at bounding box center [393, 342] width 24 height 21
click at [447, 277] on div at bounding box center [449, 283] width 4 height 74
click at [388, 345] on button at bounding box center [393, 342] width 24 height 21
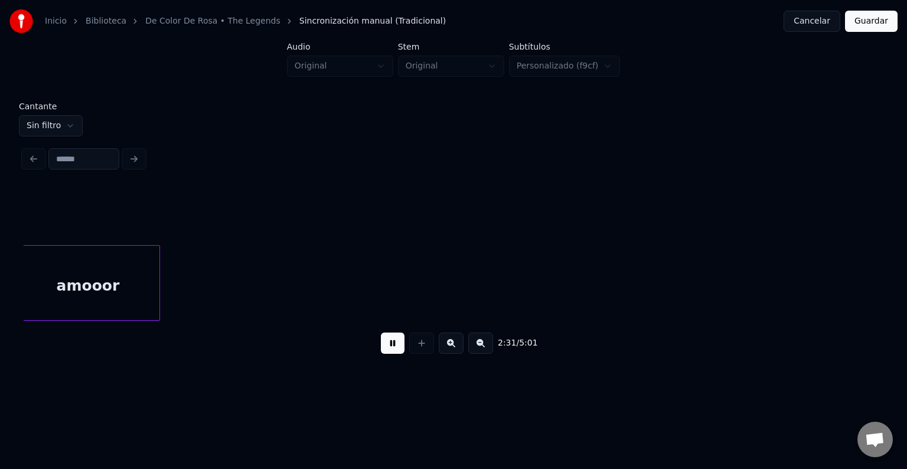
click at [393, 342] on button at bounding box center [393, 342] width 24 height 21
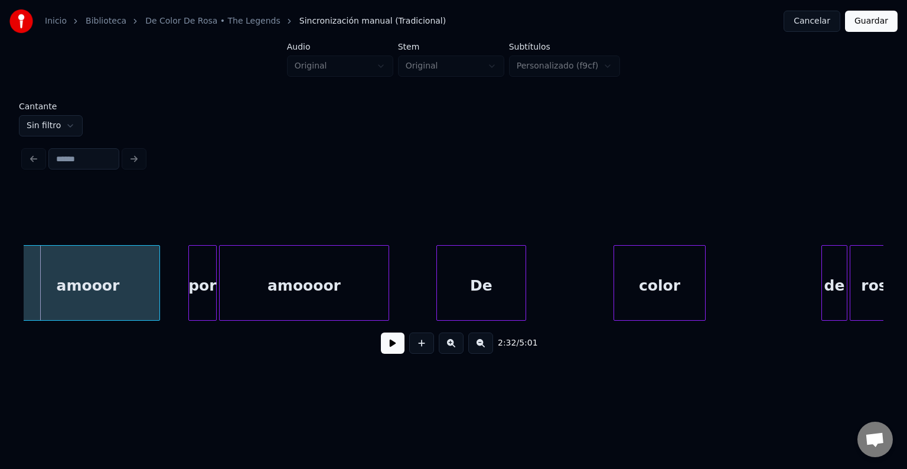
click at [191, 282] on div at bounding box center [191, 283] width 4 height 74
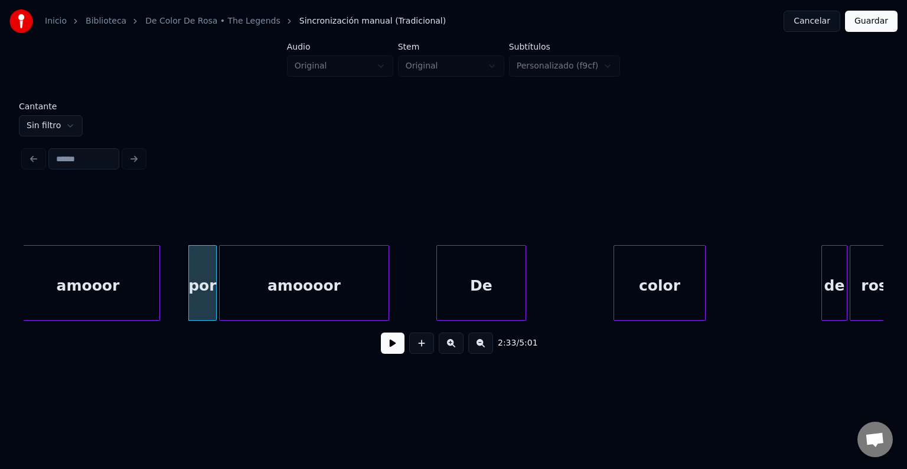
click at [384, 346] on button at bounding box center [393, 342] width 24 height 21
click at [384, 348] on button at bounding box center [393, 342] width 24 height 21
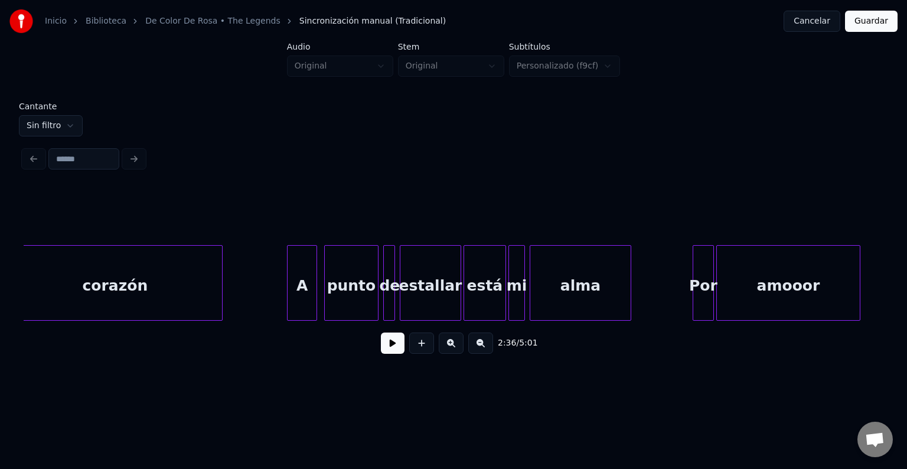
scroll to position [0, 17193]
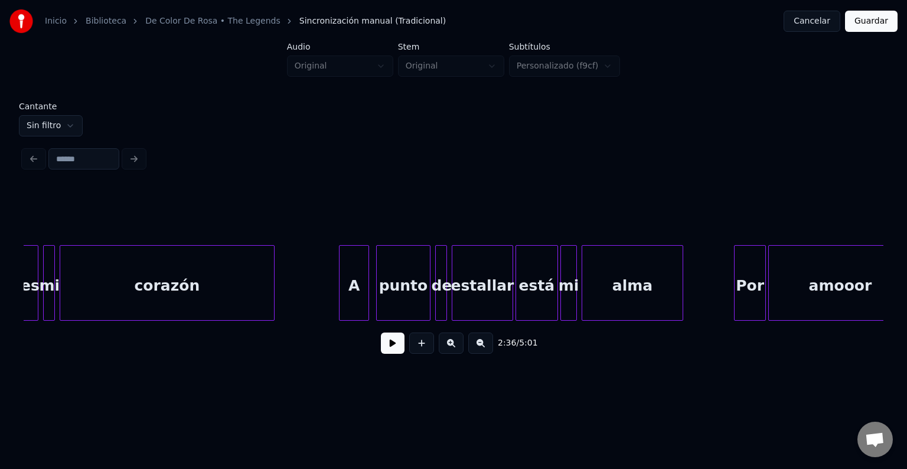
click at [734, 270] on div at bounding box center [736, 283] width 4 height 74
click at [387, 352] on button at bounding box center [393, 342] width 24 height 21
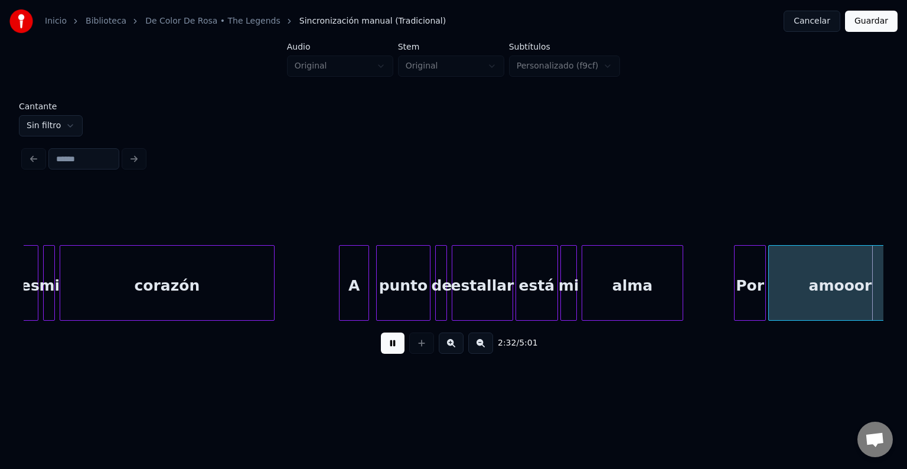
scroll to position [0, 18054]
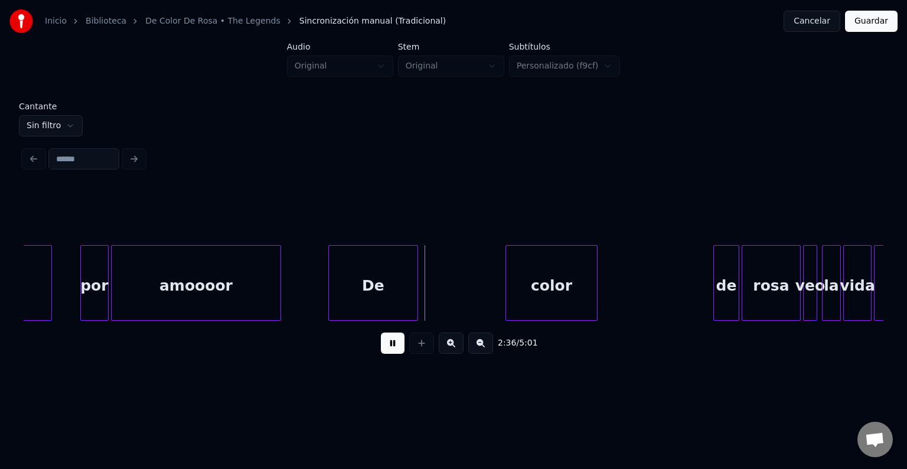
click at [385, 350] on button at bounding box center [393, 342] width 24 height 21
click at [190, 293] on div "amoooor" at bounding box center [196, 286] width 169 height 80
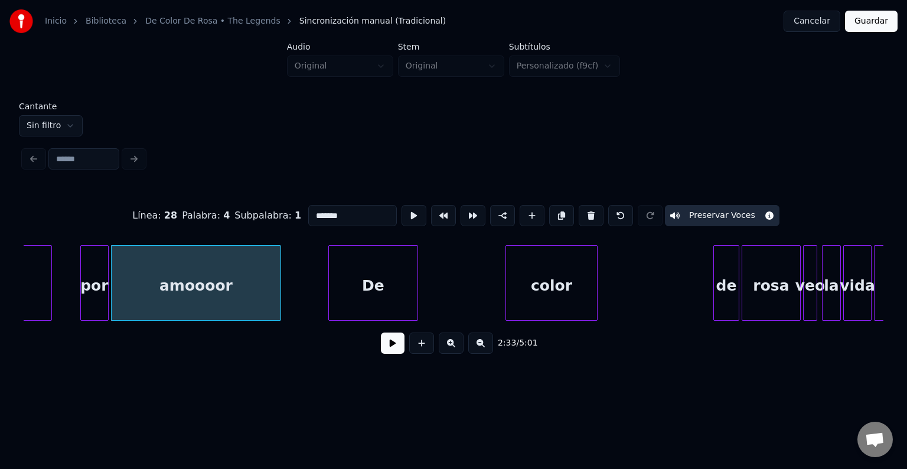
click at [385, 346] on button at bounding box center [393, 342] width 24 height 21
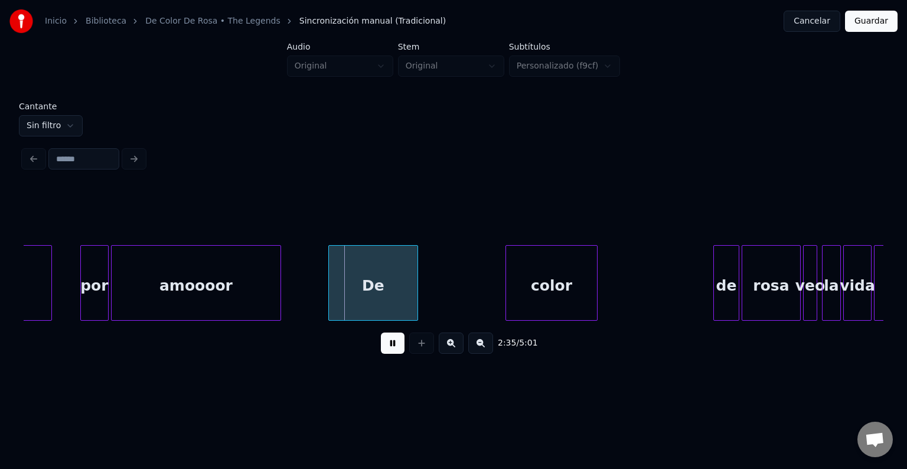
click at [386, 345] on button at bounding box center [393, 342] width 24 height 21
click at [315, 291] on div at bounding box center [317, 283] width 4 height 74
click at [386, 346] on button at bounding box center [393, 342] width 24 height 21
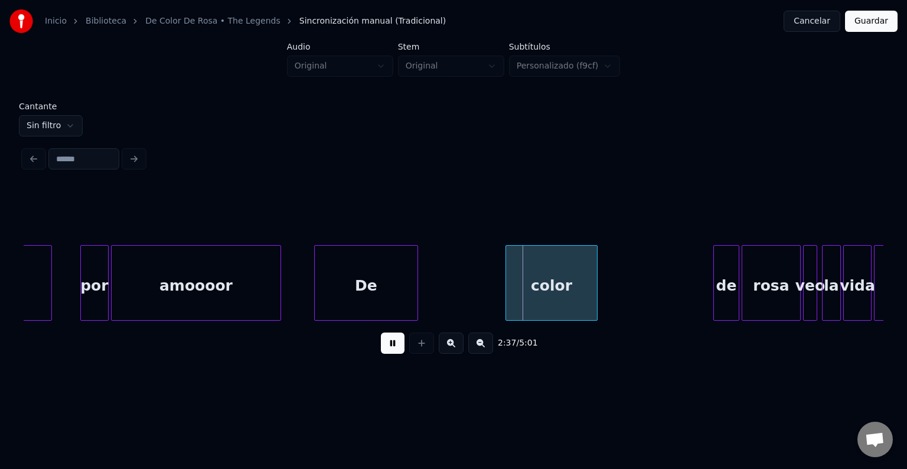
click at [387, 346] on button at bounding box center [393, 342] width 24 height 21
click at [491, 281] on div at bounding box center [493, 283] width 4 height 74
click at [387, 348] on button at bounding box center [393, 342] width 24 height 21
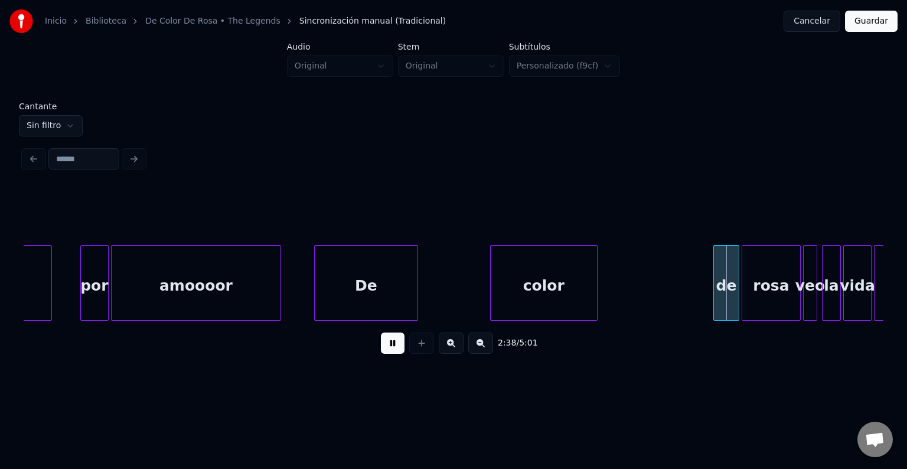
click at [397, 347] on button at bounding box center [393, 342] width 24 height 21
click at [700, 274] on div at bounding box center [700, 283] width 4 height 74
click at [385, 348] on button at bounding box center [393, 342] width 24 height 21
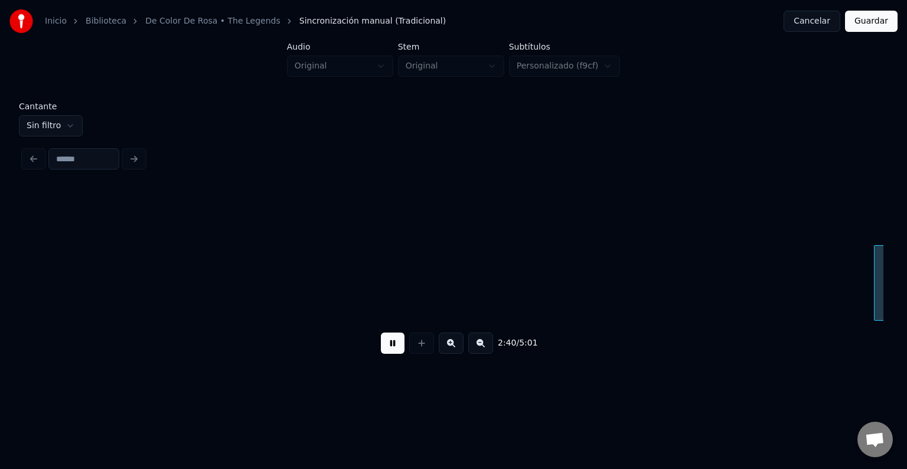
scroll to position [0, 18913]
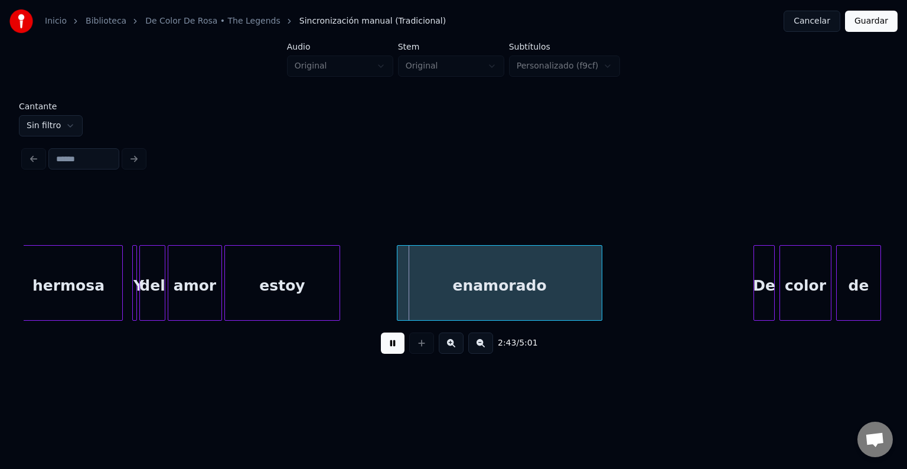
click at [384, 349] on button at bounding box center [393, 342] width 24 height 21
click at [393, 274] on div at bounding box center [392, 283] width 4 height 74
click at [387, 347] on button at bounding box center [393, 342] width 24 height 21
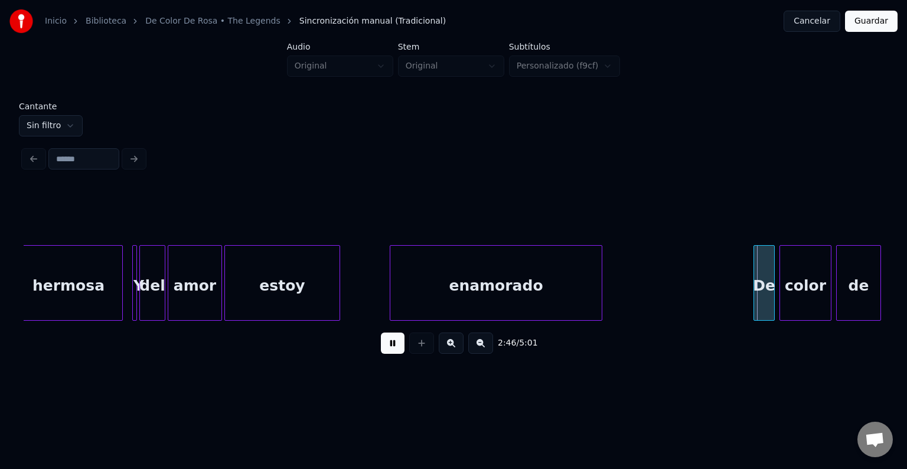
click at [391, 349] on button at bounding box center [393, 342] width 24 height 21
click at [745, 265] on div at bounding box center [747, 283] width 4 height 74
click at [386, 347] on button at bounding box center [393, 342] width 24 height 21
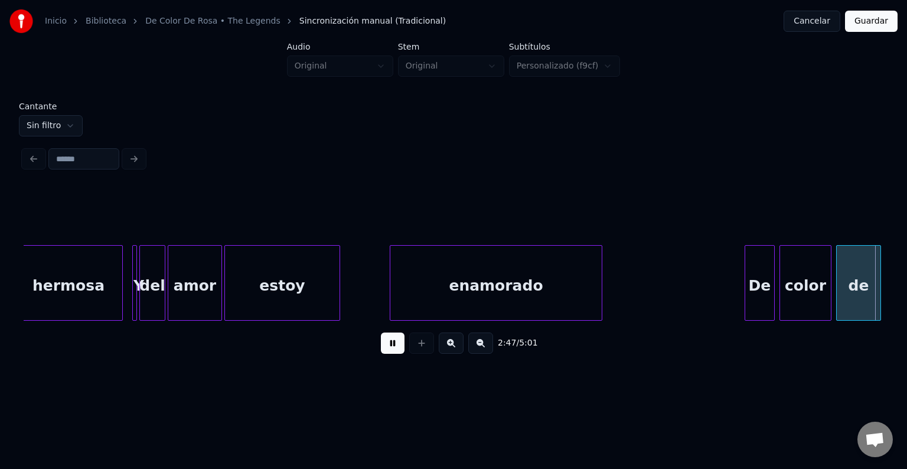
scroll to position [0, 19773]
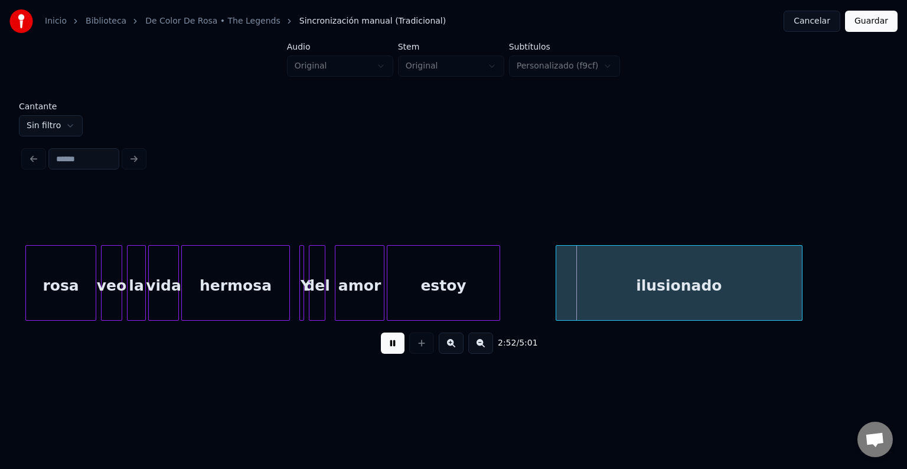
click at [383, 345] on button at bounding box center [393, 342] width 24 height 21
click at [548, 264] on div at bounding box center [549, 283] width 4 height 74
click at [384, 346] on button at bounding box center [393, 342] width 24 height 21
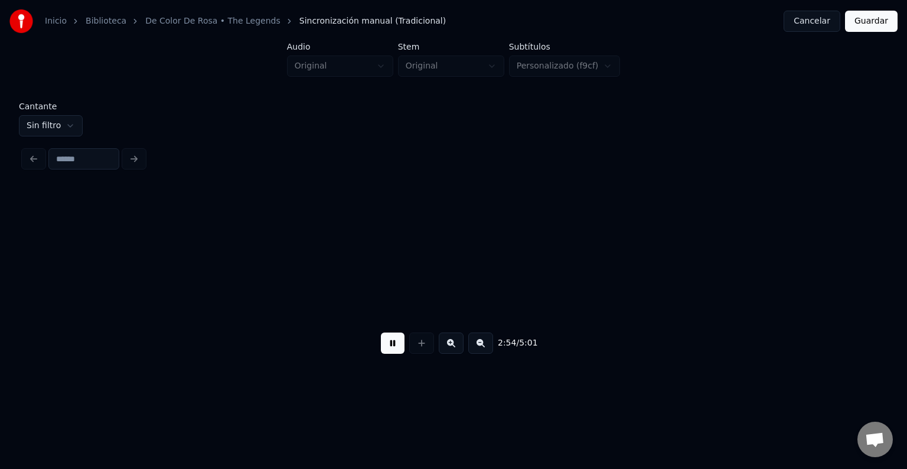
scroll to position [0, 20633]
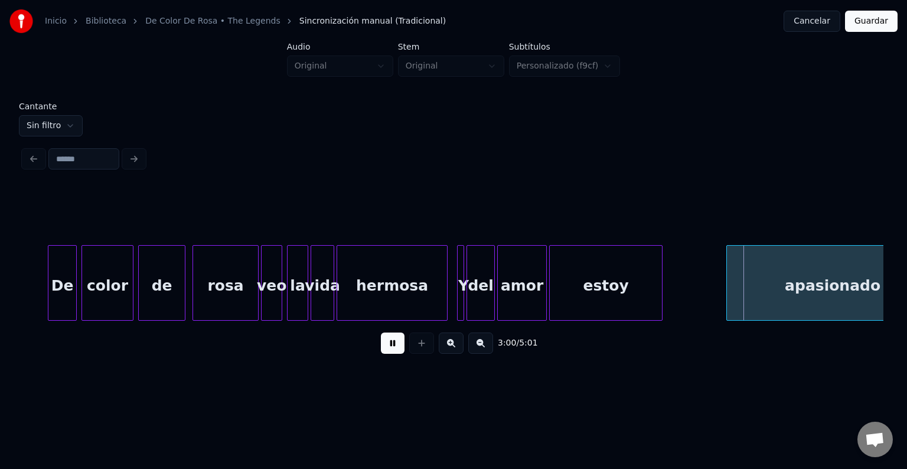
click at [388, 345] on button at bounding box center [393, 342] width 24 height 21
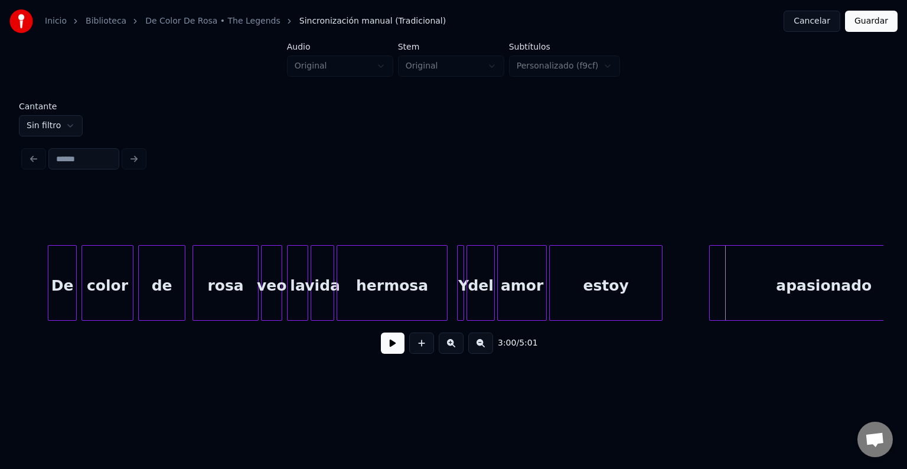
click at [710, 268] on div at bounding box center [712, 283] width 4 height 74
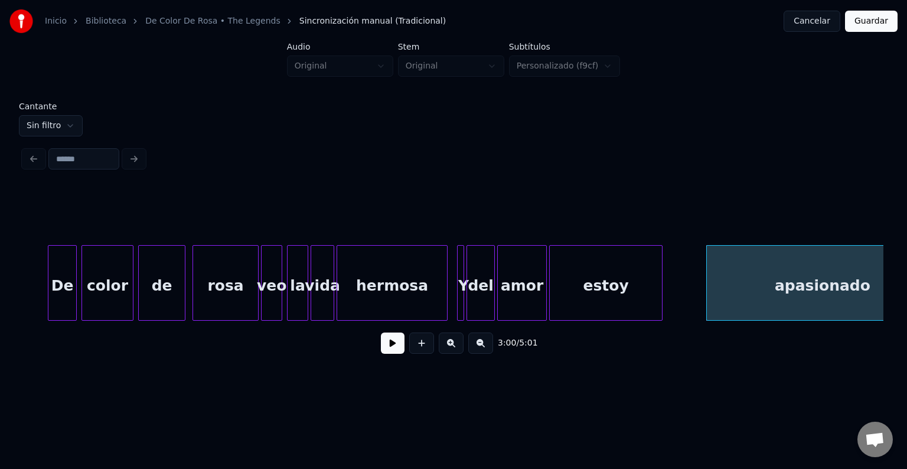
click at [387, 348] on button at bounding box center [393, 342] width 24 height 21
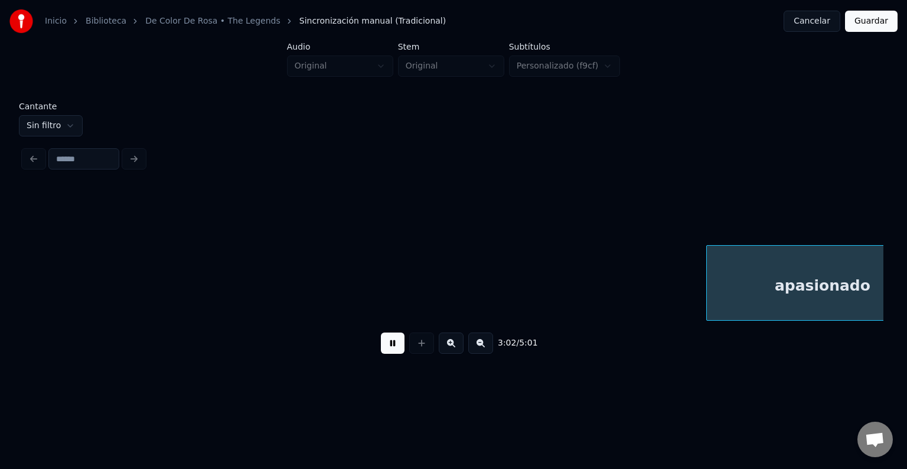
scroll to position [0, 21494]
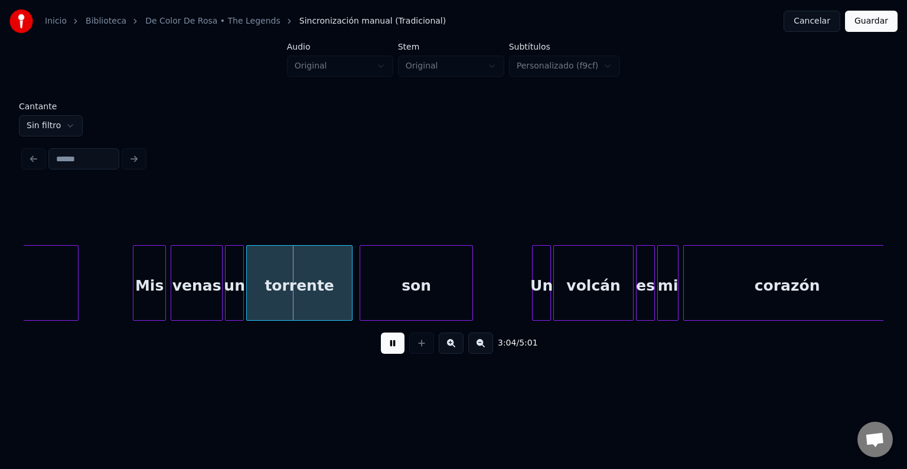
click at [387, 349] on button at bounding box center [393, 342] width 24 height 21
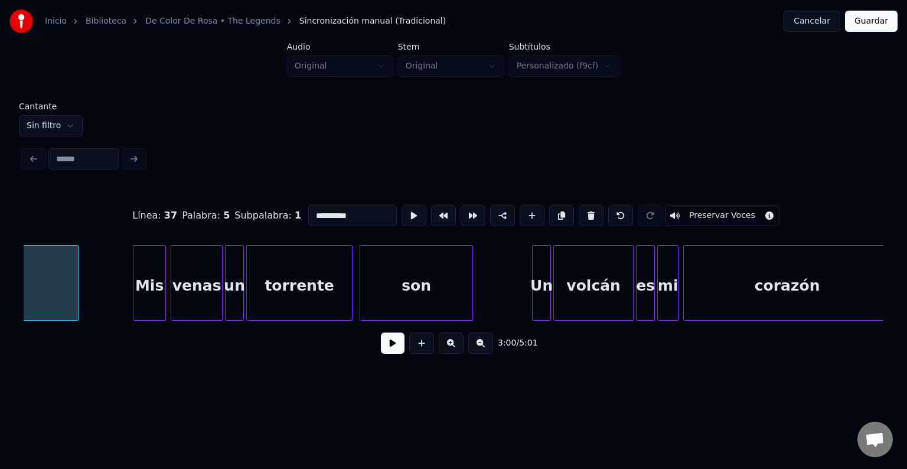
scroll to position [0, 21315]
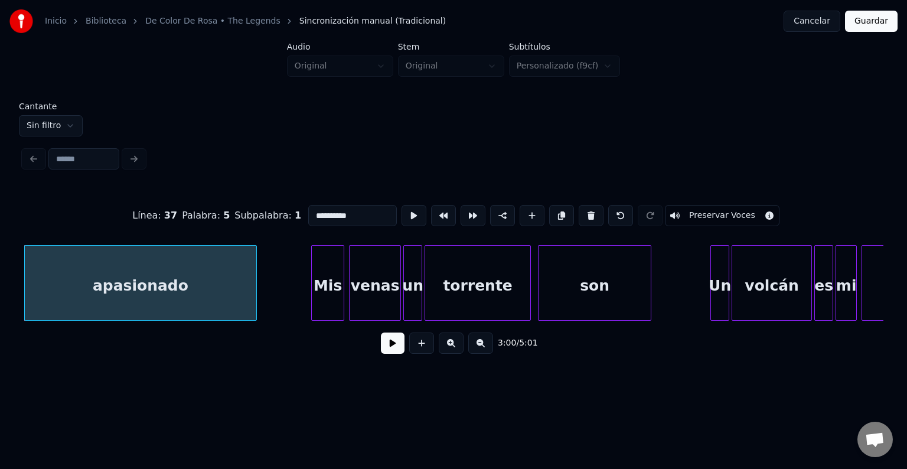
click at [383, 348] on button at bounding box center [393, 342] width 24 height 21
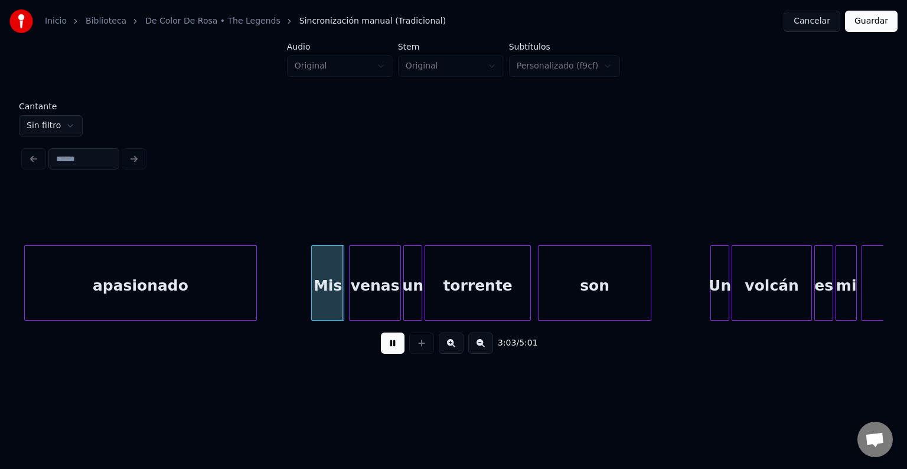
click at [390, 347] on button at bounding box center [393, 342] width 24 height 21
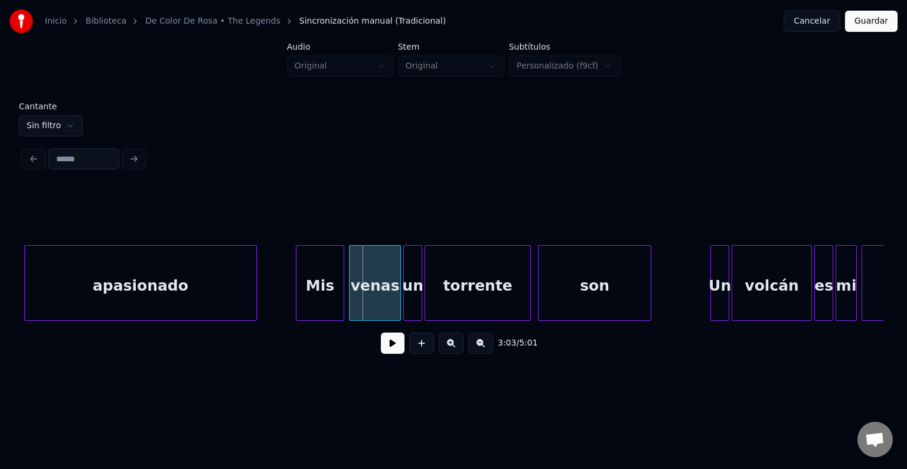
click at [298, 276] on div at bounding box center [298, 283] width 4 height 74
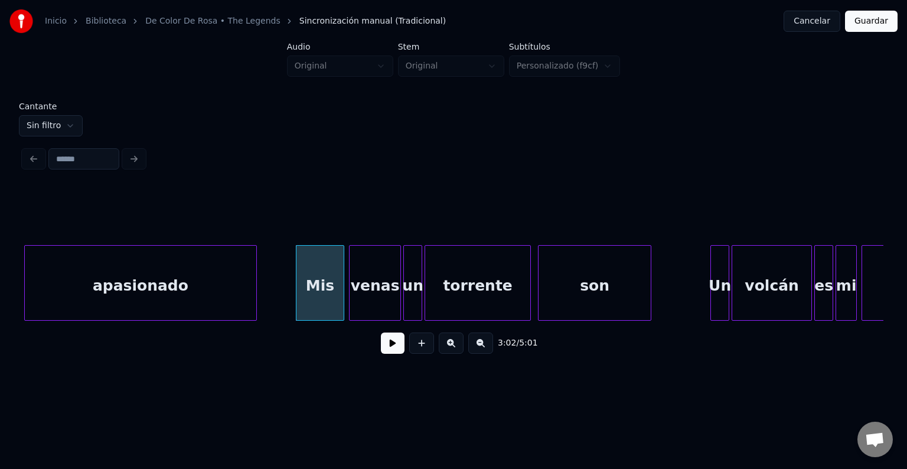
click at [388, 346] on button at bounding box center [393, 342] width 24 height 21
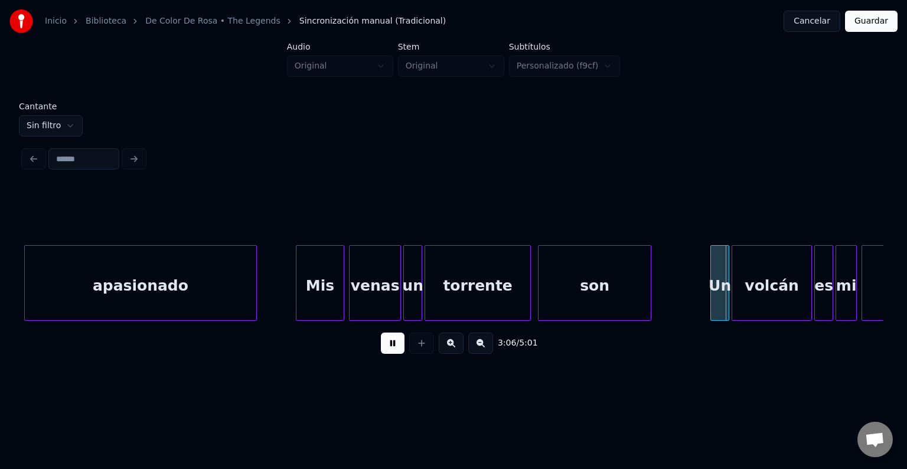
click at [387, 350] on button at bounding box center [393, 342] width 24 height 21
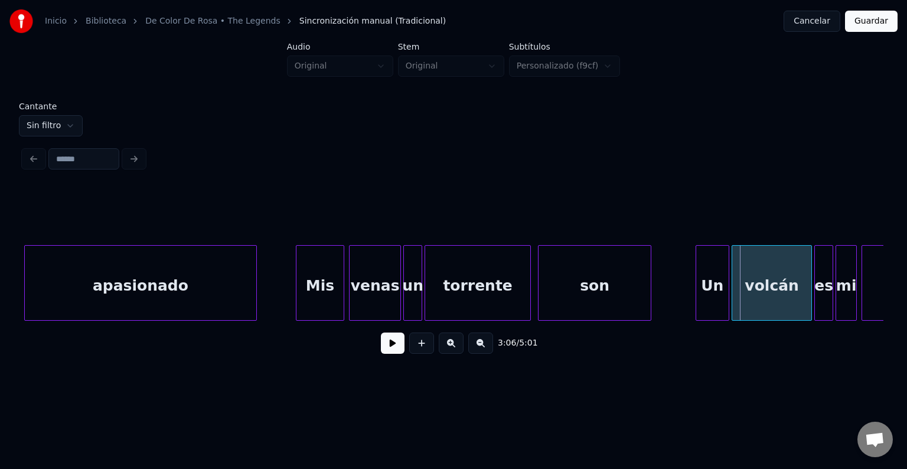
click at [697, 255] on div at bounding box center [698, 283] width 4 height 74
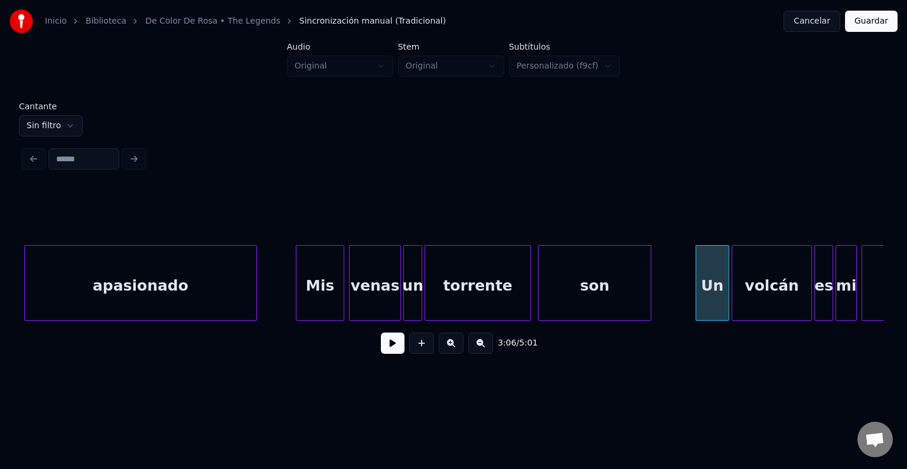
click at [383, 346] on button at bounding box center [393, 342] width 24 height 21
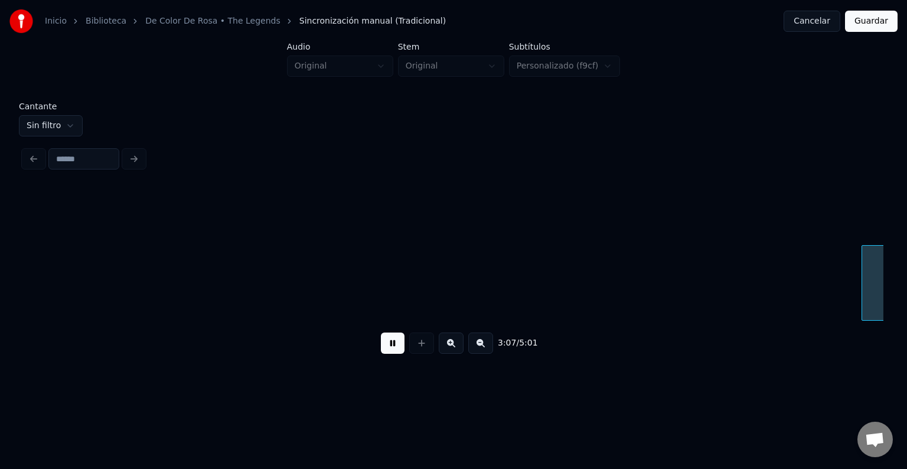
scroll to position [0, 22175]
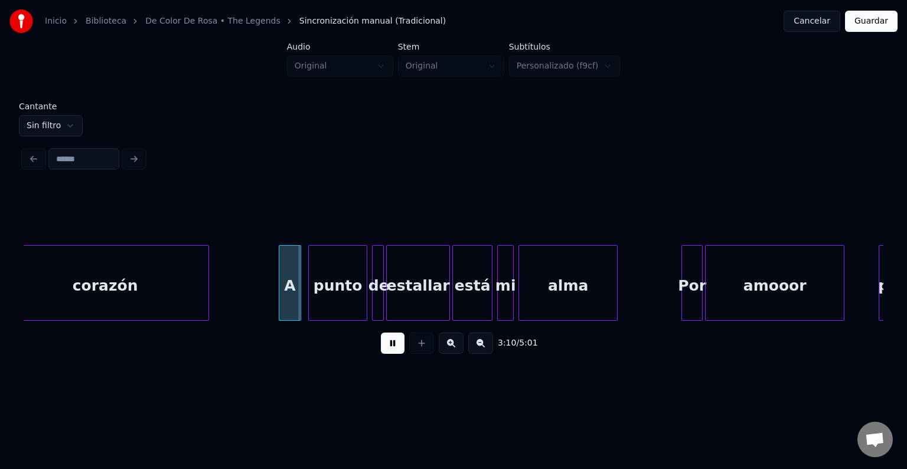
click at [381, 346] on button at bounding box center [393, 342] width 24 height 21
click at [268, 283] on div at bounding box center [270, 283] width 4 height 74
click at [387, 347] on button at bounding box center [393, 342] width 24 height 21
click at [400, 348] on div "3:13 / 5:01" at bounding box center [453, 343] width 841 height 26
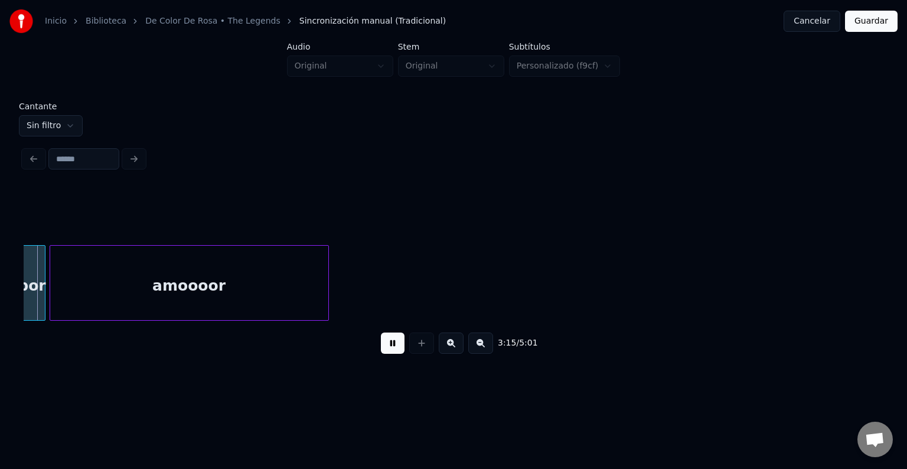
click at [385, 351] on button at bounding box center [393, 342] width 24 height 21
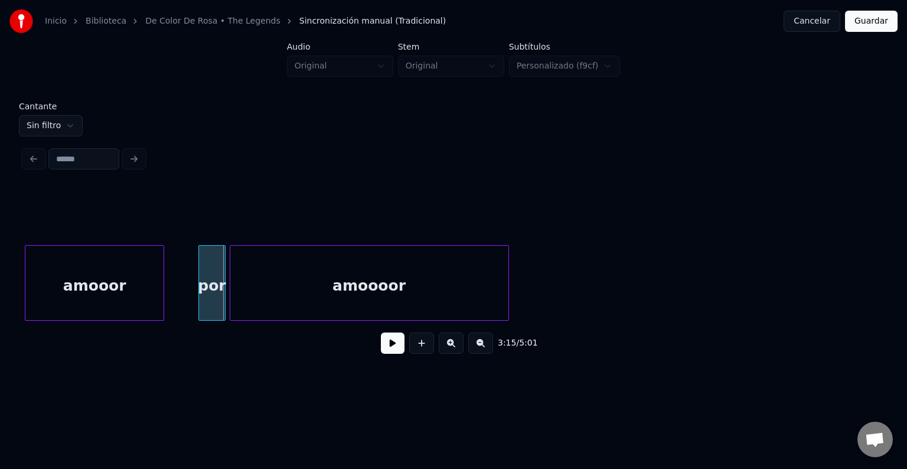
scroll to position [0, 22795]
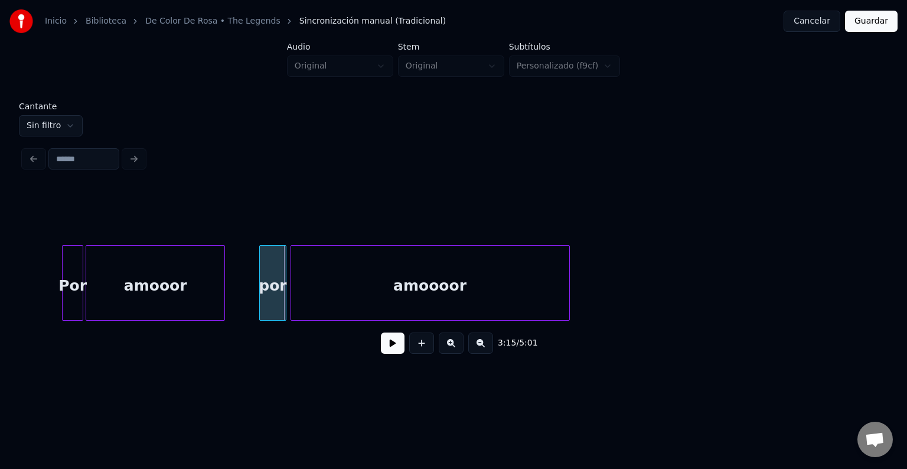
click at [146, 293] on div "amooor" at bounding box center [155, 286] width 138 height 80
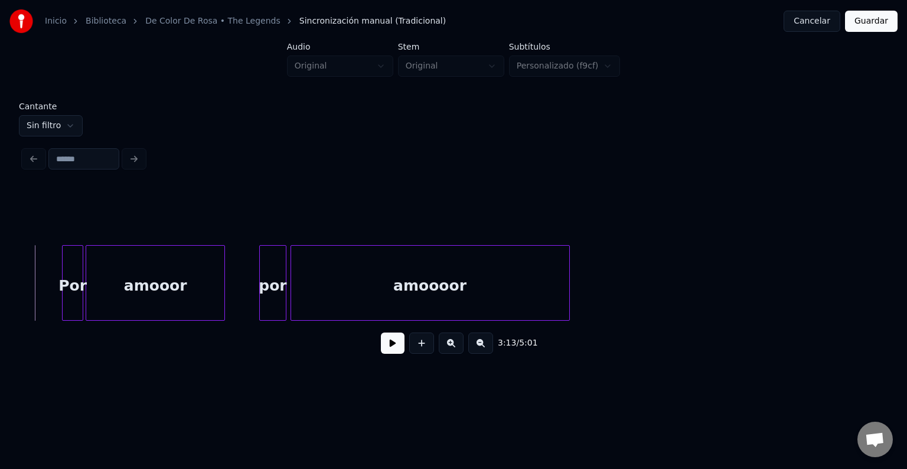
click at [381, 349] on button at bounding box center [393, 342] width 24 height 21
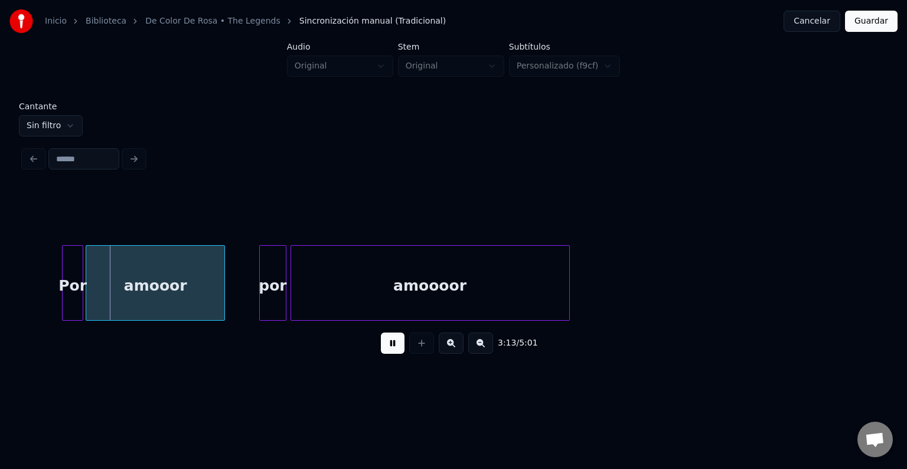
click at [381, 348] on button at bounding box center [393, 342] width 24 height 21
click at [48, 269] on div at bounding box center [50, 283] width 4 height 74
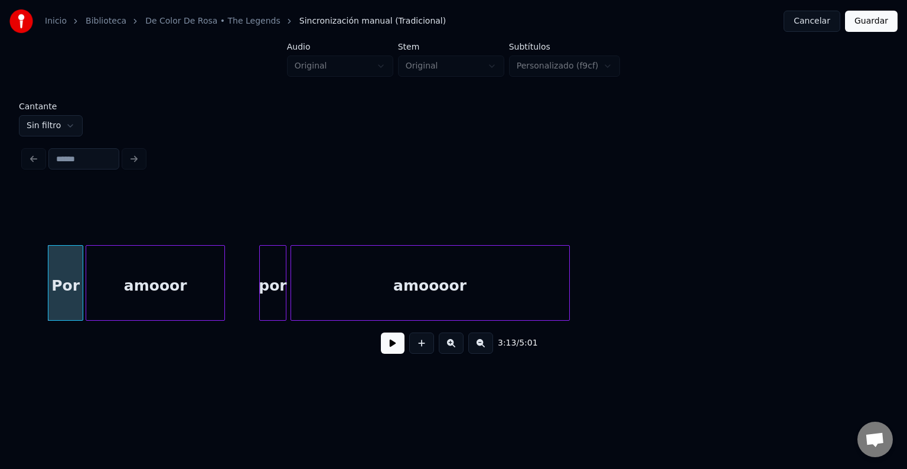
click at [381, 348] on button at bounding box center [393, 342] width 24 height 21
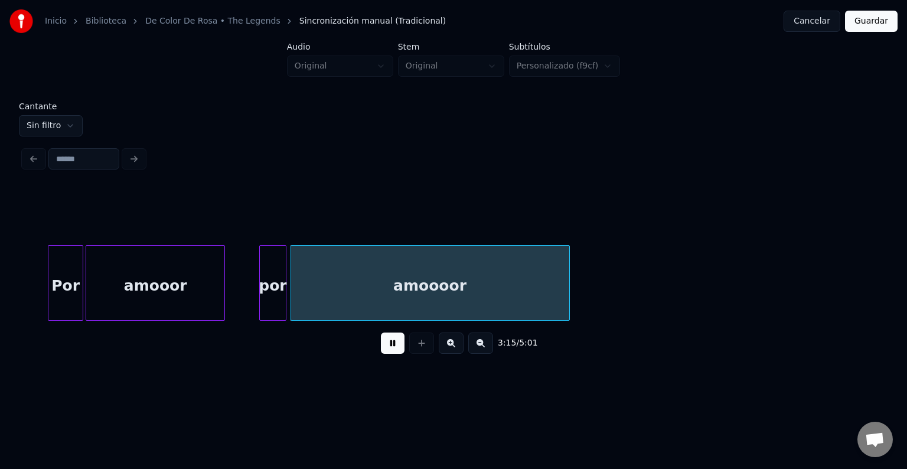
click at [381, 347] on button at bounding box center [393, 342] width 24 height 21
click at [247, 283] on div at bounding box center [249, 283] width 4 height 74
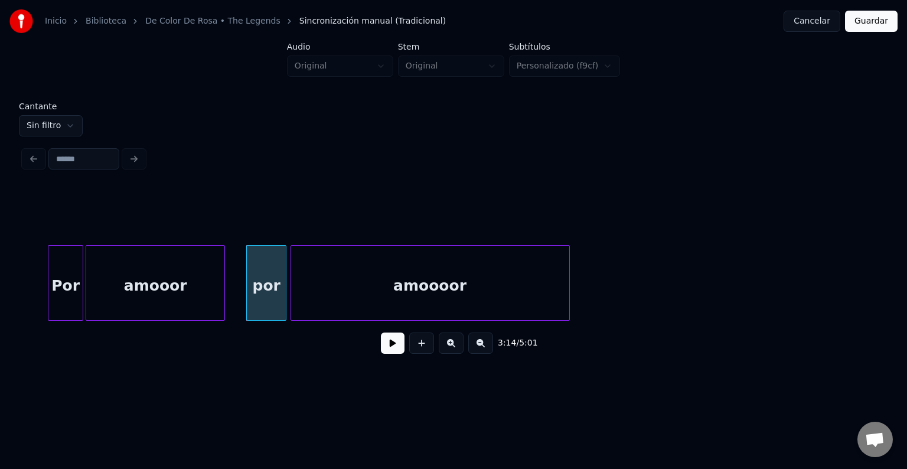
click at [381, 350] on button at bounding box center [393, 342] width 24 height 21
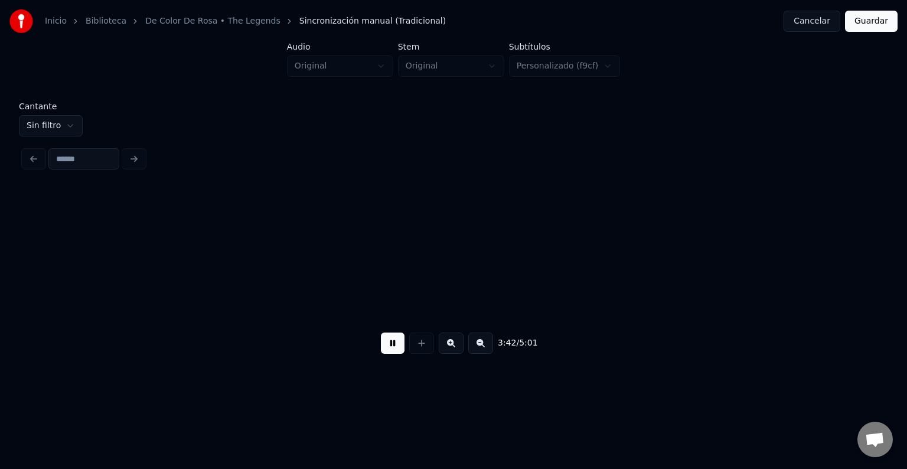
scroll to position [0, 26235]
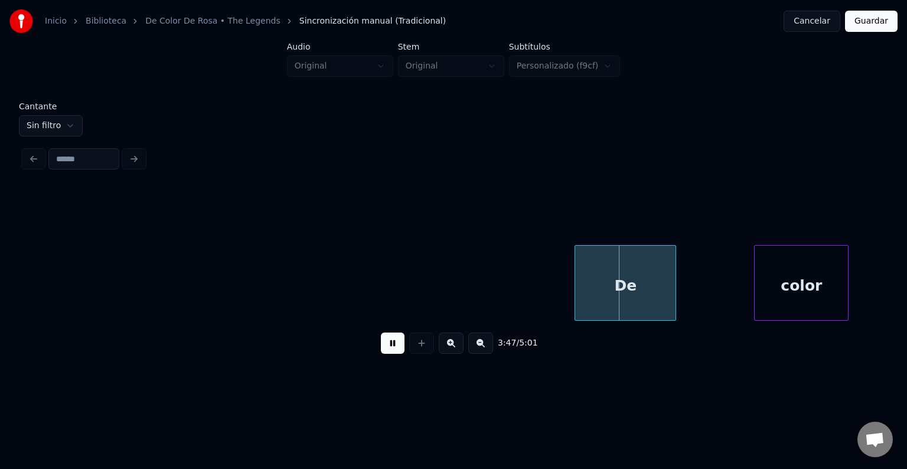
click at [386, 349] on button at bounding box center [393, 342] width 24 height 21
click at [550, 300] on div "De" at bounding box center [601, 283] width 102 height 76
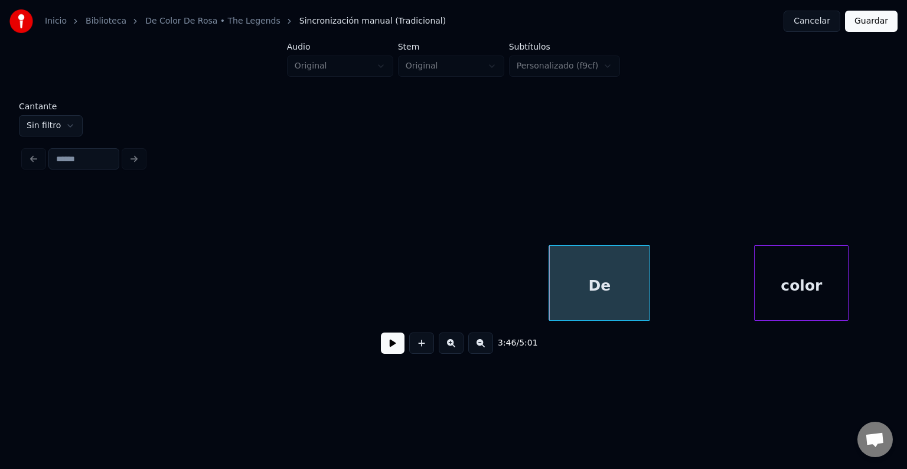
click at [388, 349] on button at bounding box center [393, 342] width 24 height 21
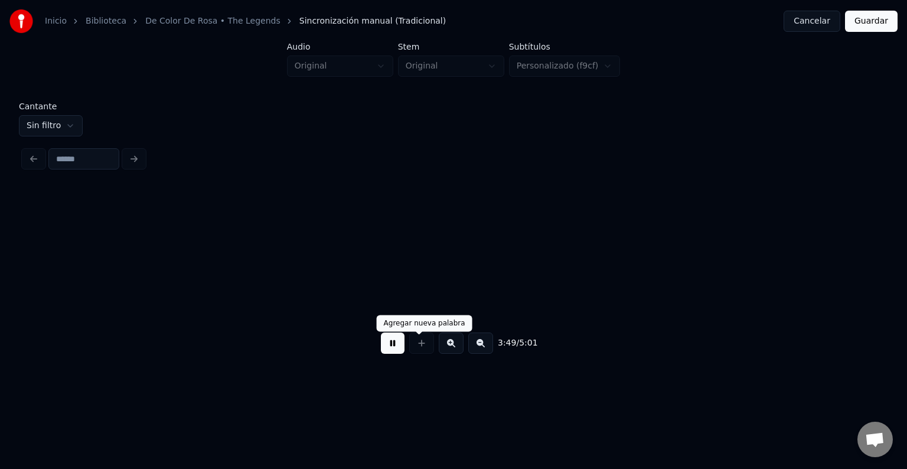
scroll to position [0, 27095]
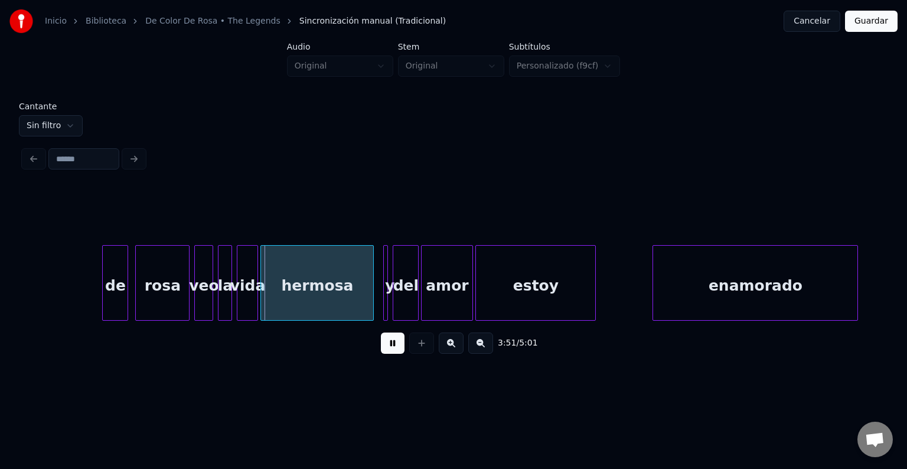
click at [391, 350] on button at bounding box center [393, 342] width 24 height 21
click at [89, 296] on div at bounding box center [91, 283] width 4 height 74
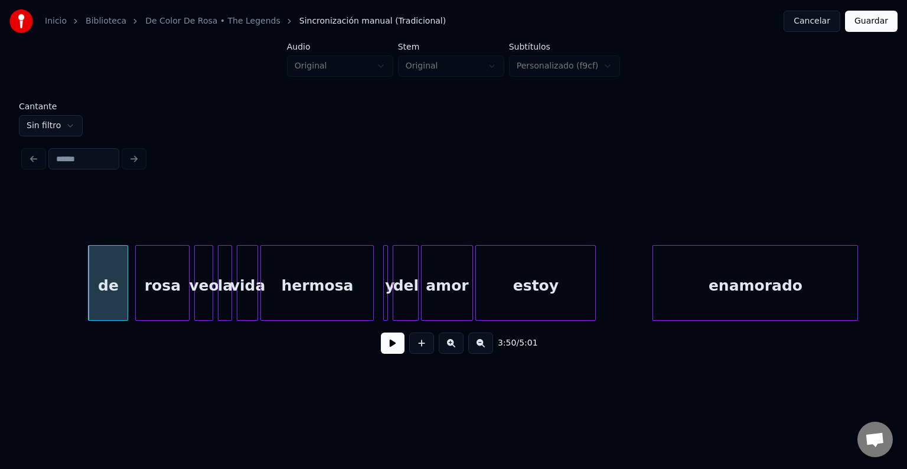
click at [381, 351] on button at bounding box center [393, 342] width 24 height 21
click at [381, 350] on button at bounding box center [393, 342] width 24 height 21
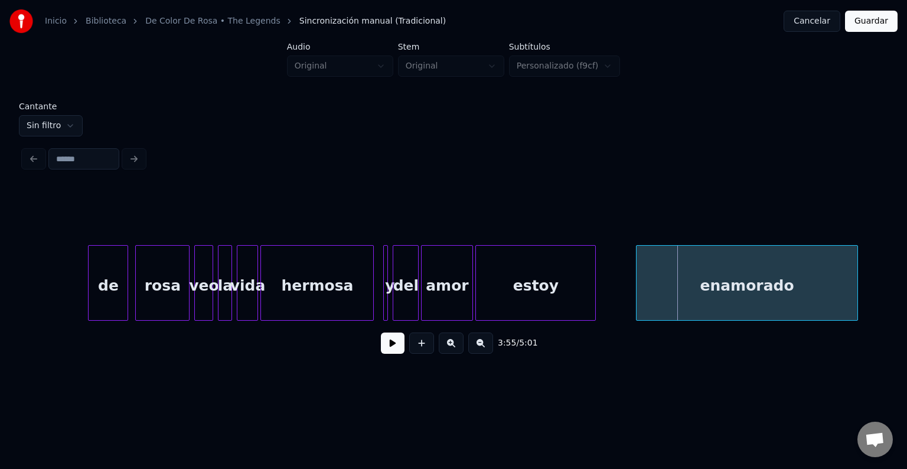
click at [636, 273] on div at bounding box center [638, 283] width 4 height 74
click at [384, 349] on button at bounding box center [393, 342] width 24 height 21
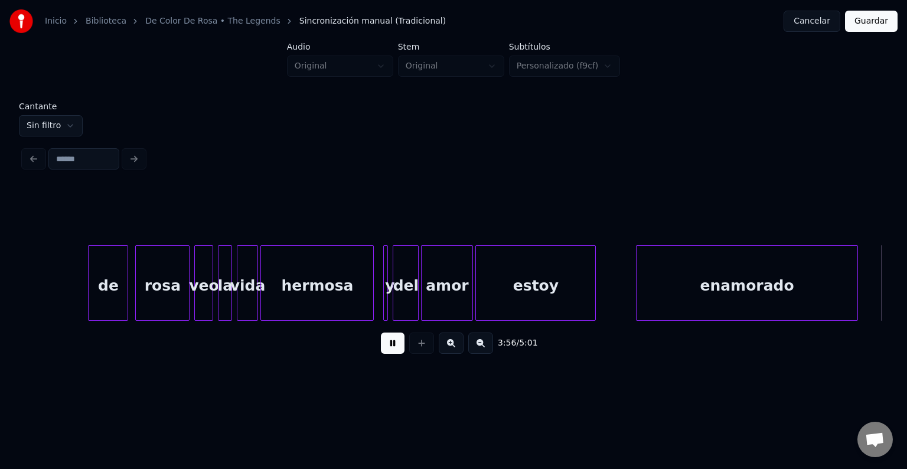
scroll to position [0, 27954]
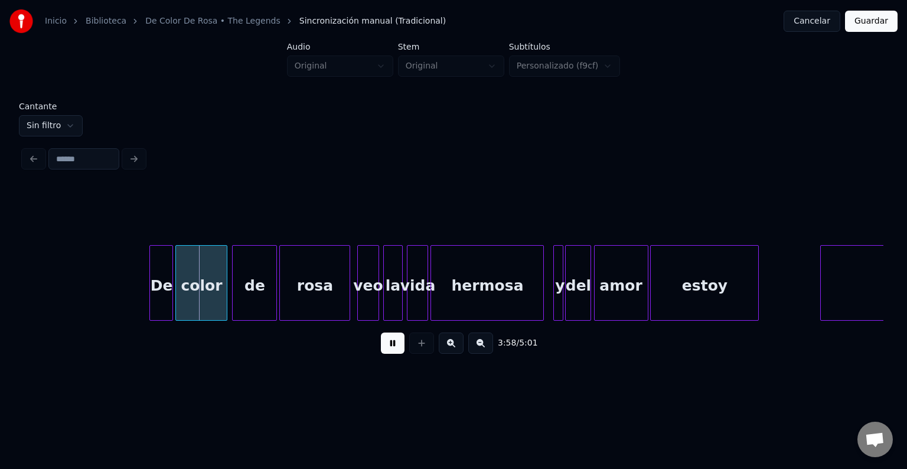
click at [381, 347] on button at bounding box center [393, 342] width 24 height 21
click at [137, 275] on div at bounding box center [138, 283] width 4 height 74
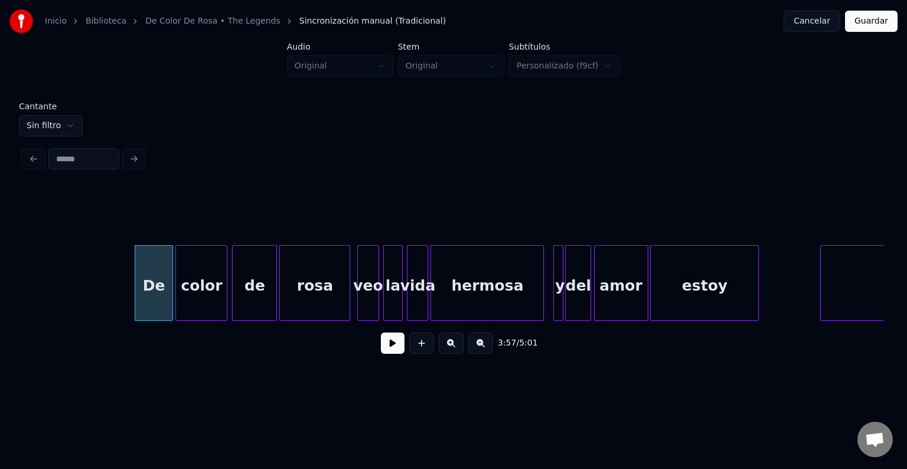
click at [381, 348] on button at bounding box center [393, 342] width 24 height 21
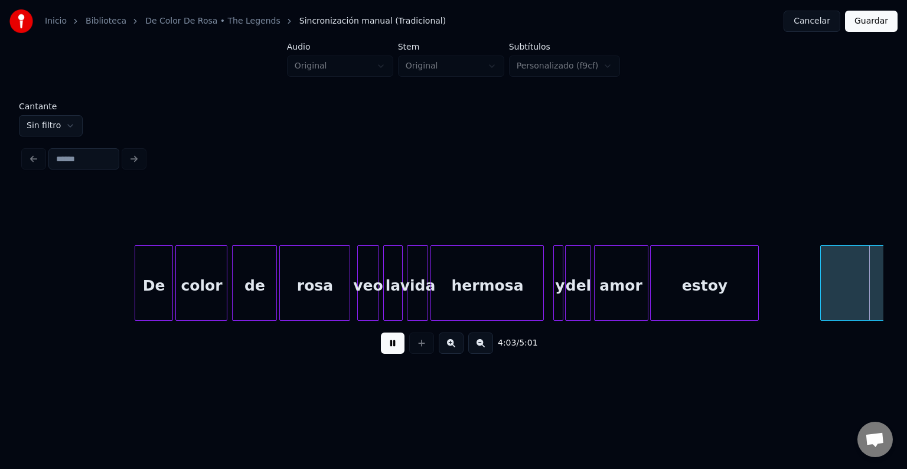
click at [387, 347] on button at bounding box center [393, 342] width 24 height 21
click at [815, 269] on div at bounding box center [817, 283] width 4 height 74
click at [381, 352] on button at bounding box center [393, 342] width 24 height 21
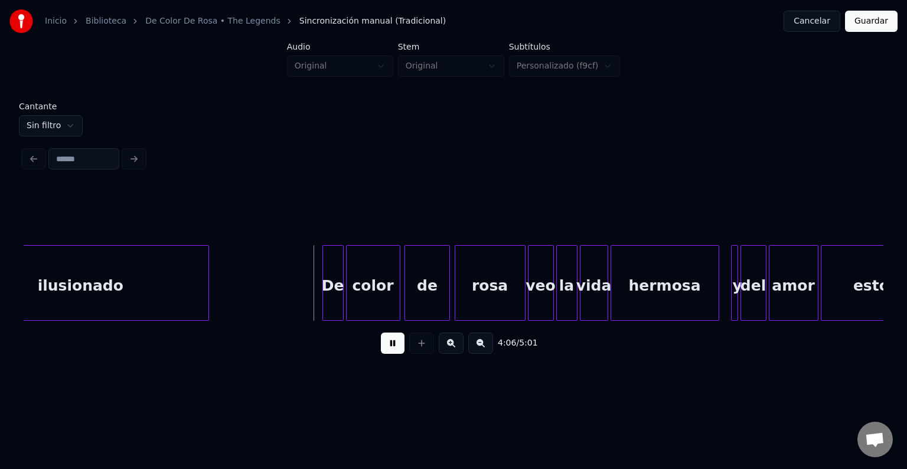
click at [385, 353] on button at bounding box center [393, 342] width 24 height 21
click at [313, 271] on div at bounding box center [314, 283] width 4 height 74
click at [312, 273] on div at bounding box center [313, 283] width 4 height 74
click at [308, 278] on div at bounding box center [310, 283] width 4 height 74
click at [382, 349] on button at bounding box center [393, 342] width 24 height 21
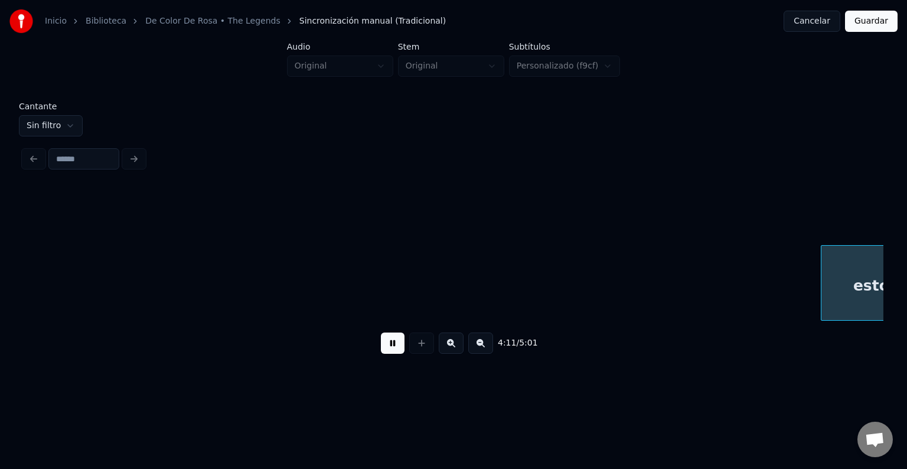
scroll to position [0, 29677]
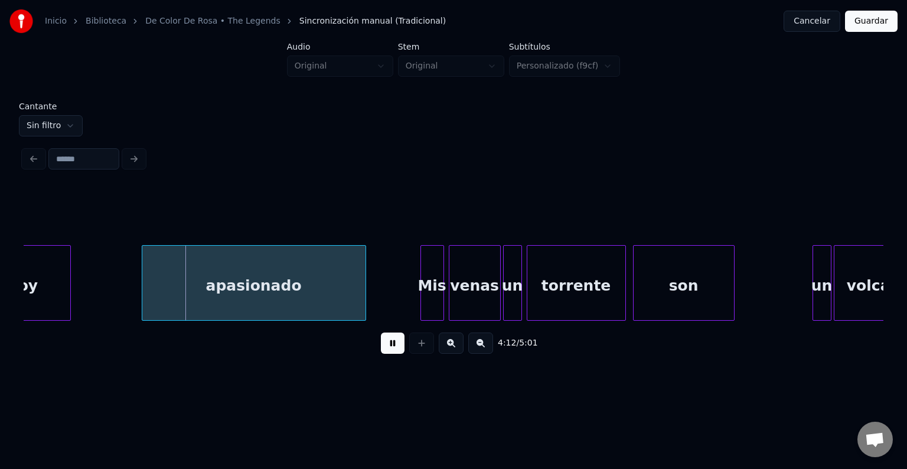
click at [386, 347] on button at bounding box center [393, 342] width 24 height 21
click at [130, 265] on div at bounding box center [131, 283] width 4 height 74
click at [385, 345] on button at bounding box center [393, 342] width 24 height 21
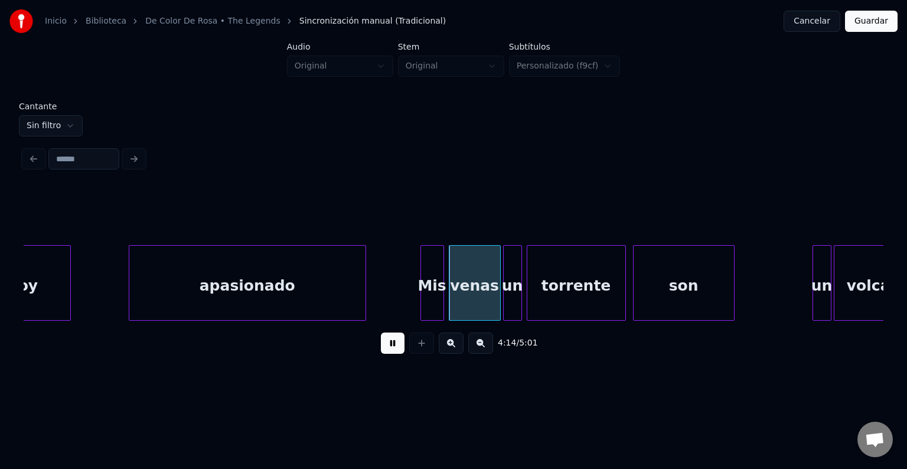
click at [397, 341] on button at bounding box center [393, 342] width 24 height 21
click at [401, 266] on div "Mis" at bounding box center [413, 283] width 24 height 76
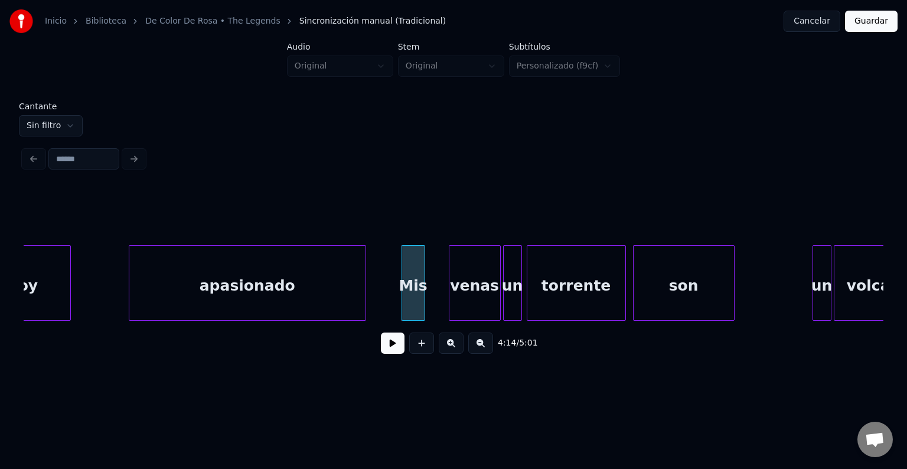
click at [384, 348] on button at bounding box center [393, 342] width 24 height 21
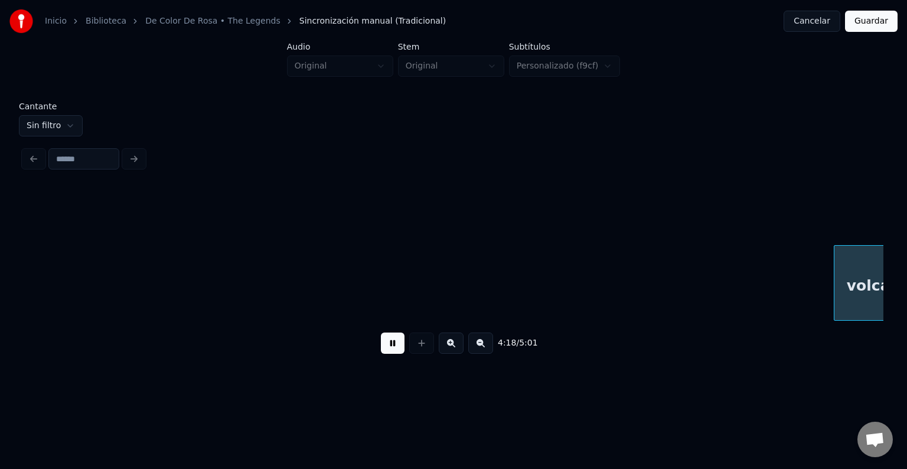
scroll to position [0, 30538]
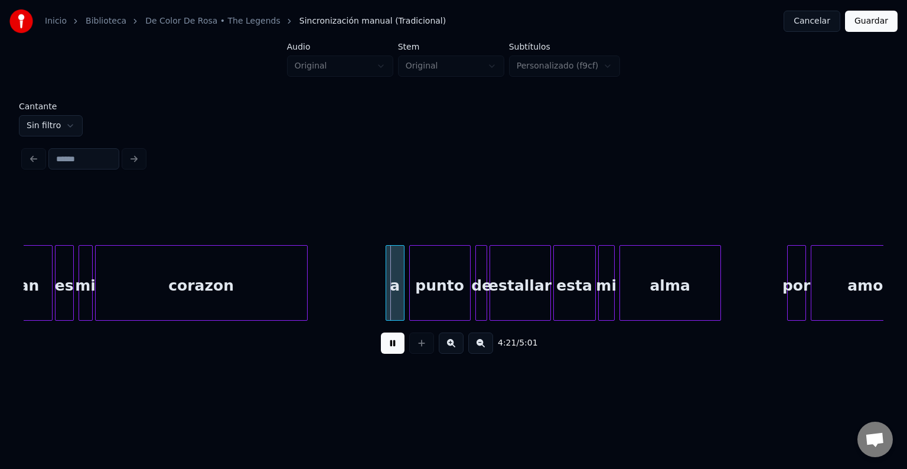
click at [394, 345] on button at bounding box center [393, 342] width 24 height 21
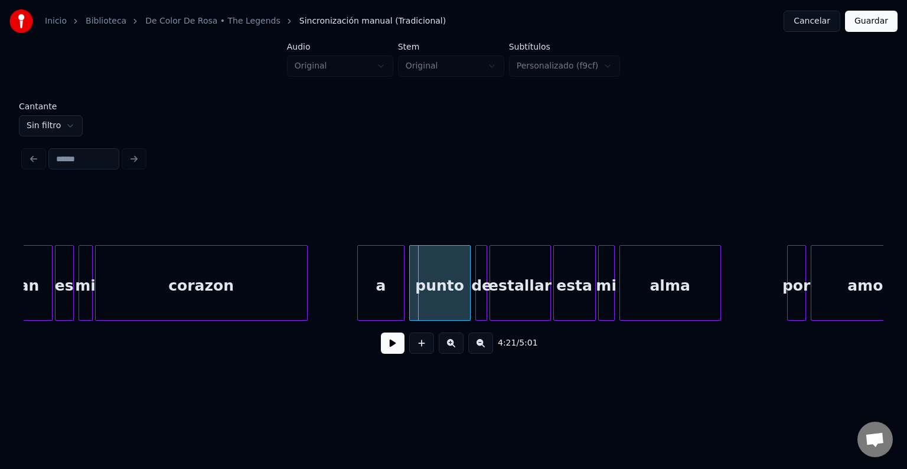
click at [360, 277] on div at bounding box center [360, 283] width 4 height 74
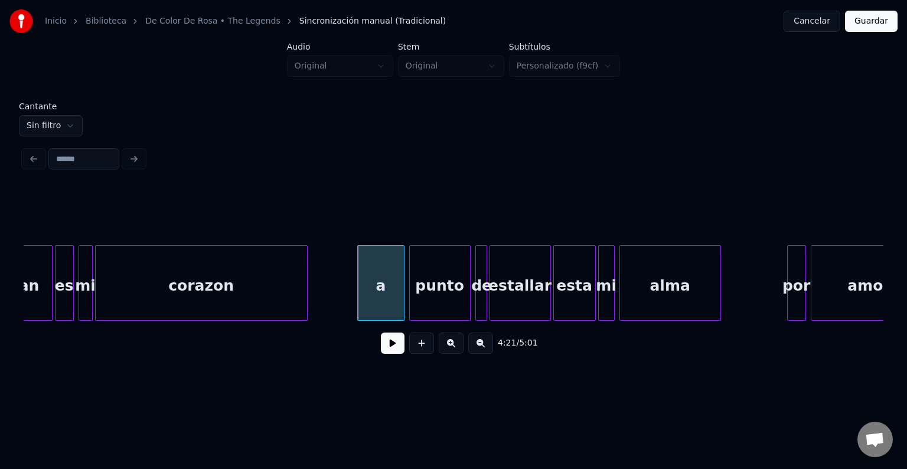
click at [382, 348] on button at bounding box center [393, 342] width 24 height 21
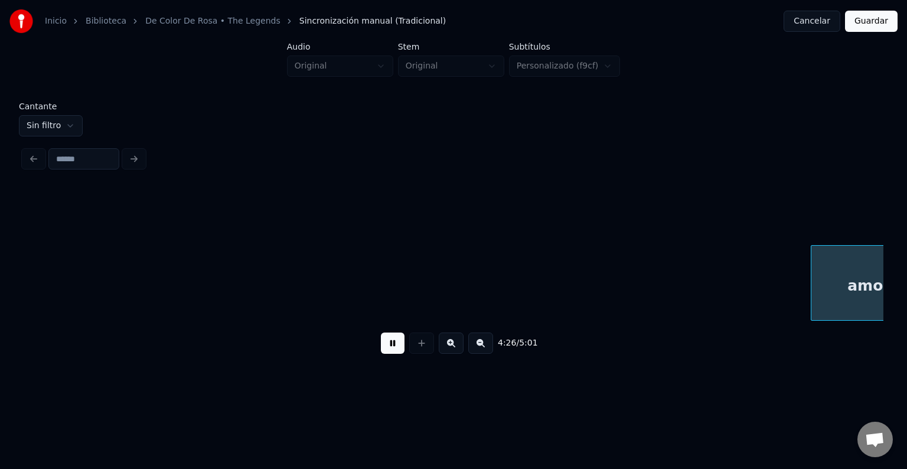
scroll to position [0, 31399]
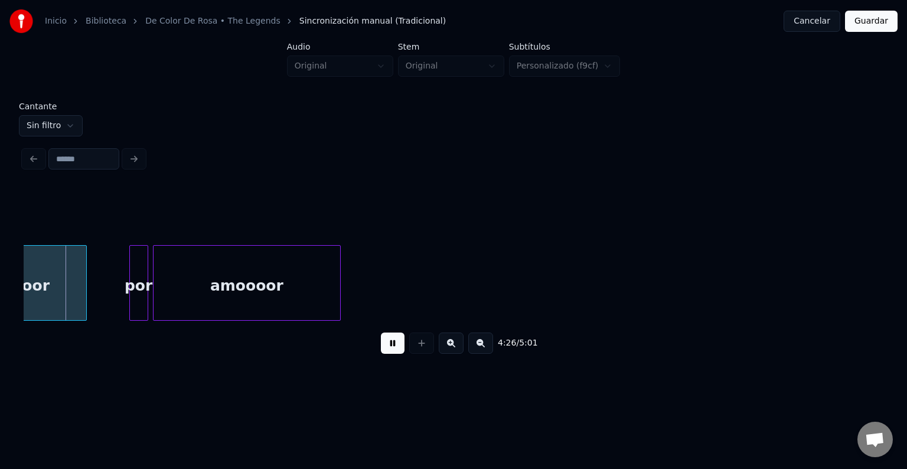
click at [398, 344] on button at bounding box center [393, 342] width 24 height 21
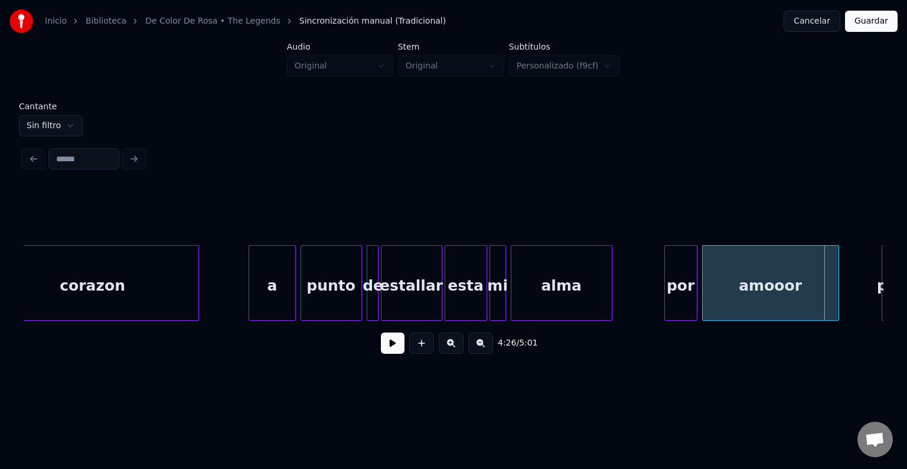
click at [665, 267] on div at bounding box center [667, 283] width 4 height 74
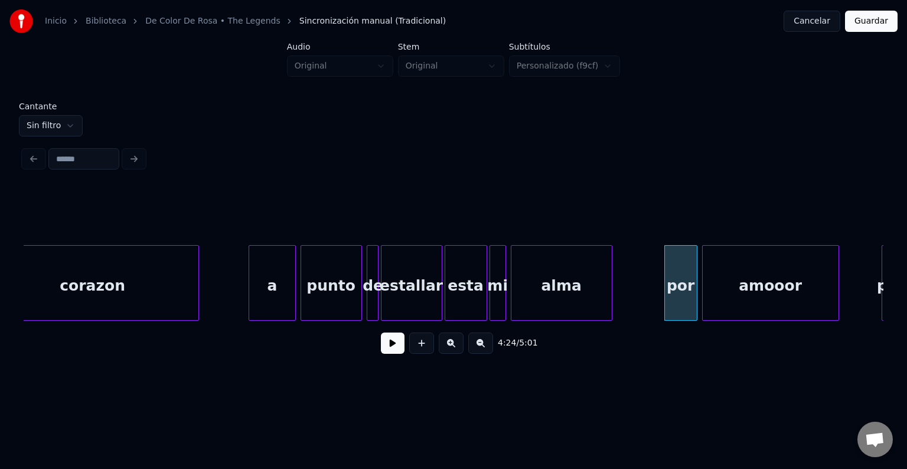
click at [384, 354] on button at bounding box center [393, 342] width 24 height 21
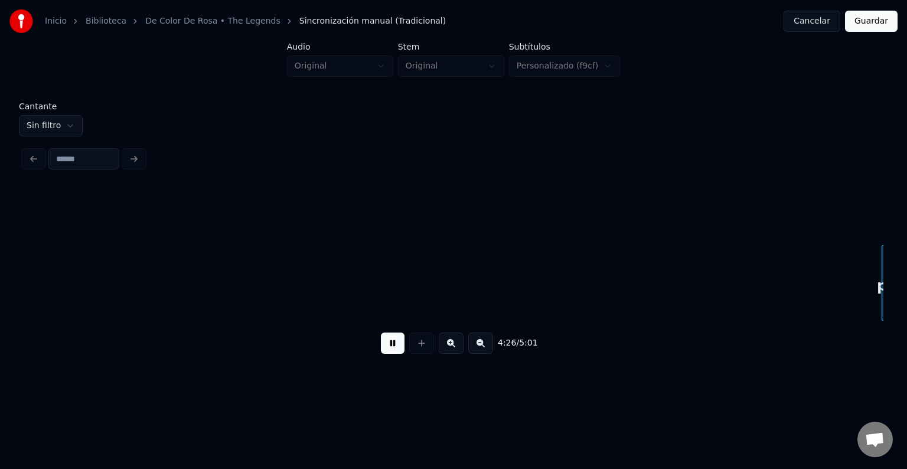
scroll to position [0, 31507]
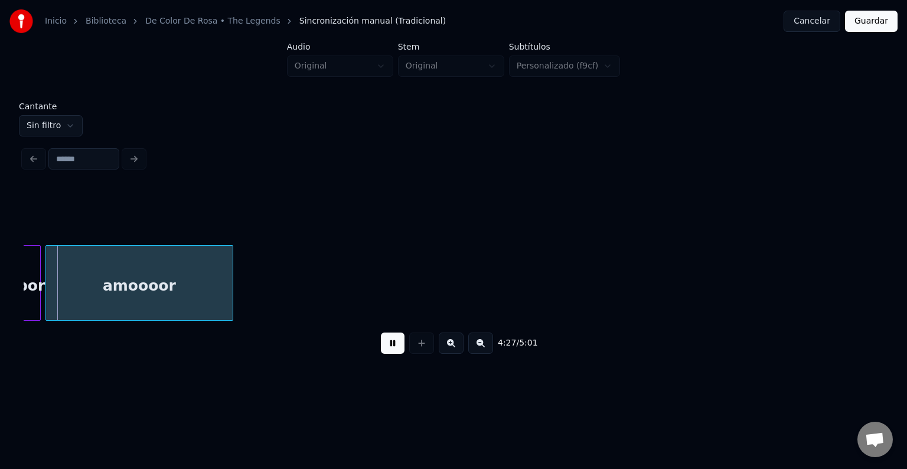
click at [384, 354] on button at bounding box center [393, 342] width 24 height 21
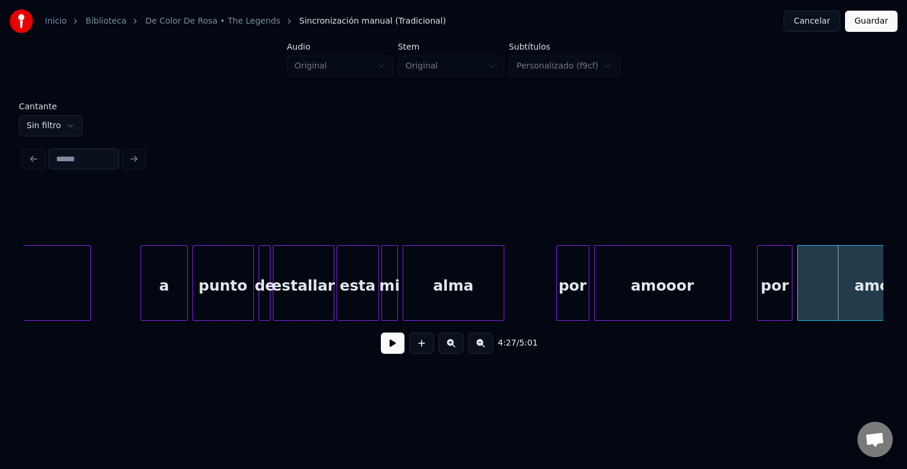
click at [759, 276] on div at bounding box center [759, 283] width 4 height 74
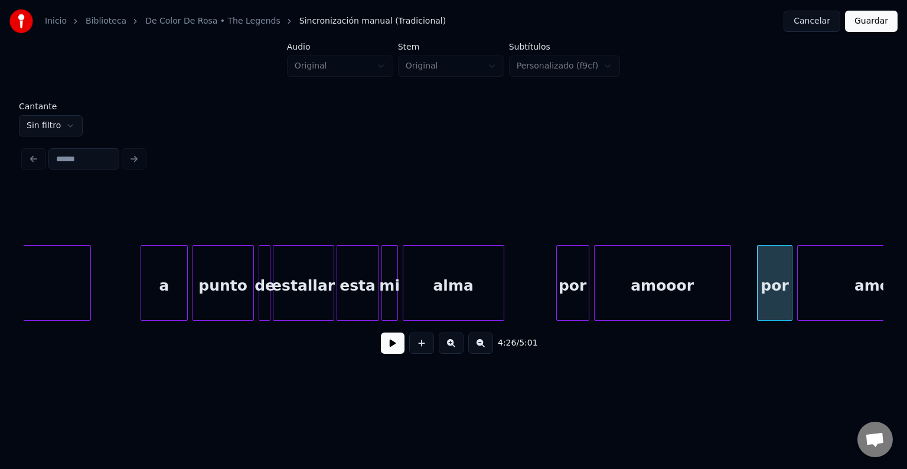
click at [386, 351] on button at bounding box center [393, 342] width 24 height 21
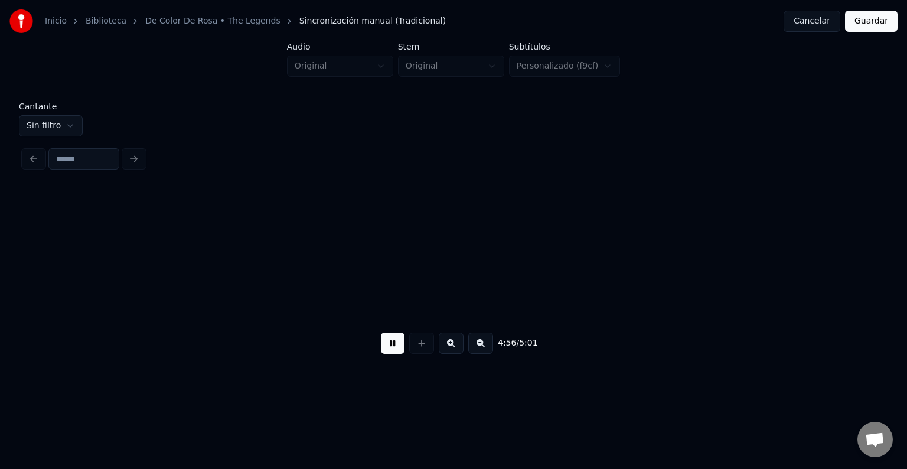
scroll to position [0, 34754]
click at [863, 21] on button "Guardar" at bounding box center [871, 21] width 53 height 21
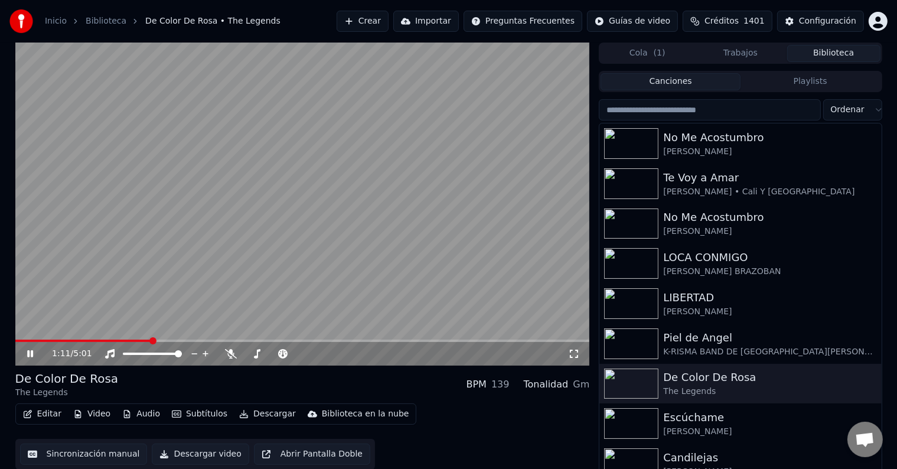
click at [27, 355] on icon at bounding box center [30, 353] width 6 height 7
click at [27, 355] on icon at bounding box center [30, 353] width 7 height 8
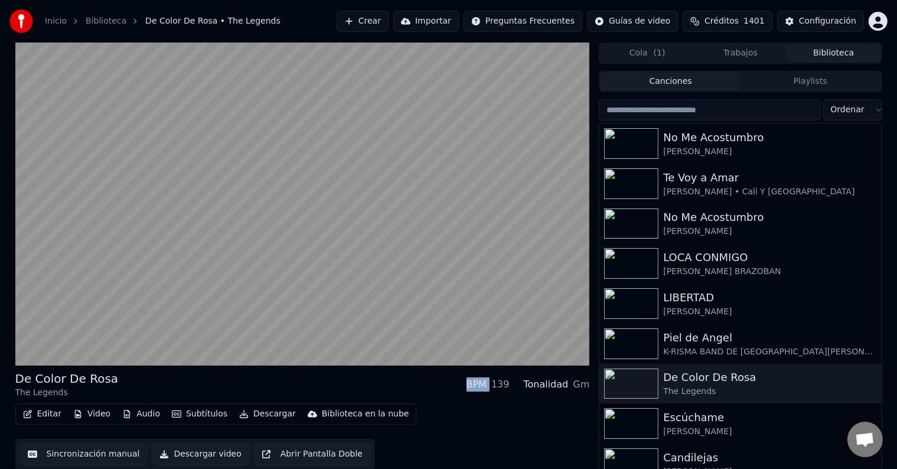
click at [44, 413] on button "Editar" at bounding box center [42, 414] width 48 height 17
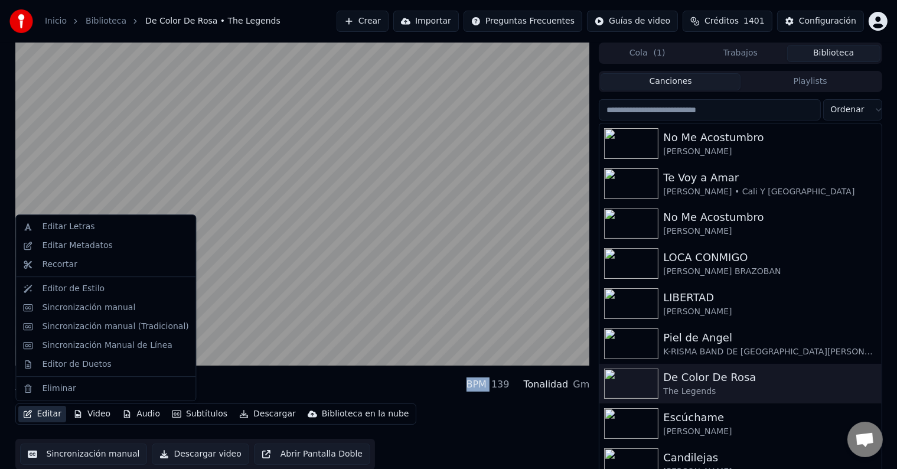
click at [49, 413] on button "Editar" at bounding box center [42, 414] width 48 height 17
click at [51, 414] on button "Editar" at bounding box center [42, 414] width 48 height 17
click at [92, 327] on div "Sincronización manual (Tradicional)" at bounding box center [115, 327] width 146 height 12
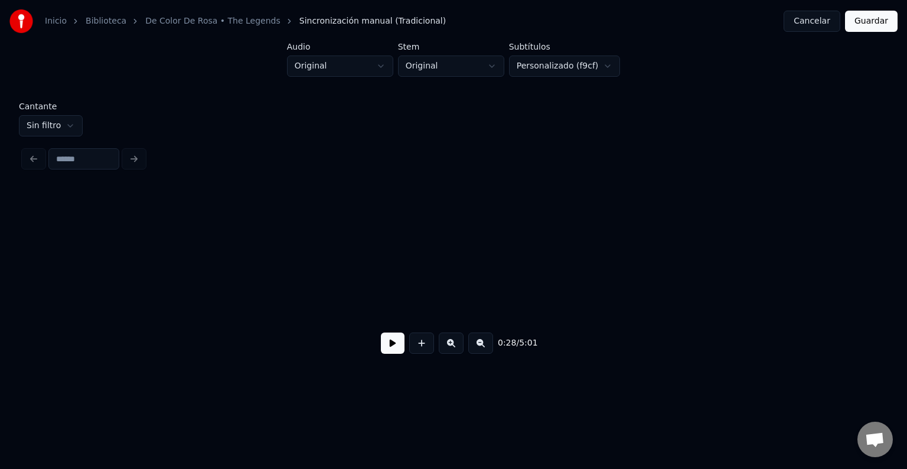
scroll to position [0, 3320]
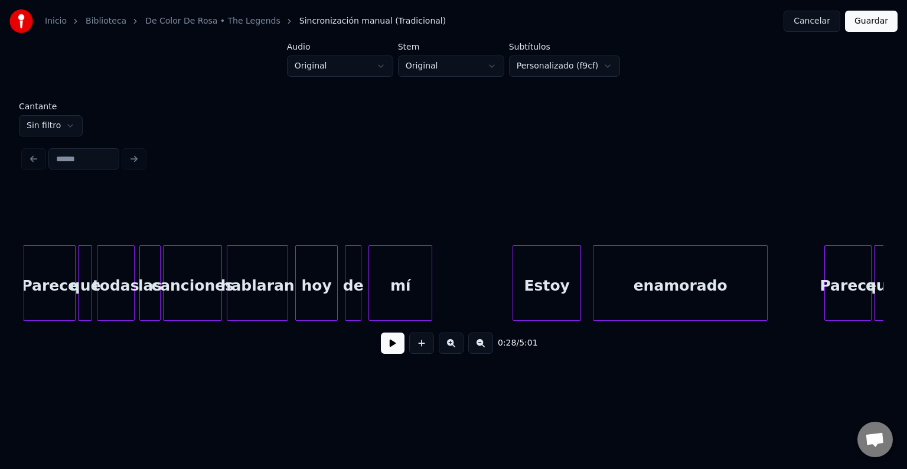
click at [381, 347] on button at bounding box center [393, 342] width 24 height 21
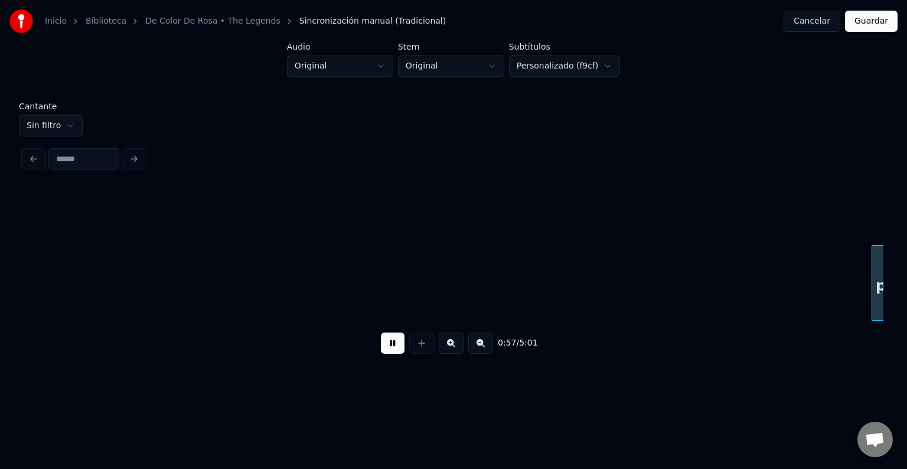
scroll to position [0, 6761]
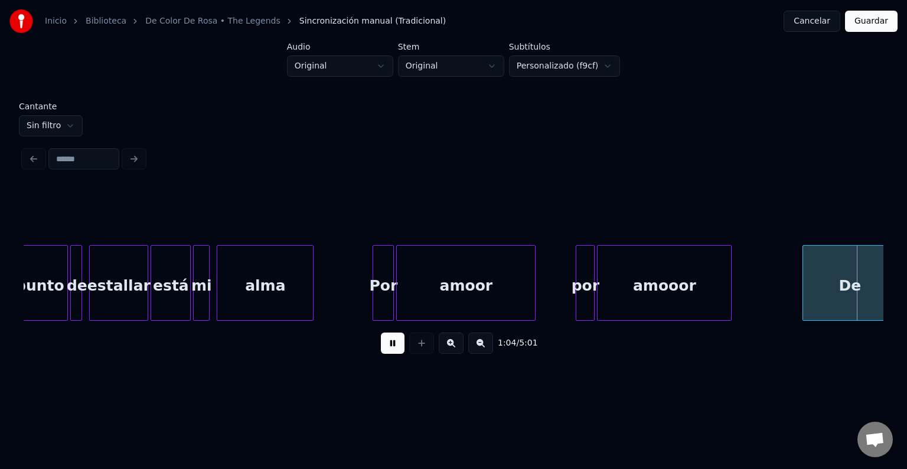
click at [387, 344] on button at bounding box center [393, 342] width 24 height 21
click at [803, 267] on div at bounding box center [805, 283] width 4 height 74
click at [803, 268] on div at bounding box center [805, 283] width 4 height 74
click at [802, 269] on div "De" at bounding box center [849, 283] width 94 height 76
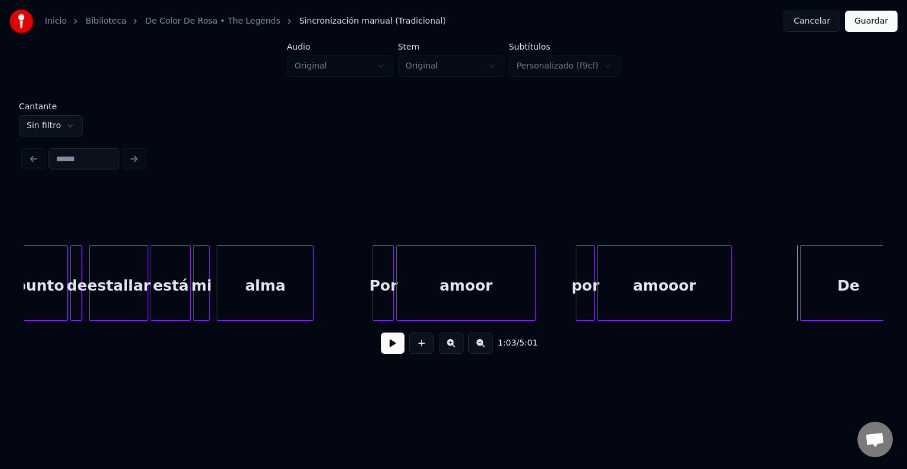
click at [801, 258] on div at bounding box center [803, 283] width 4 height 74
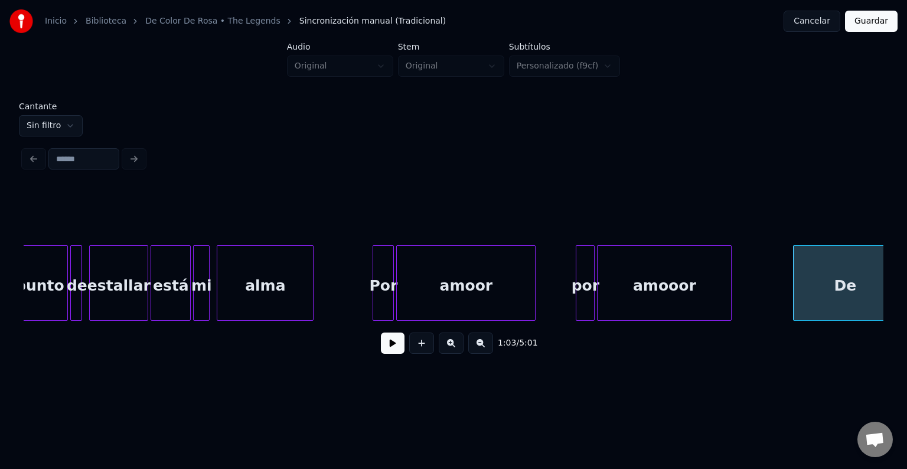
click at [793, 260] on div "De" at bounding box center [845, 283] width 104 height 76
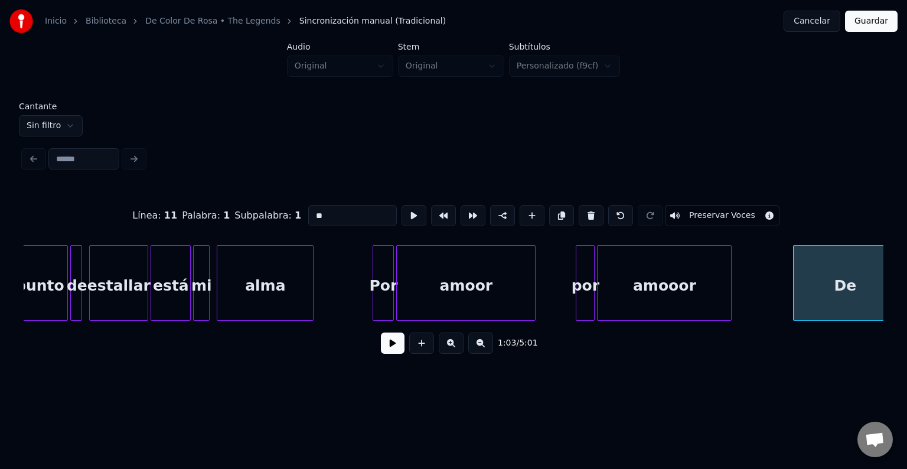
scroll to position [0, 6773]
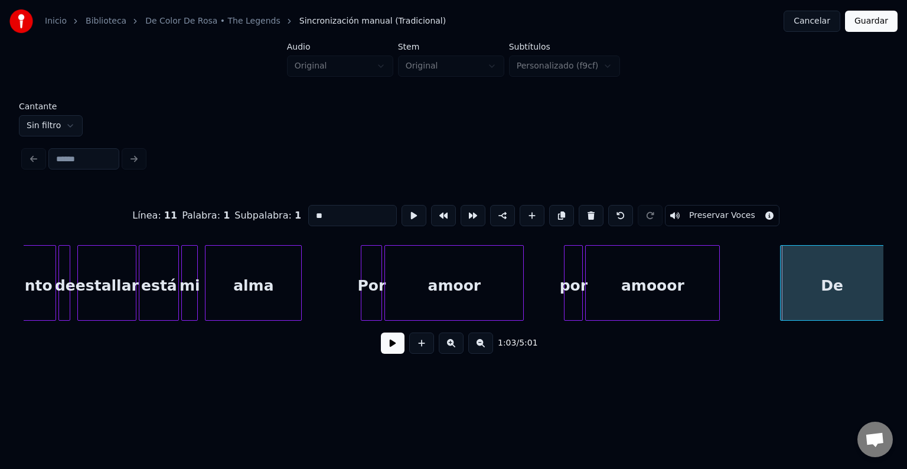
click at [791, 262] on div "De" at bounding box center [832, 283] width 104 height 76
click at [791, 262] on div "De" at bounding box center [831, 286] width 103 height 80
click at [789, 262] on div "De" at bounding box center [831, 286] width 103 height 80
click at [780, 257] on div at bounding box center [782, 283] width 4 height 74
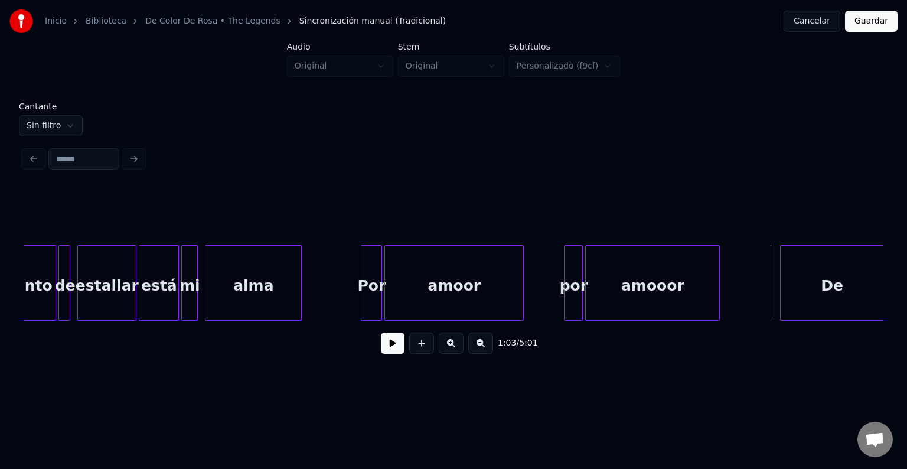
click at [386, 349] on button at bounding box center [393, 342] width 24 height 21
click at [387, 348] on button at bounding box center [393, 342] width 24 height 21
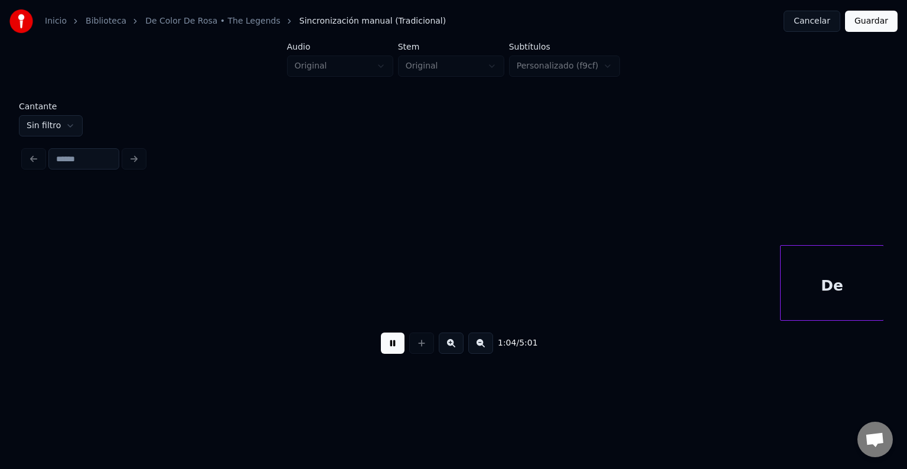
scroll to position [0, 7633]
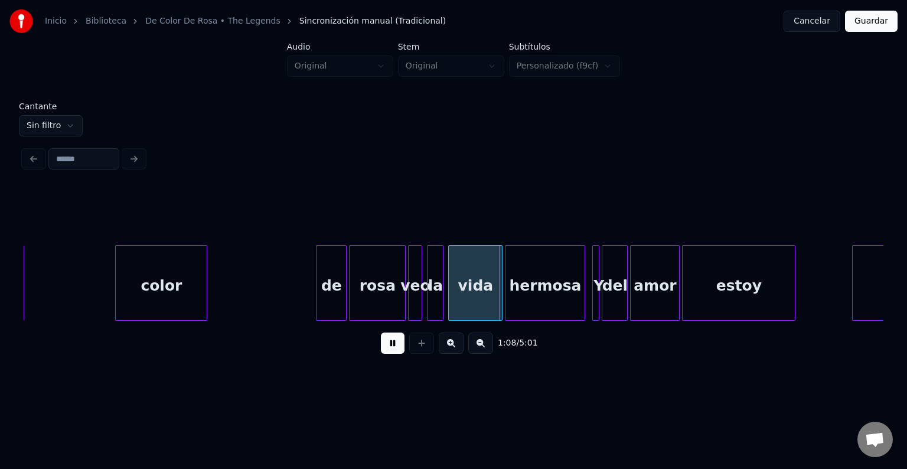
click at [386, 348] on button at bounding box center [393, 342] width 24 height 21
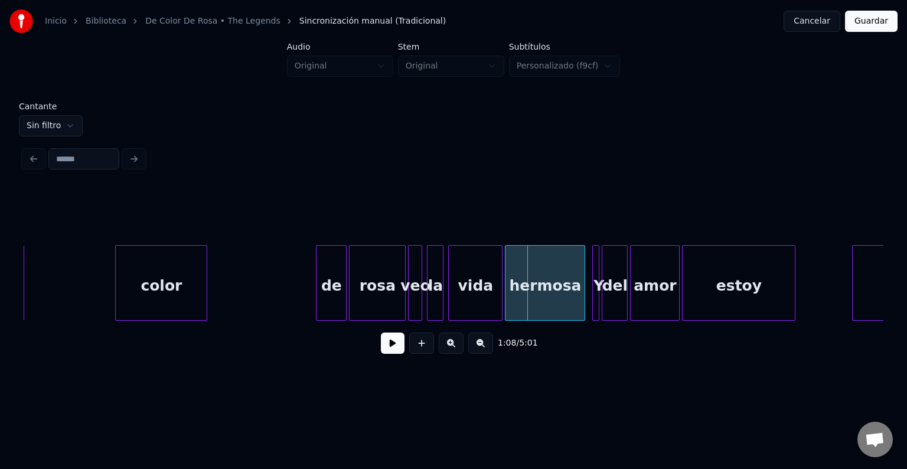
click at [386, 348] on button at bounding box center [393, 342] width 24 height 21
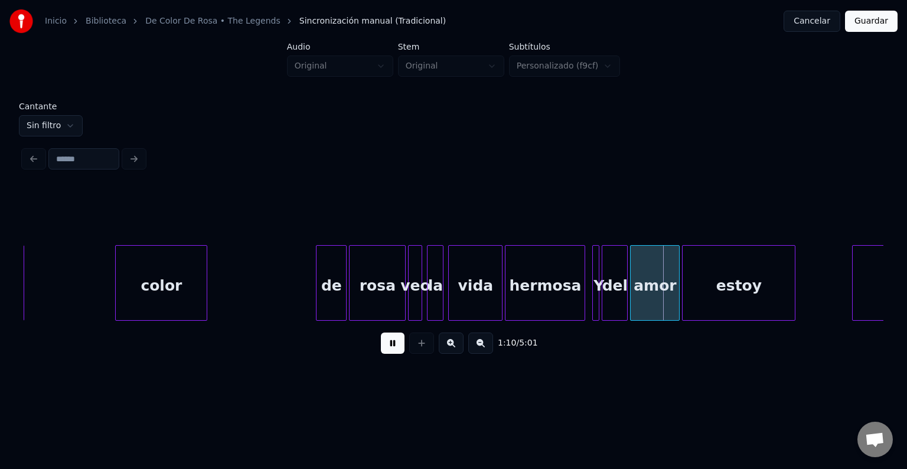
click at [381, 352] on button at bounding box center [393, 342] width 24 height 21
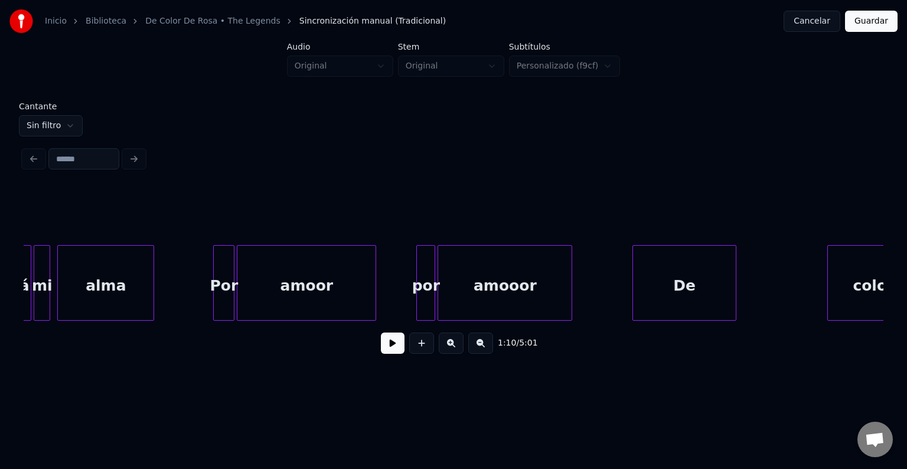
scroll to position [0, 6881]
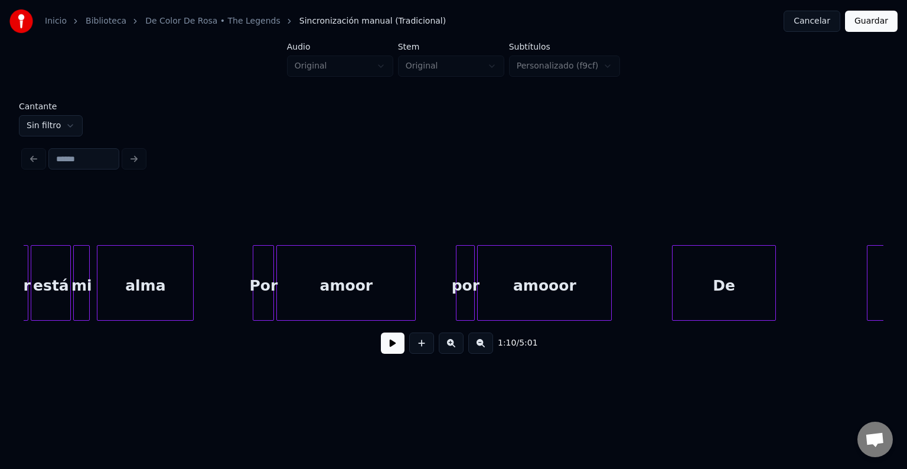
click at [381, 351] on button at bounding box center [393, 342] width 24 height 21
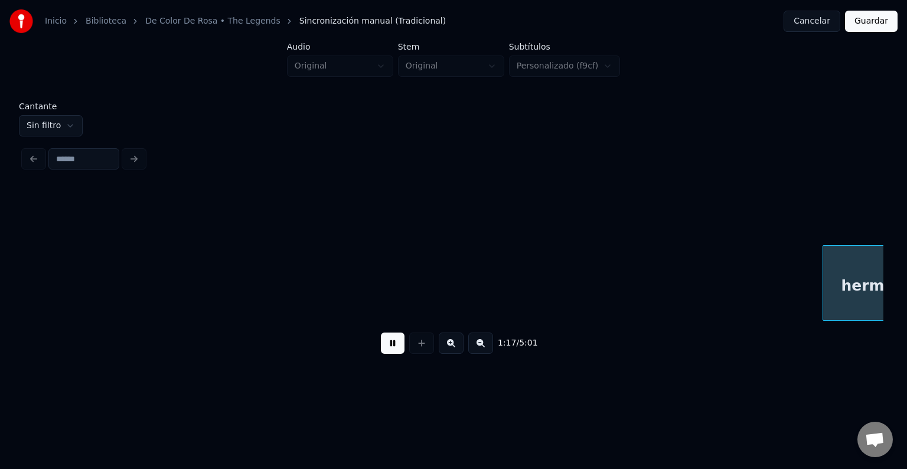
scroll to position [0, 9163]
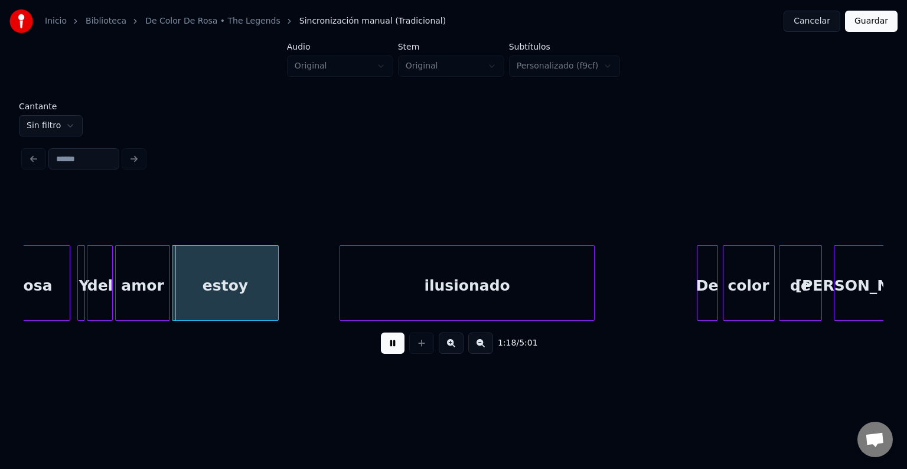
click at [155, 287] on div "amor" at bounding box center [142, 286] width 53 height 80
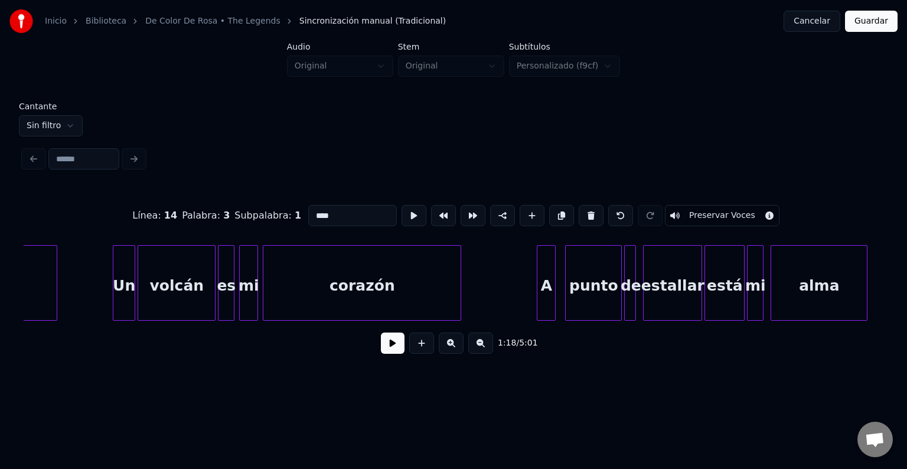
scroll to position [0, 6156]
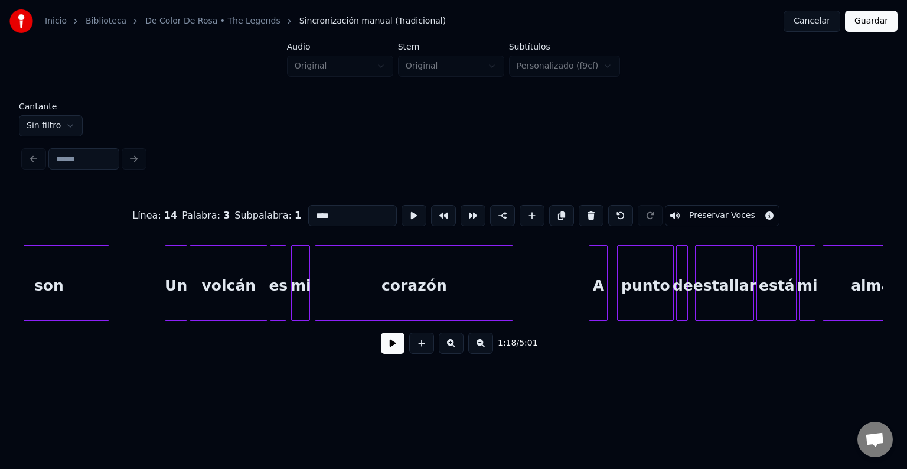
click at [214, 293] on div "volcán" at bounding box center [228, 286] width 77 height 80
type input "******"
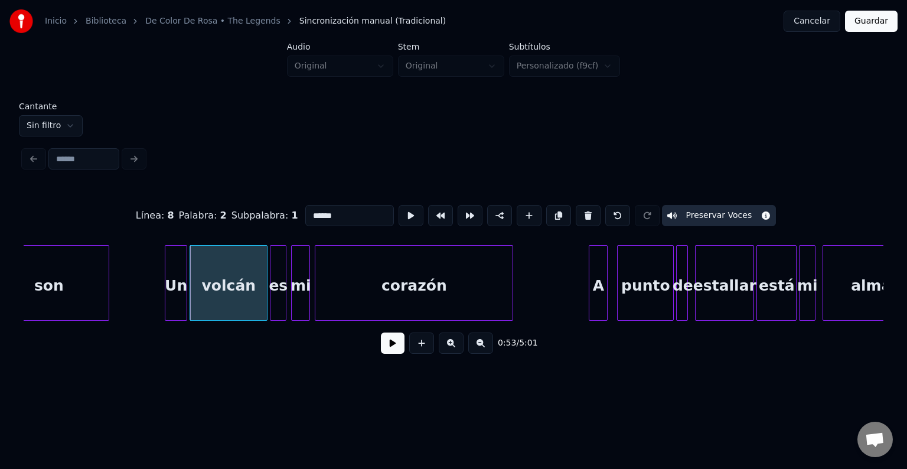
click at [381, 348] on button at bounding box center [393, 342] width 24 height 21
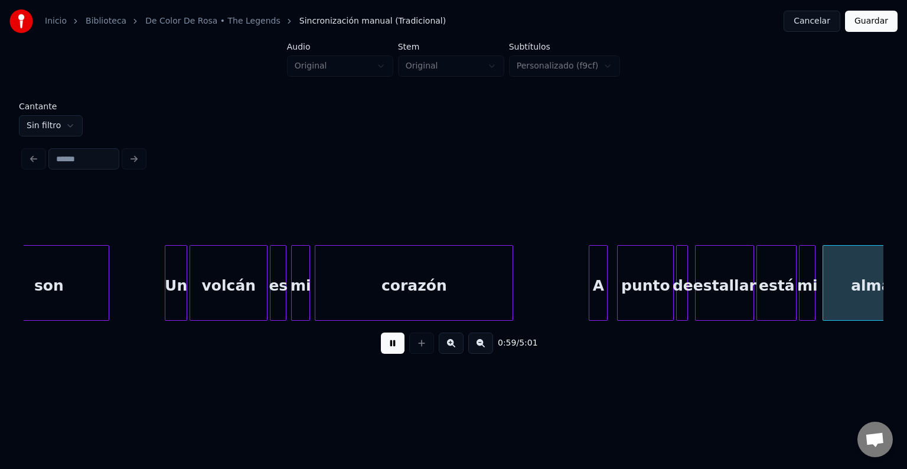
scroll to position [0, 7017]
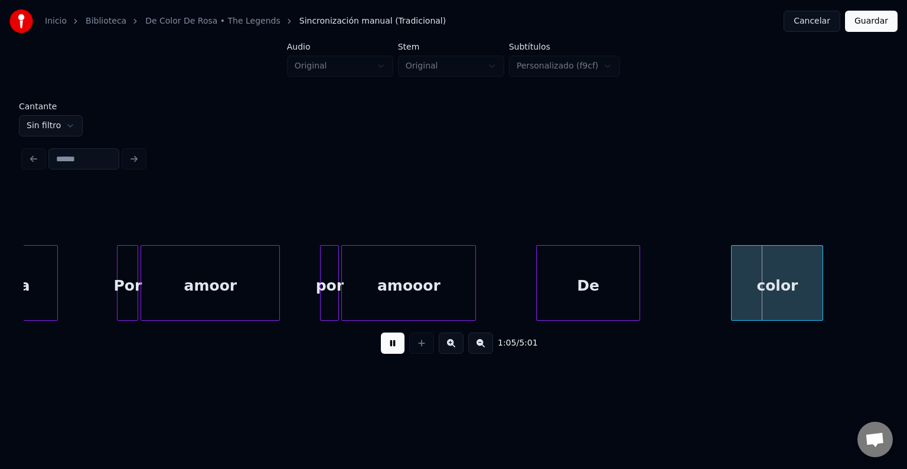
click at [381, 348] on button at bounding box center [393, 342] width 24 height 21
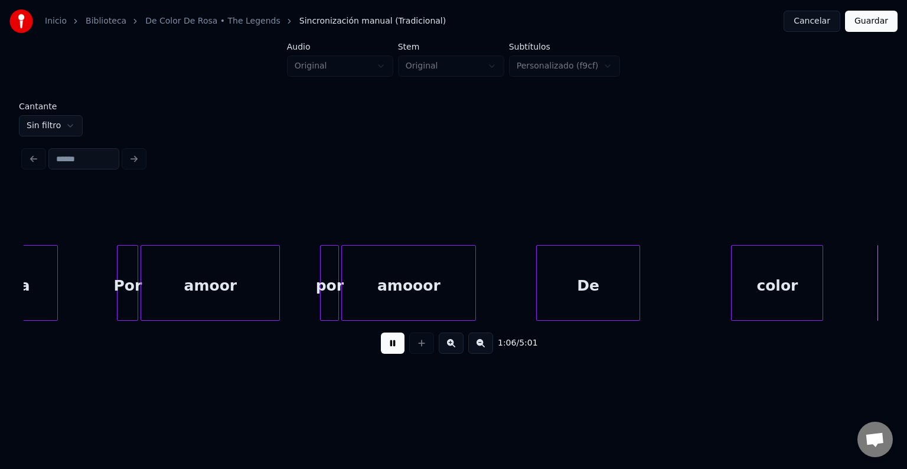
scroll to position [0, 7878]
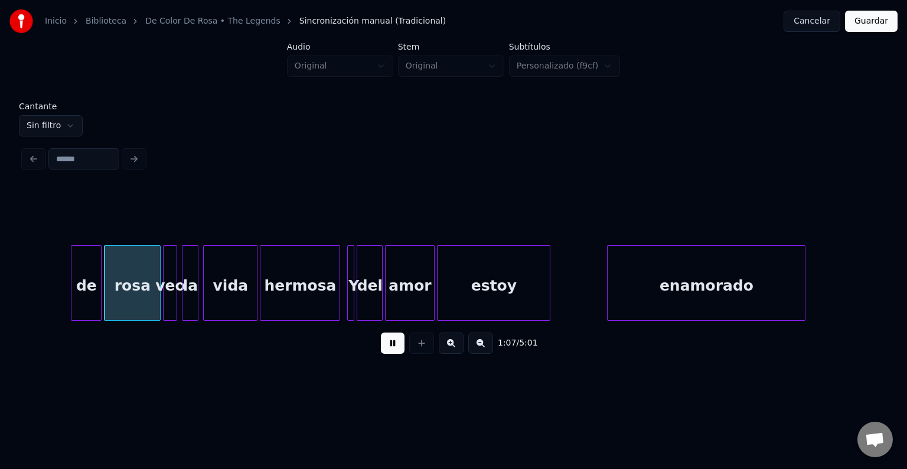
click at [394, 348] on button at bounding box center [393, 342] width 24 height 21
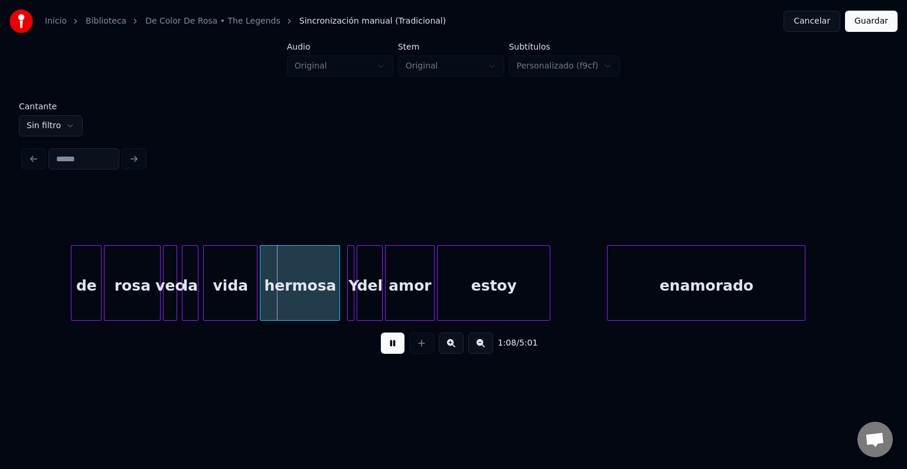
click at [381, 345] on button at bounding box center [393, 342] width 24 height 21
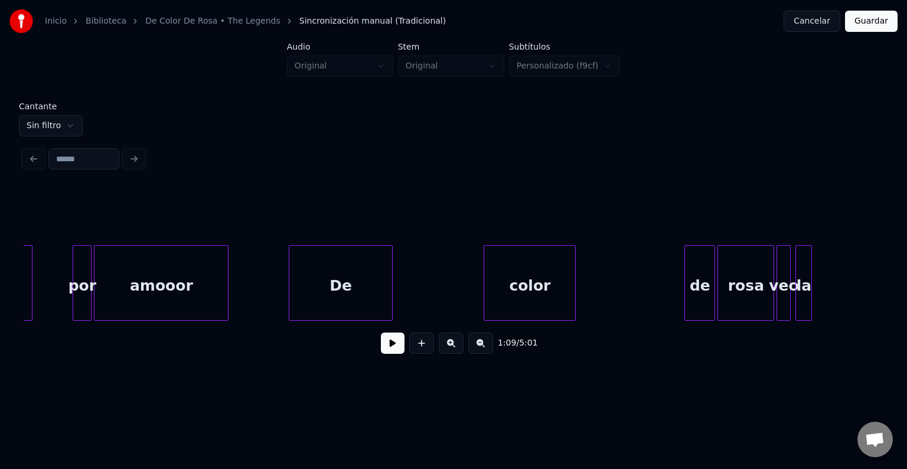
scroll to position [0, 7126]
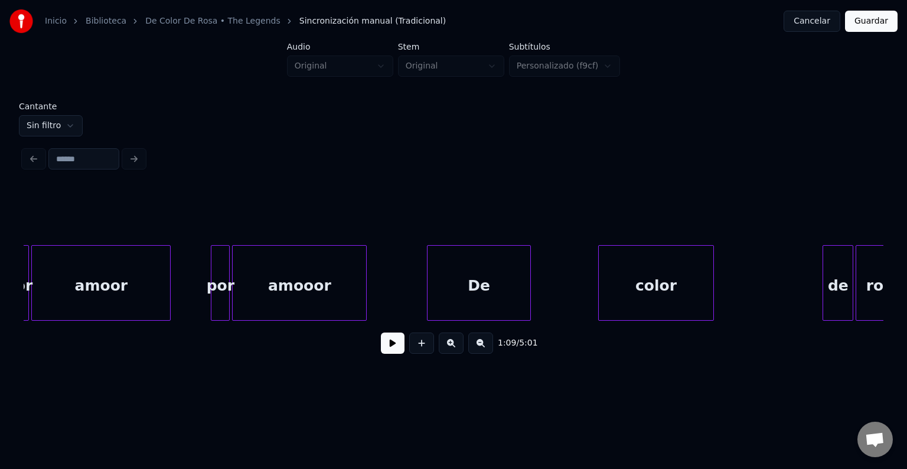
click at [599, 282] on div at bounding box center [601, 283] width 4 height 74
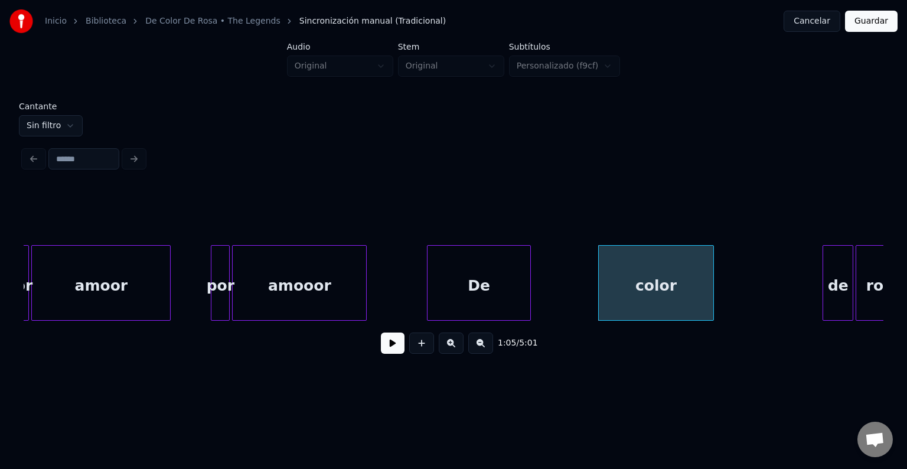
click at [385, 352] on button at bounding box center [393, 342] width 24 height 21
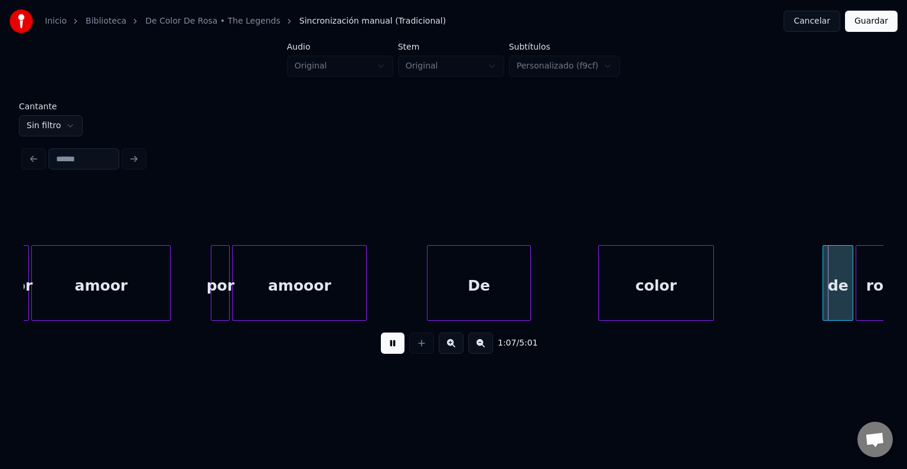
click at [385, 352] on button at bounding box center [393, 342] width 24 height 21
click at [803, 282] on div at bounding box center [803, 283] width 4 height 74
click at [384, 354] on button at bounding box center [393, 342] width 24 height 21
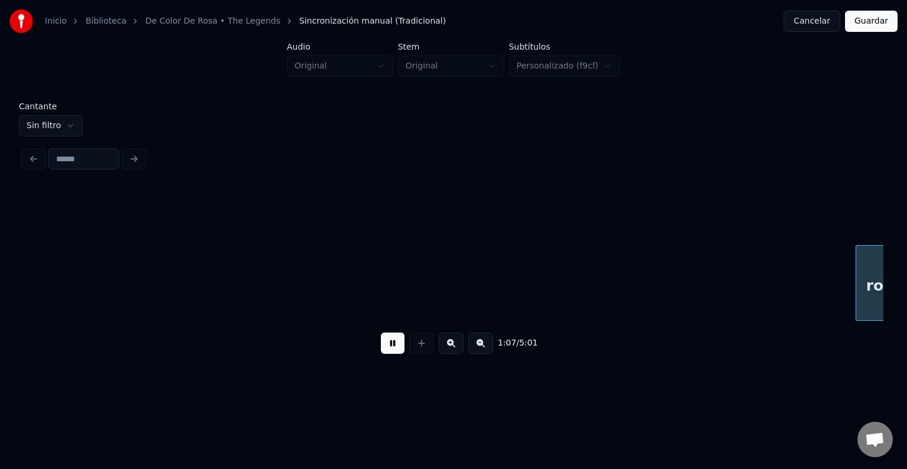
scroll to position [0, 7986]
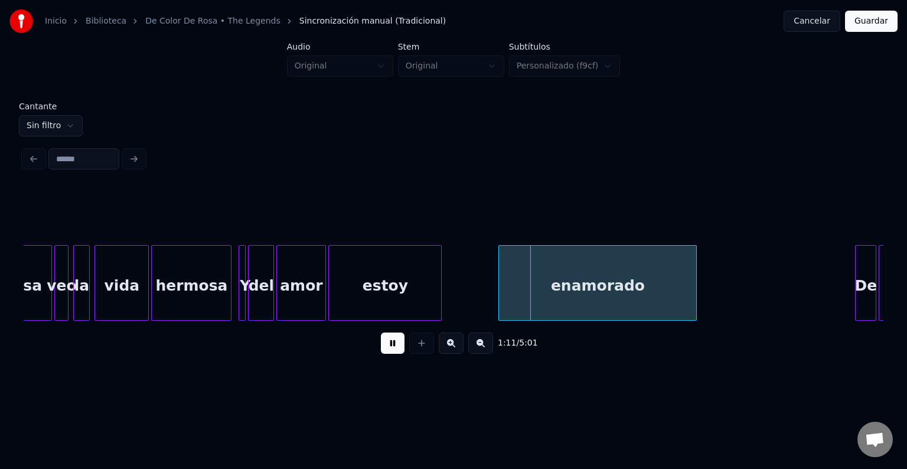
click at [387, 350] on button at bounding box center [393, 342] width 24 height 21
click at [485, 276] on div at bounding box center [487, 283] width 4 height 74
click at [385, 346] on button at bounding box center [393, 342] width 24 height 21
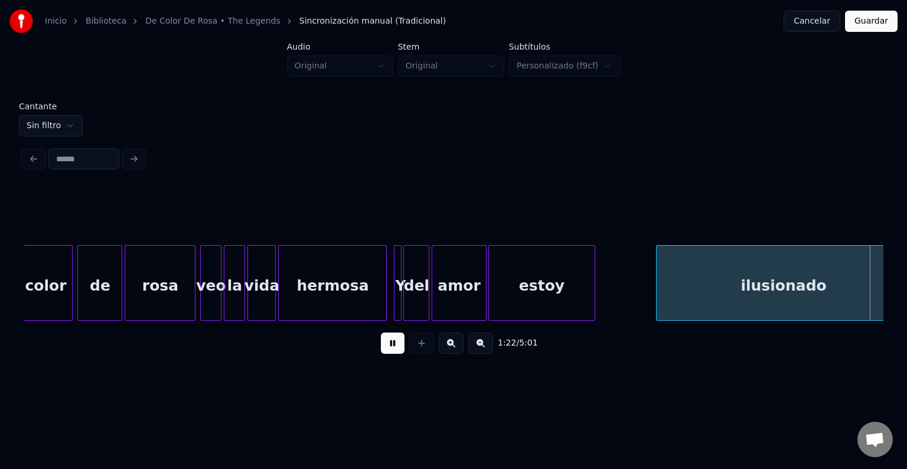
scroll to position [0, 9707]
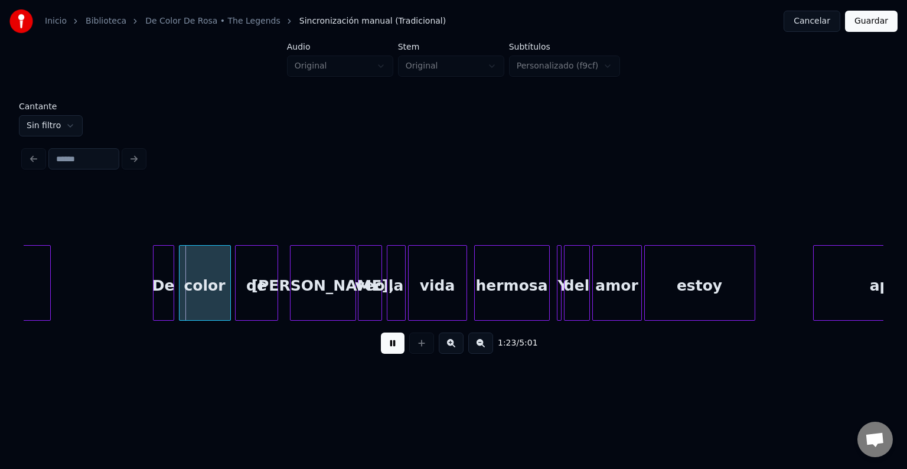
click at [387, 346] on button at bounding box center [393, 342] width 24 height 21
click at [130, 295] on div at bounding box center [132, 283] width 4 height 74
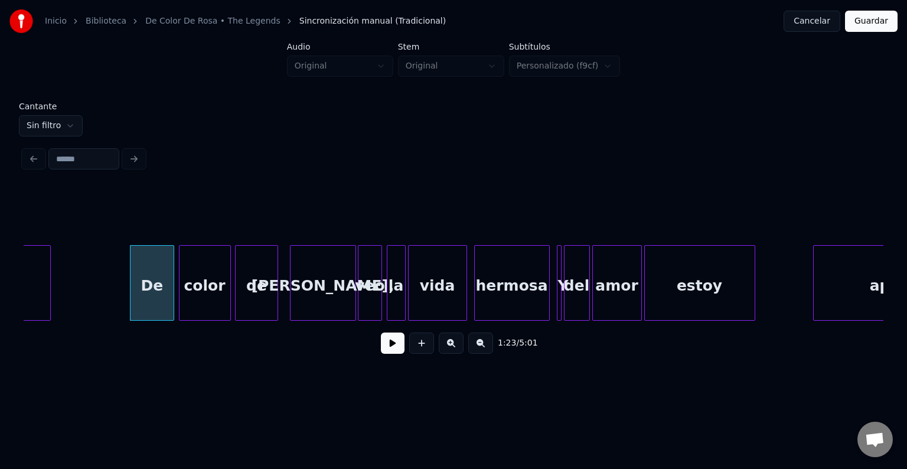
click at [381, 351] on button at bounding box center [393, 342] width 24 height 21
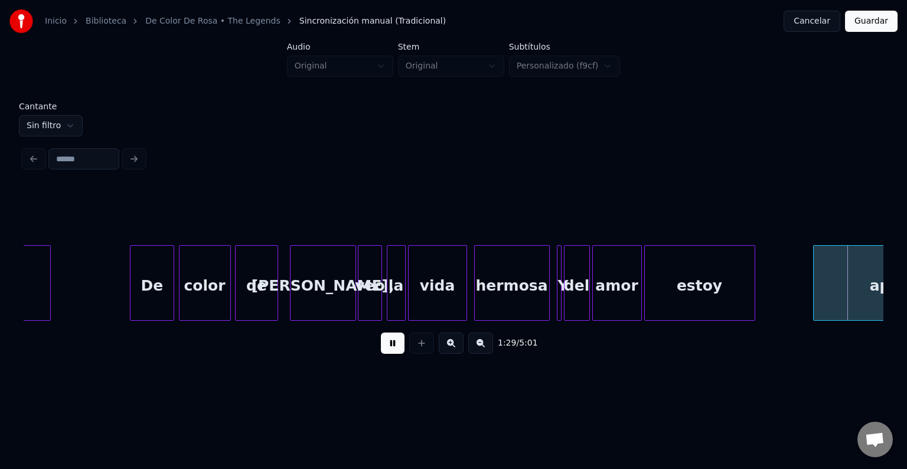
click at [381, 349] on button at bounding box center [393, 342] width 24 height 21
click at [792, 270] on div at bounding box center [793, 283] width 4 height 74
click at [385, 351] on button at bounding box center [393, 342] width 24 height 21
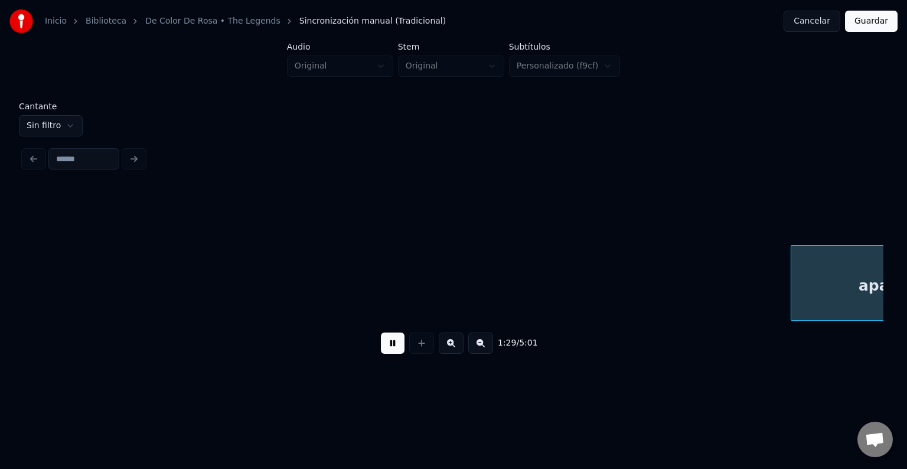
scroll to position [0, 10567]
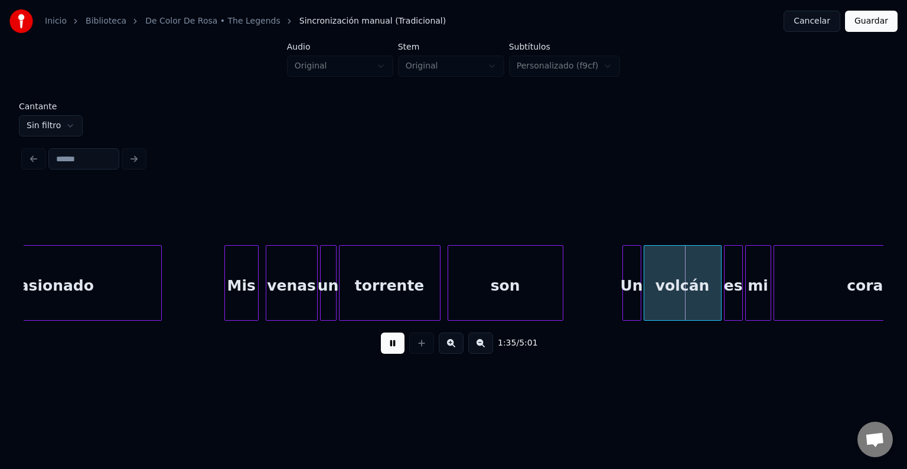
click at [388, 348] on button at bounding box center [393, 342] width 24 height 21
click at [602, 289] on div at bounding box center [604, 283] width 4 height 74
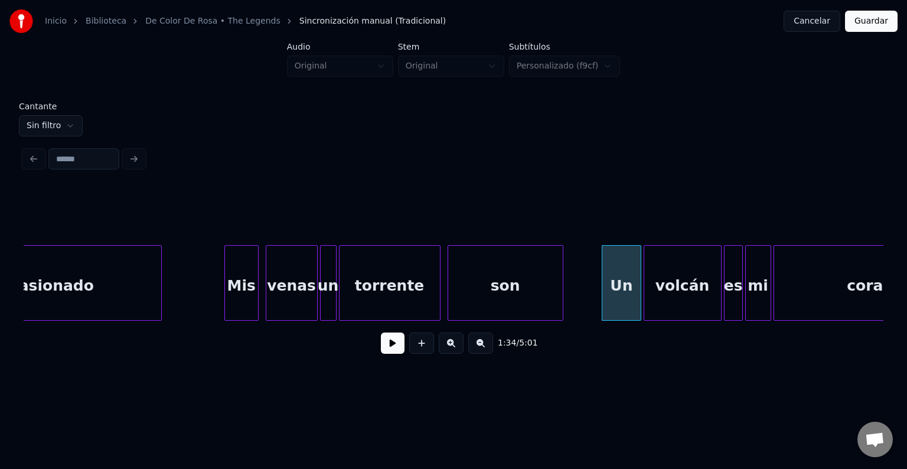
click at [386, 350] on button at bounding box center [393, 342] width 24 height 21
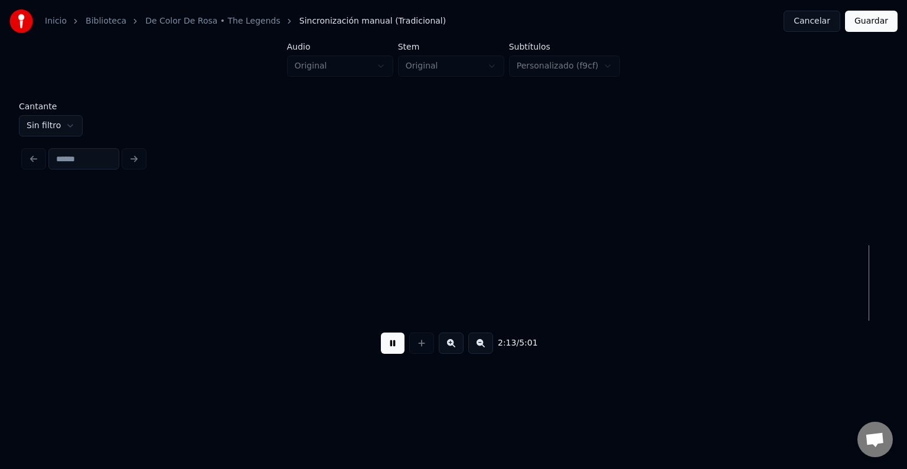
scroll to position [0, 15728]
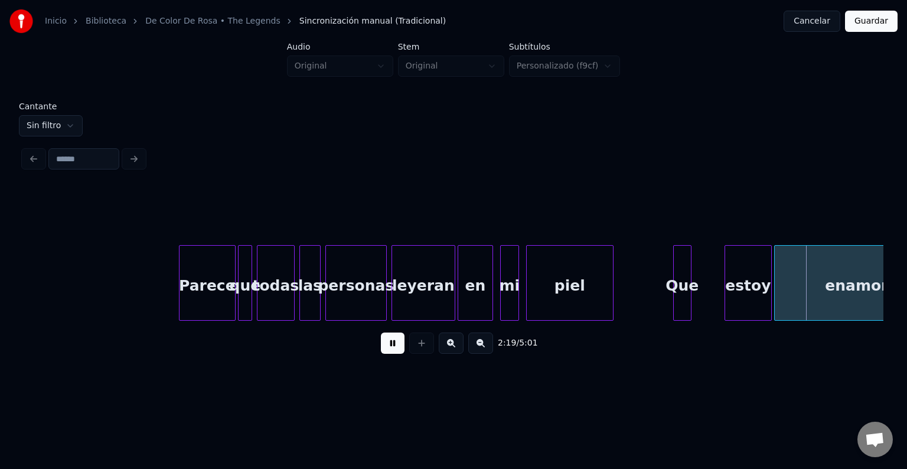
click at [381, 351] on button at bounding box center [393, 342] width 24 height 21
click at [656, 274] on div at bounding box center [658, 283] width 4 height 74
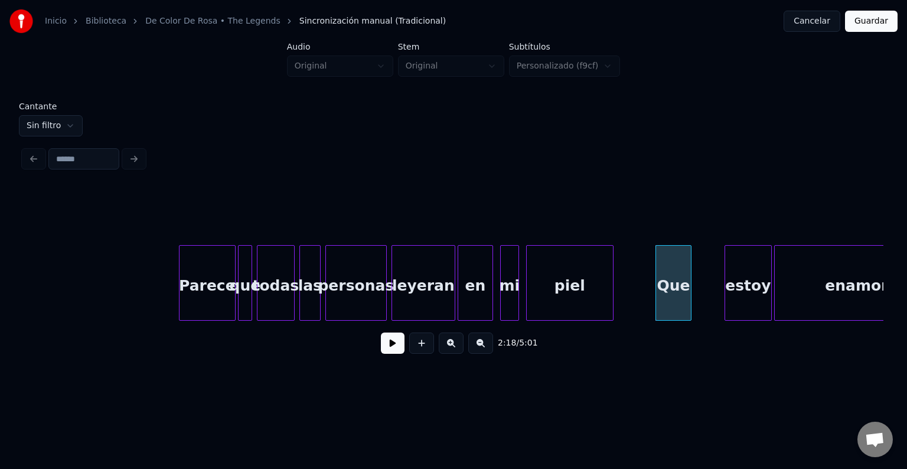
click at [391, 351] on button at bounding box center [393, 342] width 24 height 21
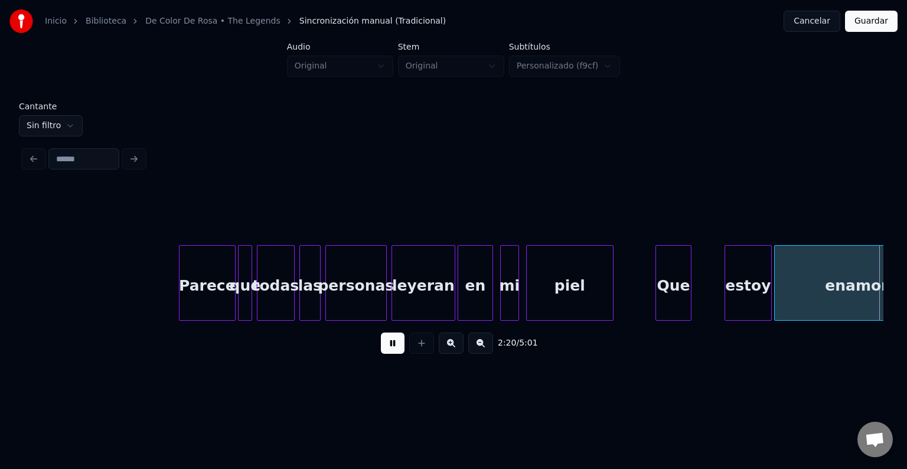
scroll to position [0, 16589]
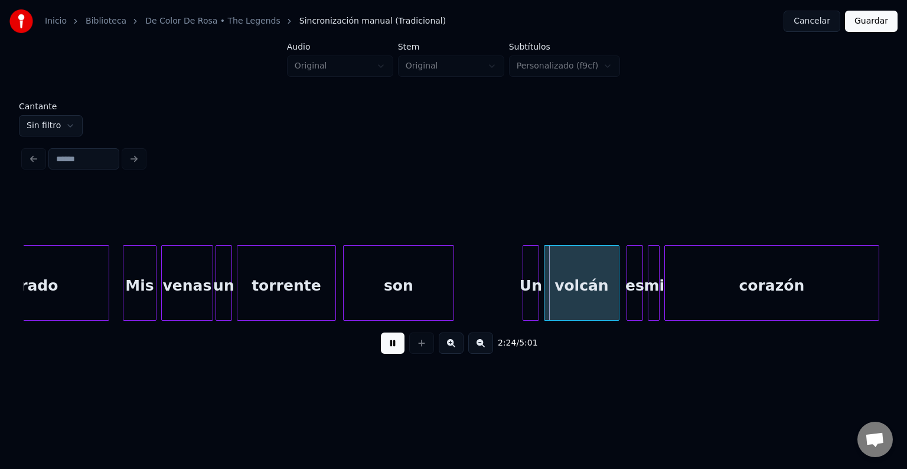
click at [392, 349] on button at bounding box center [393, 342] width 24 height 21
click at [504, 272] on div at bounding box center [506, 283] width 4 height 74
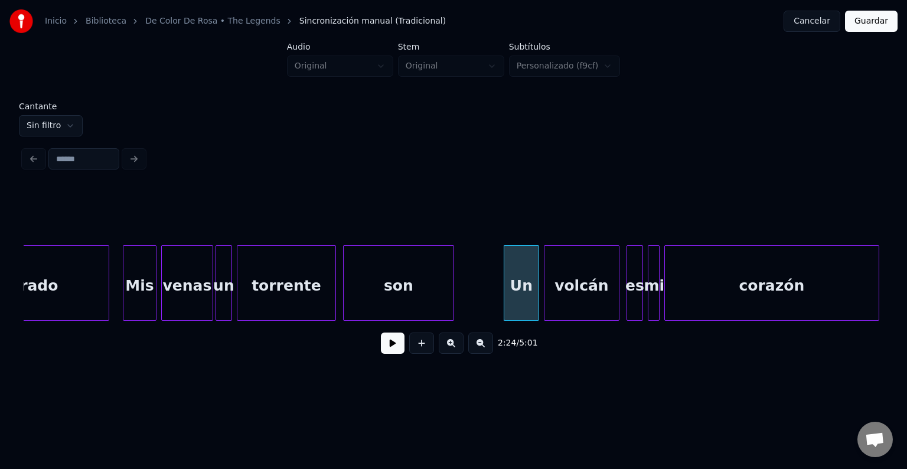
click at [385, 345] on button at bounding box center [393, 342] width 24 height 21
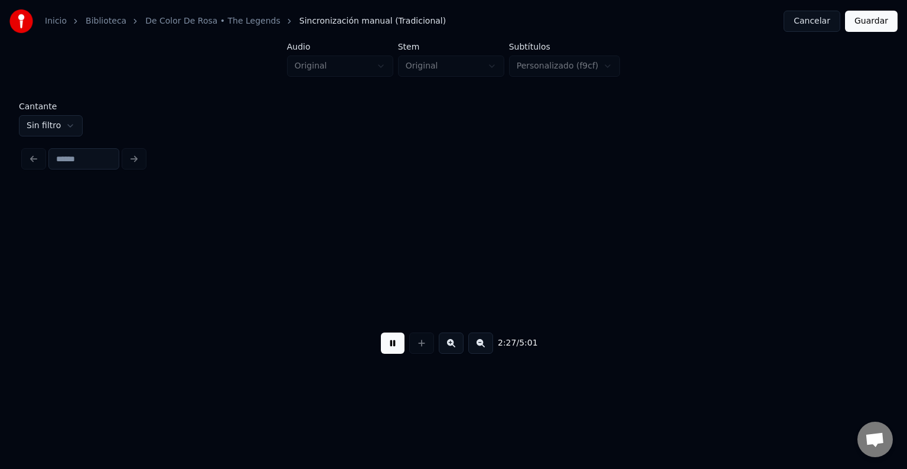
scroll to position [0, 17449]
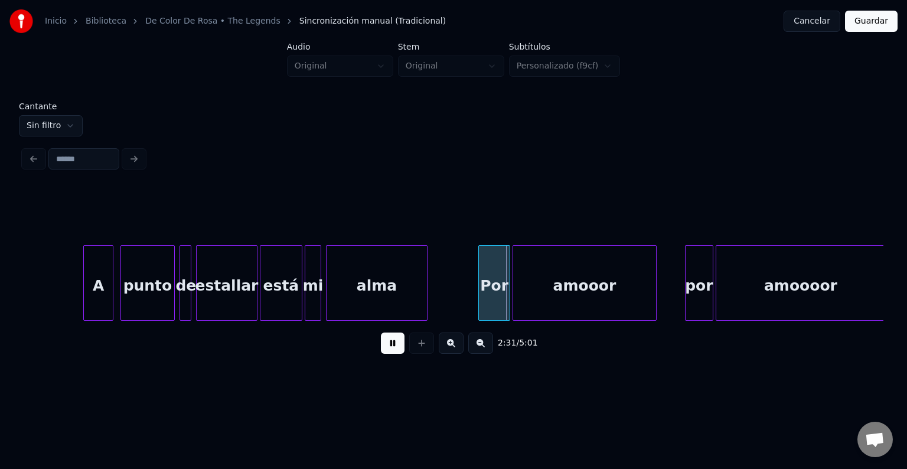
click at [391, 344] on button at bounding box center [393, 342] width 24 height 21
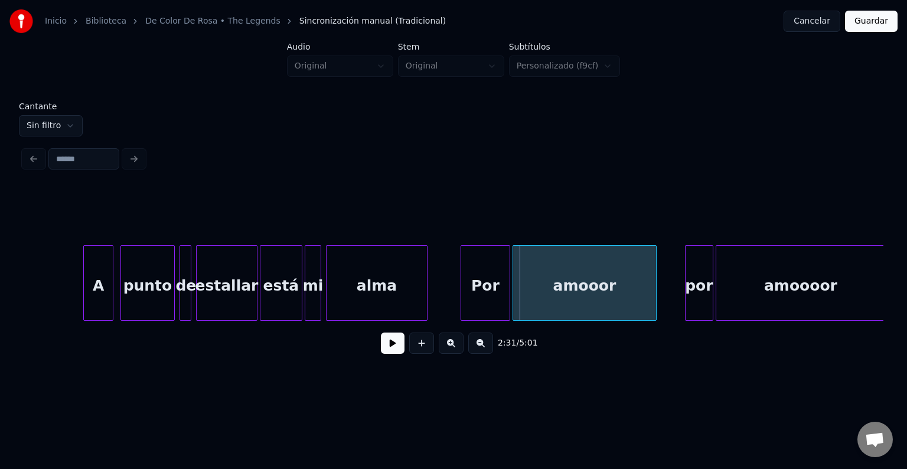
click at [463, 268] on div at bounding box center [463, 283] width 4 height 74
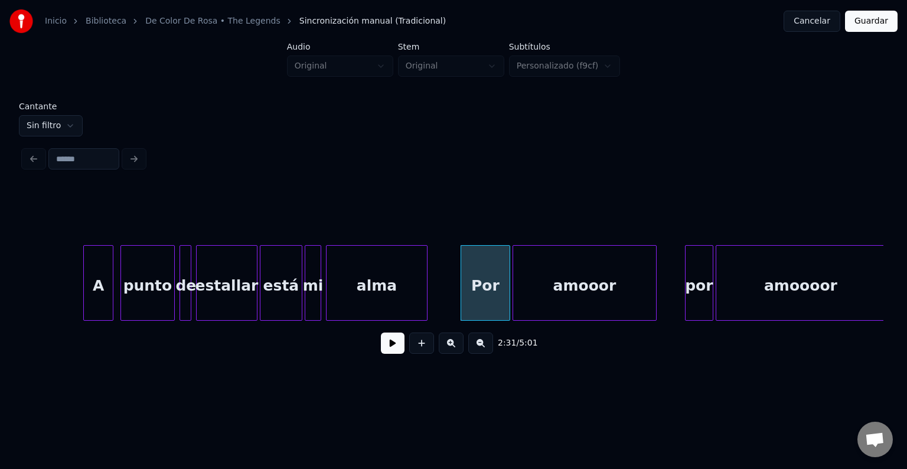
click at [393, 345] on button at bounding box center [393, 342] width 24 height 21
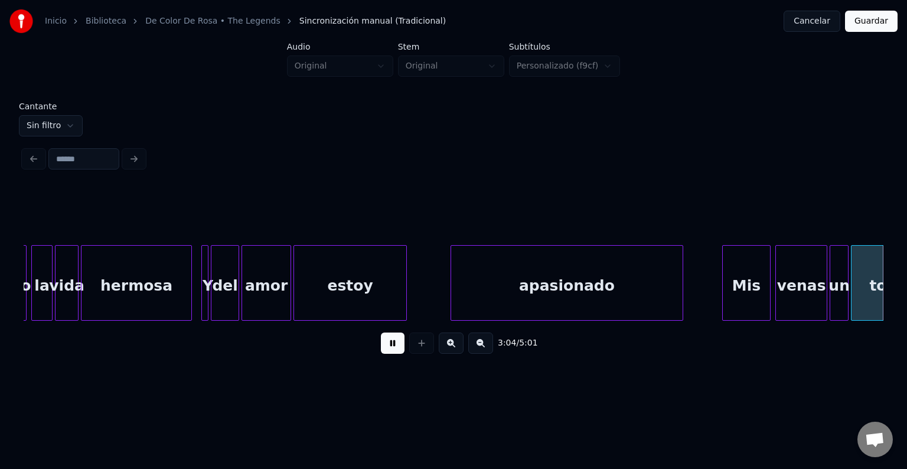
scroll to position [0, 21750]
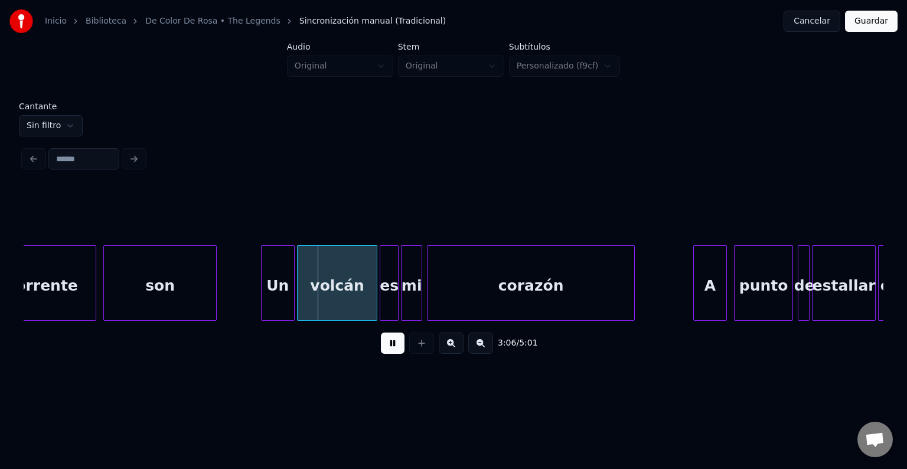
click at [390, 349] on button at bounding box center [393, 342] width 24 height 21
click at [244, 281] on div at bounding box center [246, 283] width 4 height 74
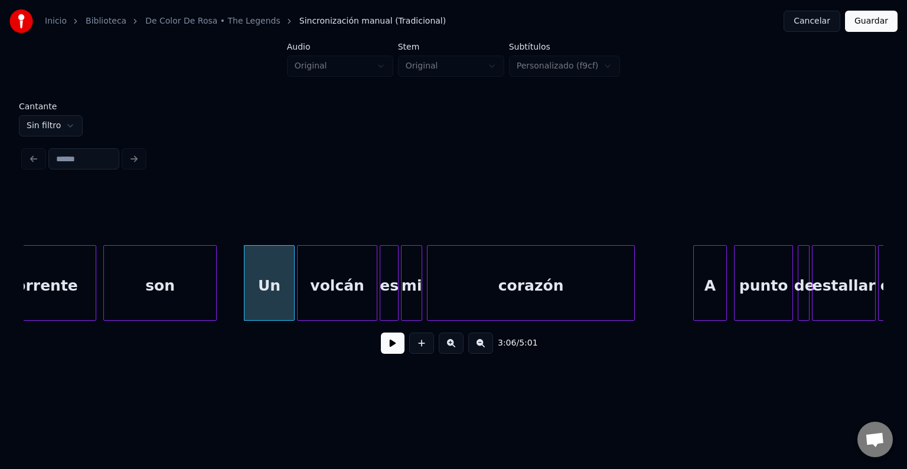
click at [381, 347] on button at bounding box center [393, 342] width 24 height 21
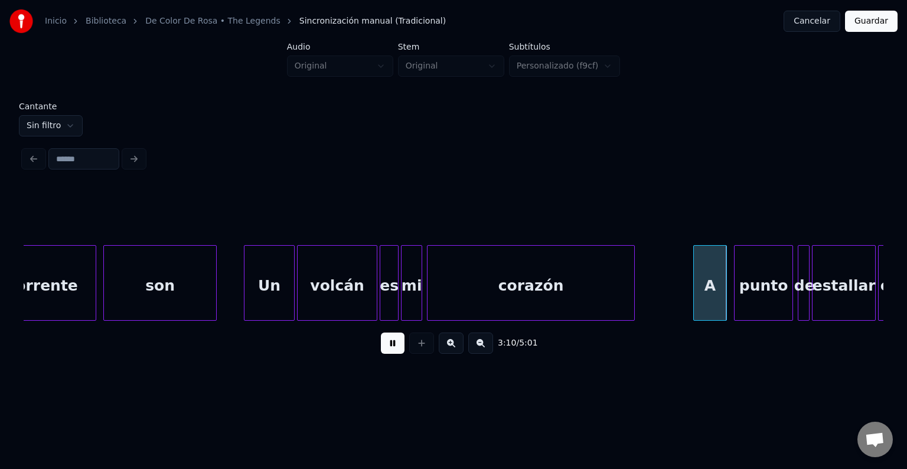
click at [381, 347] on button at bounding box center [393, 342] width 24 height 21
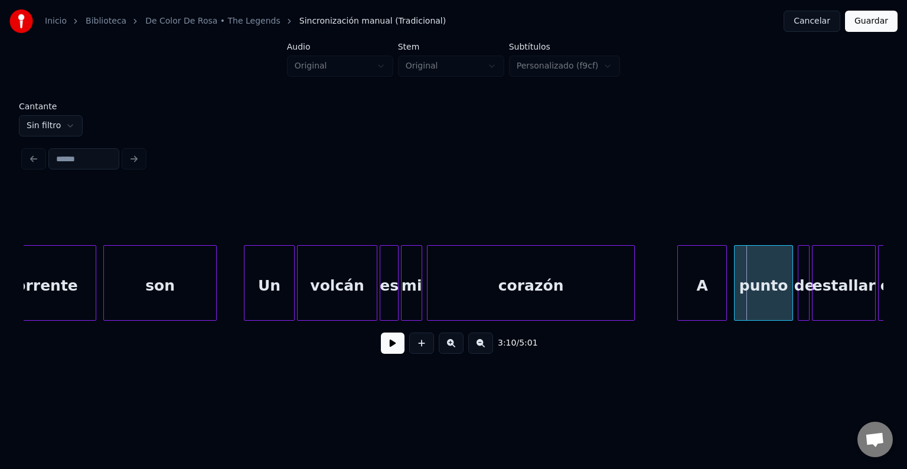
click at [678, 265] on div at bounding box center [680, 283] width 4 height 74
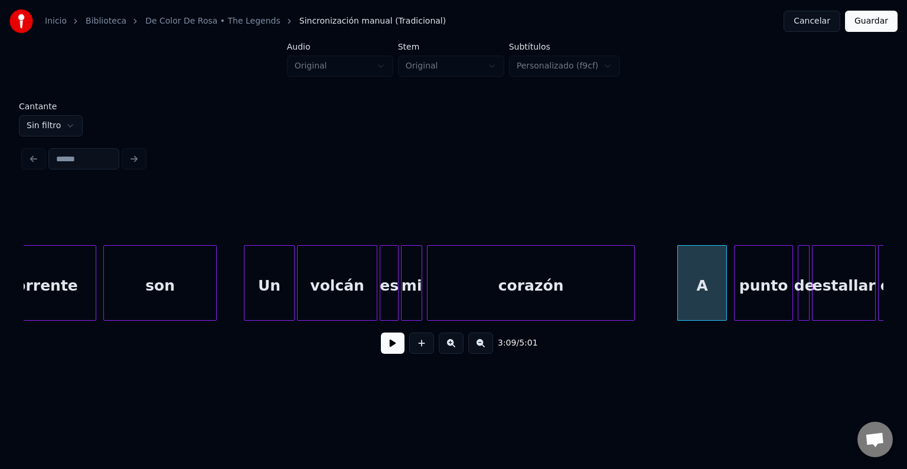
click at [387, 354] on button at bounding box center [393, 342] width 24 height 21
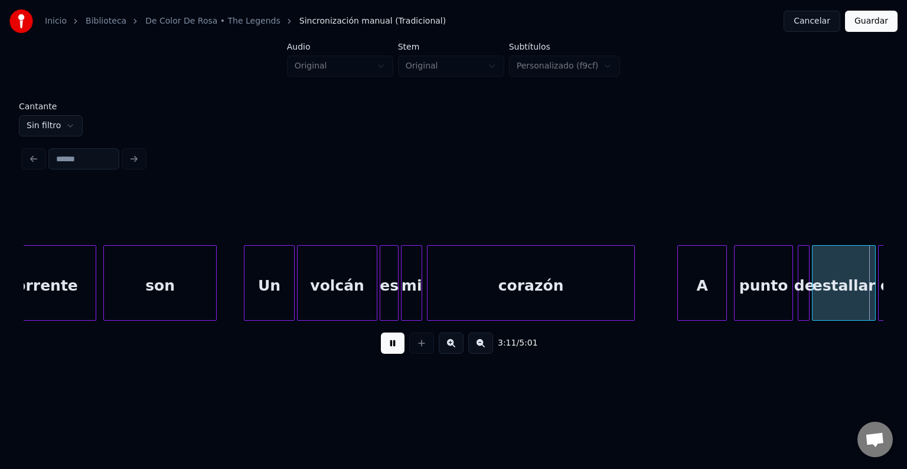
scroll to position [0, 22611]
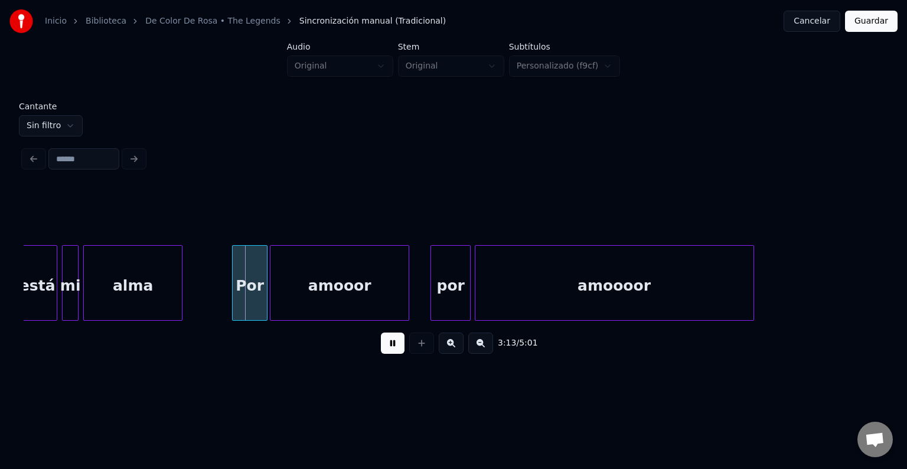
click at [391, 362] on div "3:13 / 5:01" at bounding box center [454, 343] width 860 height 45
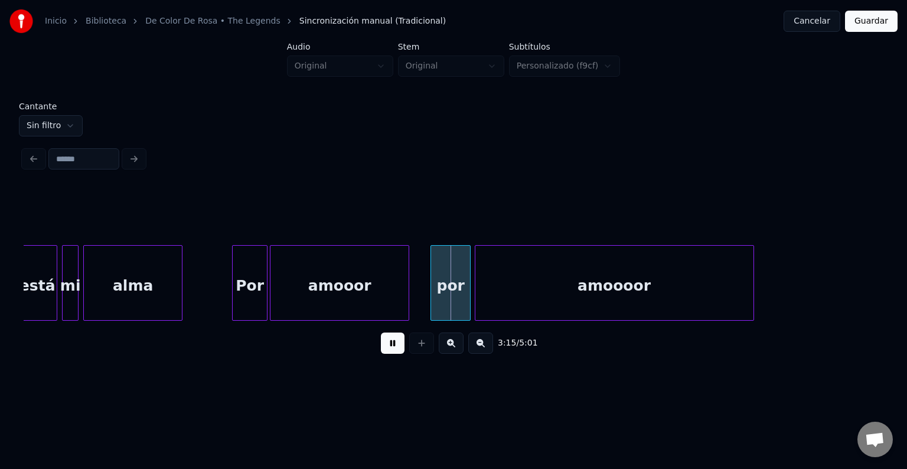
click at [383, 350] on button at bounding box center [393, 342] width 24 height 21
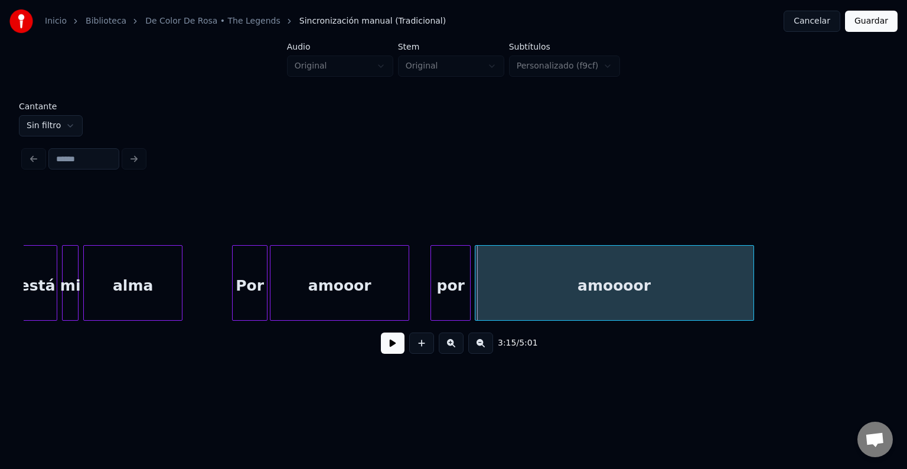
drag, startPoint x: 230, startPoint y: 264, endPoint x: 222, endPoint y: 270, distance: 9.3
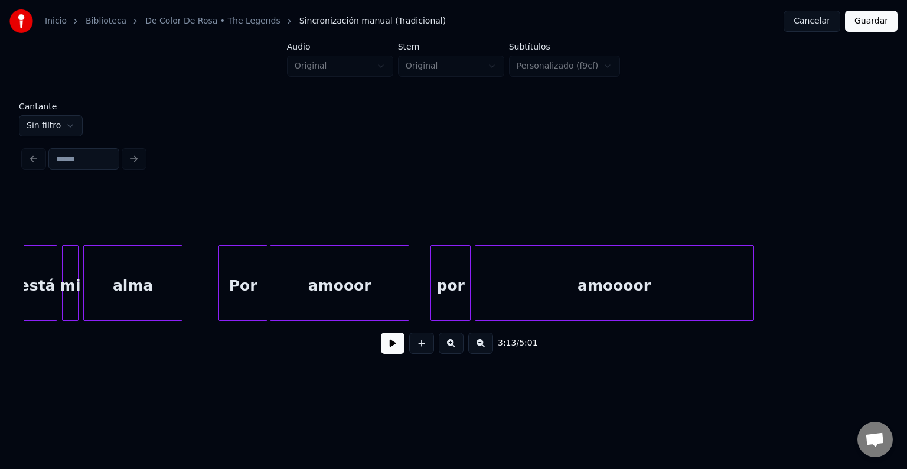
click at [220, 281] on div at bounding box center [221, 283] width 4 height 74
click at [382, 349] on button at bounding box center [393, 342] width 24 height 21
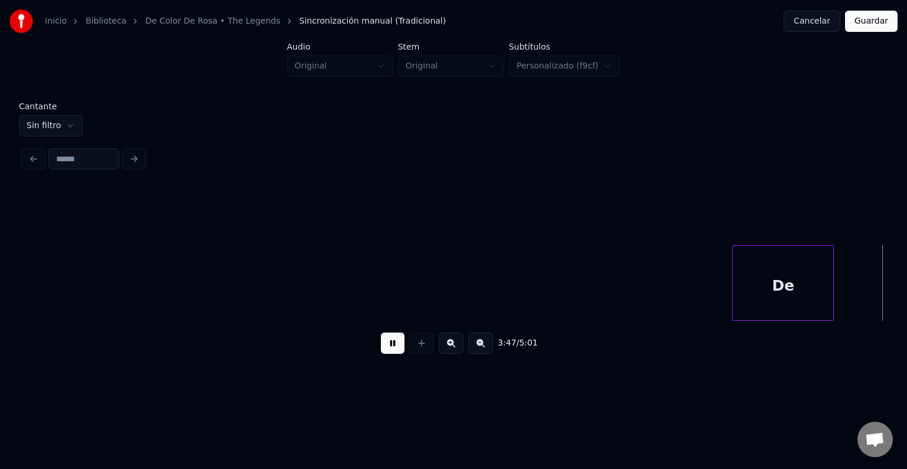
scroll to position [0, 26912]
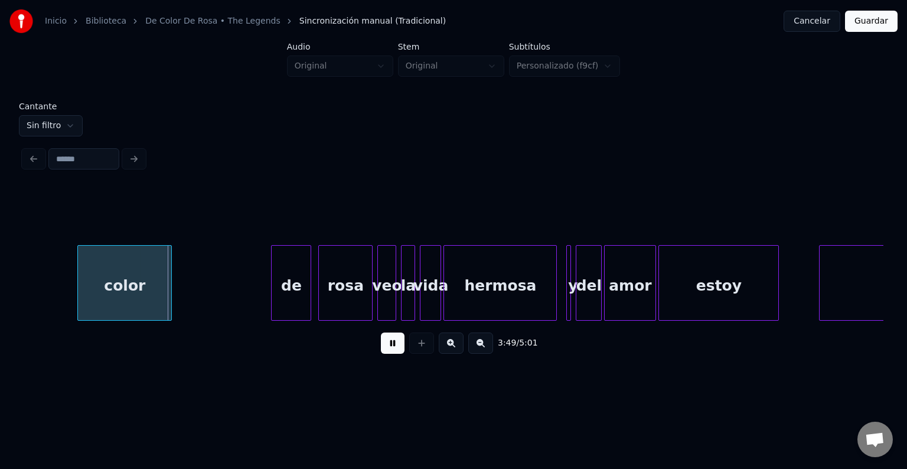
click at [386, 347] on button at bounding box center [393, 342] width 24 height 21
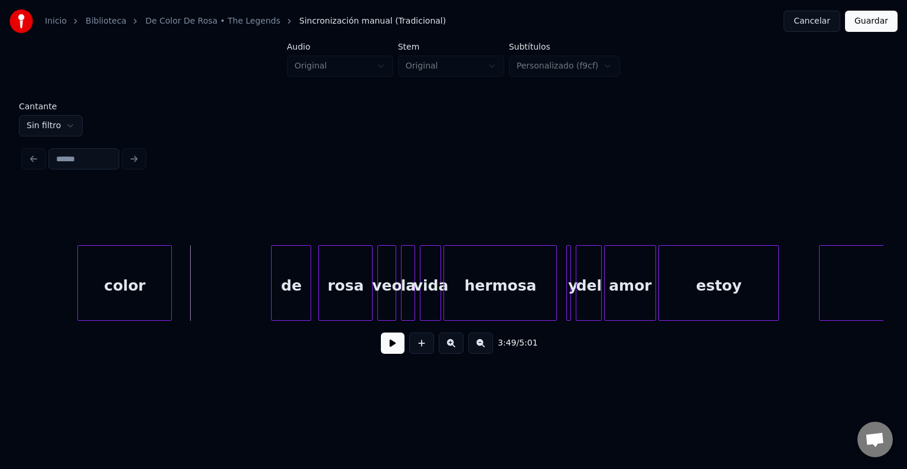
click at [381, 350] on button at bounding box center [393, 342] width 24 height 21
click at [381, 348] on button at bounding box center [393, 342] width 24 height 21
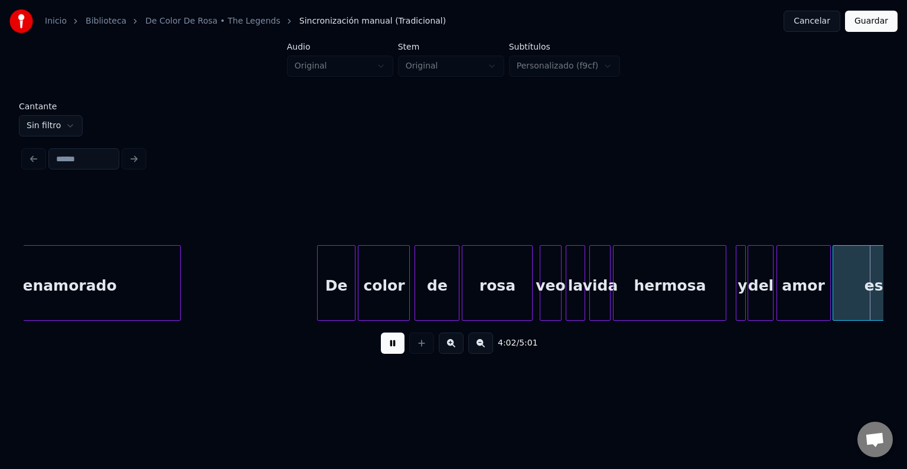
scroll to position [0, 28632]
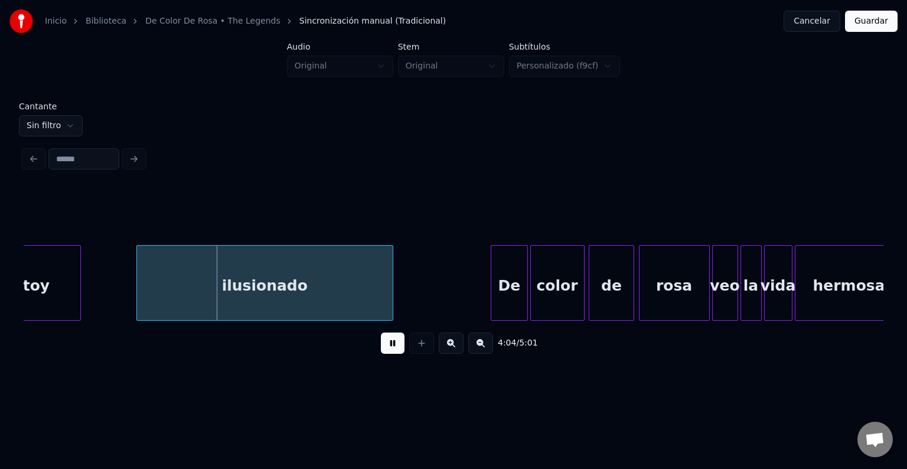
click at [381, 350] on button at bounding box center [393, 342] width 24 height 21
click at [57, 281] on div "estoy" at bounding box center [26, 286] width 107 height 80
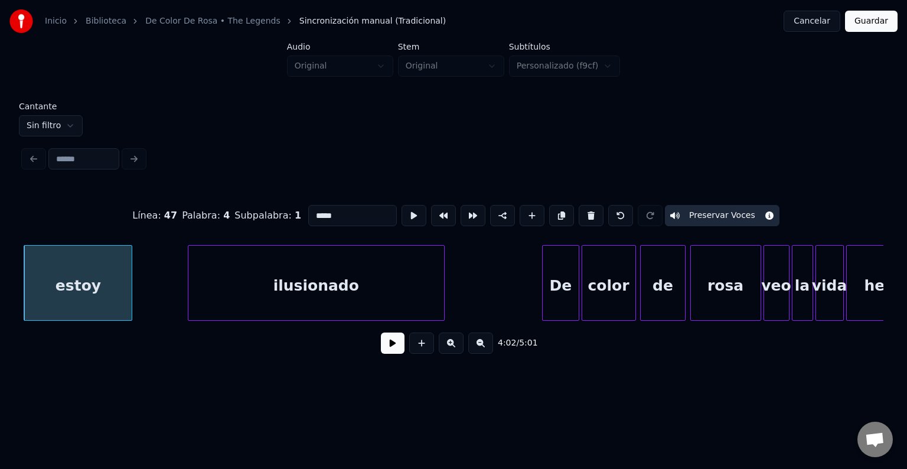
click at [381, 348] on button at bounding box center [393, 342] width 24 height 21
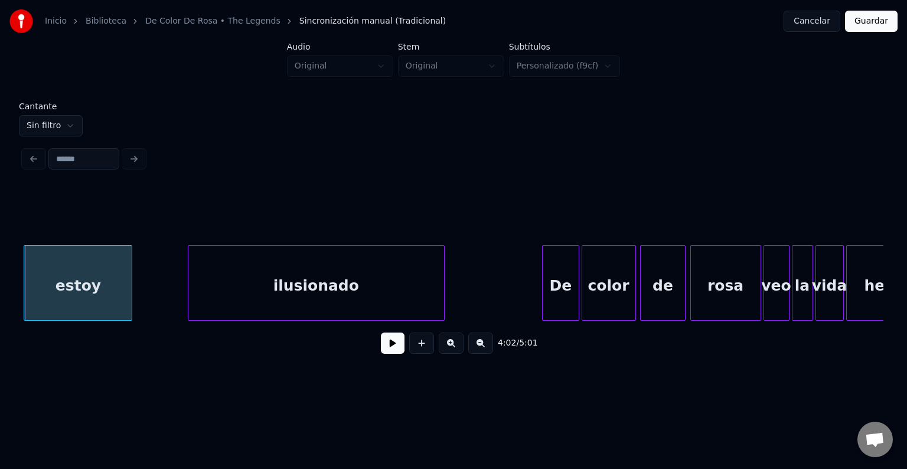
click at [381, 348] on button at bounding box center [393, 342] width 24 height 21
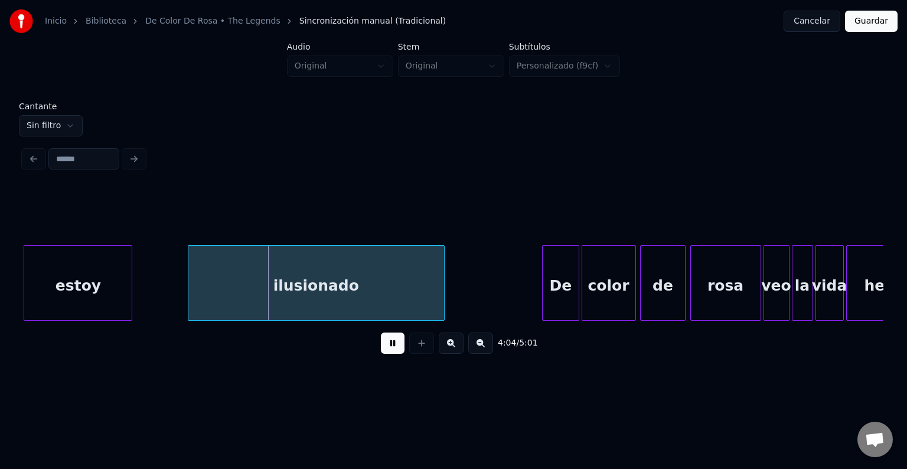
click at [381, 347] on button at bounding box center [393, 342] width 24 height 21
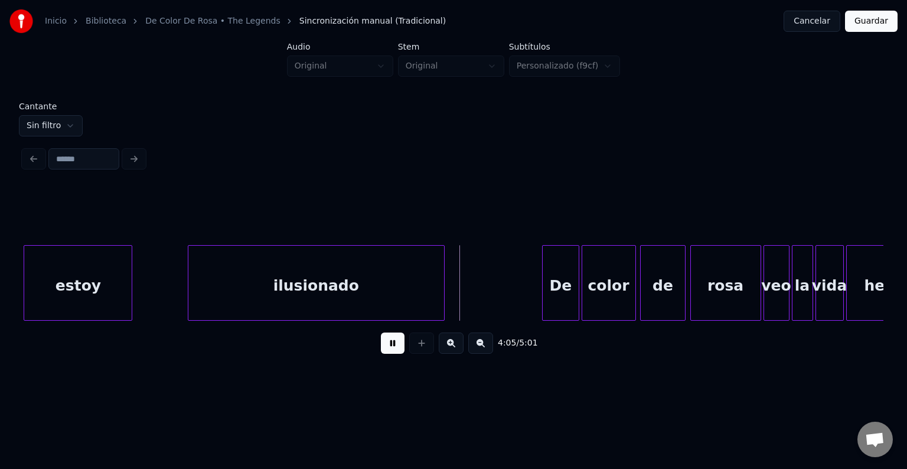
click at [381, 349] on button at bounding box center [393, 342] width 24 height 21
click at [177, 281] on div at bounding box center [178, 283] width 4 height 74
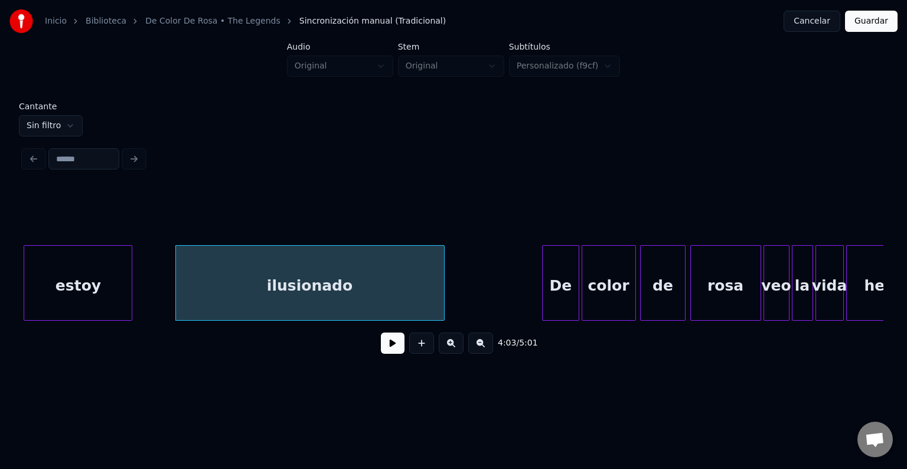
click at [387, 345] on button at bounding box center [393, 342] width 24 height 21
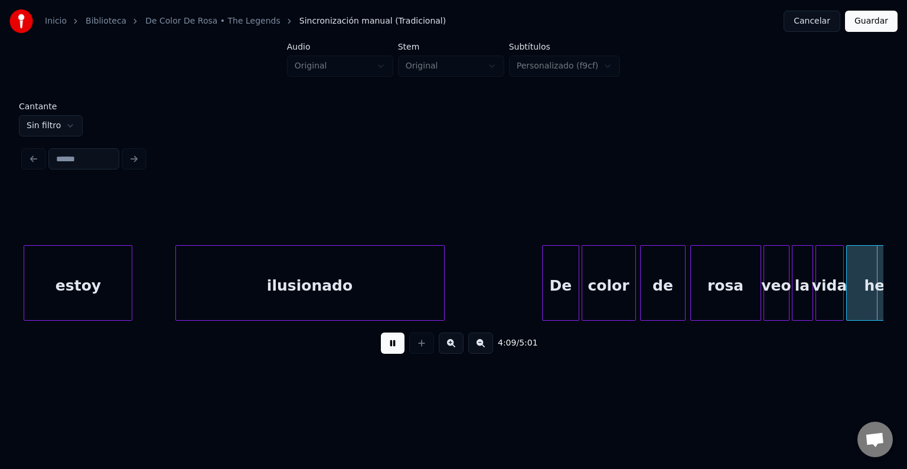
scroll to position [0, 29442]
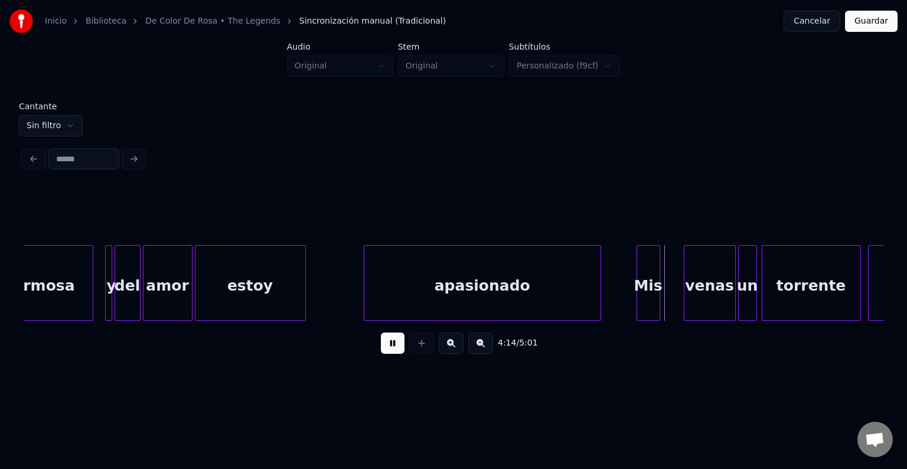
click at [380, 364] on div "4:14 / 5:01" at bounding box center [454, 343] width 860 height 45
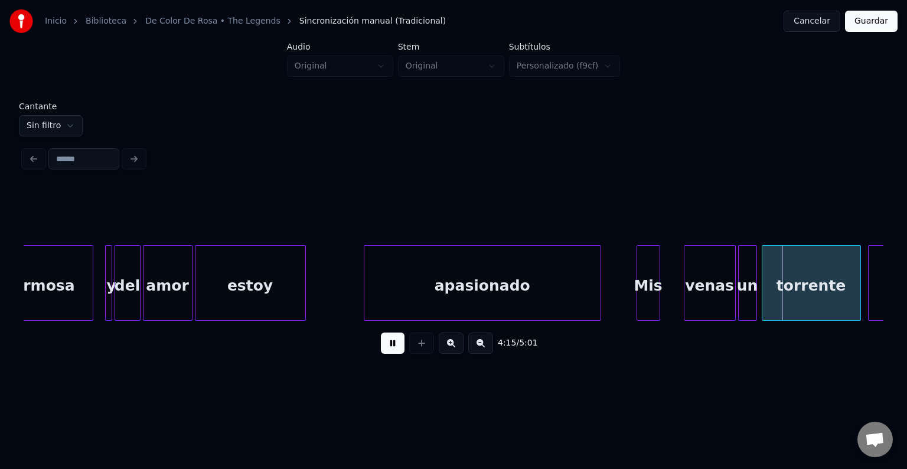
click at [381, 351] on button at bounding box center [393, 342] width 24 height 21
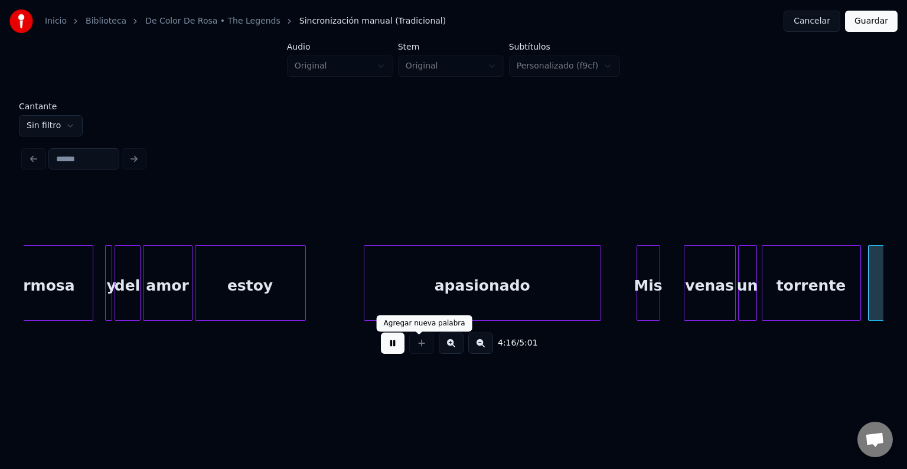
scroll to position [0, 30304]
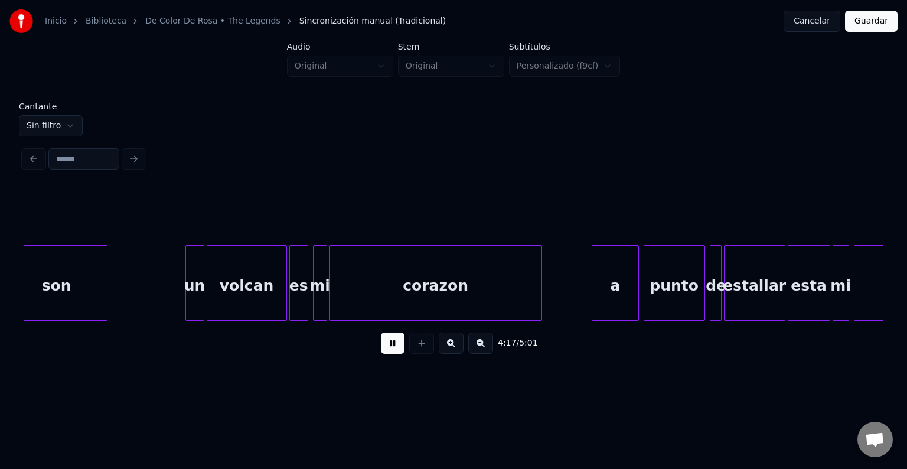
click at [390, 349] on button at bounding box center [393, 342] width 24 height 21
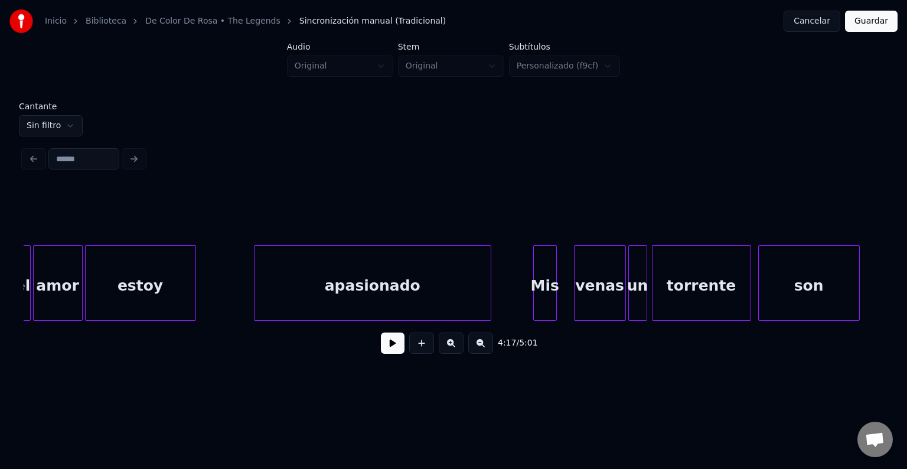
click at [533, 277] on div "Mis" at bounding box center [545, 283] width 24 height 76
click at [509, 285] on div at bounding box center [510, 283] width 4 height 74
click at [388, 349] on button at bounding box center [393, 342] width 24 height 21
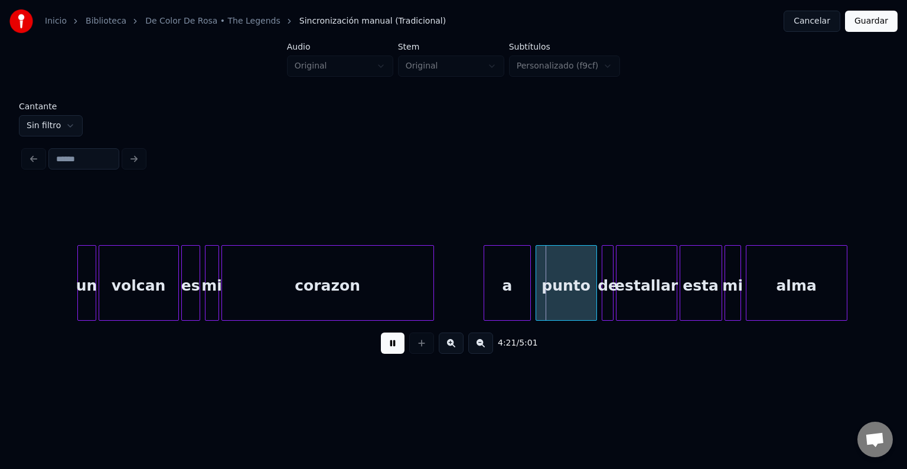
click at [392, 349] on button at bounding box center [393, 342] width 24 height 21
click at [394, 278] on div "corazon" at bounding box center [327, 286] width 211 height 80
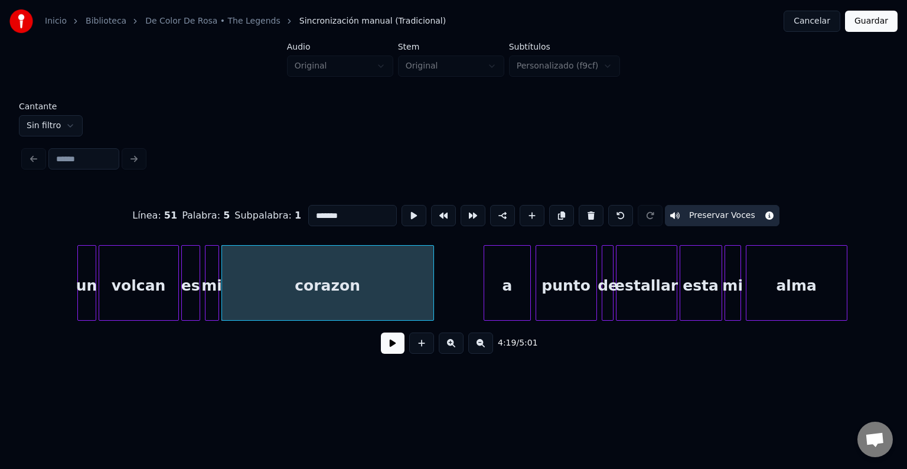
click at [385, 344] on button at bounding box center [393, 342] width 24 height 21
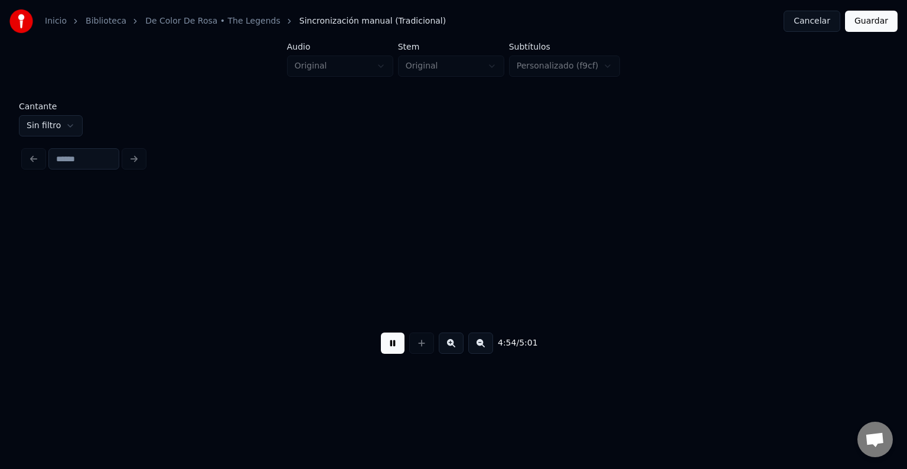
scroll to position [0, 34715]
click at [878, 24] on button "Guardar" at bounding box center [871, 21] width 53 height 21
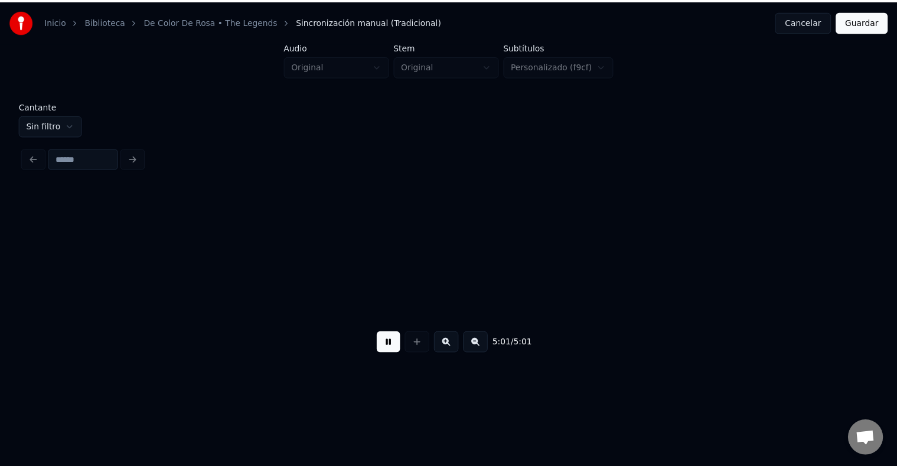
scroll to position [0, 34754]
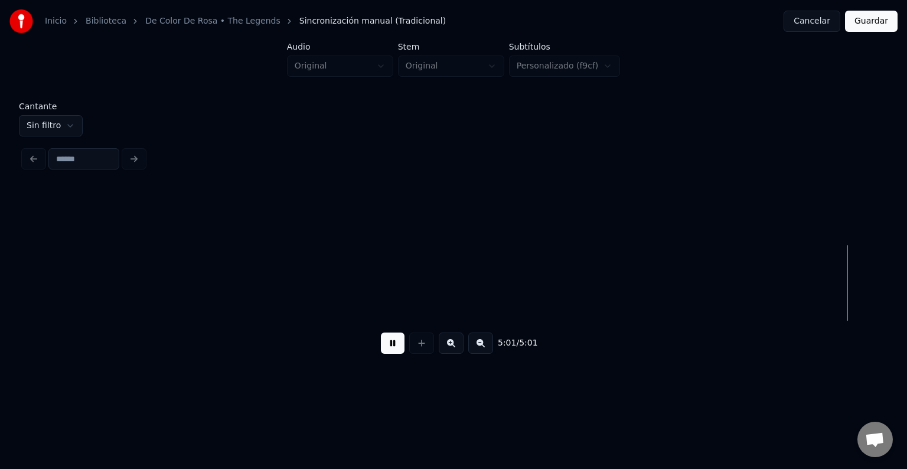
drag, startPoint x: 878, startPoint y: 24, endPoint x: 888, endPoint y: 32, distance: 13.0
click at [878, 24] on div "Cancelar Guardar" at bounding box center [840, 21] width 114 height 21
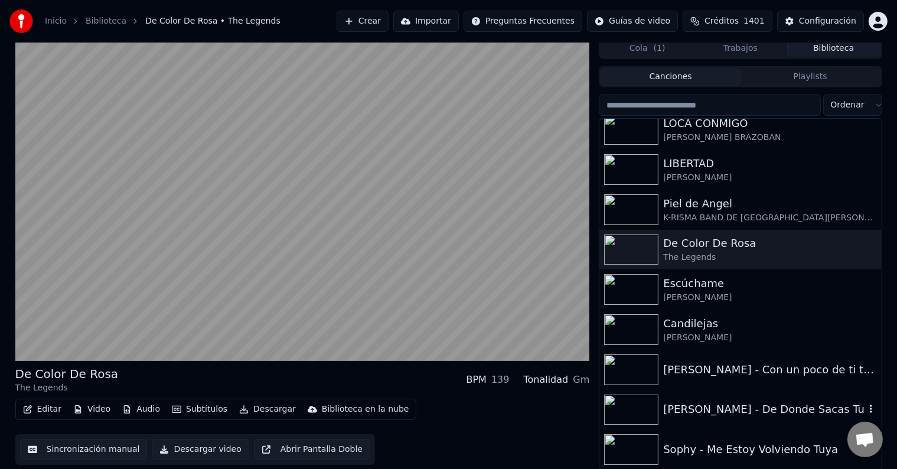
scroll to position [5, 0]
click at [188, 409] on button "Subtítulos" at bounding box center [199, 408] width 65 height 17
click at [187, 409] on button "Subtítulos" at bounding box center [199, 408] width 65 height 17
click at [187, 407] on button "Subtítulos" at bounding box center [199, 408] width 65 height 17
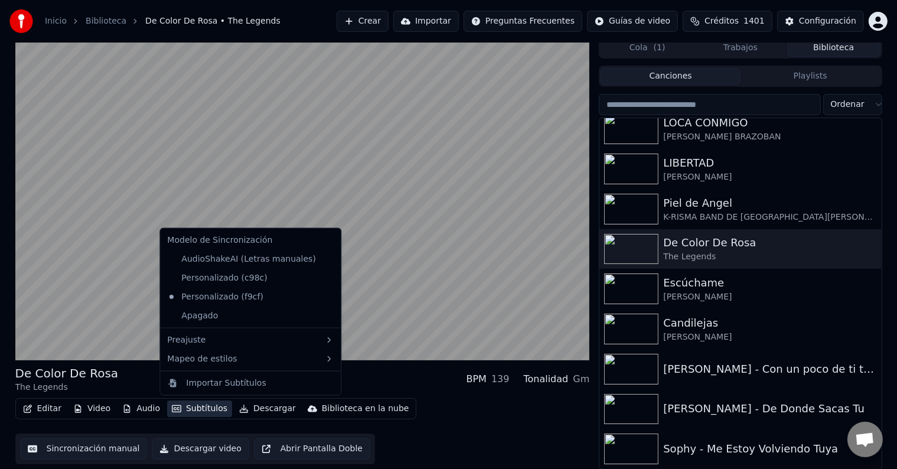
click at [198, 409] on button "Subtítulos" at bounding box center [199, 408] width 65 height 17
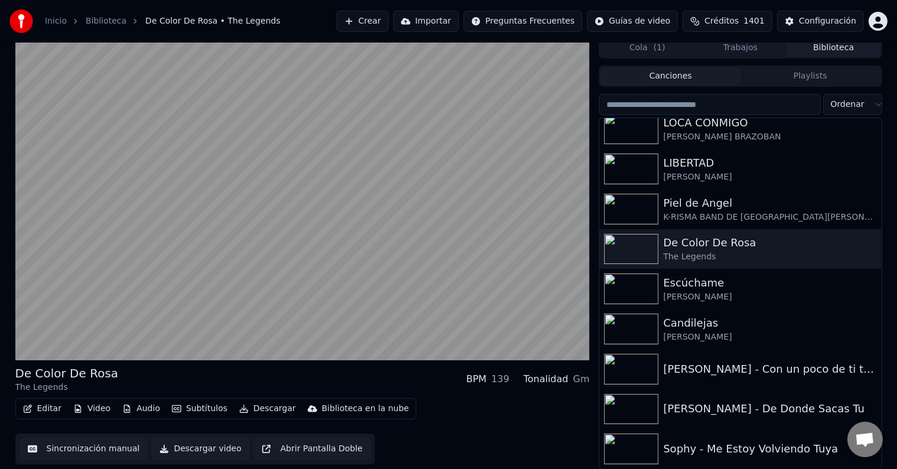
click at [198, 409] on button "Subtítulos" at bounding box center [199, 408] width 65 height 17
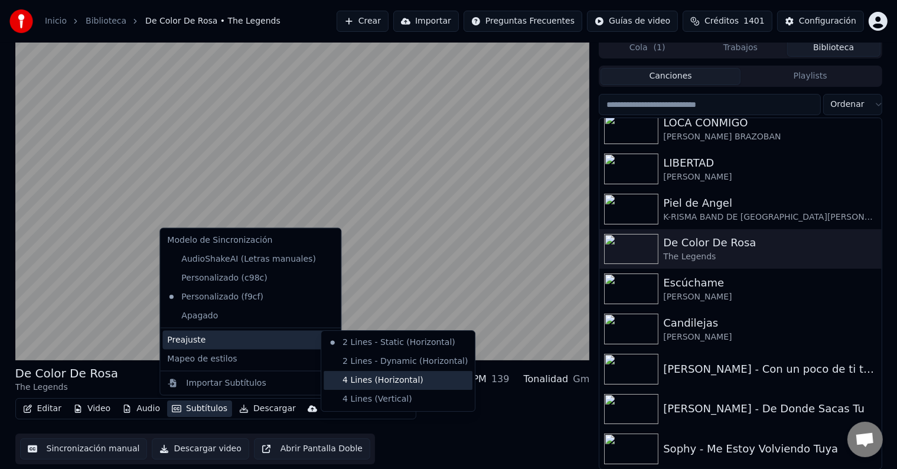
click at [377, 383] on div "4 Lines (Horizontal)" at bounding box center [398, 380] width 149 height 19
click at [377, 383] on div "De Color De Rosa The Legends BPM 139 Tonalidad Gm" at bounding box center [302, 379] width 574 height 28
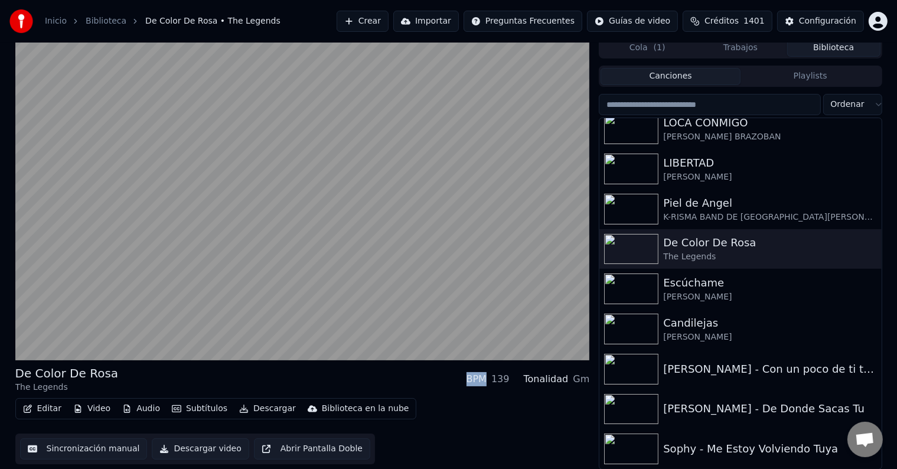
click at [377, 383] on div "De Color De Rosa The Legends BPM 139 Tonalidad Gm" at bounding box center [302, 379] width 574 height 28
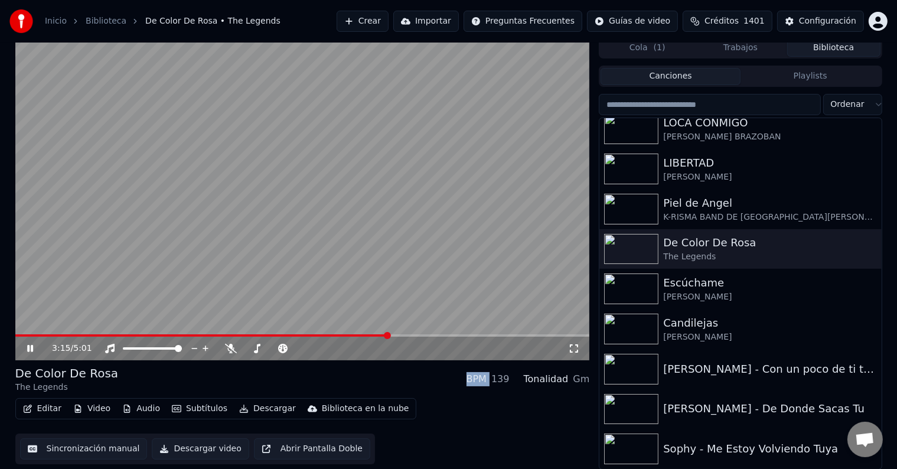
click at [260, 333] on video at bounding box center [302, 198] width 574 height 323
click at [257, 335] on span at bounding box center [202, 335] width 374 height 2
click at [257, 335] on span at bounding box center [257, 335] width 7 height 7
click at [29, 350] on icon at bounding box center [30, 348] width 7 height 8
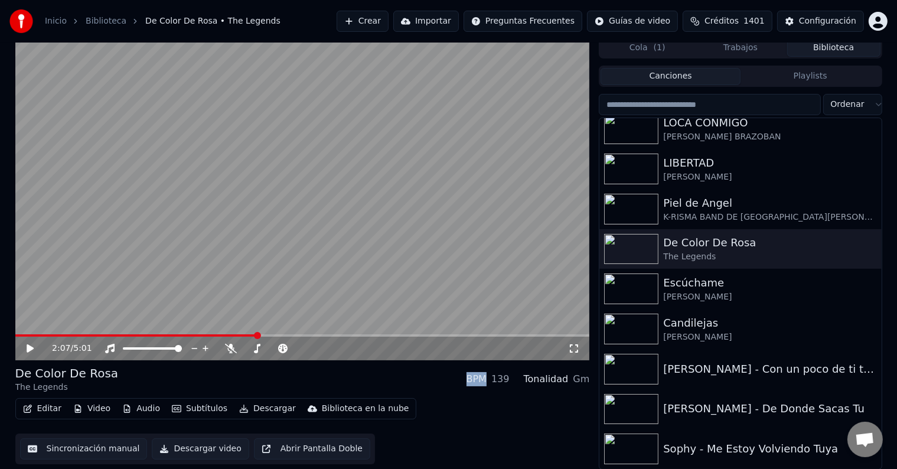
click at [29, 350] on icon at bounding box center [30, 348] width 7 height 8
click at [28, 351] on icon at bounding box center [30, 348] width 7 height 8
click at [152, 335] on span at bounding box center [214, 335] width 398 height 2
click at [408, 335] on span at bounding box center [411, 335] width 7 height 7
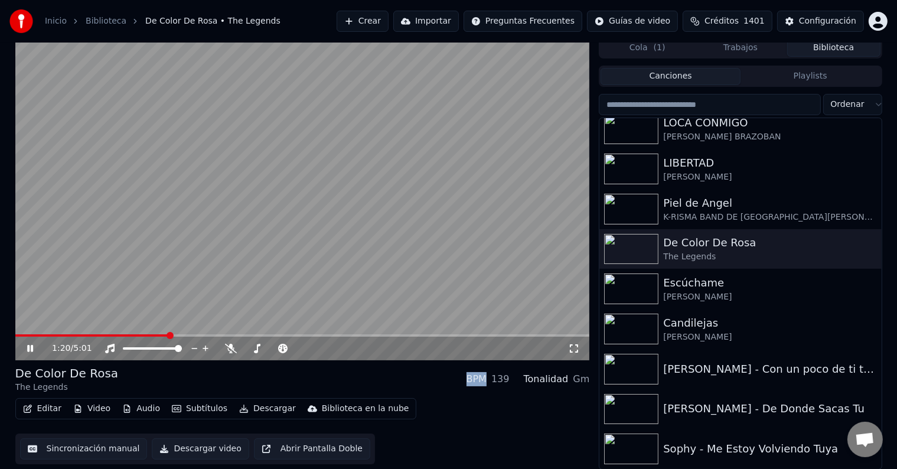
click at [141, 335] on span at bounding box center [91, 335] width 153 height 2
click at [141, 335] on span at bounding box center [142, 335] width 7 height 7
click at [123, 335] on span at bounding box center [82, 335] width 134 height 2
click at [44, 408] on button "Editar" at bounding box center [42, 408] width 48 height 17
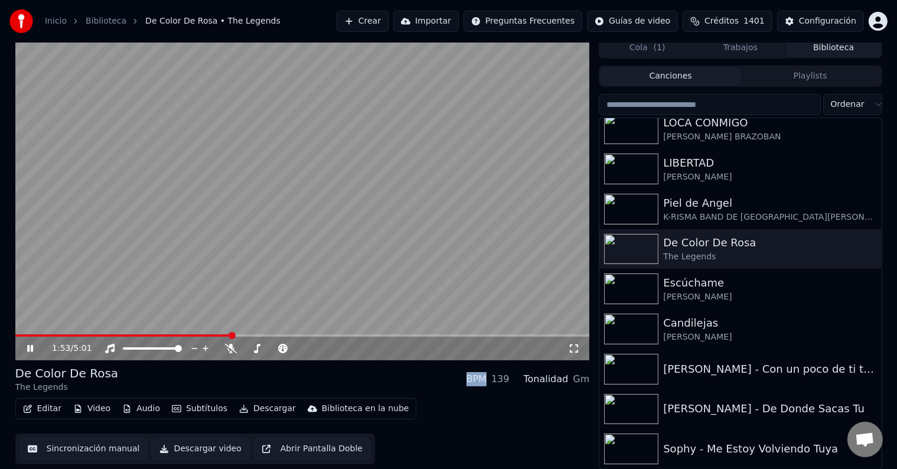
click at [44, 408] on button "Editar" at bounding box center [42, 408] width 48 height 17
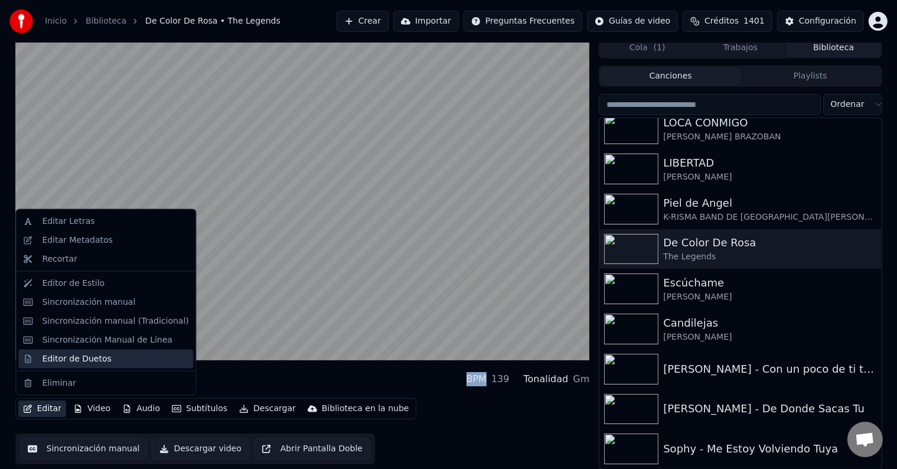
click at [66, 360] on div "Editor de Duetos" at bounding box center [76, 358] width 69 height 12
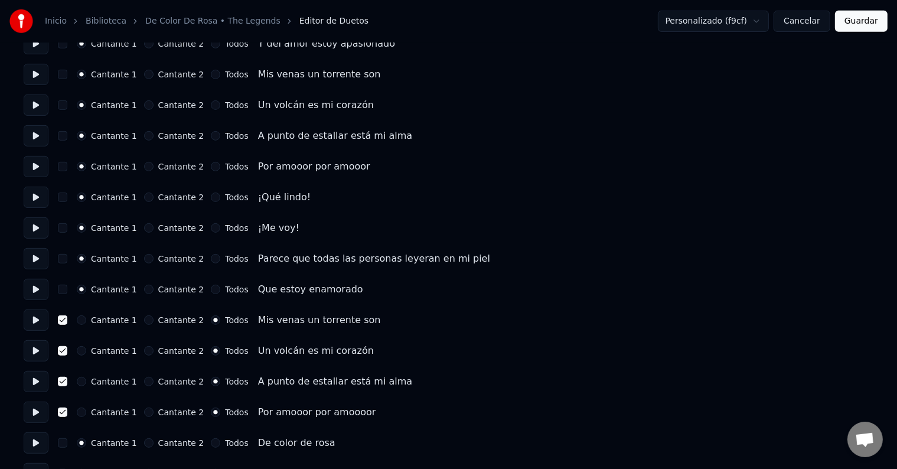
scroll to position [590, 0]
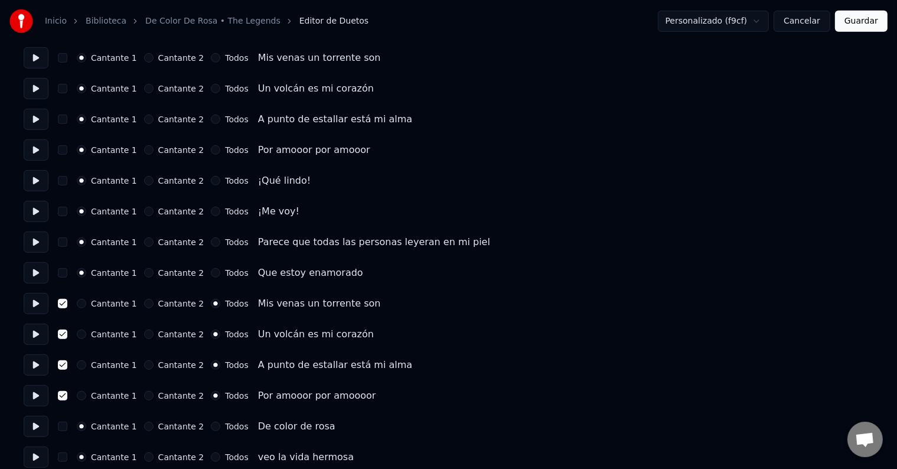
click at [83, 364] on button "Cantante 1" at bounding box center [81, 364] width 9 height 9
click at [67, 364] on button "button" at bounding box center [62, 364] width 9 height 9
click at [85, 395] on button "Cantante 1" at bounding box center [81, 395] width 9 height 9
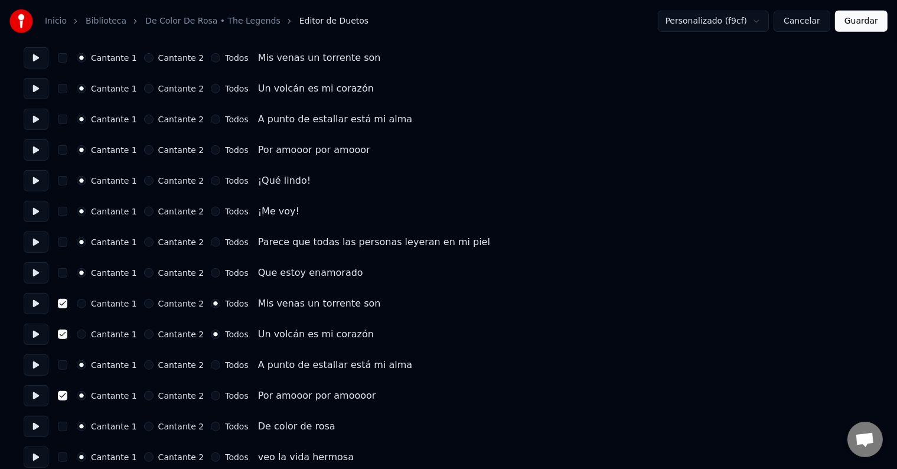
click at [67, 396] on button "button" at bounding box center [62, 395] width 9 height 9
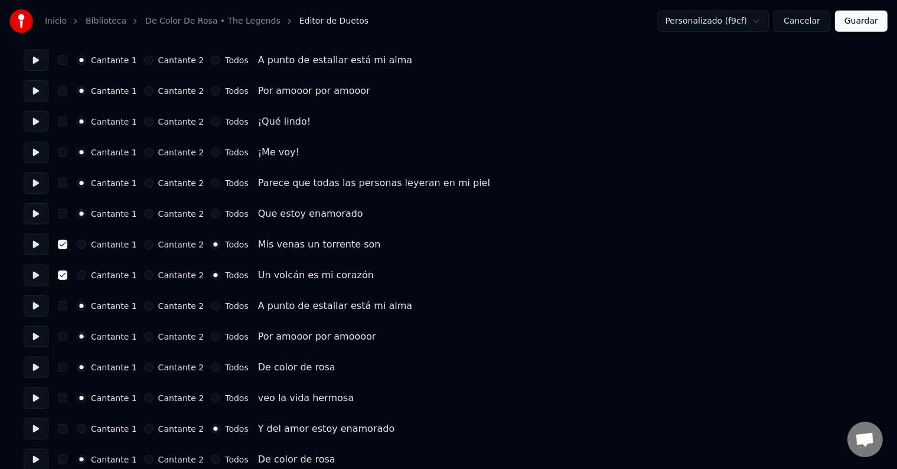
click at [211, 368] on button "Todos" at bounding box center [215, 366] width 9 height 9
click at [66, 369] on button "button" at bounding box center [62, 366] width 9 height 9
click at [211, 397] on button "Todos" at bounding box center [215, 397] width 9 height 9
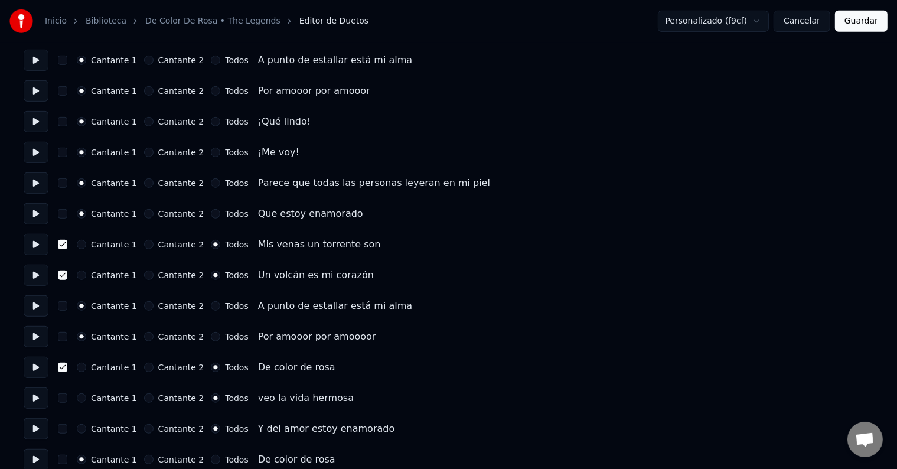
click at [213, 397] on icon "button" at bounding box center [215, 398] width 5 height 5
click at [67, 397] on button "button" at bounding box center [62, 397] width 9 height 9
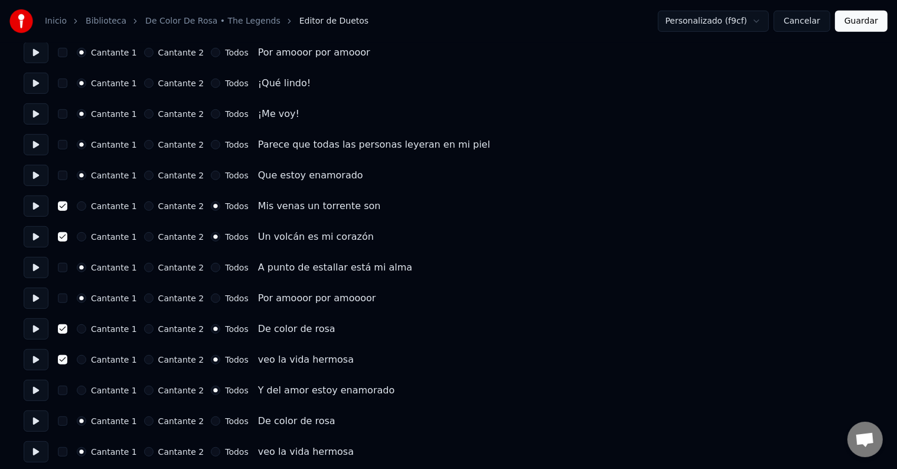
scroll to position [708, 0]
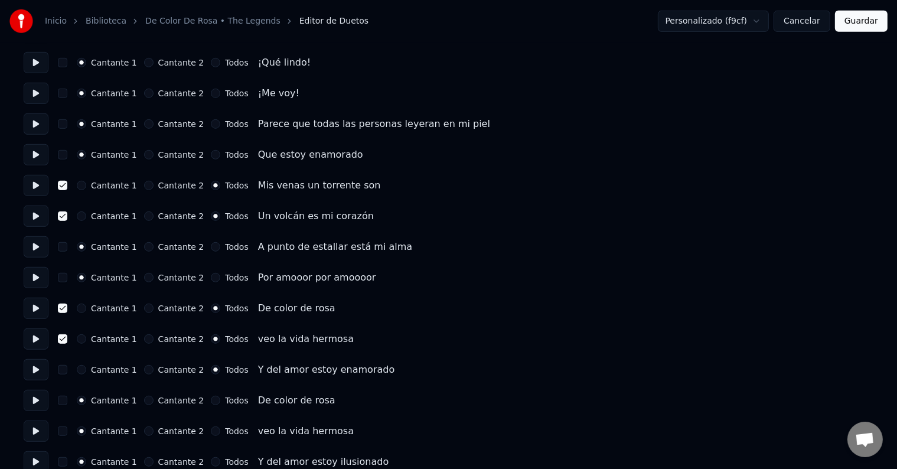
click at [67, 368] on button "button" at bounding box center [62, 369] width 9 height 9
click at [211, 400] on button "Todos" at bounding box center [215, 400] width 9 height 9
click at [67, 398] on button "button" at bounding box center [62, 400] width 9 height 9
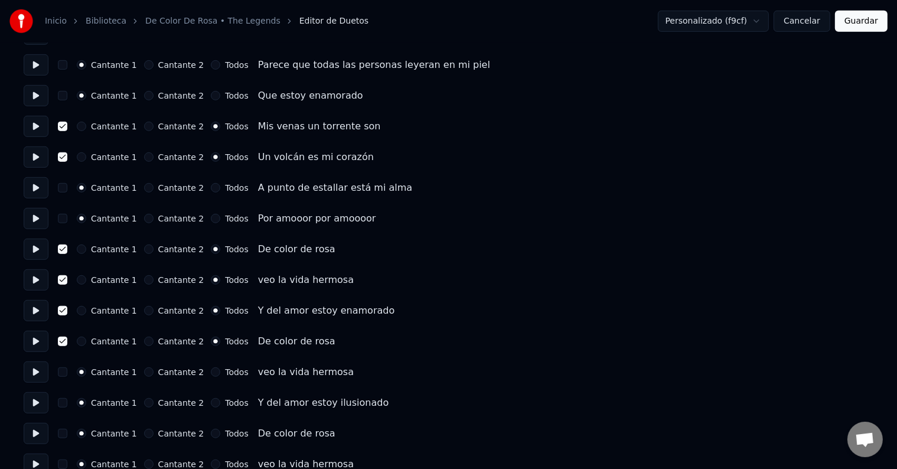
click at [211, 373] on button "Todos" at bounding box center [215, 371] width 9 height 9
click at [67, 373] on button "button" at bounding box center [62, 371] width 9 height 9
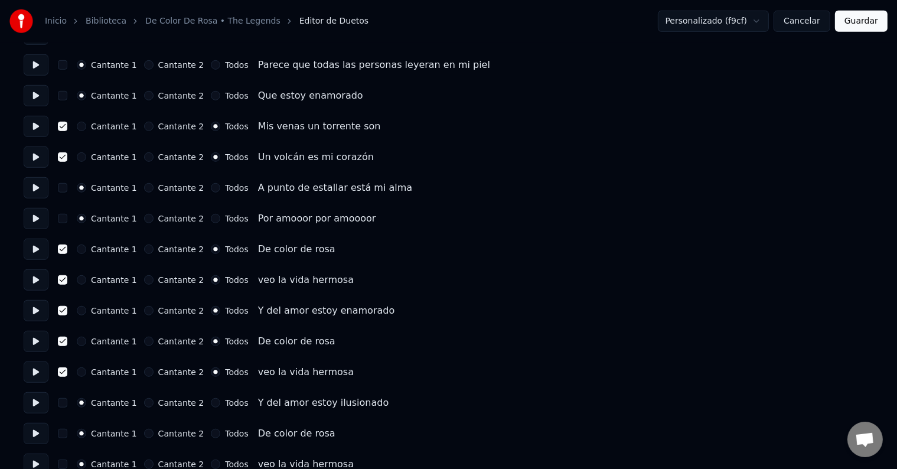
click at [211, 403] on button "Todos" at bounding box center [215, 402] width 9 height 9
click at [67, 400] on button "button" at bounding box center [62, 402] width 9 height 9
click at [41, 250] on button at bounding box center [36, 249] width 25 height 21
click at [34, 280] on button at bounding box center [36, 279] width 25 height 21
click at [33, 311] on button at bounding box center [36, 310] width 25 height 21
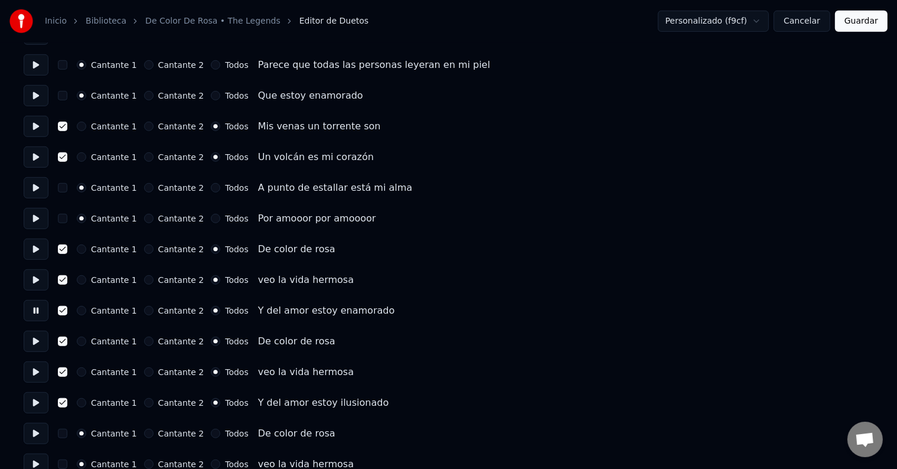
click at [33, 311] on button at bounding box center [36, 310] width 25 height 21
click at [35, 339] on button at bounding box center [36, 341] width 25 height 21
click at [37, 309] on button at bounding box center [36, 310] width 25 height 21
click at [38, 340] on button at bounding box center [36, 341] width 25 height 21
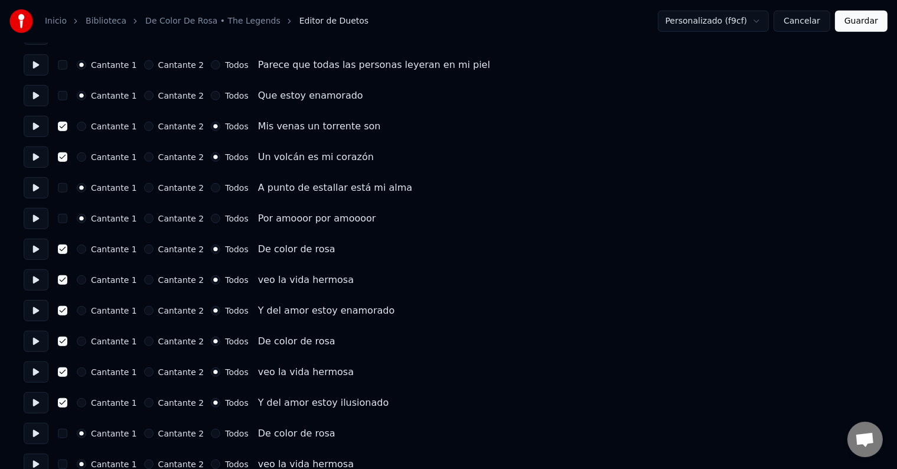
click at [36, 368] on button at bounding box center [36, 371] width 25 height 21
click at [35, 371] on button at bounding box center [36, 371] width 25 height 21
click at [34, 371] on button at bounding box center [36, 371] width 25 height 21
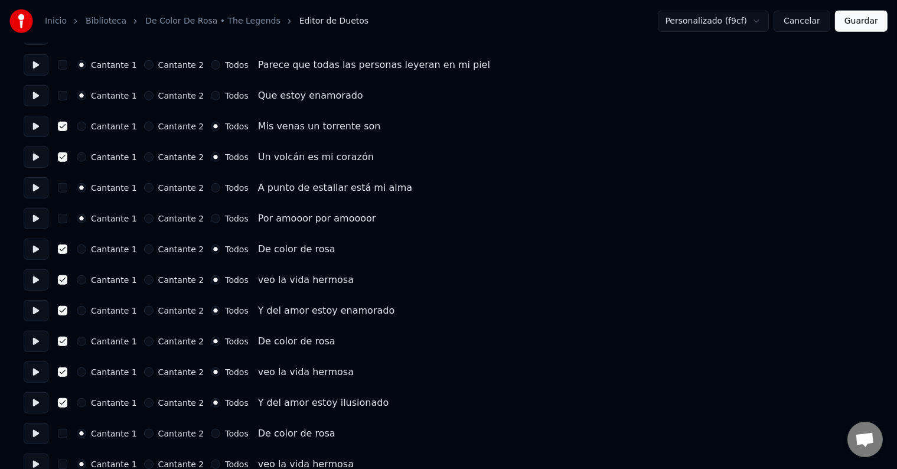
click at [34, 399] on button at bounding box center [36, 402] width 25 height 21
click at [33, 399] on button at bounding box center [36, 402] width 25 height 21
click at [32, 433] on button at bounding box center [36, 433] width 25 height 21
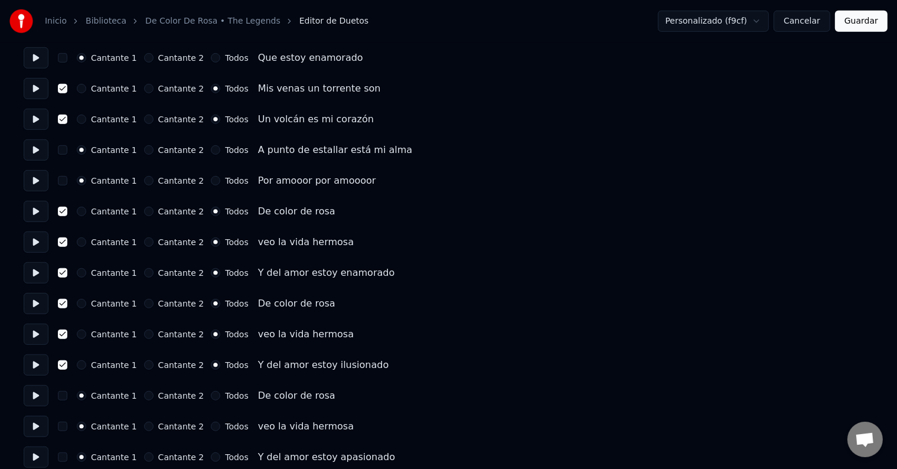
scroll to position [826, 0]
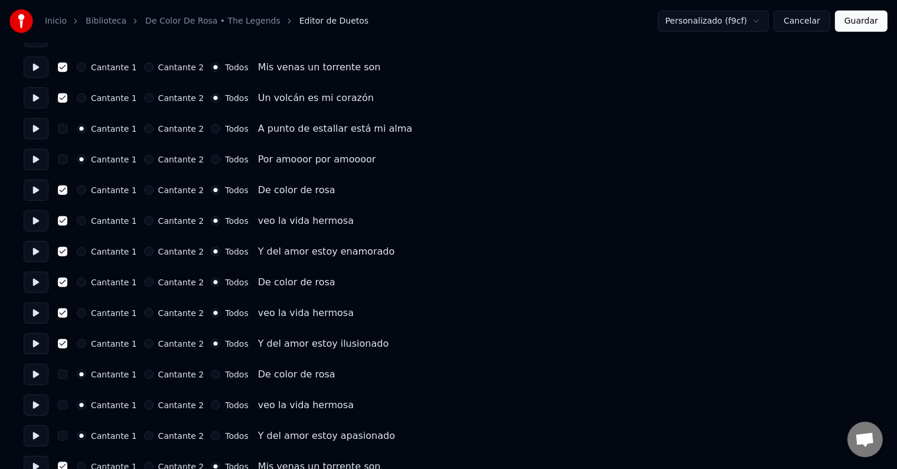
click at [37, 404] on button at bounding box center [36, 404] width 25 height 21
click at [35, 404] on button at bounding box center [36, 404] width 25 height 21
click at [37, 404] on button at bounding box center [36, 404] width 25 height 21
click at [34, 435] on button at bounding box center [36, 435] width 25 height 21
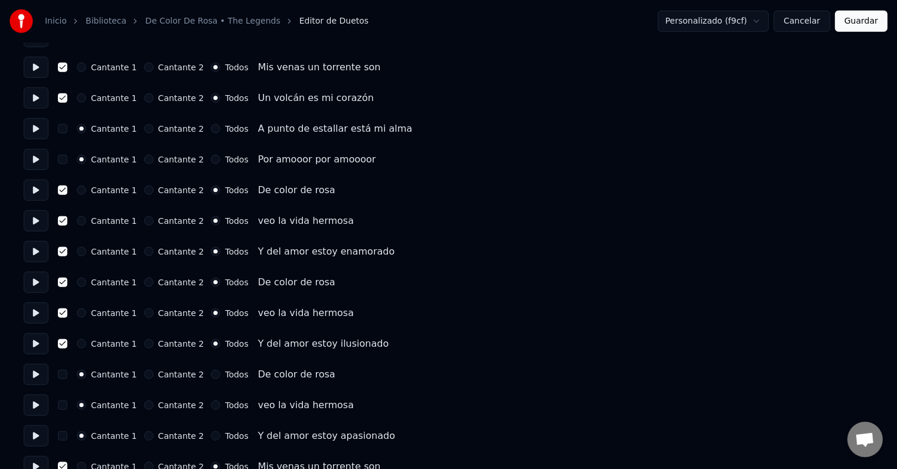
click at [35, 435] on button at bounding box center [36, 435] width 25 height 21
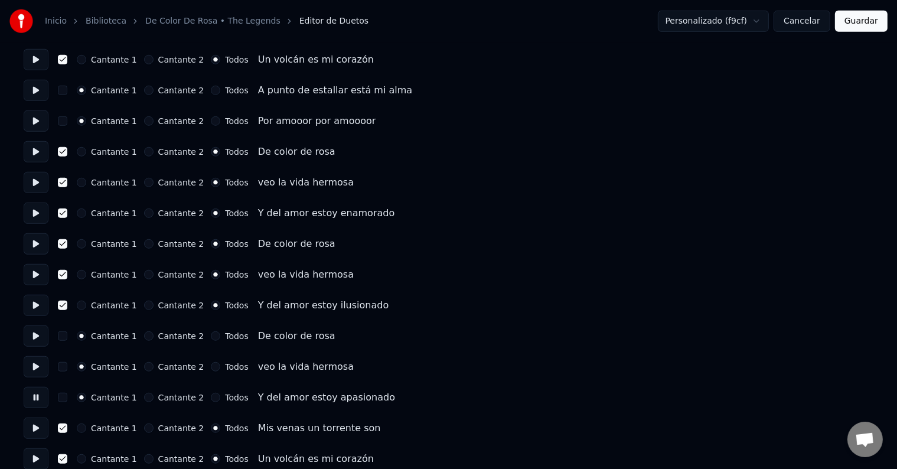
scroll to position [886, 0]
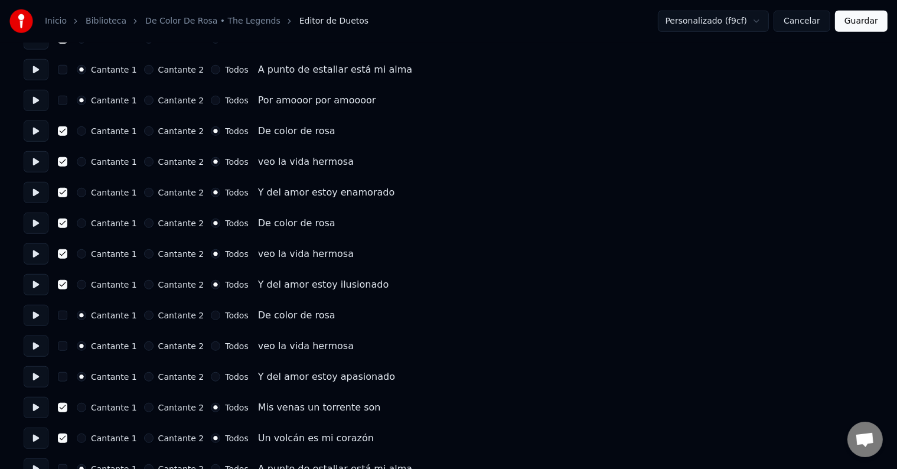
click at [38, 408] on button at bounding box center [36, 407] width 25 height 21
click at [37, 314] on button at bounding box center [36, 315] width 25 height 21
click at [37, 343] on button at bounding box center [36, 345] width 25 height 21
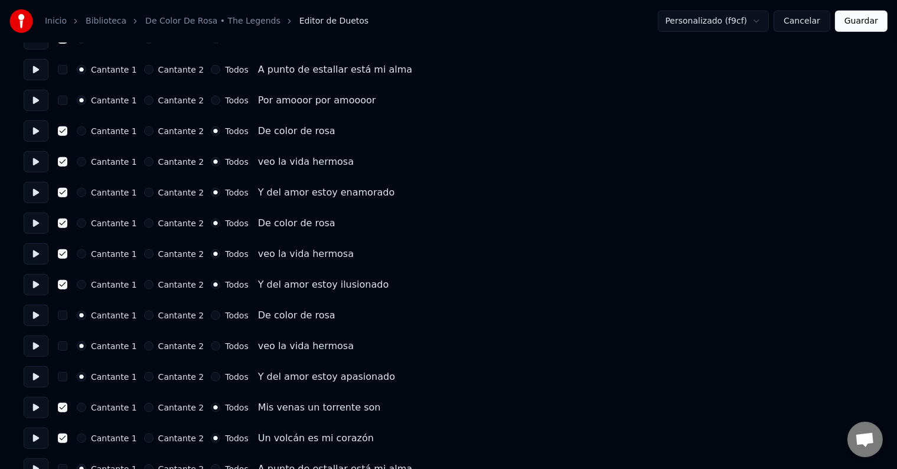
click at [38, 128] on button at bounding box center [36, 130] width 25 height 21
click at [40, 129] on button at bounding box center [36, 130] width 25 height 21
click at [86, 130] on button "Cantante 1" at bounding box center [81, 130] width 9 height 9
click at [67, 130] on button "button" at bounding box center [62, 130] width 9 height 9
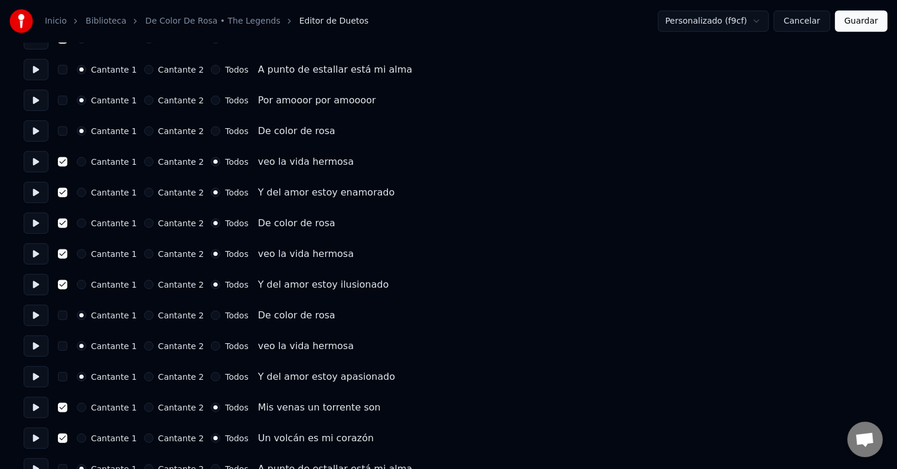
click at [85, 163] on button "Cantante 1" at bounding box center [81, 161] width 9 height 9
click at [67, 161] on button "button" at bounding box center [62, 161] width 9 height 9
click at [86, 191] on button "Cantante 1" at bounding box center [81, 192] width 9 height 9
click at [66, 194] on button "button" at bounding box center [62, 192] width 9 height 9
click at [83, 225] on button "Cantante 1" at bounding box center [81, 222] width 9 height 9
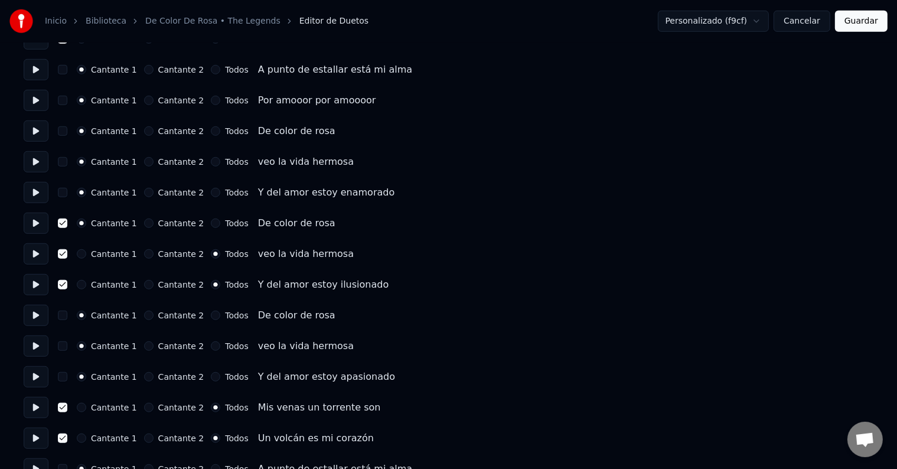
click at [65, 222] on button "button" at bounding box center [62, 222] width 9 height 9
click at [83, 254] on button "Cantante 1" at bounding box center [81, 253] width 9 height 9
click at [64, 255] on button "button" at bounding box center [62, 253] width 9 height 9
click at [85, 284] on button "Cantante 1" at bounding box center [81, 284] width 9 height 9
click at [65, 283] on button "button" at bounding box center [62, 284] width 9 height 9
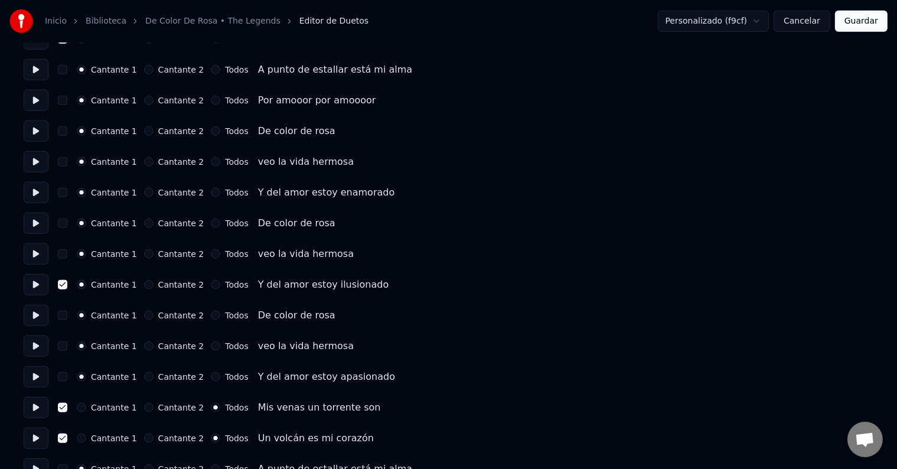
click at [65, 283] on button "button" at bounding box center [62, 284] width 9 height 9
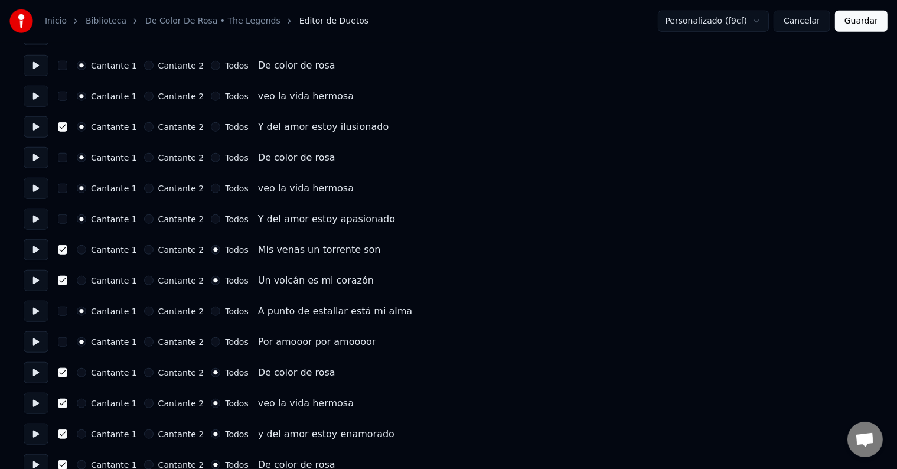
scroll to position [1063, 0]
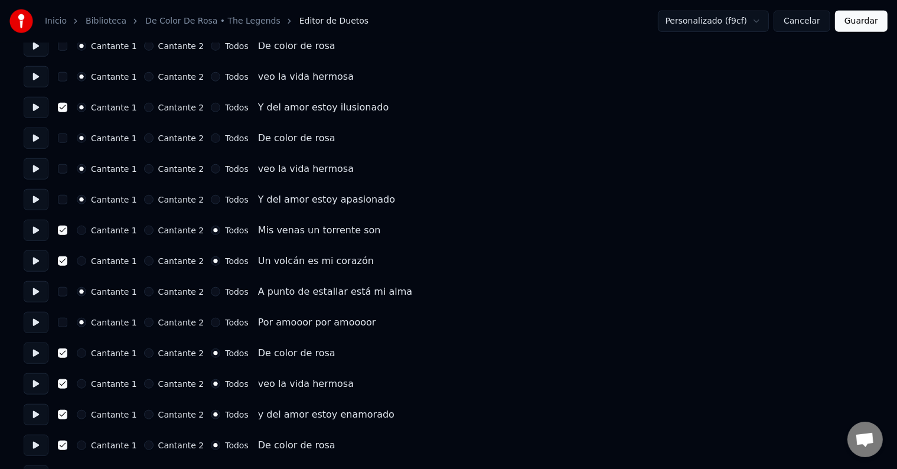
click at [67, 293] on button "button" at bounding box center [62, 291] width 9 height 9
click at [65, 319] on button "button" at bounding box center [62, 322] width 9 height 9
click at [211, 292] on button "Todos" at bounding box center [215, 291] width 9 height 9
click at [211, 324] on button "Todos" at bounding box center [215, 322] width 9 height 9
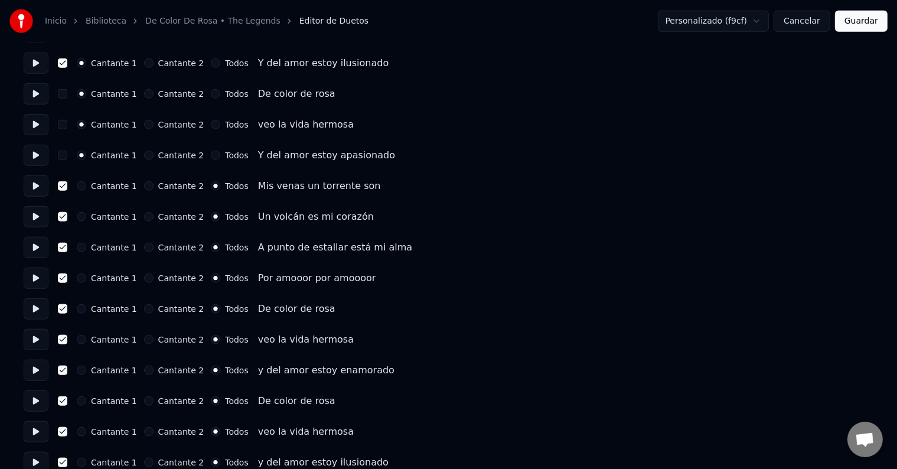
scroll to position [1130, 0]
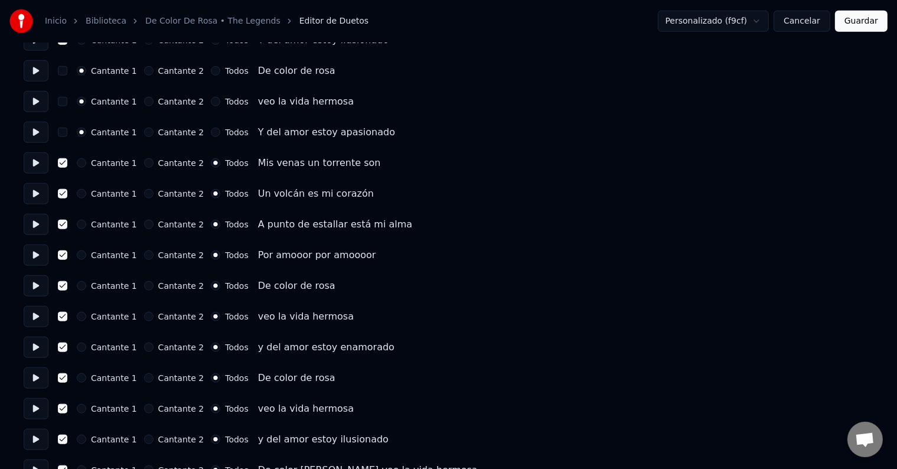
click at [37, 162] on button at bounding box center [36, 162] width 25 height 21
click at [41, 194] on button at bounding box center [36, 193] width 25 height 21
click at [38, 161] on button at bounding box center [36, 162] width 25 height 21
click at [37, 192] on button at bounding box center [36, 193] width 25 height 21
click at [85, 164] on button "Cantante 1" at bounding box center [81, 162] width 9 height 9
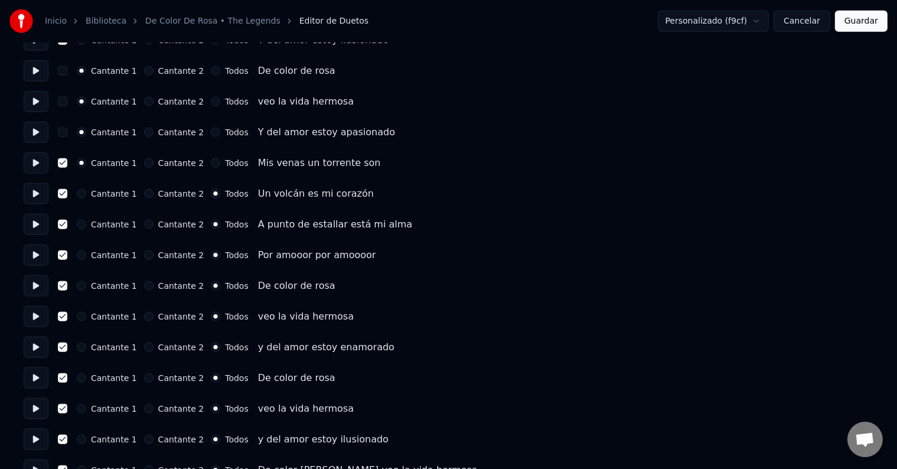
click at [66, 164] on button "button" at bounding box center [62, 162] width 9 height 9
click at [67, 159] on button "button" at bounding box center [62, 162] width 9 height 9
click at [66, 163] on button "button" at bounding box center [62, 162] width 9 height 9
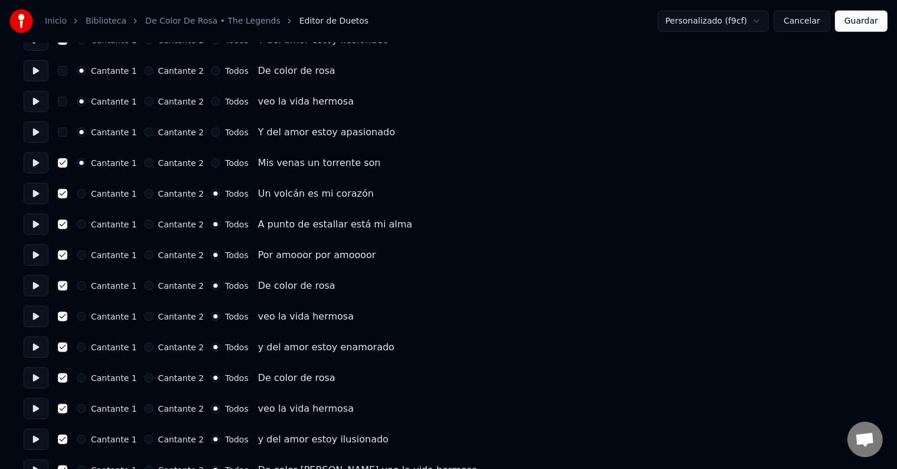
click at [66, 163] on button "button" at bounding box center [62, 162] width 9 height 9
click at [84, 161] on circle "button" at bounding box center [82, 163] width 4 height 4
click at [67, 161] on button "button" at bounding box center [62, 162] width 9 height 9
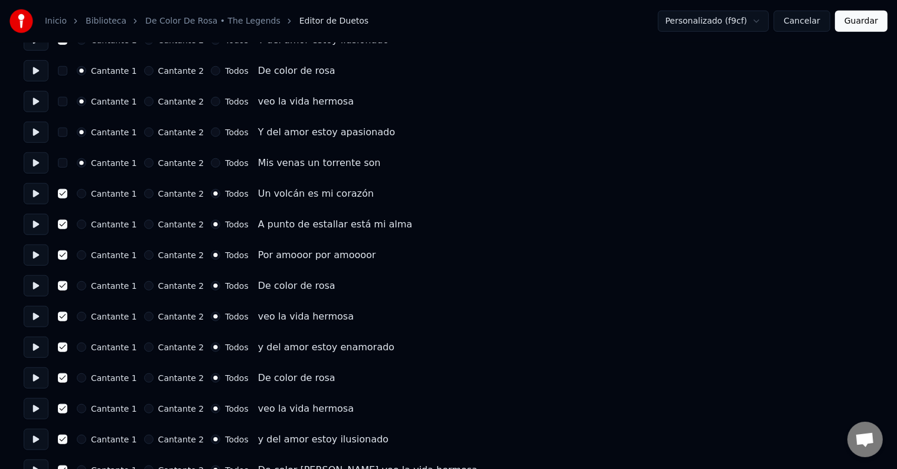
click at [83, 194] on button "Cantante 1" at bounding box center [81, 193] width 9 height 9
click at [67, 194] on button "button" at bounding box center [62, 193] width 9 height 9
click at [85, 222] on button "Cantante 1" at bounding box center [81, 224] width 9 height 9
click at [63, 223] on button "button" at bounding box center [62, 224] width 9 height 9
click at [86, 254] on button "Cantante 1" at bounding box center [81, 254] width 9 height 9
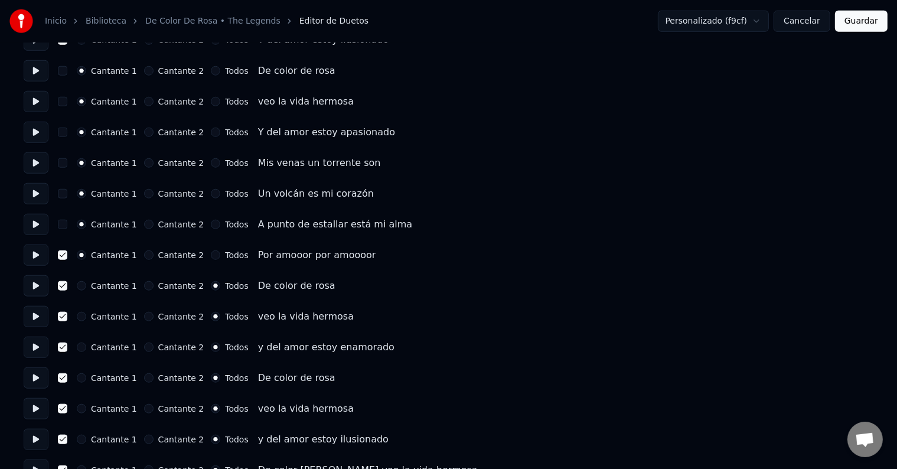
click at [66, 250] on button "button" at bounding box center [62, 254] width 9 height 9
click at [66, 254] on button "button" at bounding box center [62, 254] width 9 height 9
click at [66, 252] on button "button" at bounding box center [62, 254] width 9 height 9
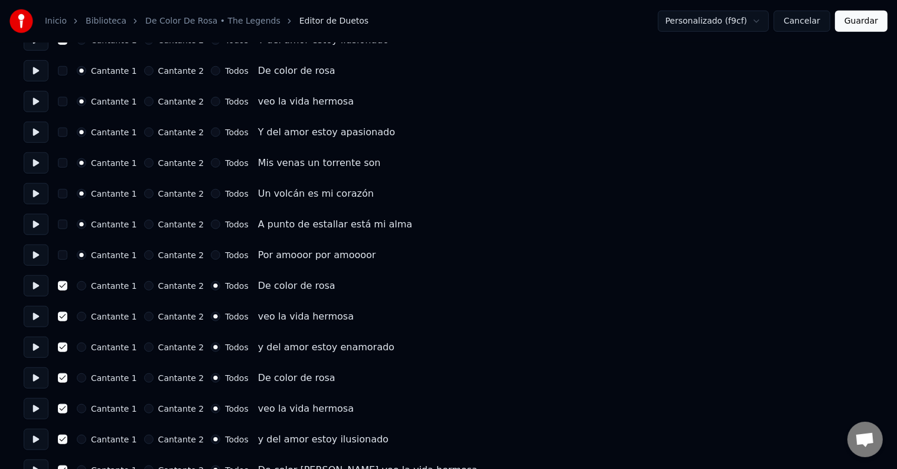
click at [67, 289] on button "button" at bounding box center [62, 285] width 9 height 9
click at [85, 286] on button "Cantante 1" at bounding box center [81, 285] width 9 height 9
click at [86, 316] on button "Cantante 1" at bounding box center [81, 316] width 9 height 9
click at [66, 318] on button "button" at bounding box center [62, 316] width 9 height 9
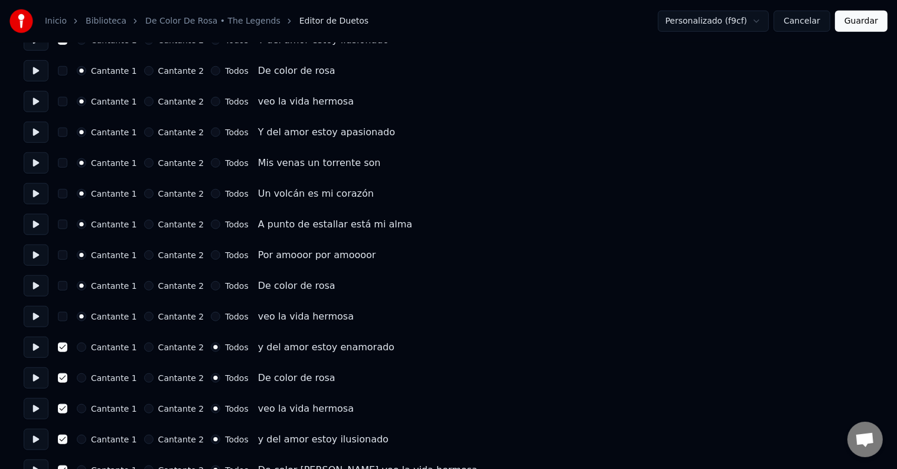
click at [66, 318] on button "button" at bounding box center [62, 316] width 9 height 9
click at [86, 348] on button "Cantante 1" at bounding box center [81, 346] width 9 height 9
click at [66, 348] on button "button" at bounding box center [62, 346] width 9 height 9
click at [66, 347] on button "button" at bounding box center [62, 346] width 9 height 9
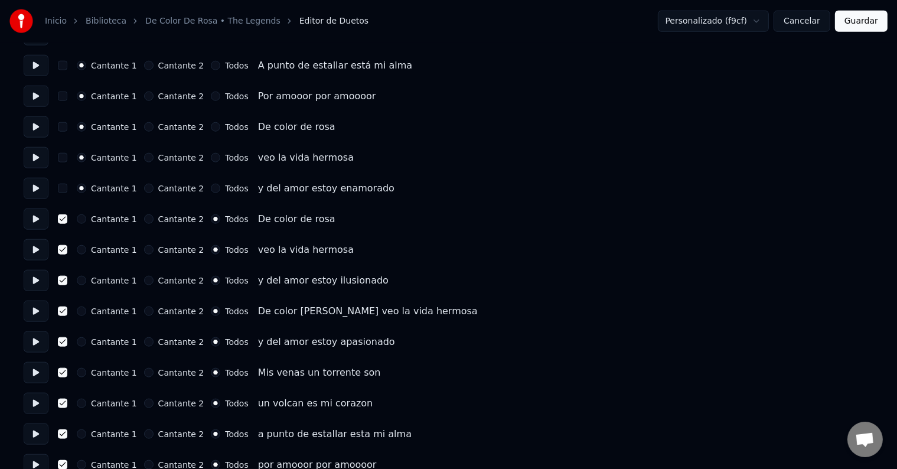
scroll to position [1307, 0]
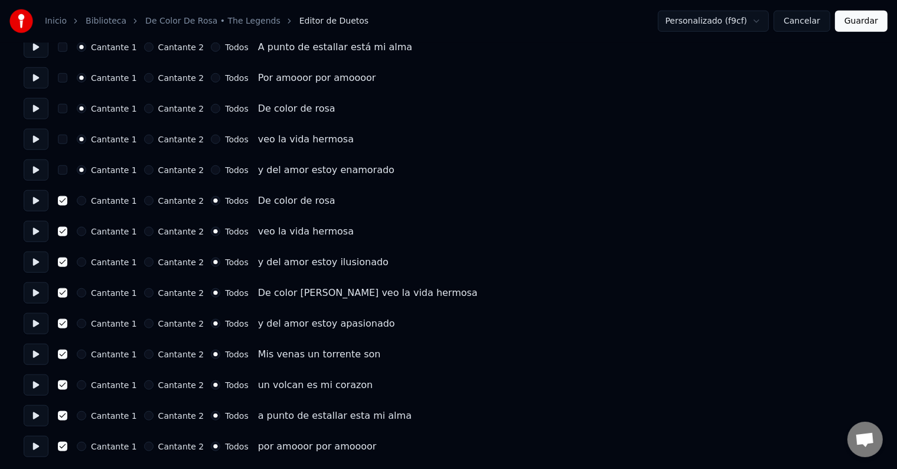
click at [67, 354] on button "button" at bounding box center [62, 353] width 9 height 9
click at [66, 386] on button "button" at bounding box center [62, 384] width 9 height 9
click at [86, 352] on button "Cantante 1" at bounding box center [81, 353] width 9 height 9
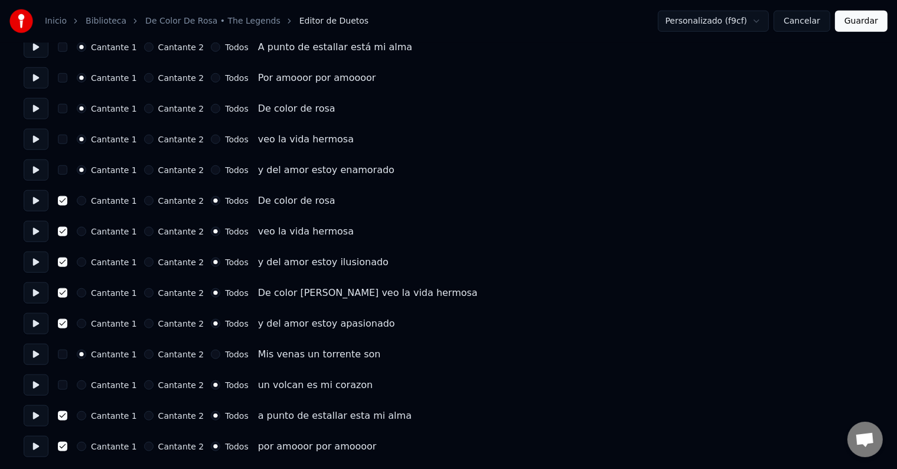
click at [83, 383] on button "Cantante 1" at bounding box center [81, 384] width 9 height 9
click at [67, 415] on button "button" at bounding box center [62, 415] width 9 height 9
click at [83, 413] on button "Cantante 1" at bounding box center [81, 415] width 9 height 9
click at [86, 444] on button "Cantante 1" at bounding box center [81, 446] width 9 height 9
click at [65, 446] on button "button" at bounding box center [62, 446] width 9 height 9
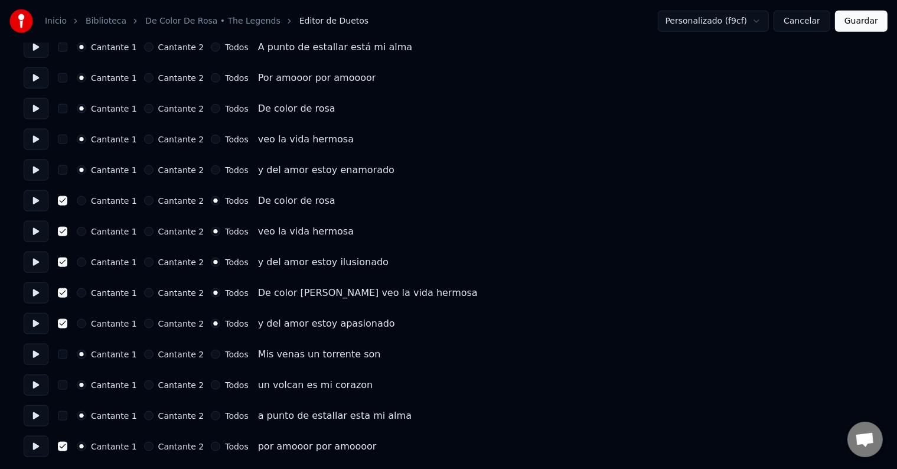
click at [65, 446] on button "button" at bounding box center [62, 446] width 9 height 9
click at [67, 446] on button "button" at bounding box center [62, 446] width 9 height 9
click at [867, 22] on button "Guardar" at bounding box center [861, 21] width 53 height 21
click at [867, 22] on div "Personalizado (f9cf) Cancelar Guardar" at bounding box center [773, 21] width 230 height 21
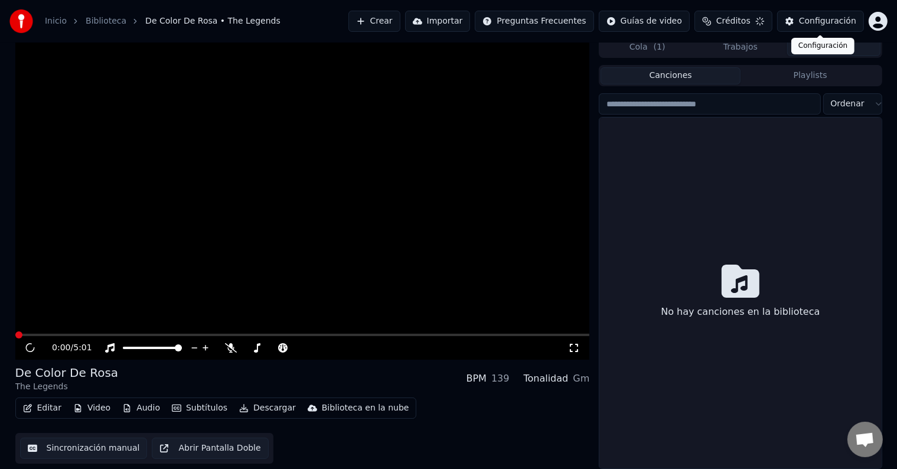
scroll to position [5, 0]
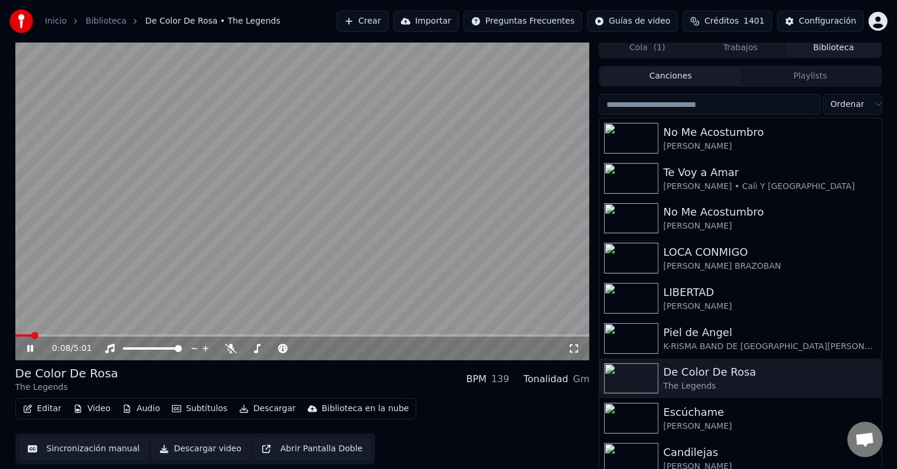
click at [72, 333] on video at bounding box center [302, 198] width 574 height 323
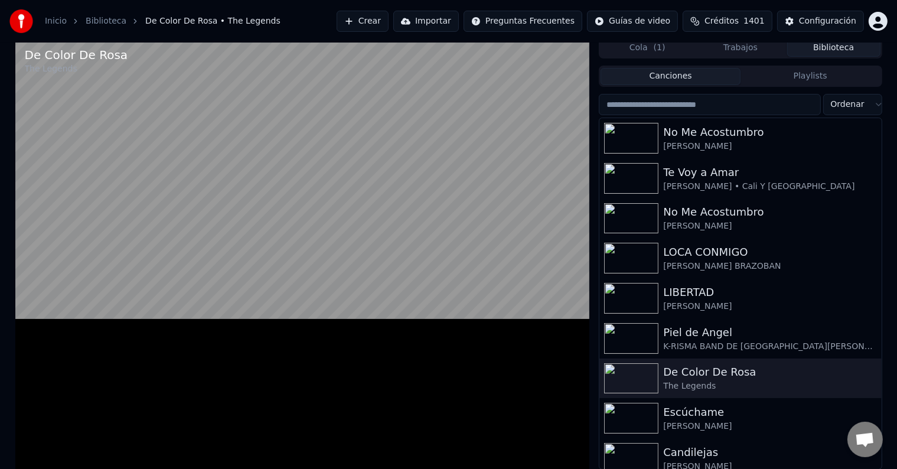
scroll to position [0, 0]
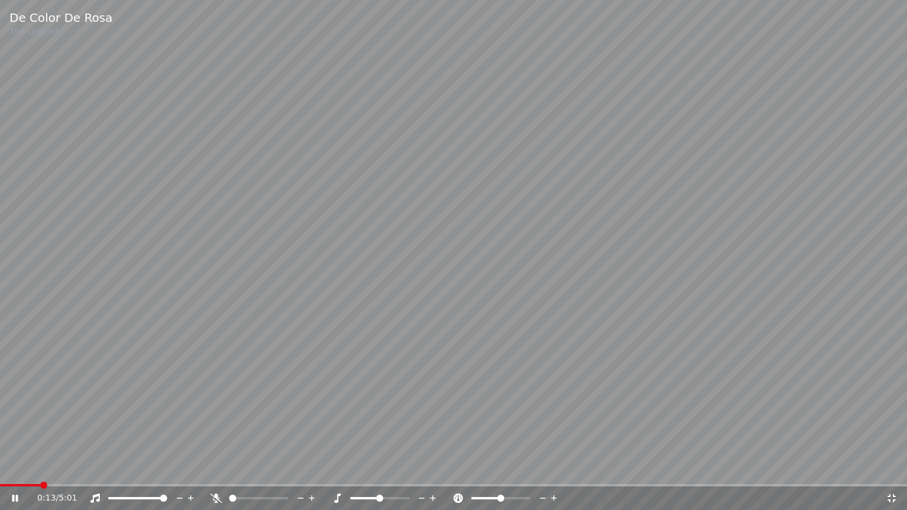
click at [74, 468] on span at bounding box center [453, 485] width 907 height 2
click at [47, 468] on span at bounding box center [43, 485] width 7 height 7
click at [104, 468] on span at bounding box center [453, 485] width 907 height 2
click at [87, 468] on span at bounding box center [83, 485] width 7 height 7
click at [32, 450] on video at bounding box center [453, 255] width 907 height 510
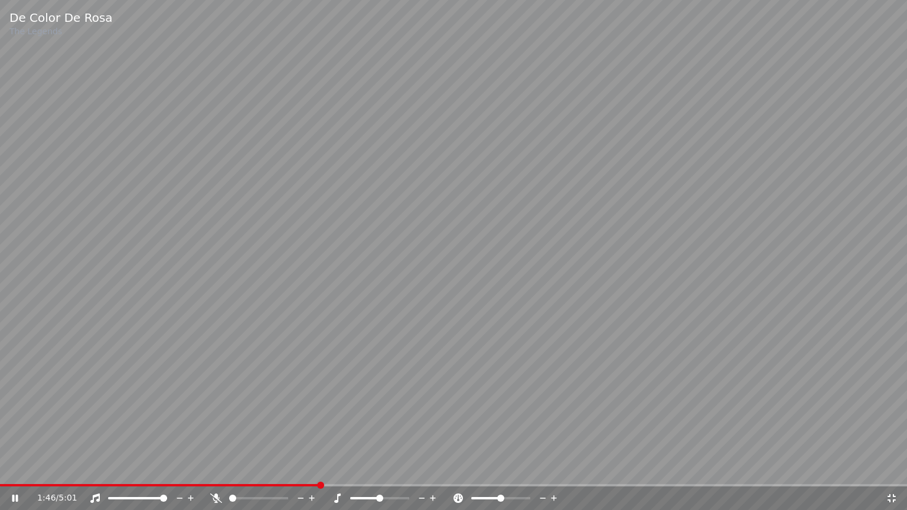
click at [32, 450] on video at bounding box center [453, 255] width 907 height 510
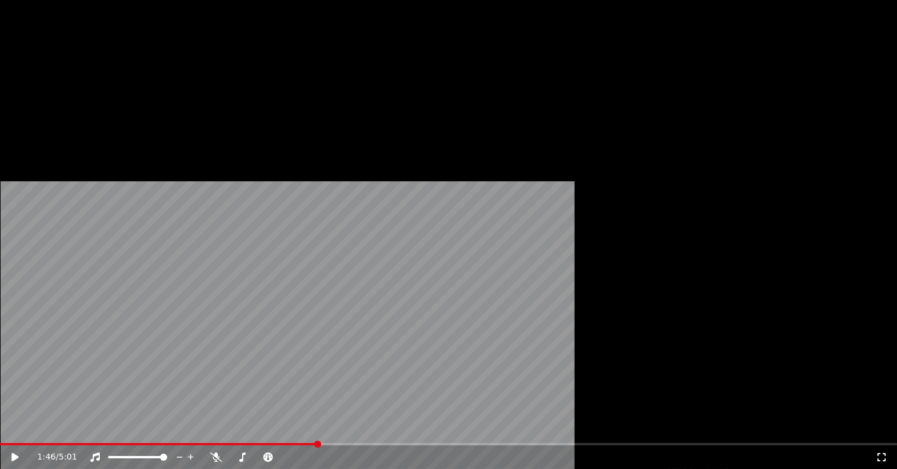
click at [49, 99] on button "Editar" at bounding box center [42, 91] width 48 height 17
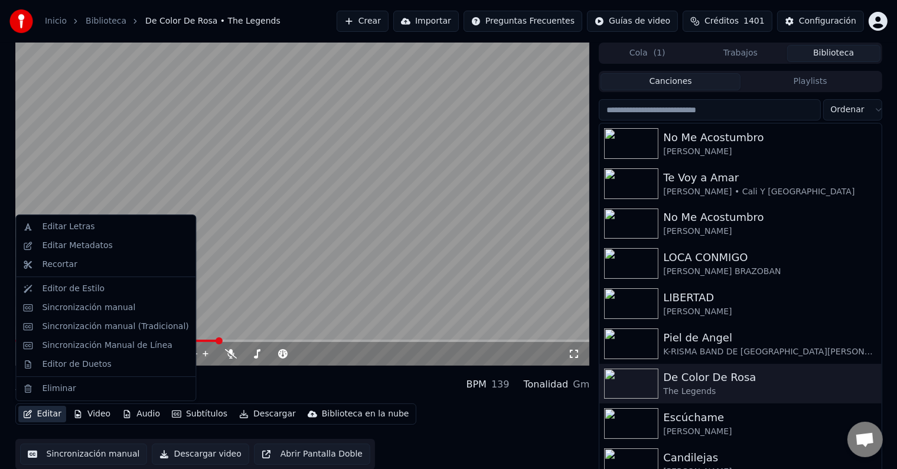
click at [49, 415] on button "Editar" at bounding box center [42, 414] width 48 height 17
click at [50, 412] on button "Editar" at bounding box center [42, 414] width 48 height 17
click at [68, 363] on div "Editor de Duetos" at bounding box center [76, 364] width 69 height 12
click at [68, 363] on html "Inicio Biblioteca De Color [PERSON_NAME] • The Legends Crear Importar Preguntas…" at bounding box center [448, 234] width 897 height 469
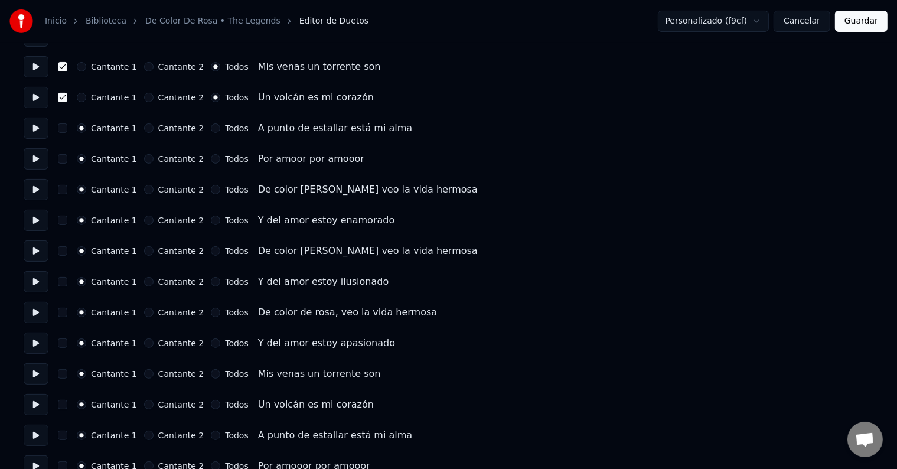
scroll to position [295, 0]
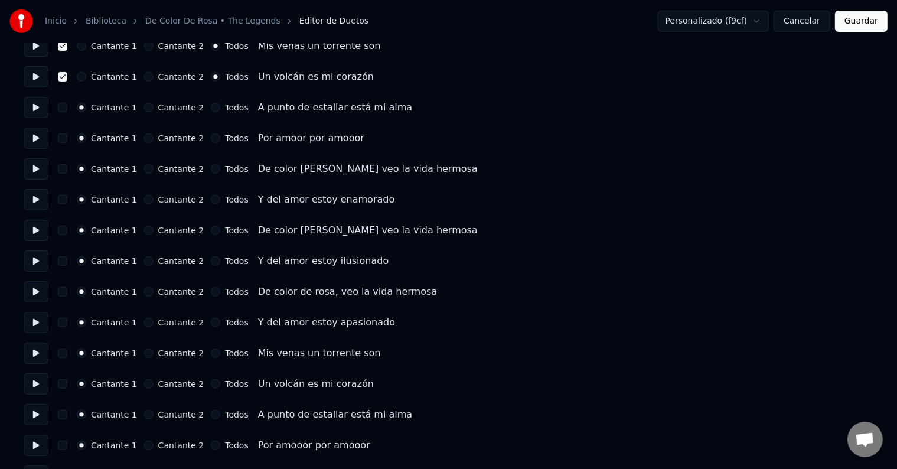
click at [67, 353] on button "button" at bounding box center [62, 352] width 9 height 9
click at [211, 355] on button "Todos" at bounding box center [215, 352] width 9 height 9
click at [211, 384] on button "Todos" at bounding box center [215, 383] width 9 height 9
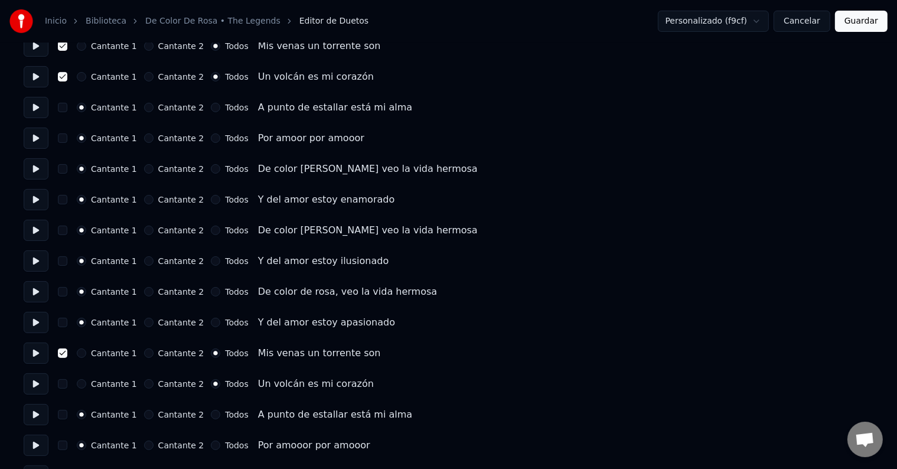
click at [67, 384] on button "button" at bounding box center [62, 383] width 9 height 9
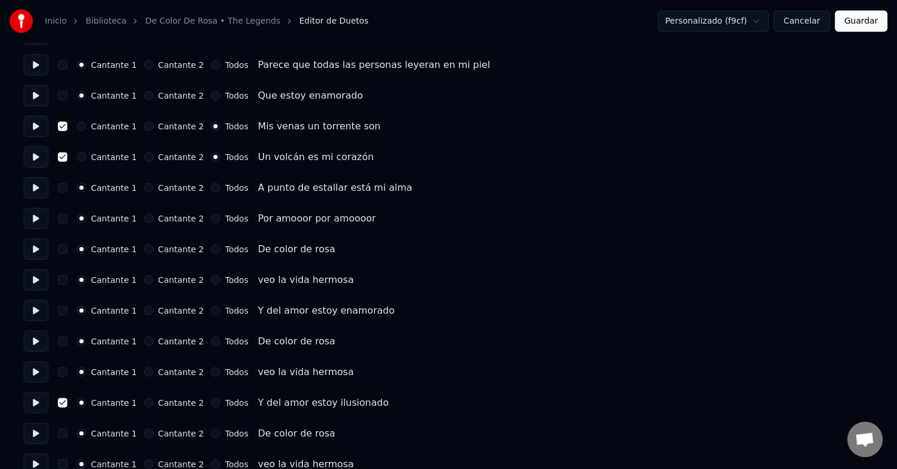
scroll to position [826, 0]
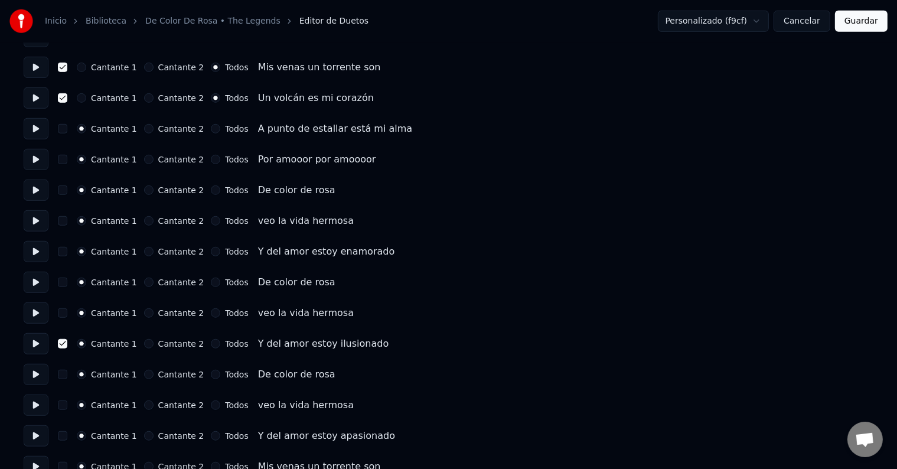
click at [66, 343] on button "button" at bounding box center [62, 343] width 9 height 9
click at [211, 344] on button "Todos" at bounding box center [215, 343] width 9 height 9
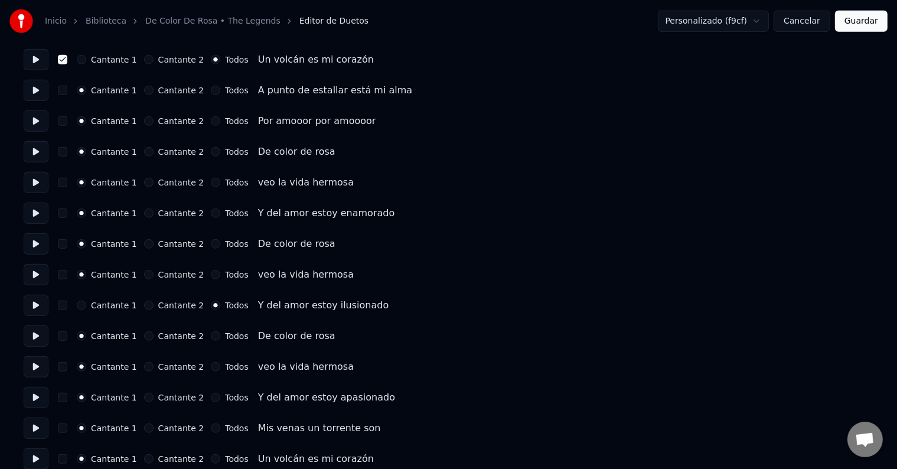
scroll to position [886, 0]
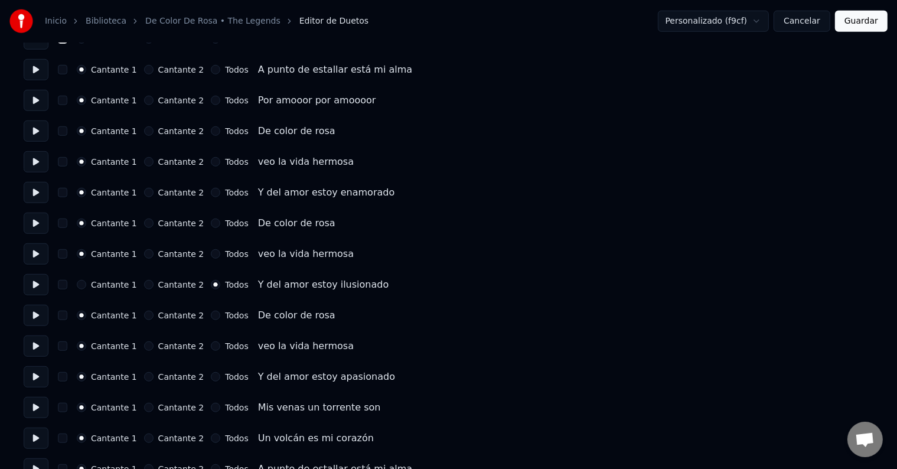
click at [211, 409] on button "Todos" at bounding box center [215, 407] width 9 height 9
drag, startPoint x: 66, startPoint y: 407, endPoint x: 71, endPoint y: 410, distance: 6.6
click at [66, 407] on button "button" at bounding box center [62, 407] width 9 height 9
click at [211, 439] on button "Todos" at bounding box center [215, 437] width 9 height 9
click at [66, 436] on button "button" at bounding box center [62, 437] width 9 height 9
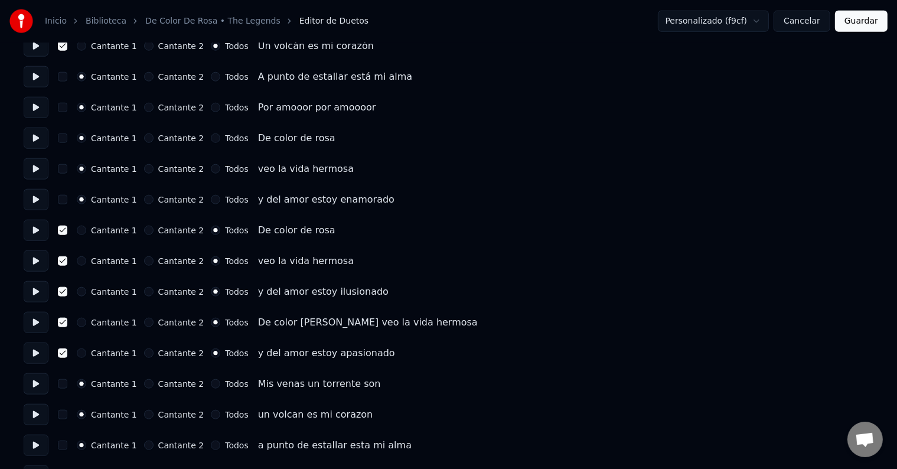
scroll to position [1299, 0]
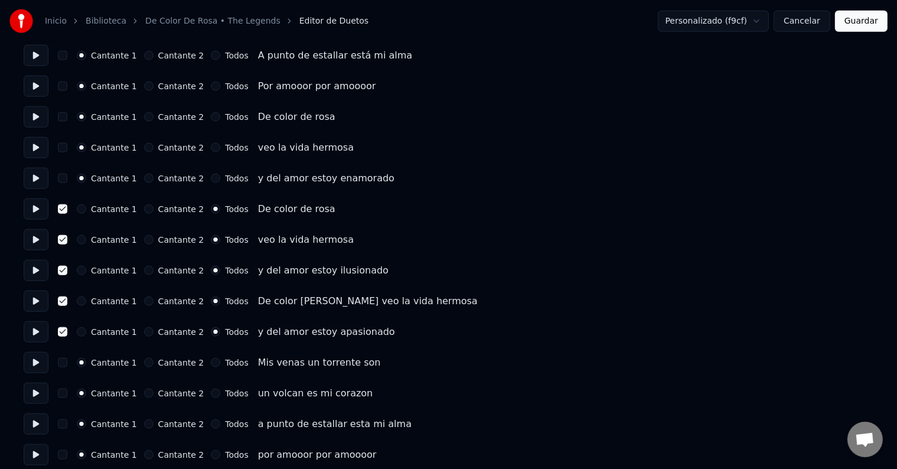
click at [67, 210] on button "button" at bounding box center [62, 208] width 9 height 9
click at [86, 210] on button "Cantante 1" at bounding box center [81, 208] width 9 height 9
click at [86, 240] on button "Cantante 1" at bounding box center [81, 239] width 9 height 9
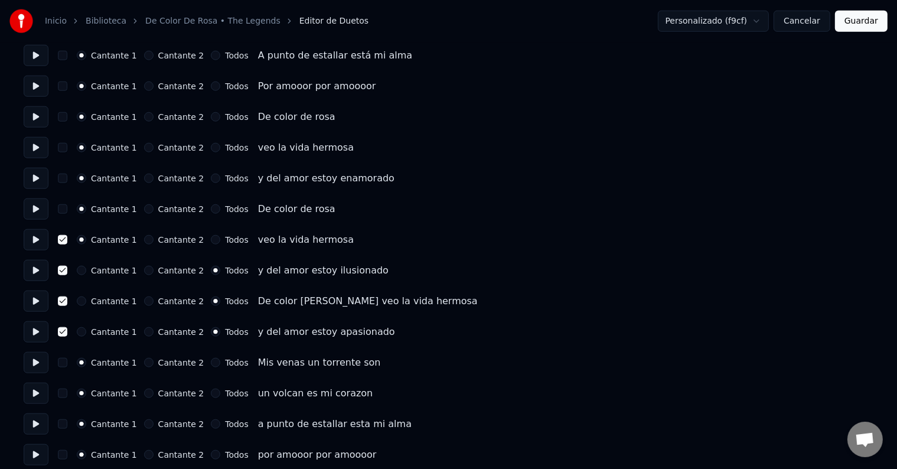
click at [66, 241] on button "button" at bounding box center [62, 239] width 9 height 9
click at [86, 272] on button "Cantante 1" at bounding box center [81, 270] width 9 height 9
click at [67, 272] on button "button" at bounding box center [62, 270] width 9 height 9
click at [86, 302] on button "Cantante 1" at bounding box center [81, 300] width 9 height 9
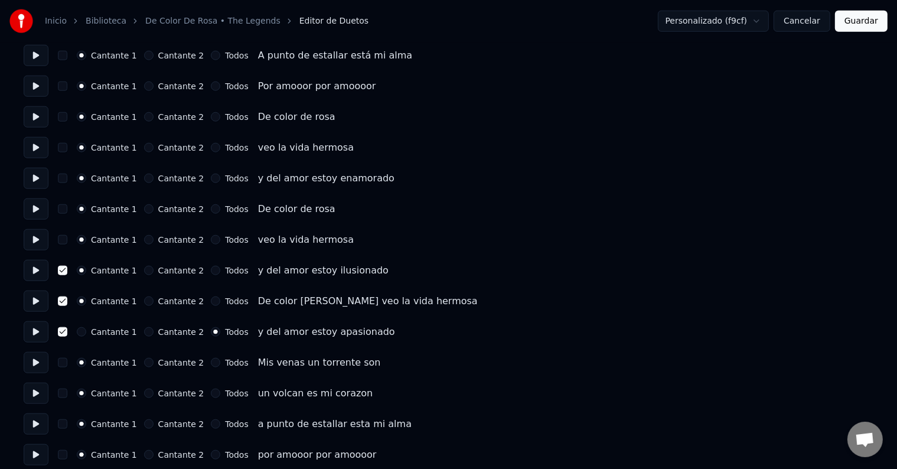
click at [84, 302] on circle "button" at bounding box center [82, 301] width 4 height 4
click at [67, 304] on button "button" at bounding box center [62, 300] width 9 height 9
click at [66, 272] on button "button" at bounding box center [62, 270] width 9 height 9
click at [86, 333] on button "Cantante 1" at bounding box center [81, 331] width 9 height 9
click at [67, 332] on button "button" at bounding box center [62, 331] width 9 height 9
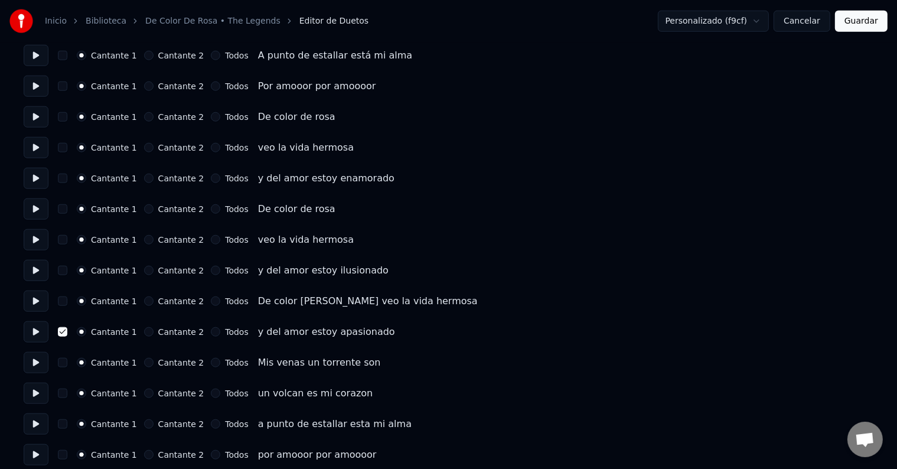
click at [67, 332] on button "button" at bounding box center [62, 331] width 9 height 9
click at [67, 361] on button "button" at bounding box center [62, 362] width 9 height 9
click at [211, 363] on button "Todos" at bounding box center [215, 362] width 9 height 9
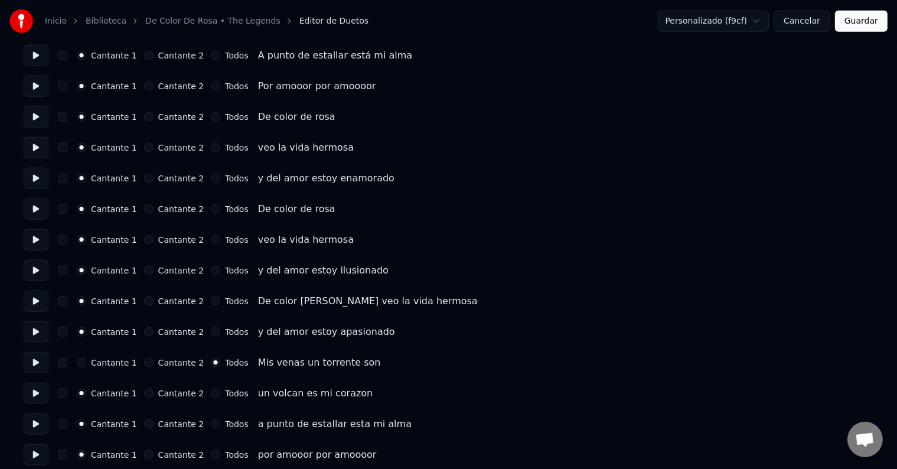
click at [67, 361] on button "button" at bounding box center [62, 362] width 9 height 9
click at [66, 361] on button "button" at bounding box center [62, 362] width 9 height 9
click at [67, 362] on button "button" at bounding box center [62, 362] width 9 height 9
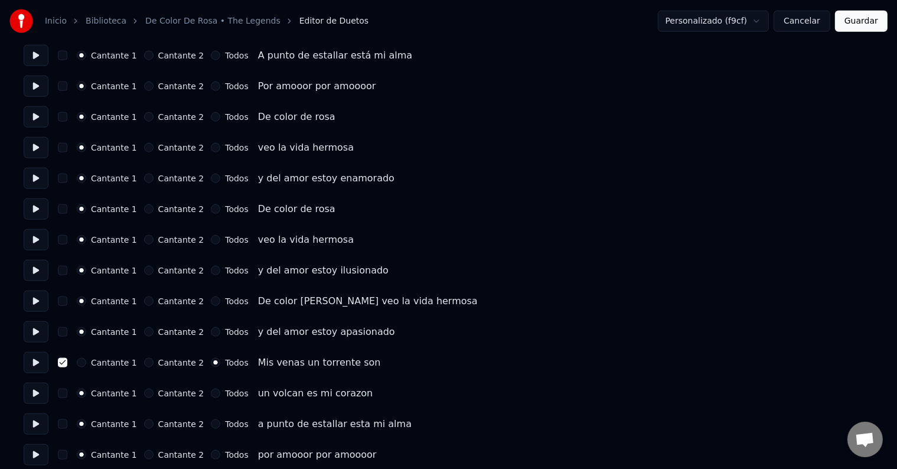
click at [66, 394] on button "button" at bounding box center [62, 392] width 9 height 9
click at [211, 392] on button "Todos" at bounding box center [215, 392] width 9 height 9
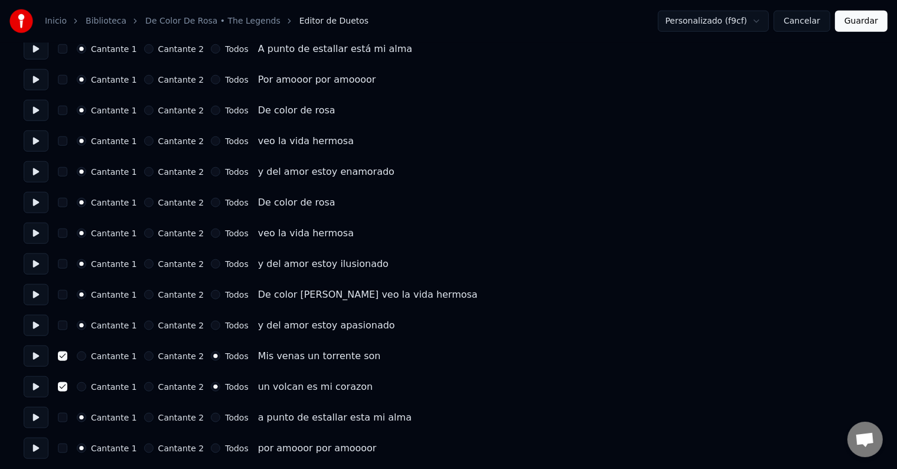
scroll to position [1307, 0]
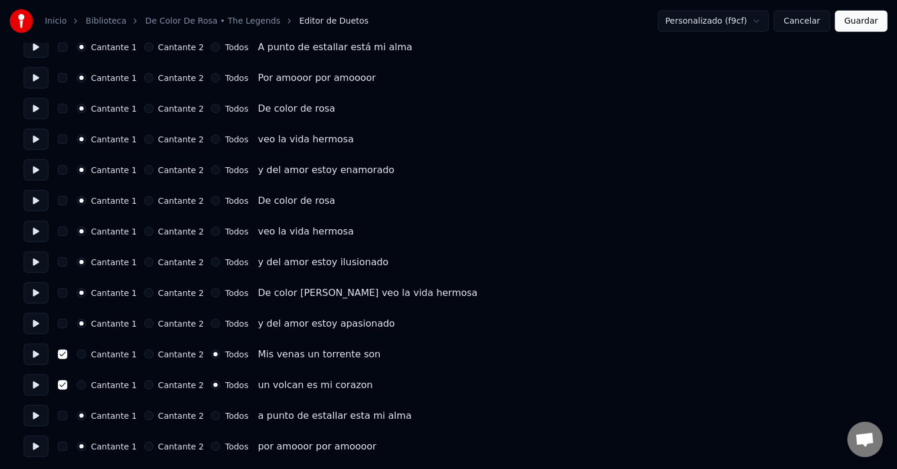
click at [852, 25] on button "Guardar" at bounding box center [861, 21] width 53 height 21
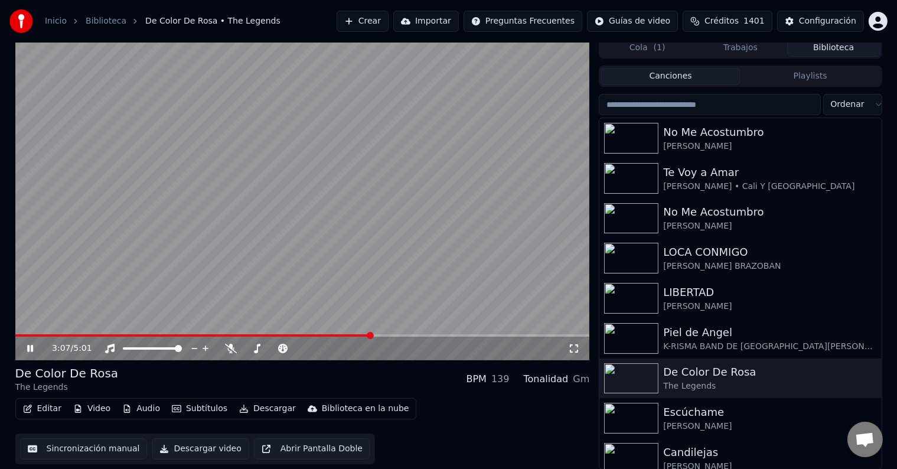
click at [45, 408] on button "Editar" at bounding box center [42, 408] width 48 height 17
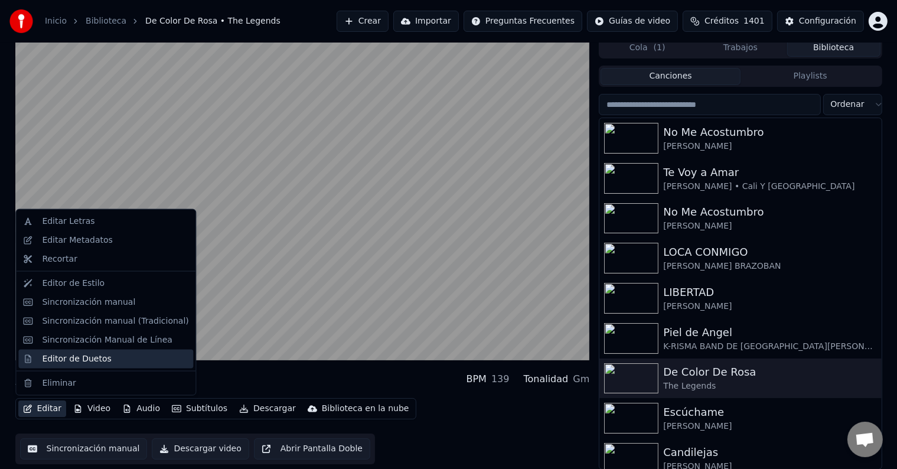
click at [74, 358] on div "Editor de Duetos" at bounding box center [76, 358] width 69 height 12
click at [74, 358] on html "Inicio Biblioteca De Color [PERSON_NAME] • The Legends Crear Importar Preguntas…" at bounding box center [448, 229] width 897 height 469
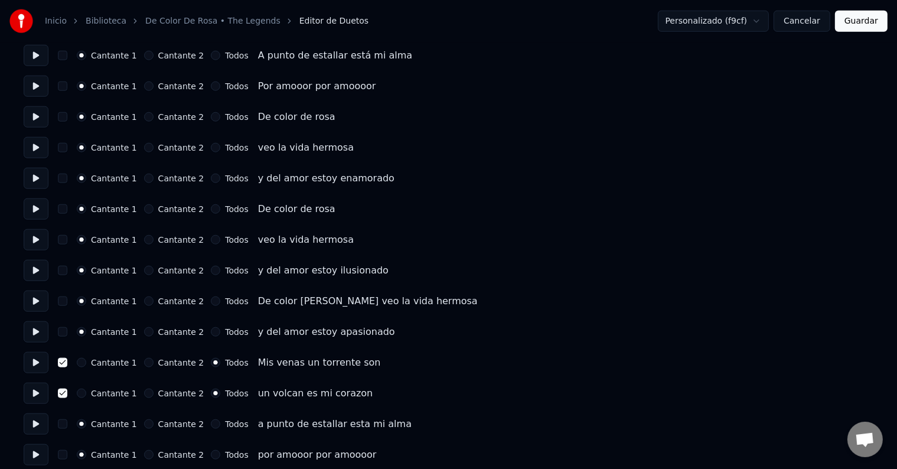
scroll to position [1307, 0]
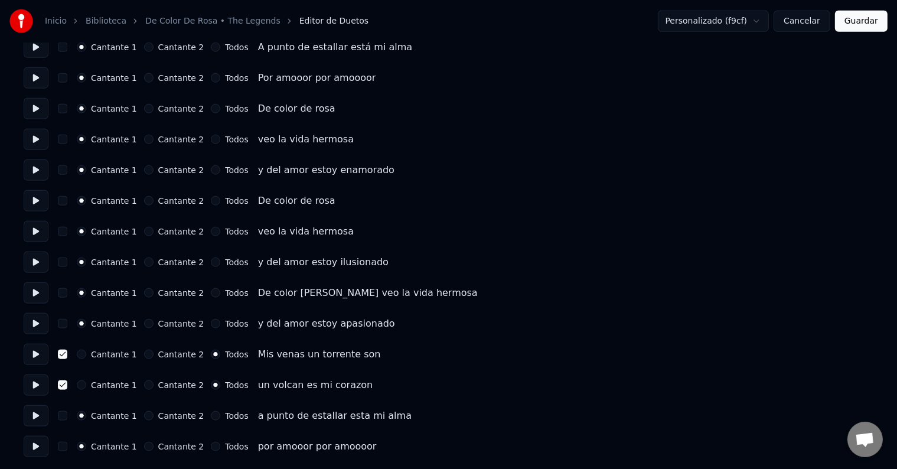
click at [857, 24] on button "Guardar" at bounding box center [861, 21] width 53 height 21
click at [857, 23] on div "Personalizado (f9cf) Cancelar Guardar" at bounding box center [765, 21] width 244 height 21
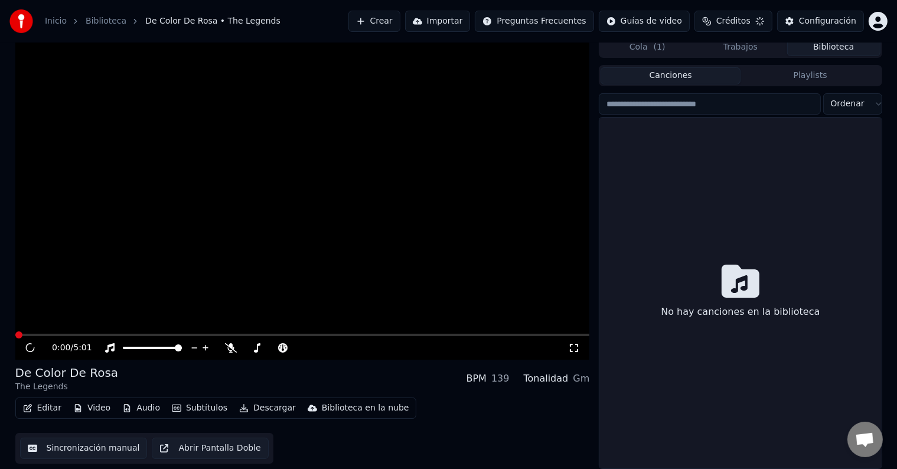
scroll to position [5, 0]
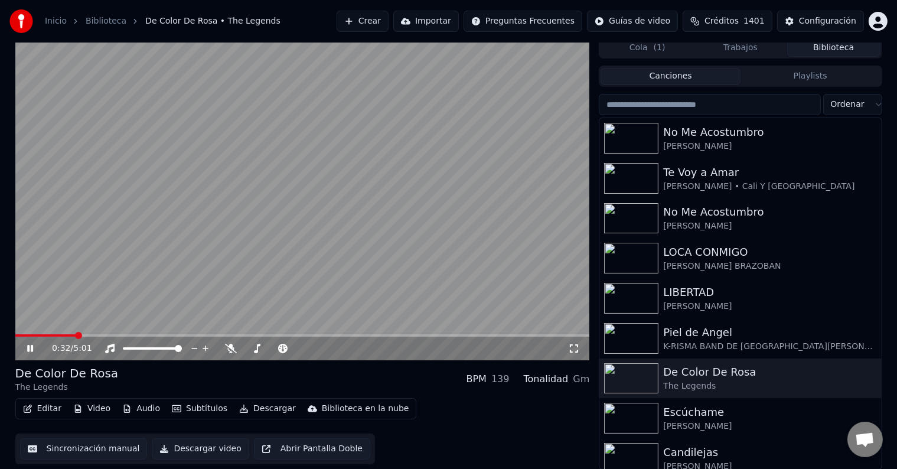
click at [122, 333] on video at bounding box center [302, 198] width 574 height 323
click at [110, 339] on span at bounding box center [112, 335] width 7 height 7
click at [30, 346] on icon at bounding box center [30, 348] width 7 height 8
click at [125, 335] on span at bounding box center [85, 335] width 140 height 2
click at [153, 335] on span at bounding box center [156, 335] width 7 height 7
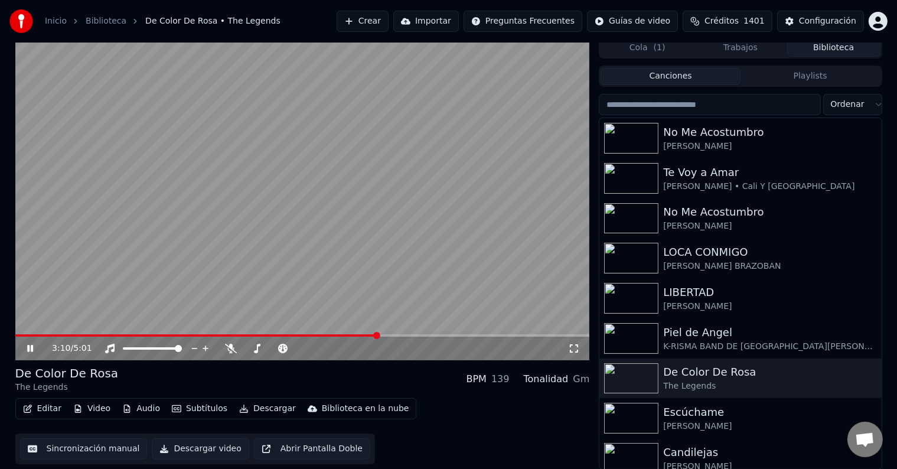
click at [43, 406] on button "Editar" at bounding box center [42, 408] width 48 height 17
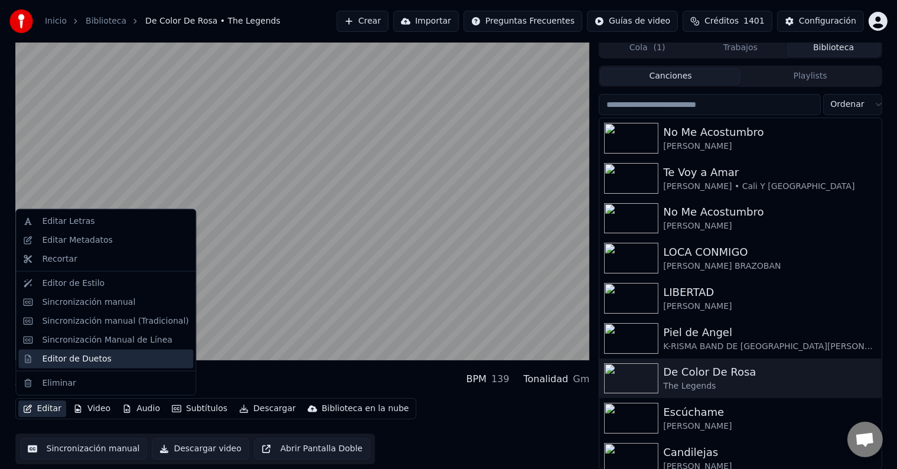
click at [62, 358] on div "Editor de Duetos" at bounding box center [76, 358] width 69 height 12
click at [62, 358] on html "Inicio Biblioteca De Color [PERSON_NAME] • The Legends Crear Importar Preguntas…" at bounding box center [448, 229] width 897 height 469
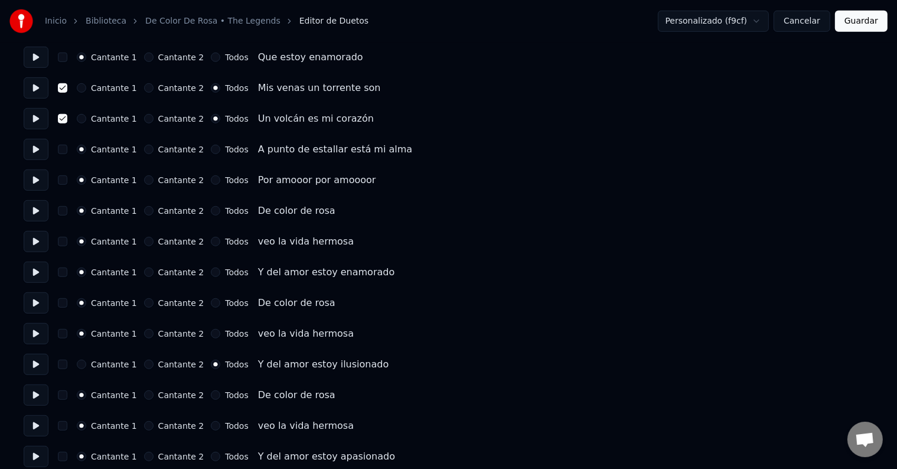
scroll to position [826, 0]
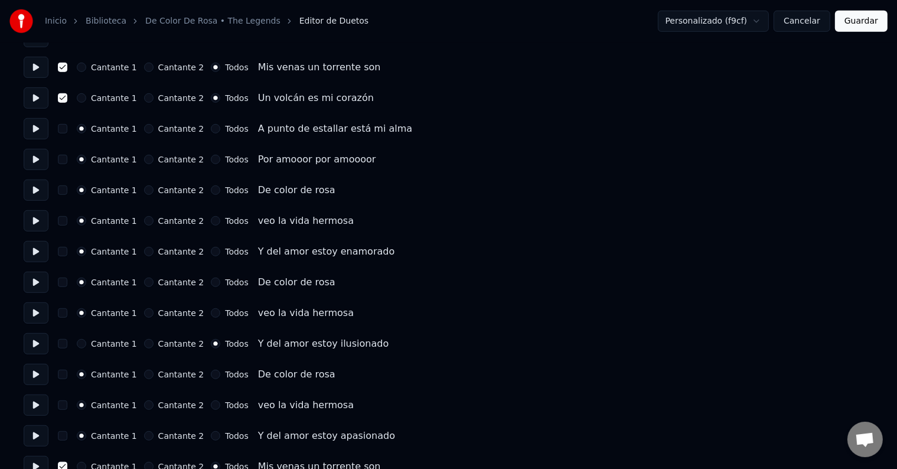
click at [86, 344] on button "Cantante 1" at bounding box center [81, 343] width 9 height 9
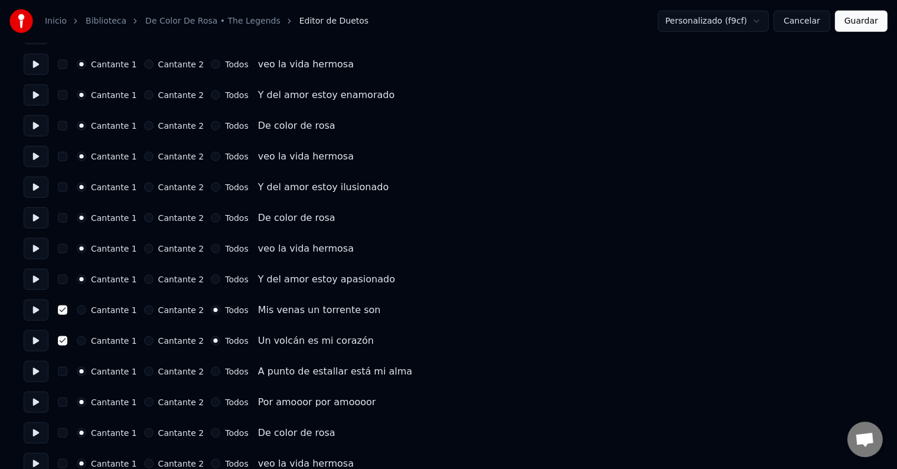
scroll to position [1004, 0]
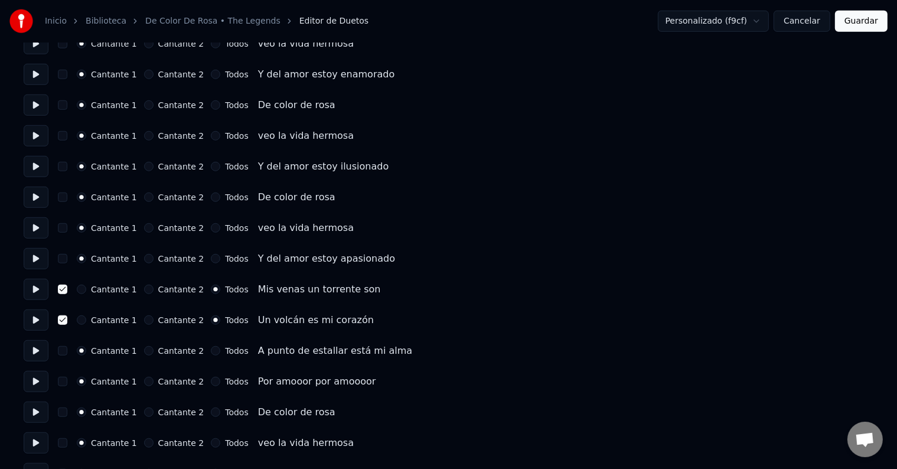
click at [855, 21] on button "Guardar" at bounding box center [861, 21] width 53 height 21
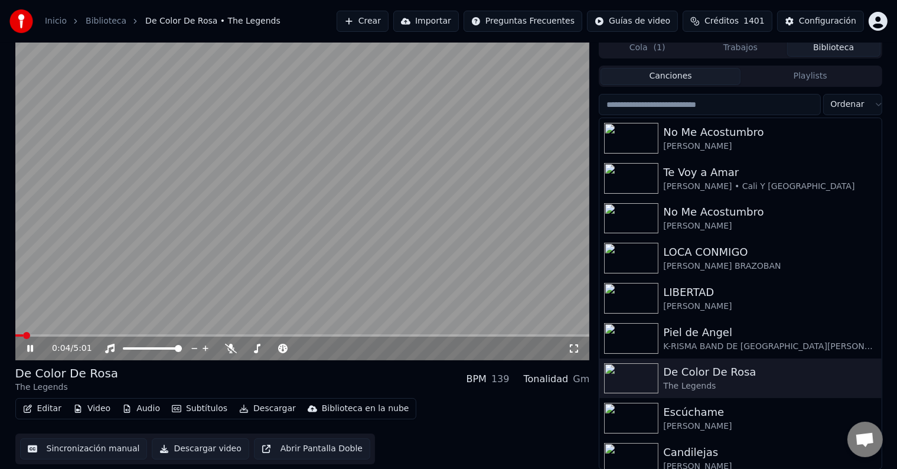
click at [260, 332] on video at bounding box center [302, 198] width 574 height 323
click at [299, 339] on span at bounding box center [298, 335] width 7 height 7
click at [28, 347] on icon at bounding box center [30, 348] width 7 height 8
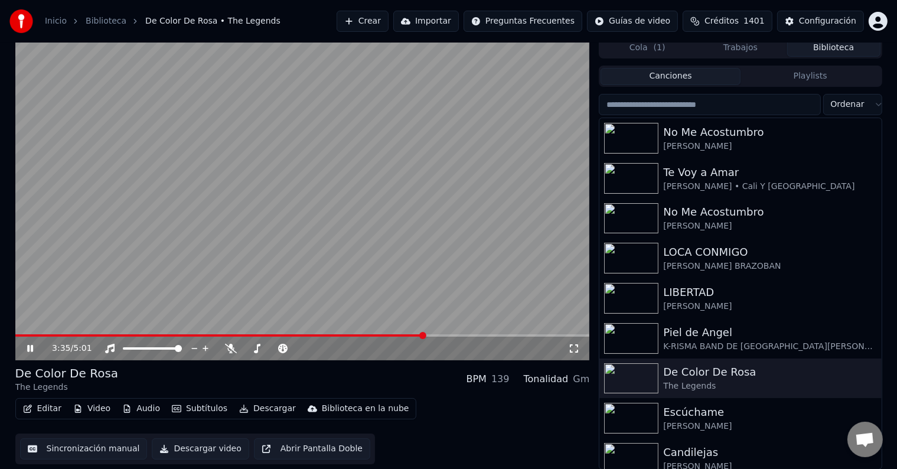
click at [426, 339] on span at bounding box center [422, 335] width 7 height 7
click at [460, 339] on span at bounding box center [458, 335] width 7 height 7
click at [438, 334] on span at bounding box center [226, 335] width 423 height 2
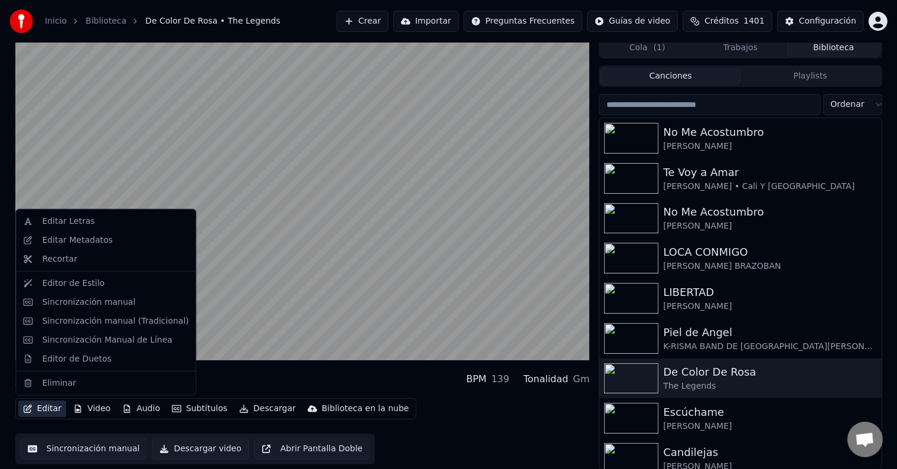
click at [48, 406] on button "Editar" at bounding box center [42, 408] width 48 height 17
click at [78, 358] on div "Editor de Duetos" at bounding box center [76, 358] width 69 height 12
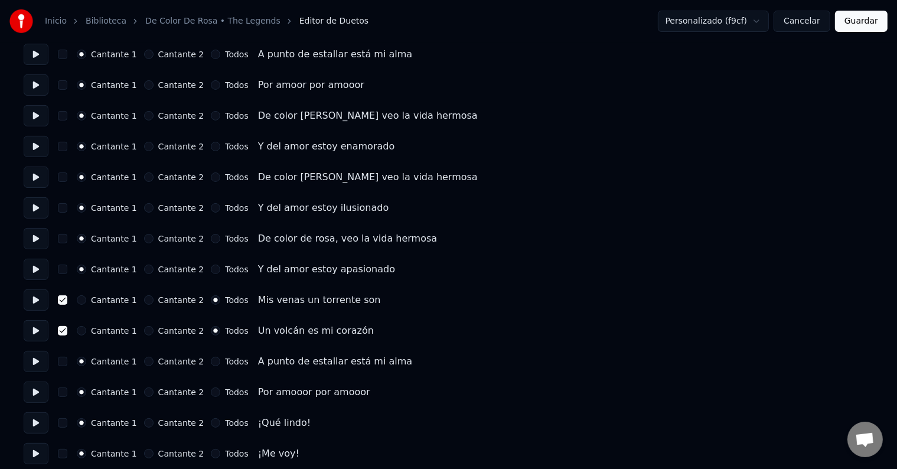
scroll to position [354, 0]
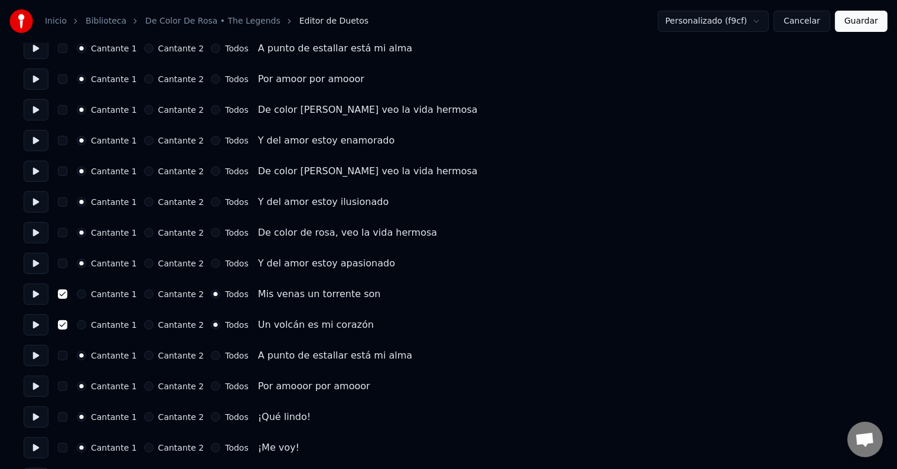
click at [812, 21] on button "Cancelar" at bounding box center [801, 21] width 57 height 21
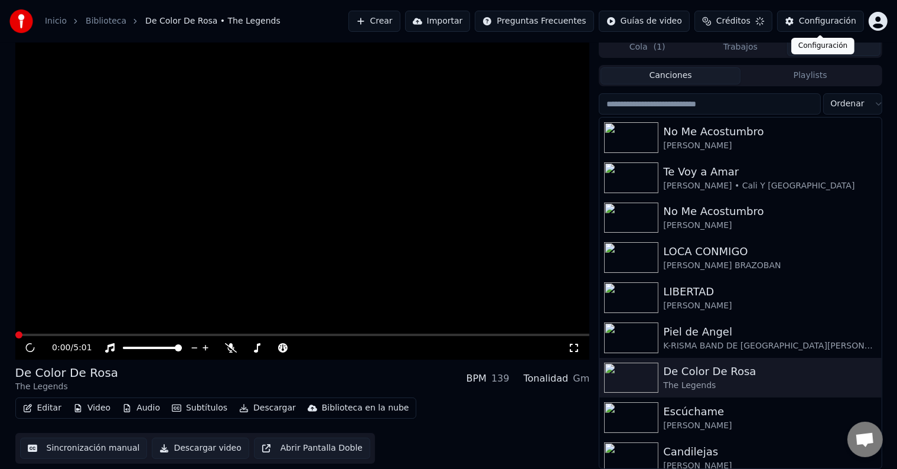
scroll to position [5, 0]
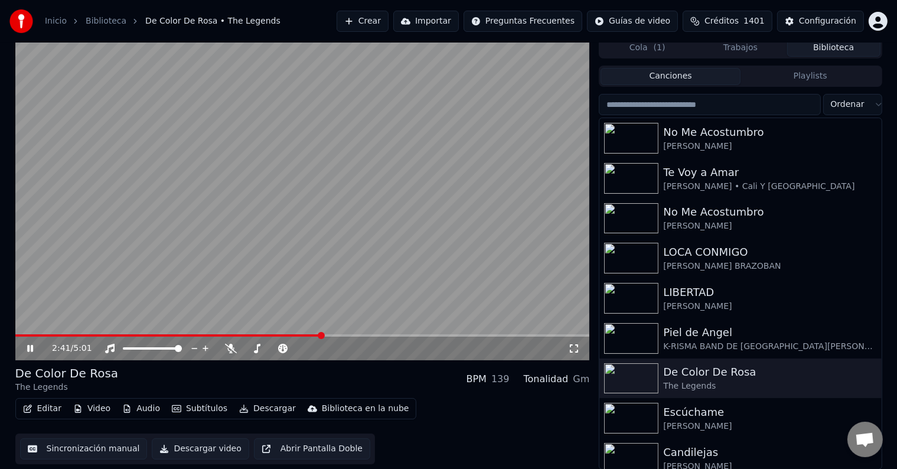
click at [321, 335] on span at bounding box center [302, 335] width 574 height 2
click at [421, 339] on span at bounding box center [419, 335] width 7 height 7
click at [450, 338] on span at bounding box center [447, 335] width 7 height 7
click at [442, 335] on span at bounding box center [439, 335] width 7 height 7
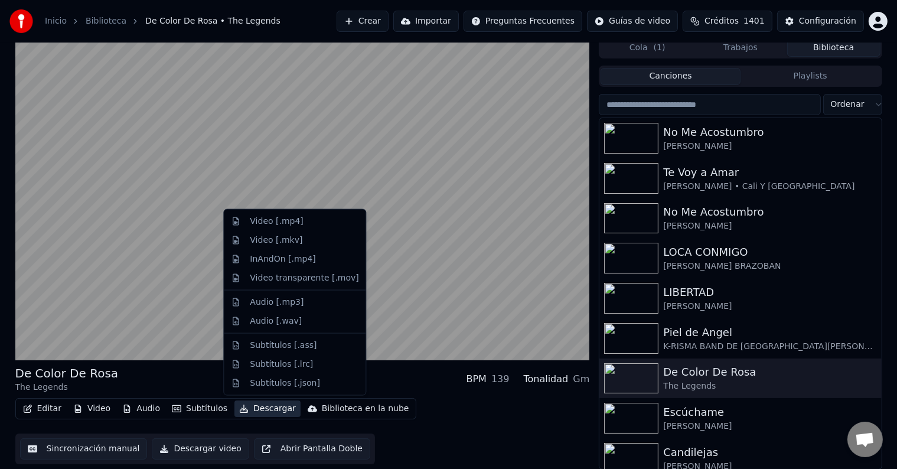
click at [260, 408] on button "Descargar" at bounding box center [267, 408] width 66 height 17
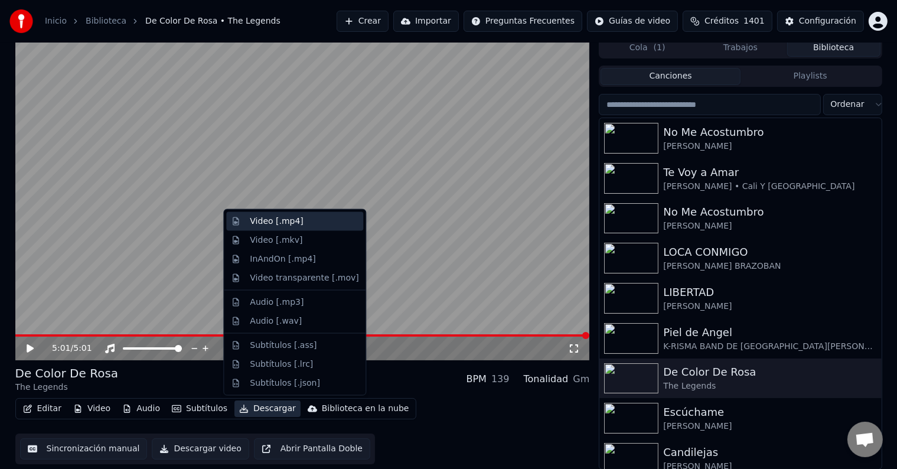
click at [281, 223] on div "Video [.mp4]" at bounding box center [276, 221] width 53 height 12
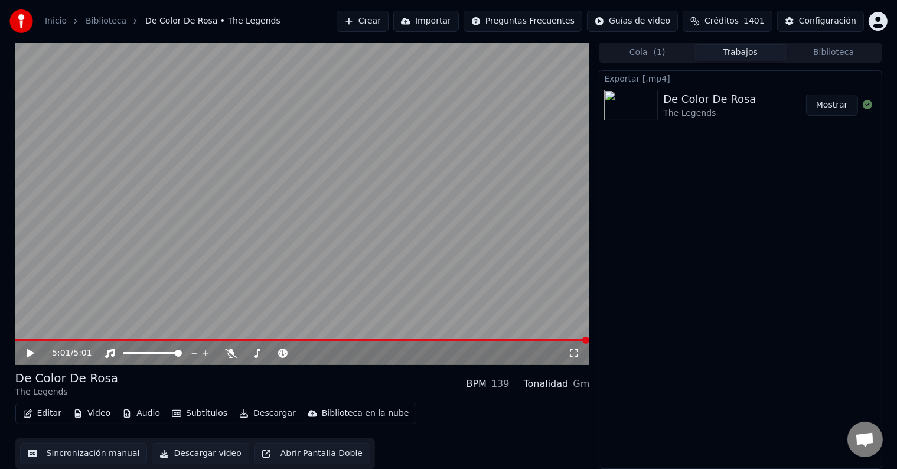
click at [281, 223] on video at bounding box center [302, 203] width 574 height 323
click at [831, 104] on button "Mostrar" at bounding box center [832, 104] width 52 height 21
